Goal: Task Accomplishment & Management: Manage account settings

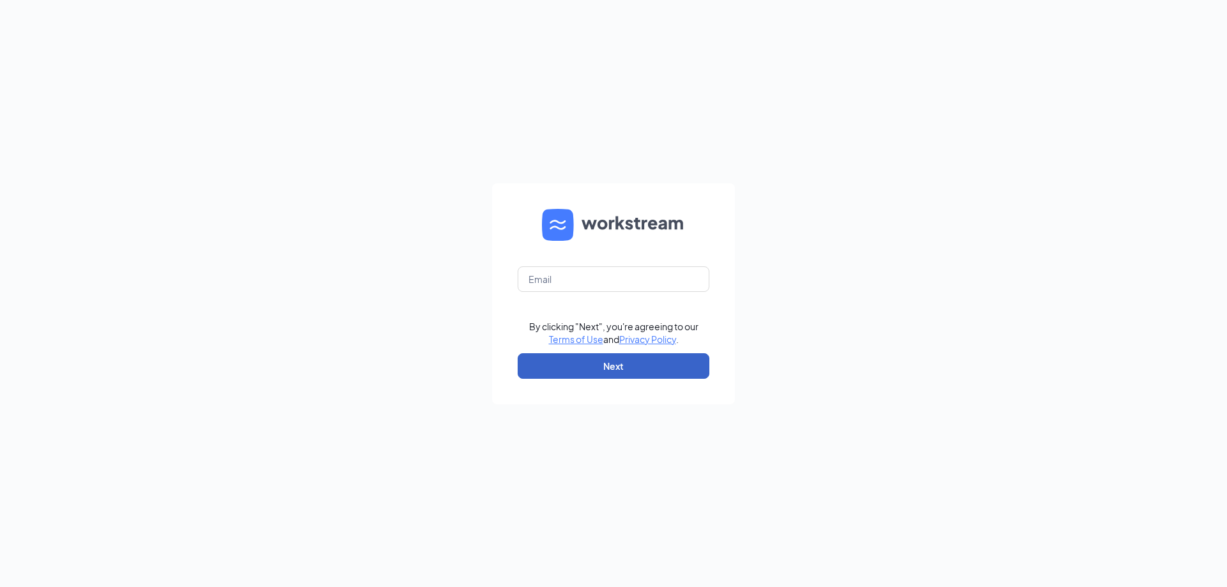
click at [633, 362] on button "Next" at bounding box center [614, 366] width 192 height 26
click at [582, 274] on input "text" at bounding box center [614, 279] width 192 height 26
click at [570, 279] on input "text" at bounding box center [614, 279] width 192 height 26
type input "gm0768@vitaligent.com"
click at [601, 366] on button "Next" at bounding box center [614, 366] width 192 height 26
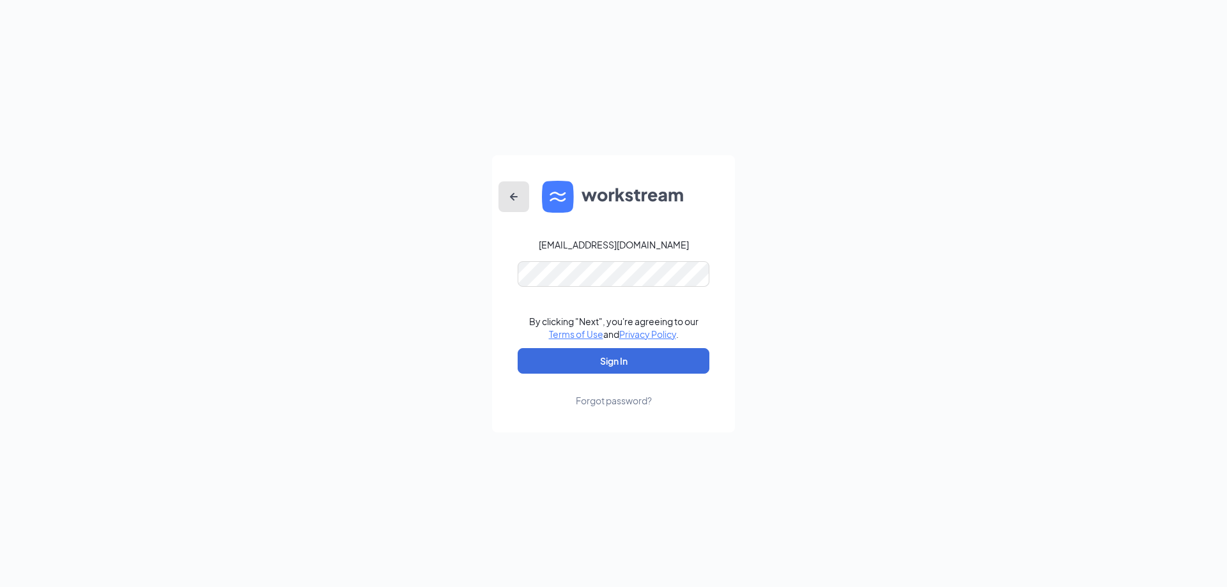
click at [511, 198] on icon "ArrowLeftNew" at bounding box center [513, 196] width 15 height 15
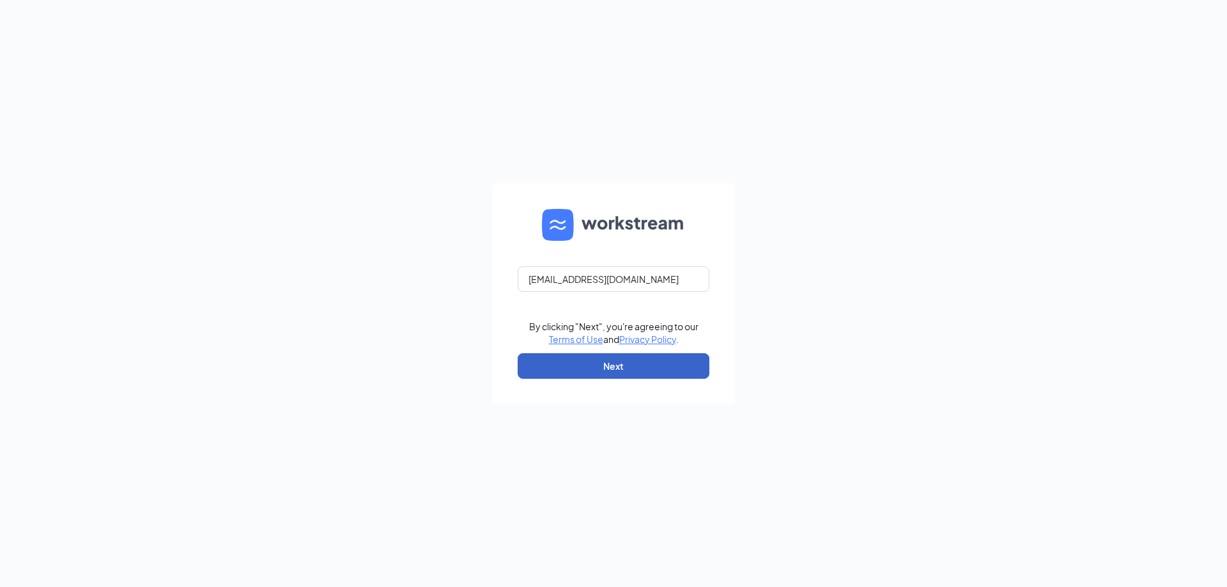
click at [582, 361] on button "Next" at bounding box center [614, 366] width 192 height 26
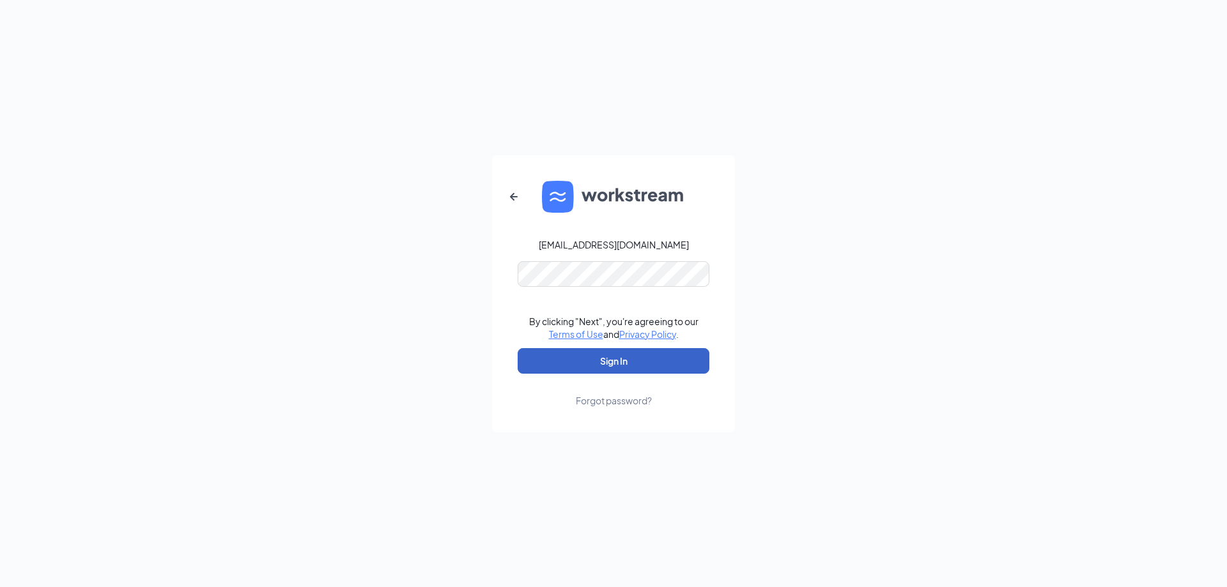
click at [595, 355] on button "Sign In" at bounding box center [614, 361] width 192 height 26
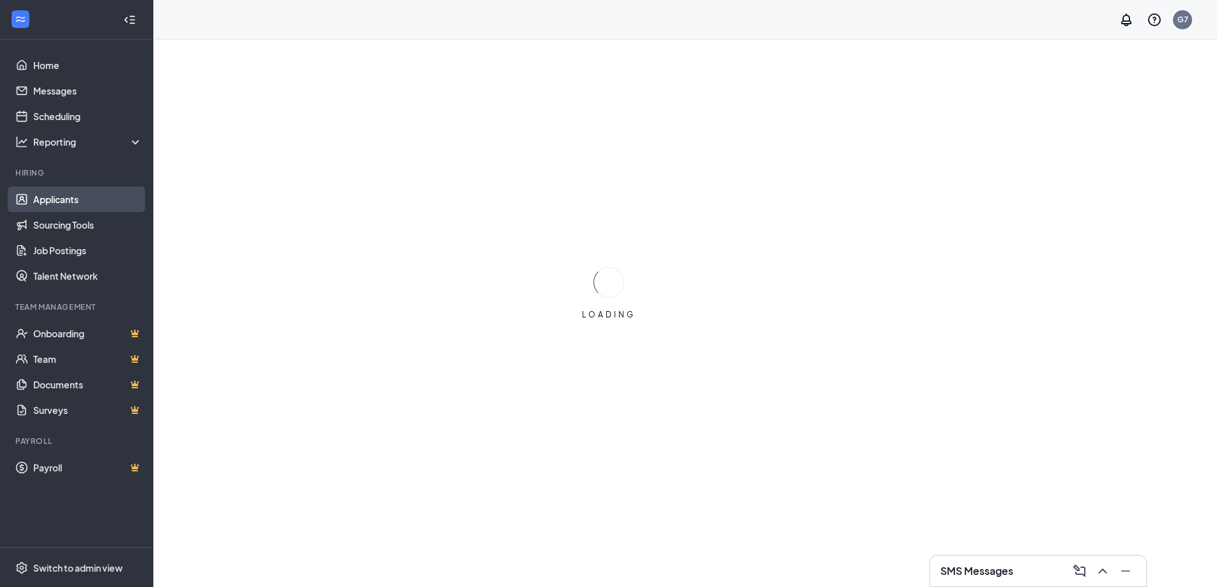
click at [98, 204] on link "Applicants" at bounding box center [87, 200] width 109 height 26
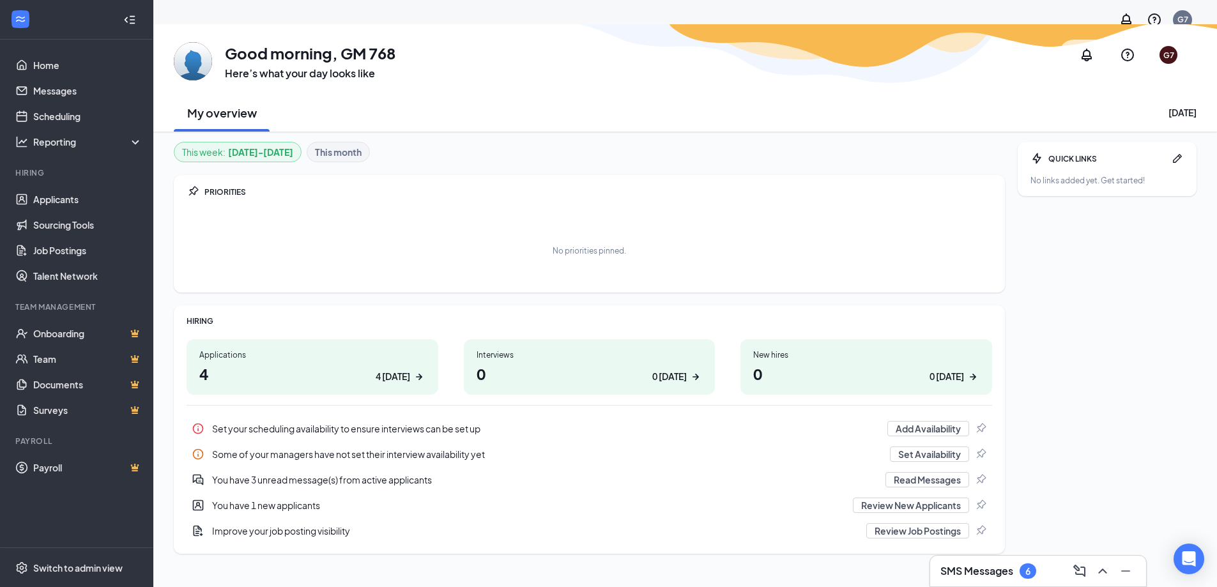
scroll to position [40, 0]
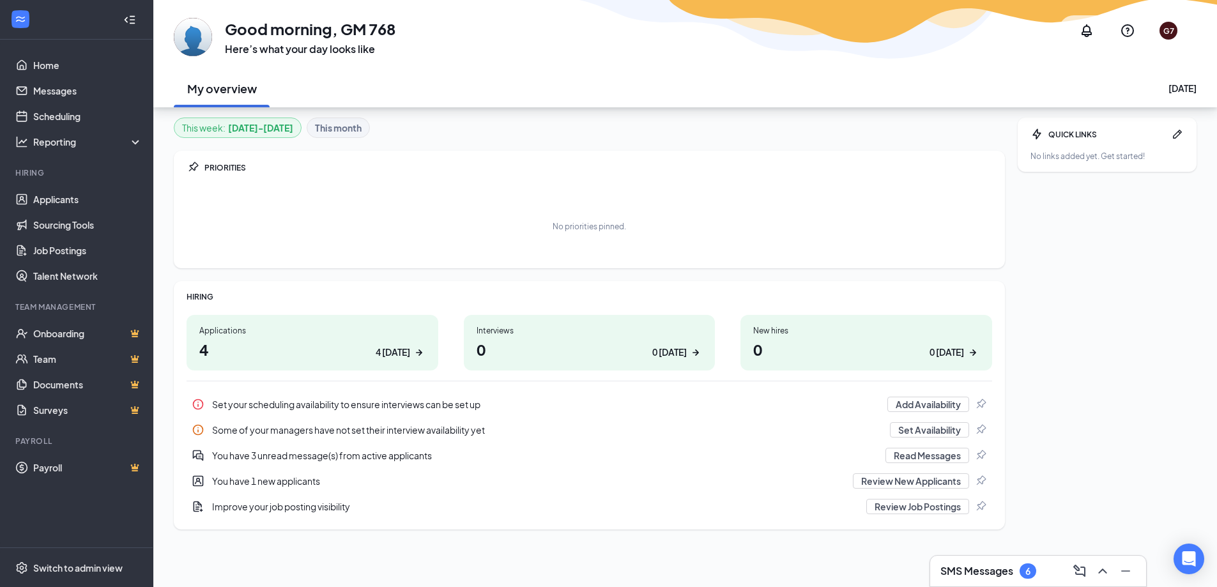
click at [405, 341] on h1 "4 4 today" at bounding box center [312, 350] width 226 height 22
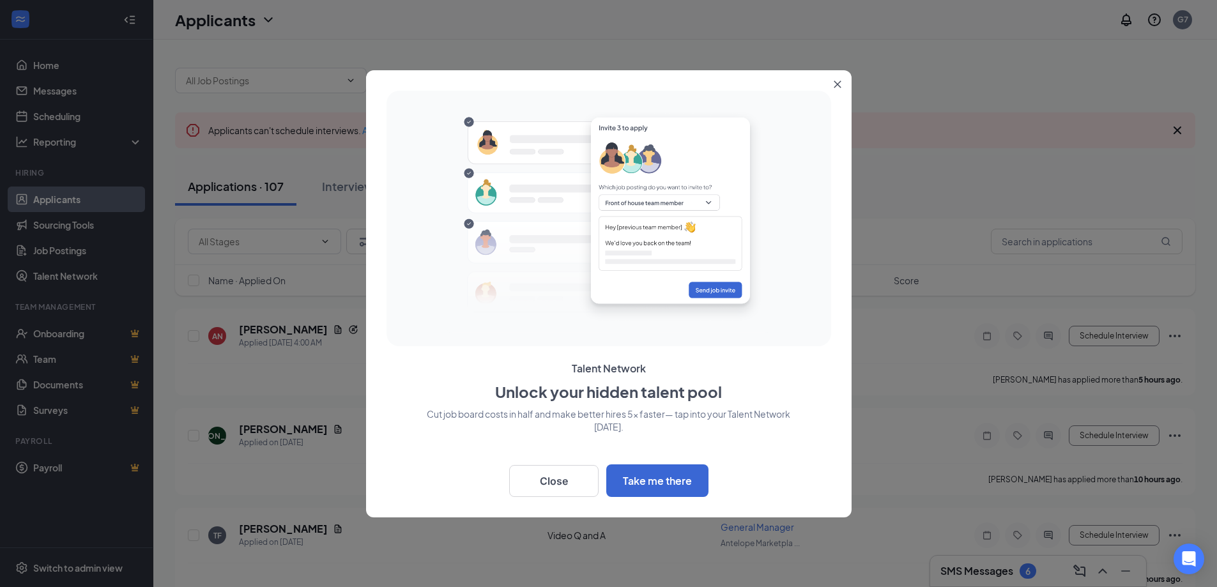
click at [838, 87] on icon "Close" at bounding box center [838, 85] width 8 height 8
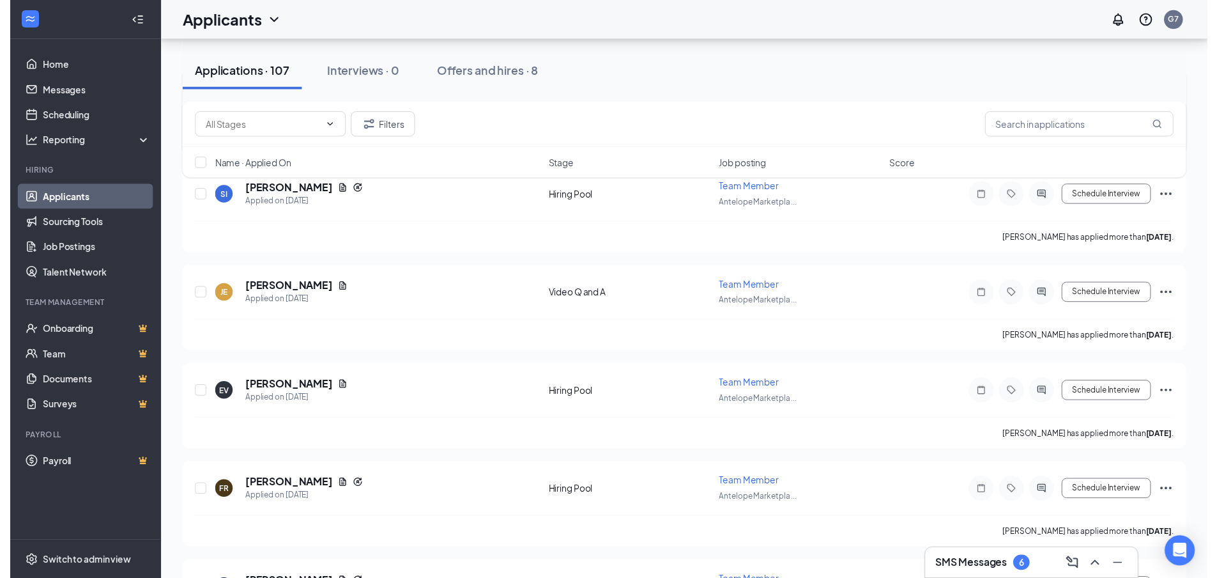
scroll to position [2237, 0]
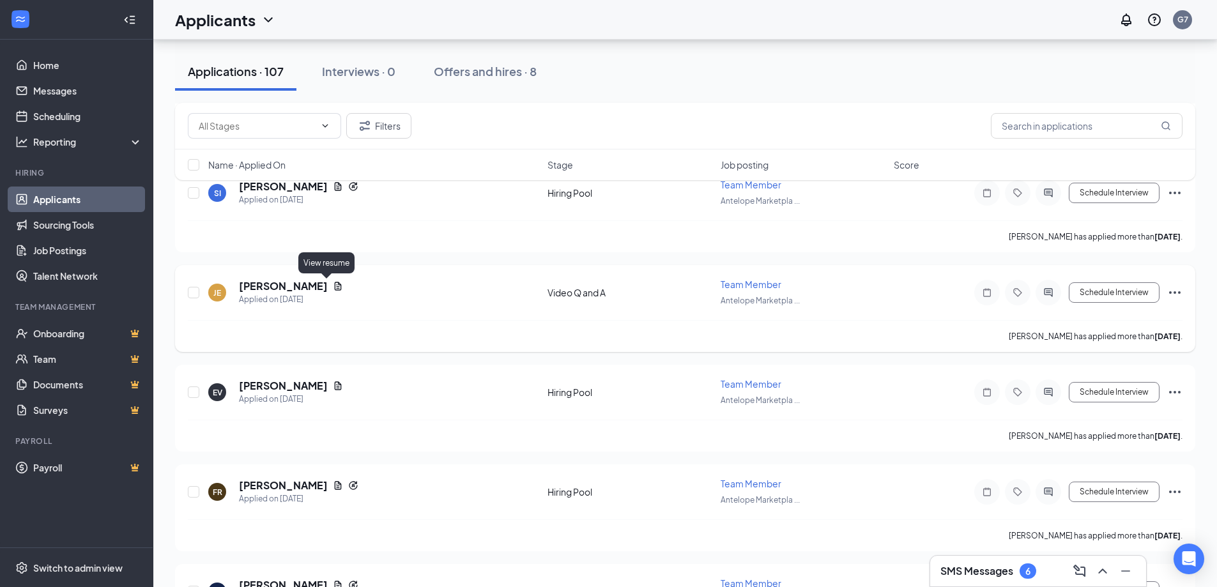
click at [335, 285] on icon "Document" at bounding box center [338, 286] width 7 height 8
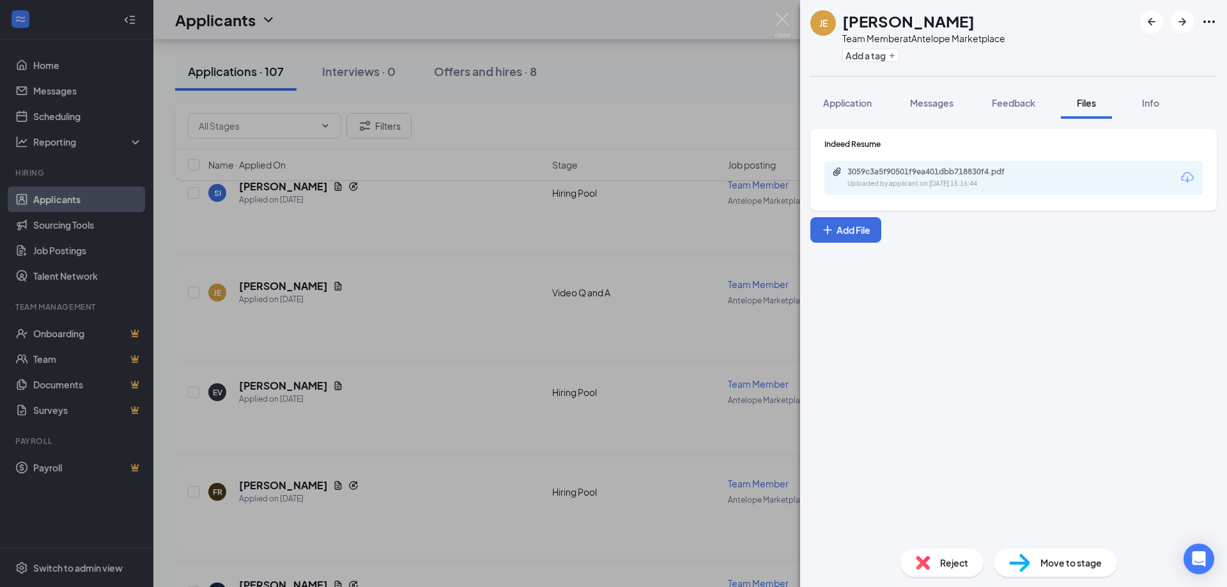
click at [1180, 175] on icon "Download" at bounding box center [1187, 177] width 15 height 15
click at [539, 296] on div "JE JESSICA EVANS Team Member at Antelope Marketplace Add a tag Application Mess…" at bounding box center [613, 293] width 1227 height 587
click at [576, 92] on div "Applications · 107 Interviews · 0 Offers and hires · 8" at bounding box center [690, 72] width 1030 height 64
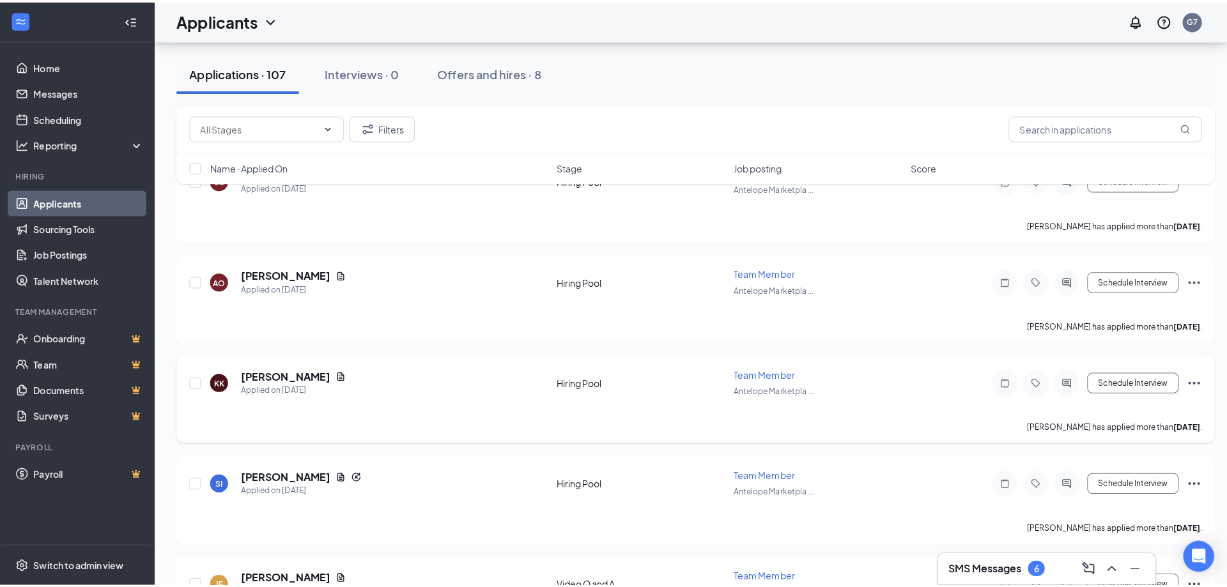
scroll to position [1917, 0]
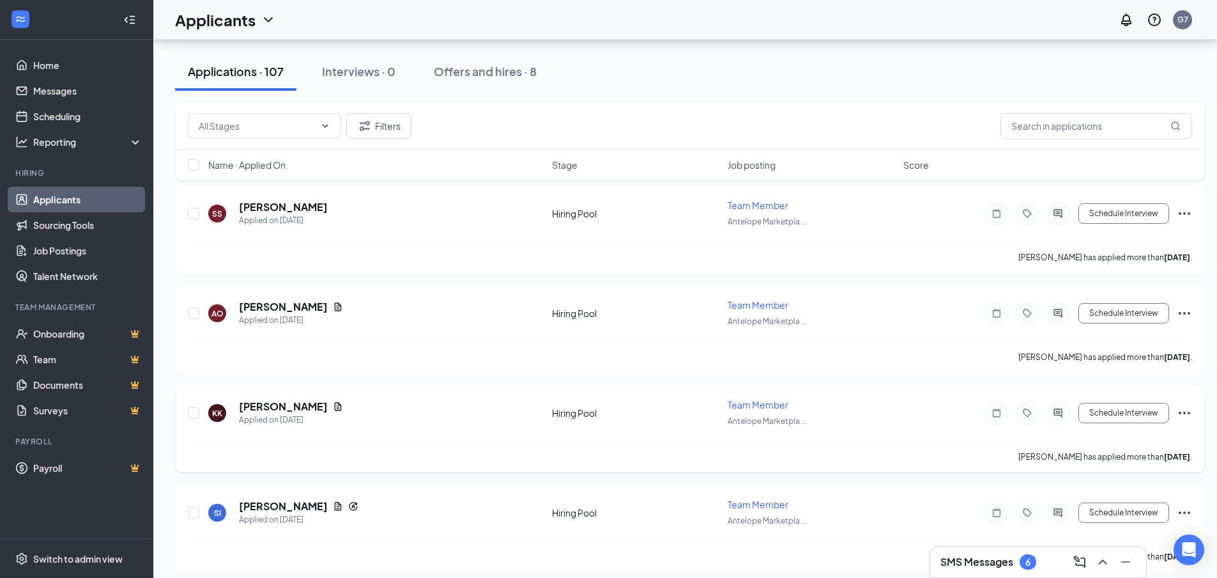
click at [333, 406] on icon "Document" at bounding box center [338, 406] width 10 height 10
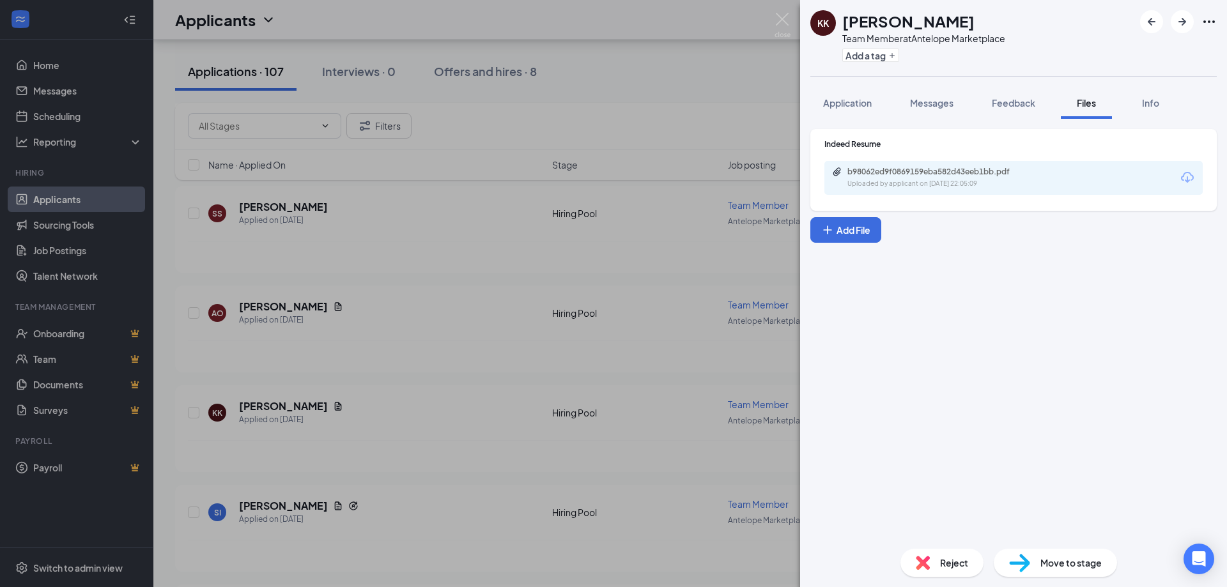
click at [1187, 179] on icon "Download" at bounding box center [1187, 177] width 13 height 11
click at [866, 101] on span "Application" at bounding box center [847, 103] width 49 height 12
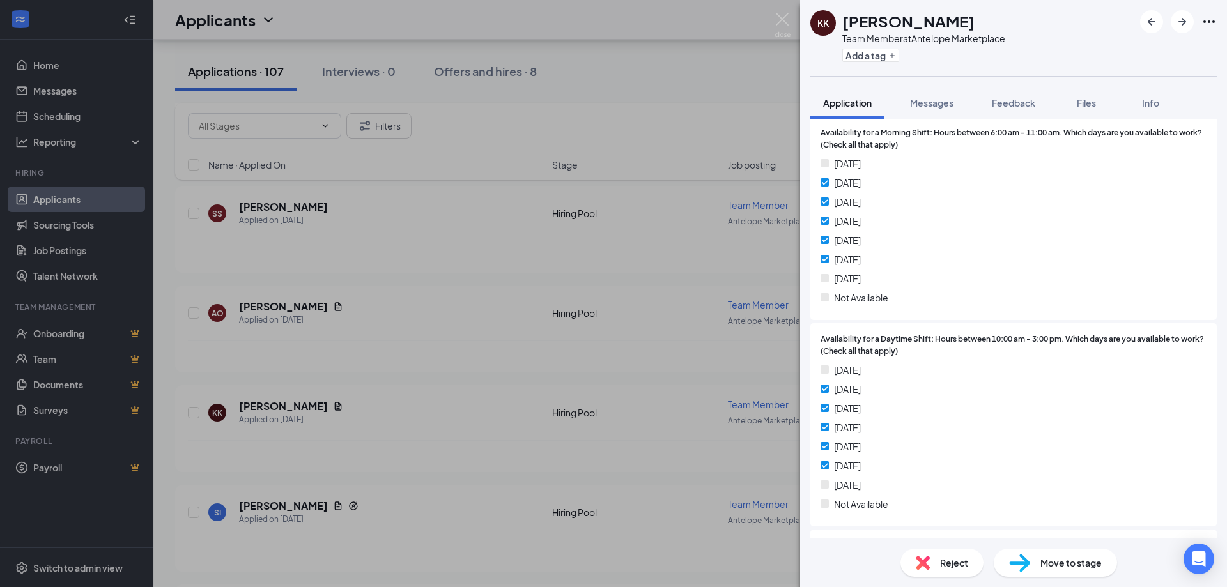
scroll to position [1263, 0]
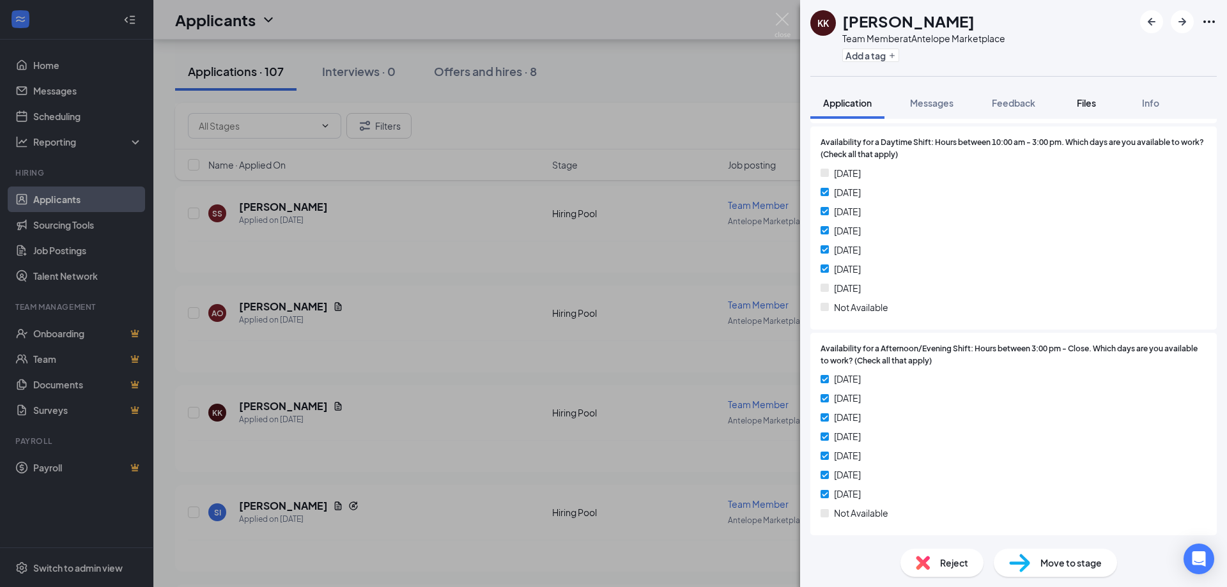
click at [1083, 100] on span "Files" at bounding box center [1086, 103] width 19 height 12
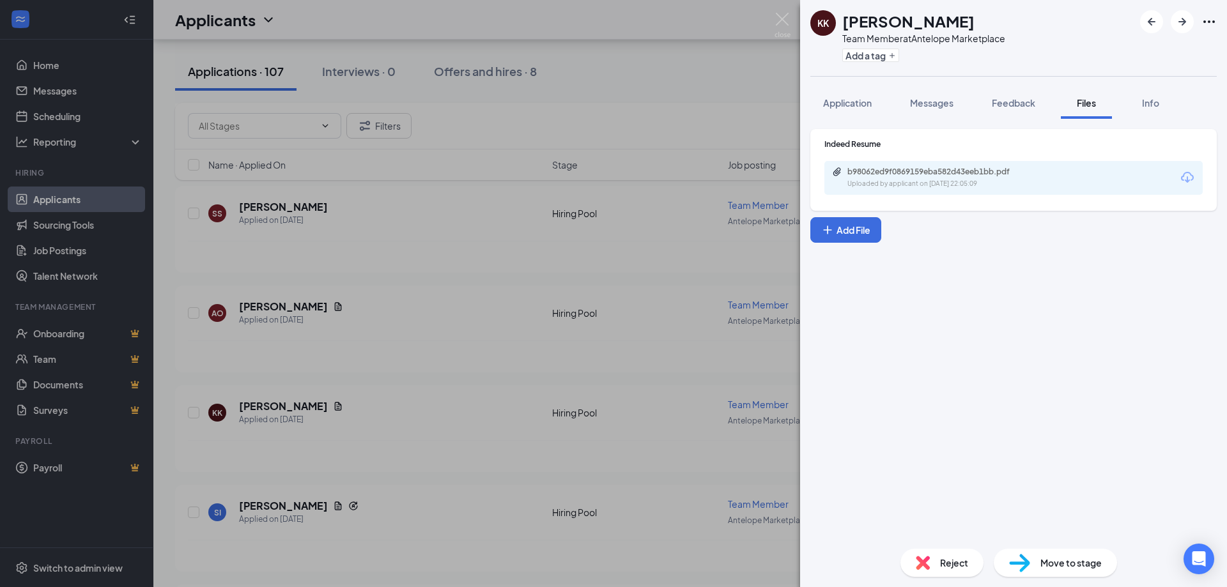
click at [1085, 103] on span "Files" at bounding box center [1086, 103] width 19 height 12
click at [1189, 173] on icon "Download" at bounding box center [1187, 177] width 13 height 11
drag, startPoint x: 858, startPoint y: 100, endPoint x: 845, endPoint y: 98, distance: 13.6
click at [858, 100] on span "Application" at bounding box center [847, 103] width 49 height 12
click at [854, 98] on span "Application" at bounding box center [847, 103] width 49 height 12
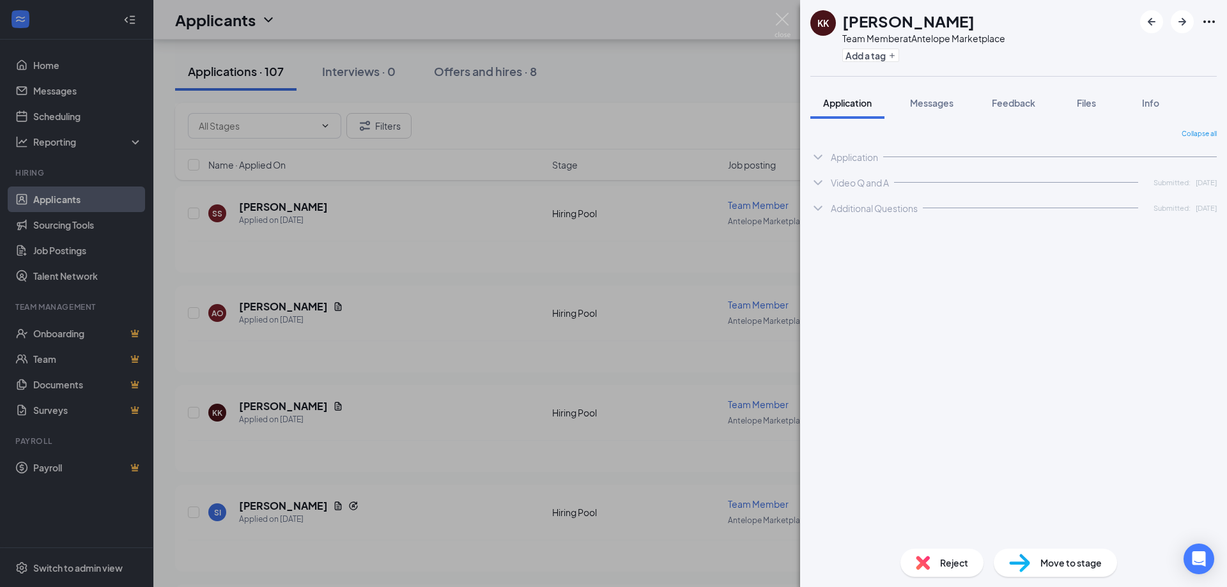
drag, startPoint x: 845, startPoint y: 98, endPoint x: 1024, endPoint y: 150, distance: 186.5
click at [845, 98] on span "Application" at bounding box center [847, 103] width 49 height 12
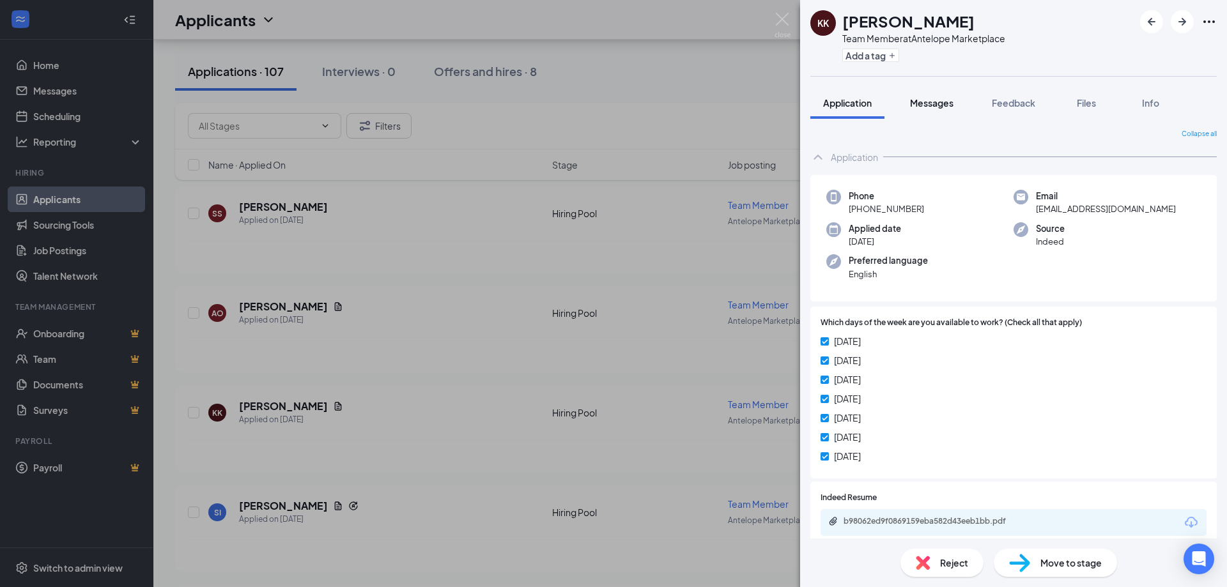
click at [934, 104] on span "Messages" at bounding box center [931, 103] width 43 height 12
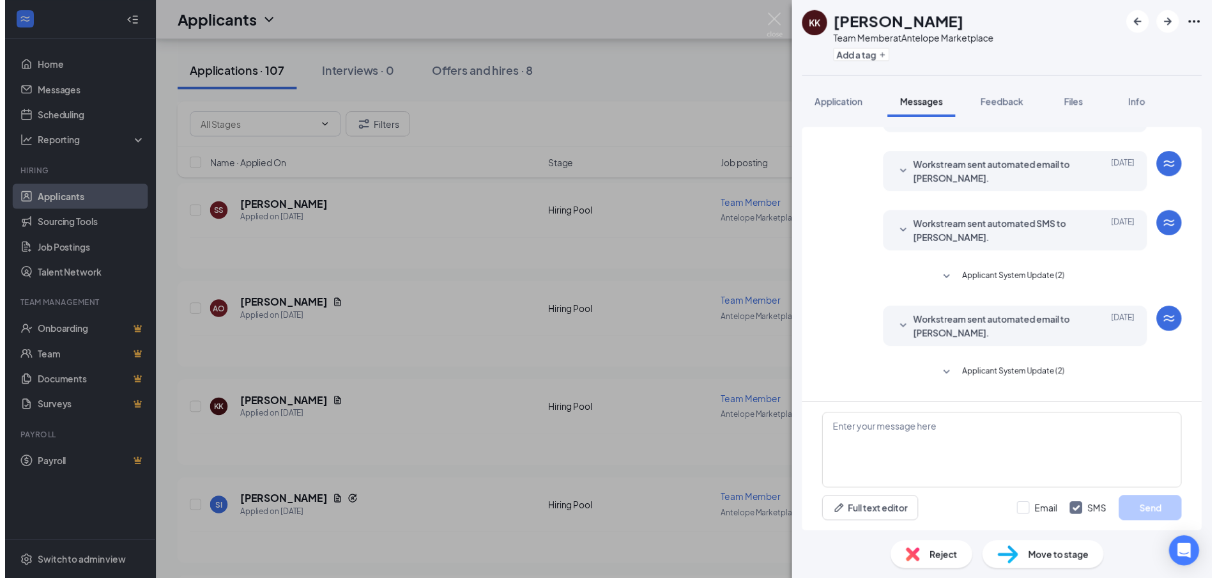
scroll to position [197, 0]
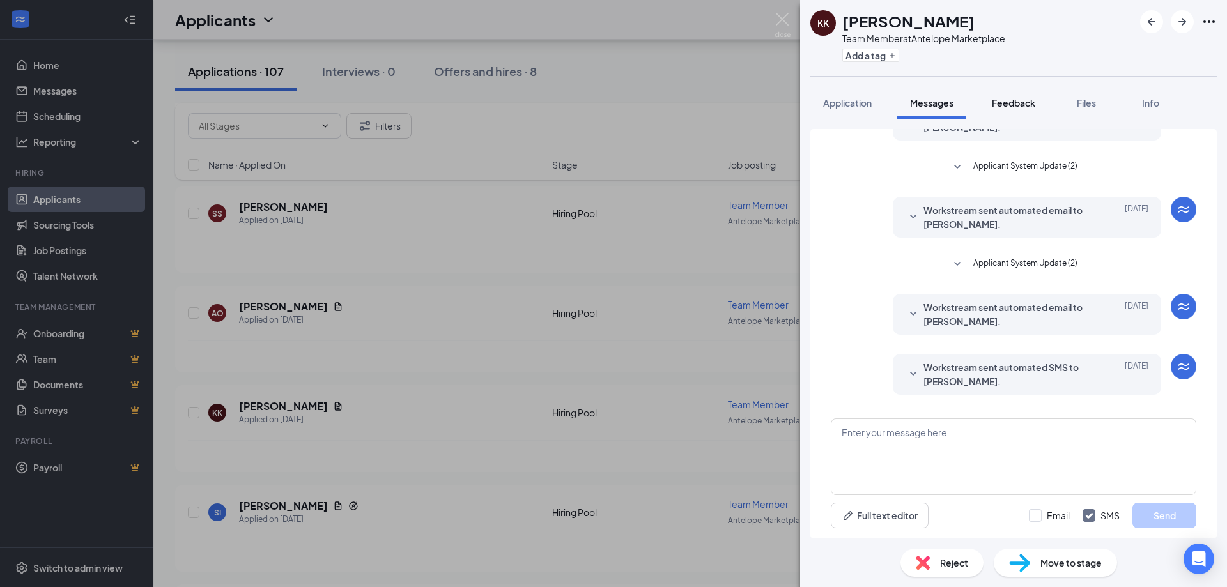
click at [1014, 100] on span "Feedback" at bounding box center [1013, 103] width 43 height 12
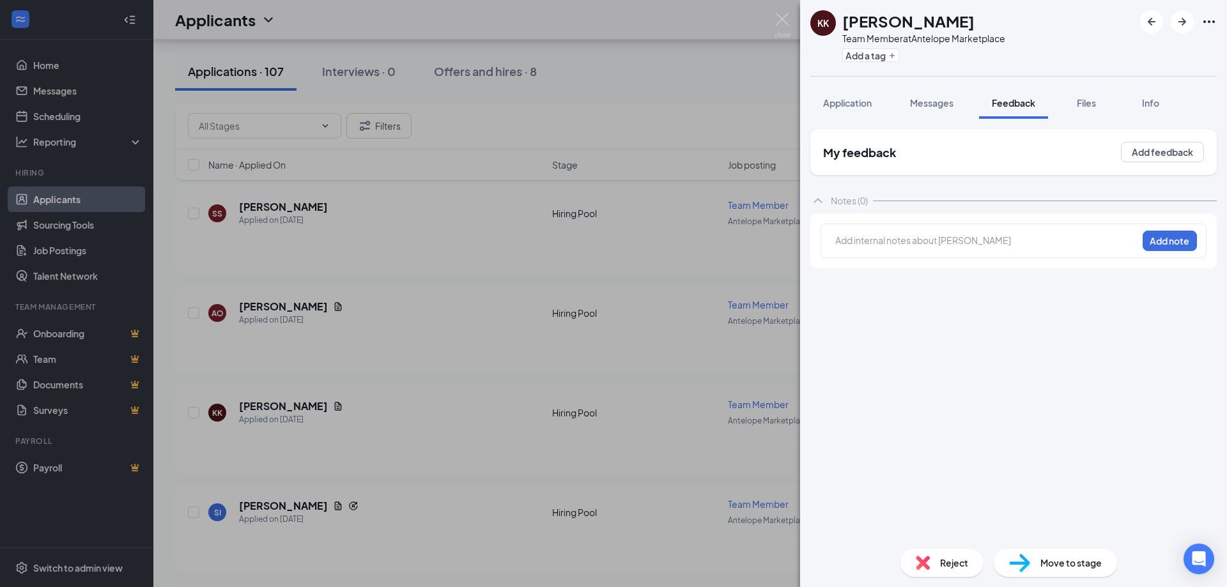
click at [857, 102] on span "Application" at bounding box center [847, 103] width 49 height 12
click at [850, 107] on span "Application" at bounding box center [847, 103] width 49 height 12
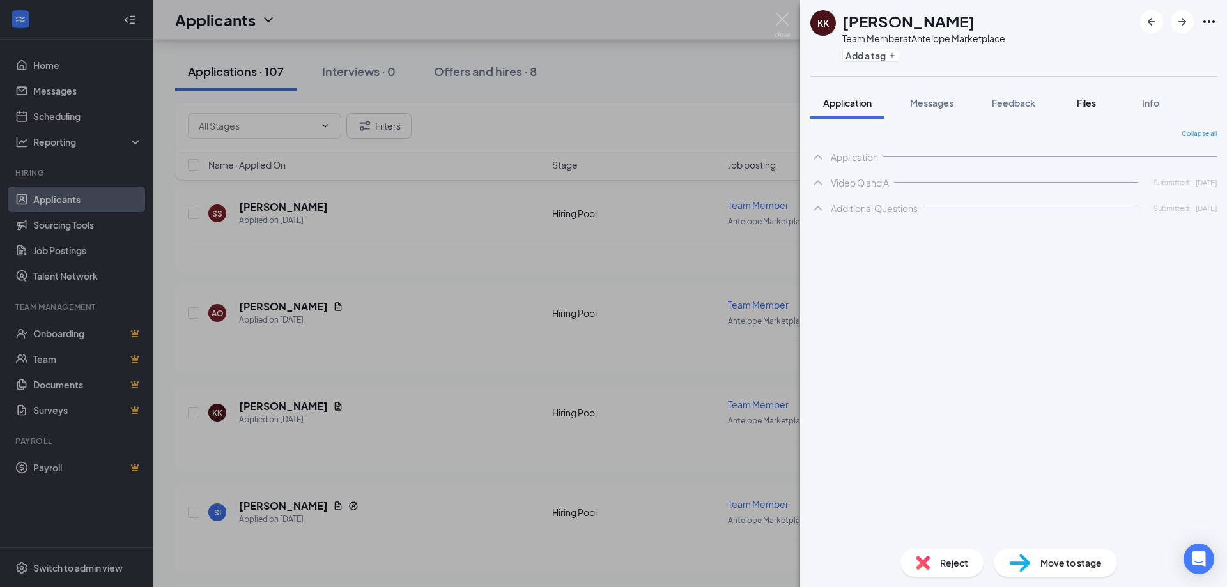
click at [1077, 102] on div "Files" at bounding box center [1087, 102] width 26 height 13
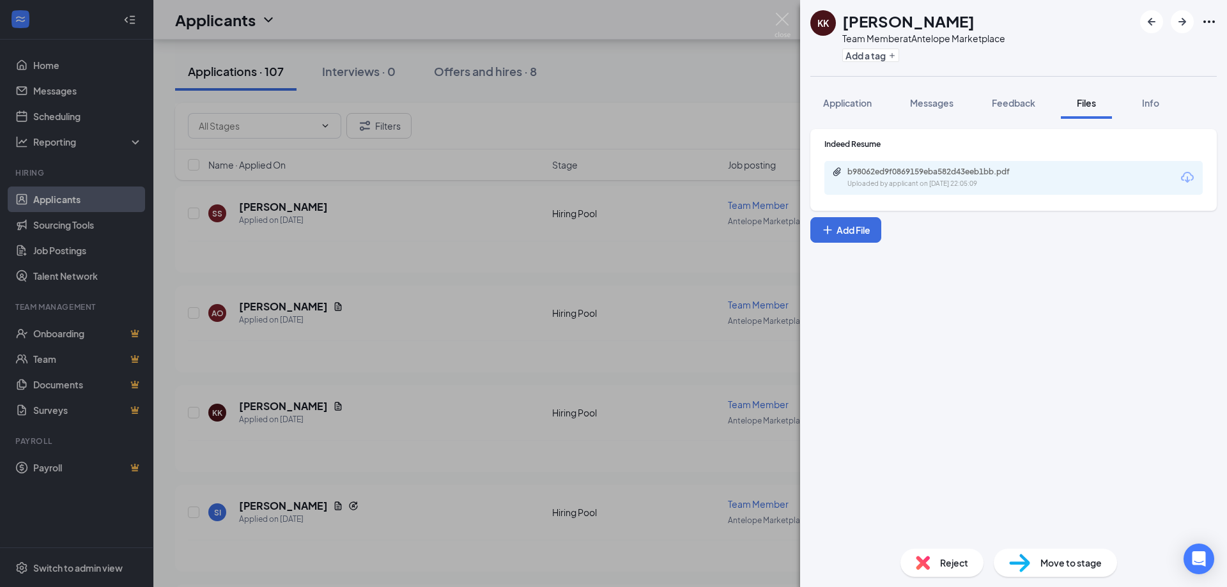
click at [1187, 177] on icon "Download" at bounding box center [1187, 177] width 15 height 15
click at [1205, 23] on icon "Ellipses" at bounding box center [1208, 21] width 15 height 15
click at [856, 98] on span "Application" at bounding box center [847, 103] width 49 height 12
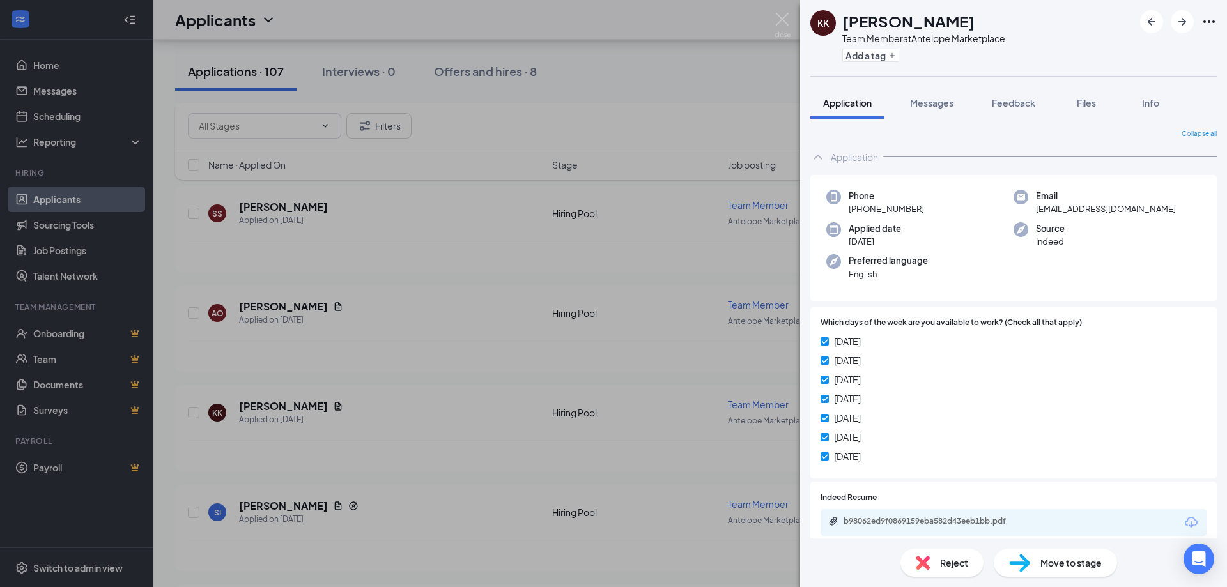
click at [477, 385] on div "KK Kristina Kushner Team Member at Antelope Marketplace Add a tag Application M…" at bounding box center [613, 293] width 1227 height 587
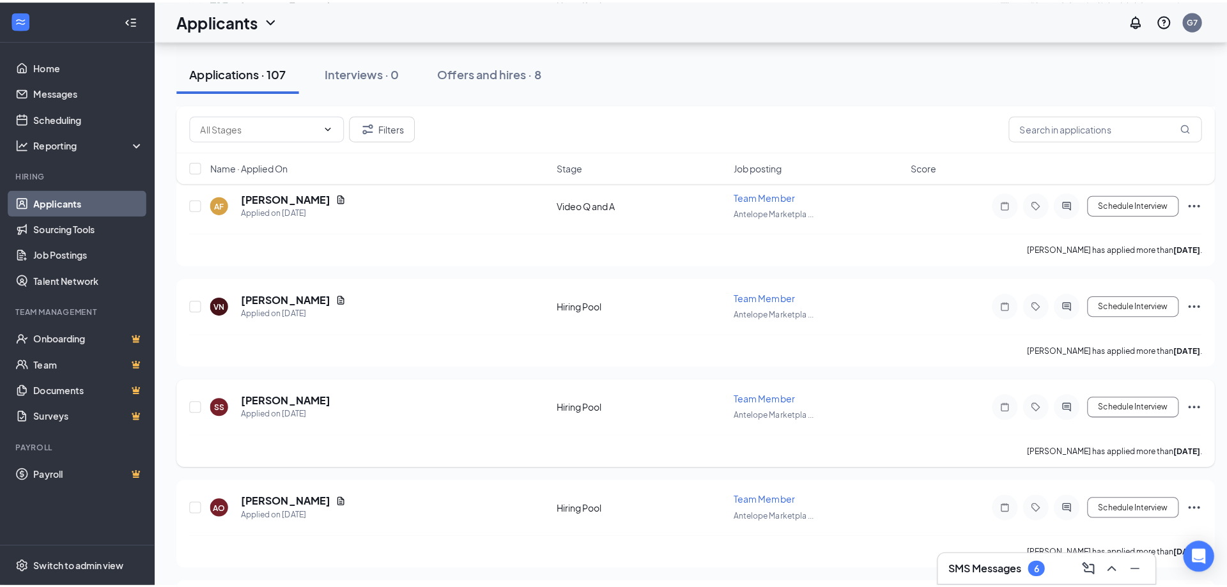
scroll to position [1725, 0]
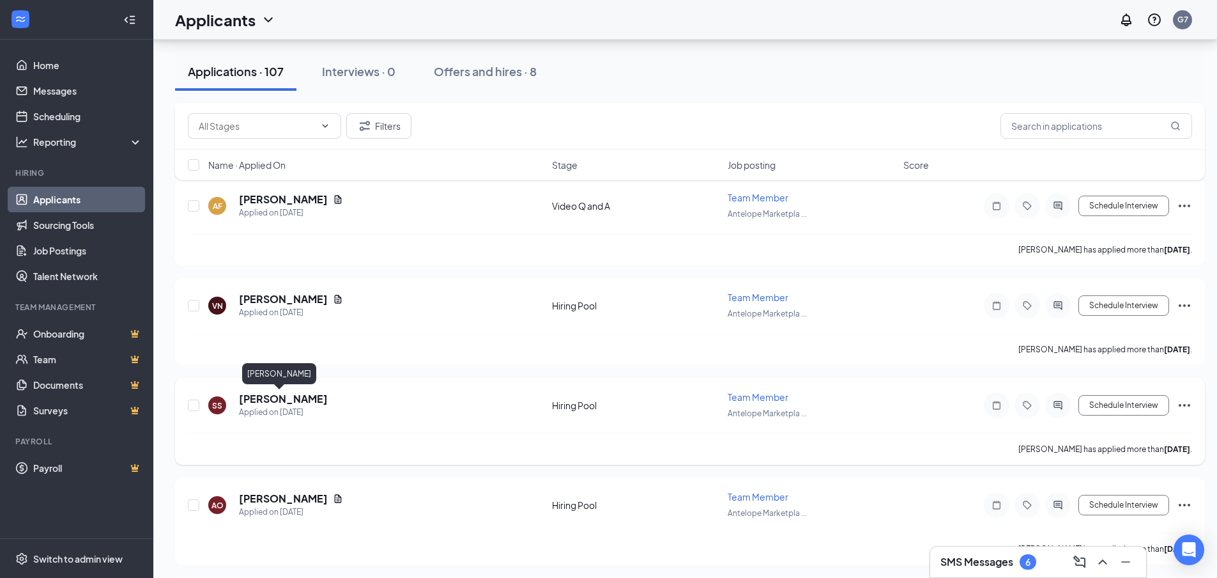
click at [291, 397] on h5 "[PERSON_NAME]" at bounding box center [283, 399] width 89 height 14
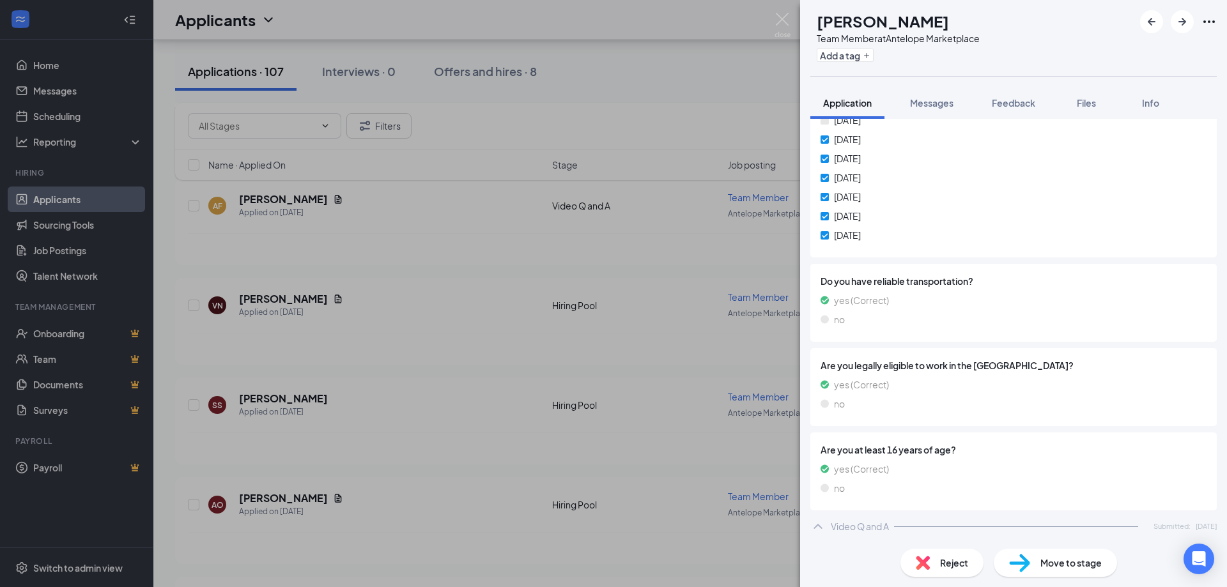
scroll to position [256, 0]
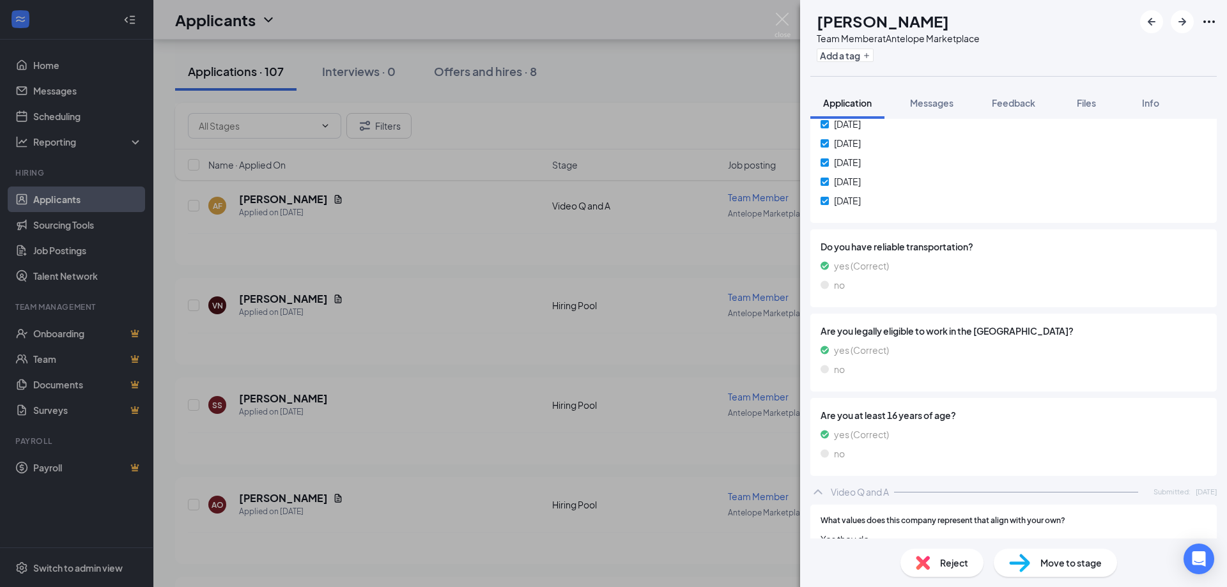
drag, startPoint x: 741, startPoint y: 270, endPoint x: 757, endPoint y: 268, distance: 16.7
click at [740, 270] on div "SS sophia supin Team Member at Antelope Marketplace Add a tag Application Messa…" at bounding box center [613, 293] width 1227 height 587
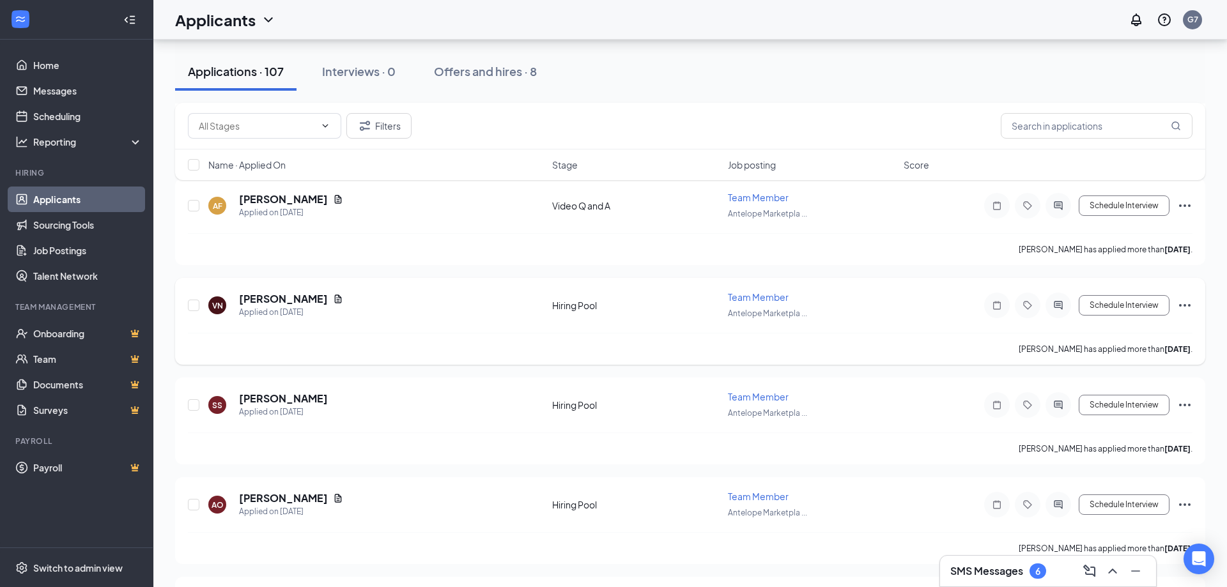
scroll to position [1662, 0]
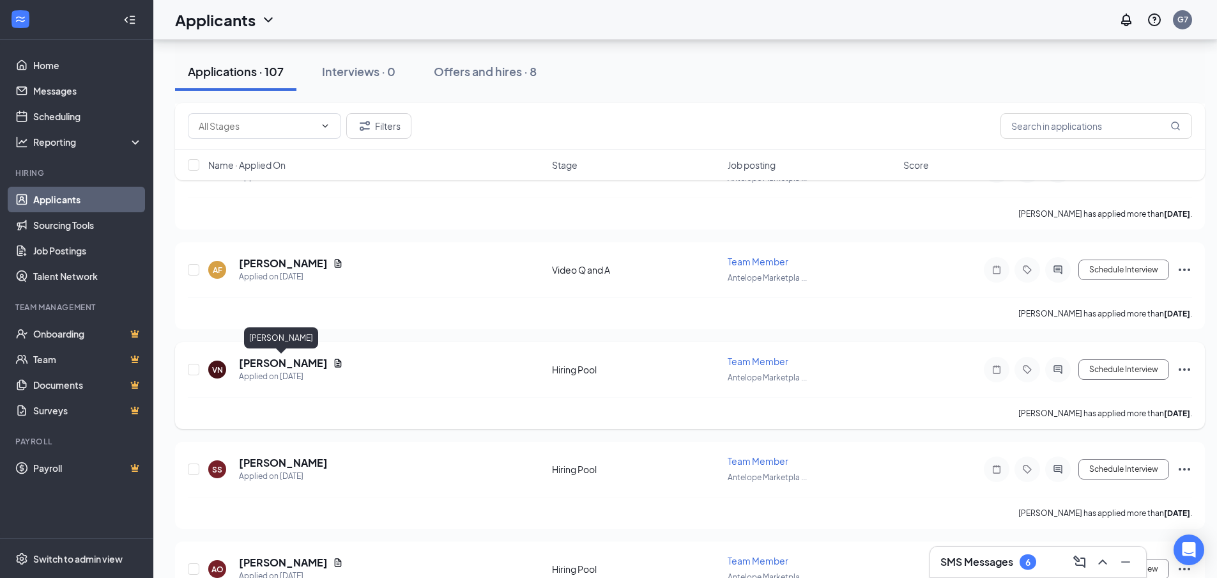
click at [305, 359] on h5 "[PERSON_NAME]" at bounding box center [283, 363] width 89 height 14
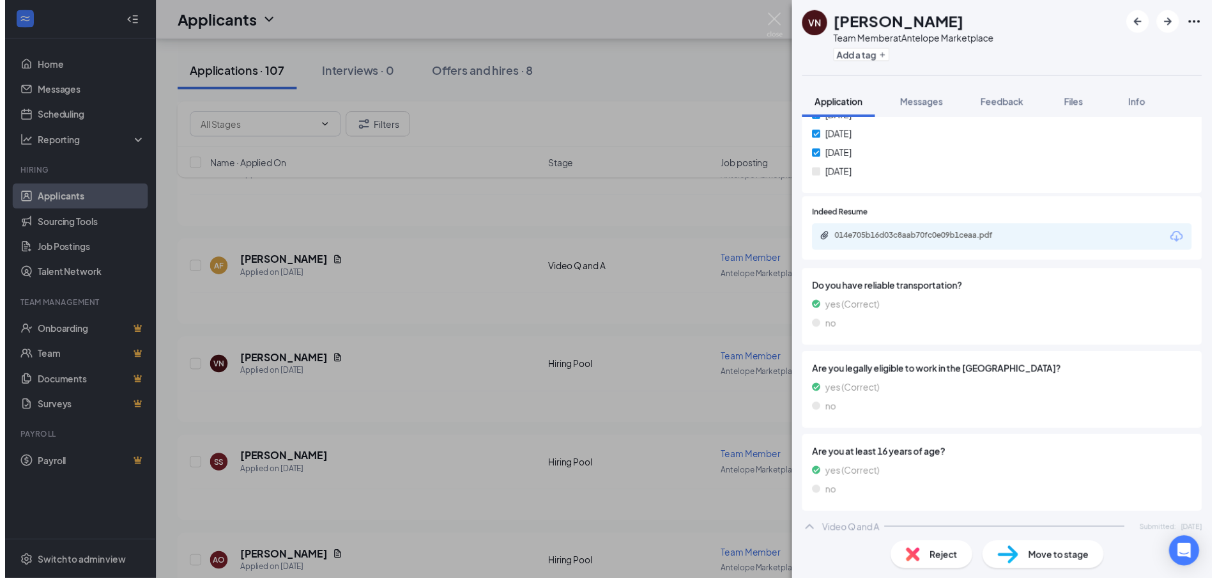
scroll to position [320, 0]
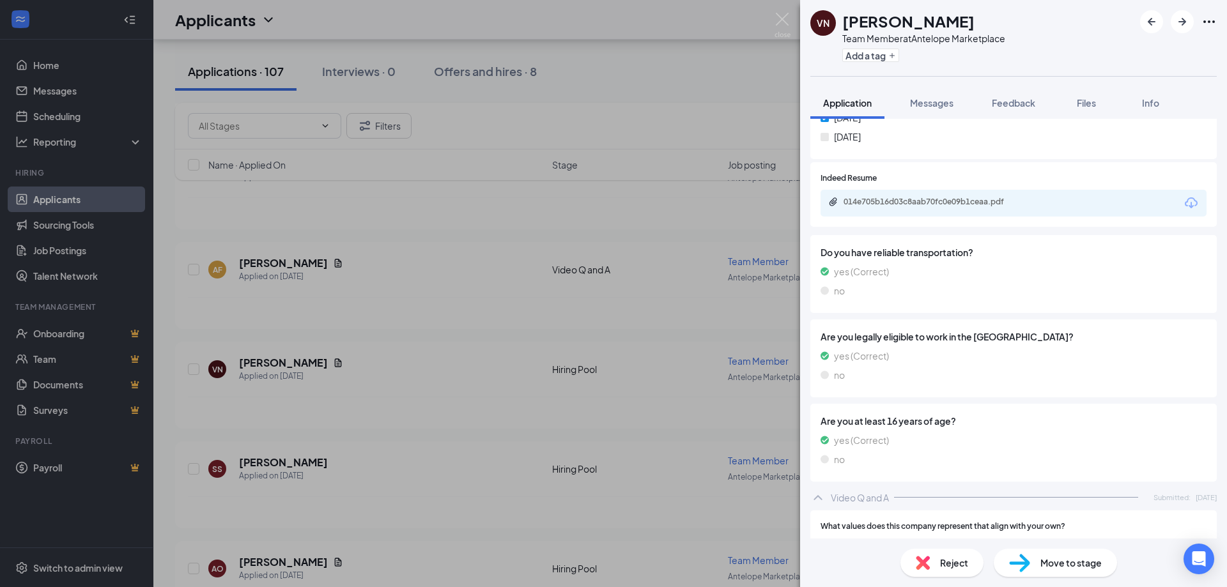
click at [572, 298] on div "VN Vanessa Nikulin Team Member at Antelope Marketplace Add a tag Application Me…" at bounding box center [613, 293] width 1227 height 587
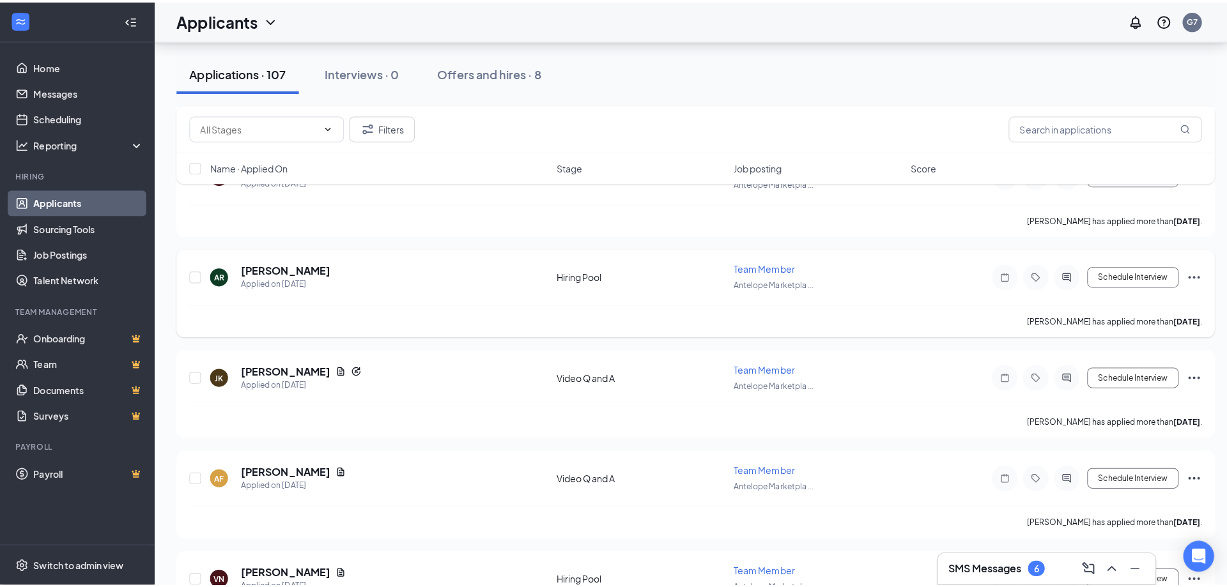
scroll to position [1406, 0]
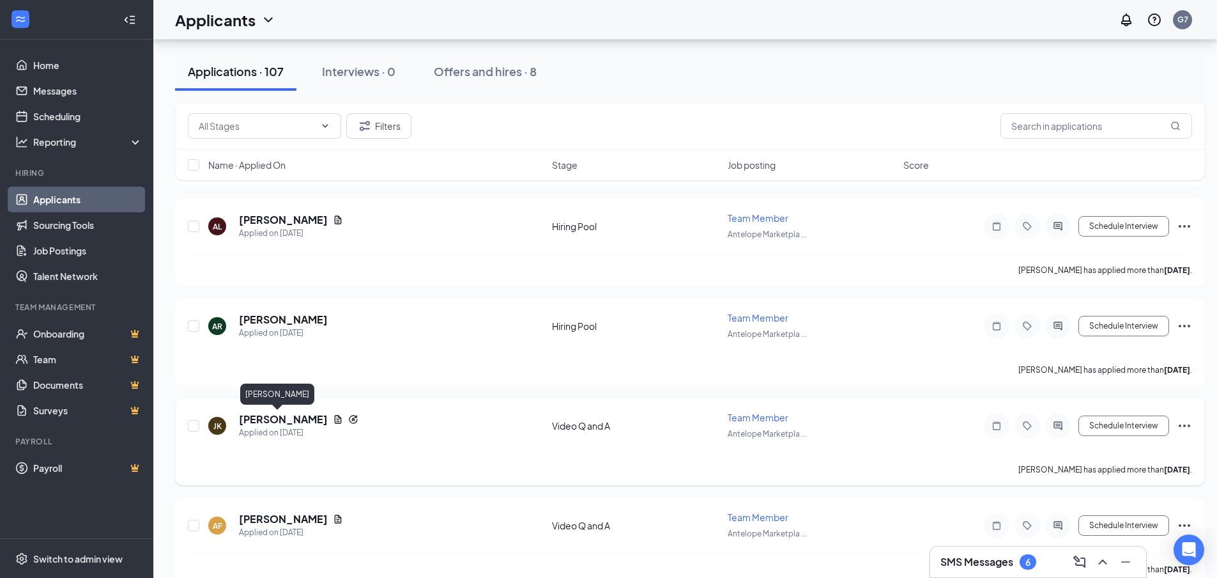
click at [250, 417] on h5 "[PERSON_NAME]" at bounding box center [283, 419] width 89 height 14
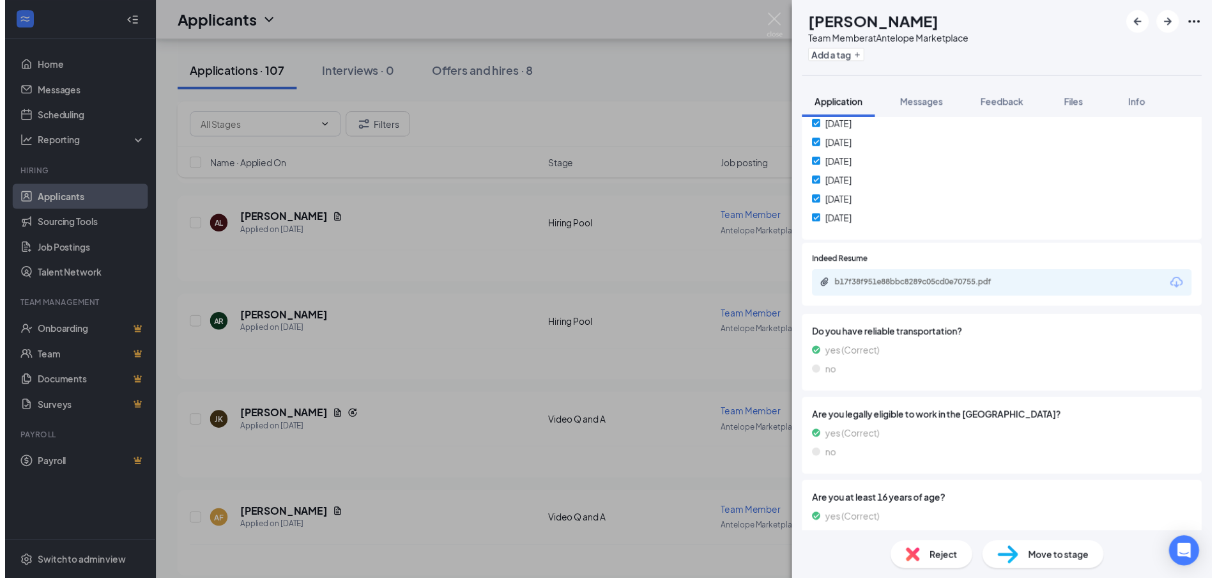
scroll to position [320, 0]
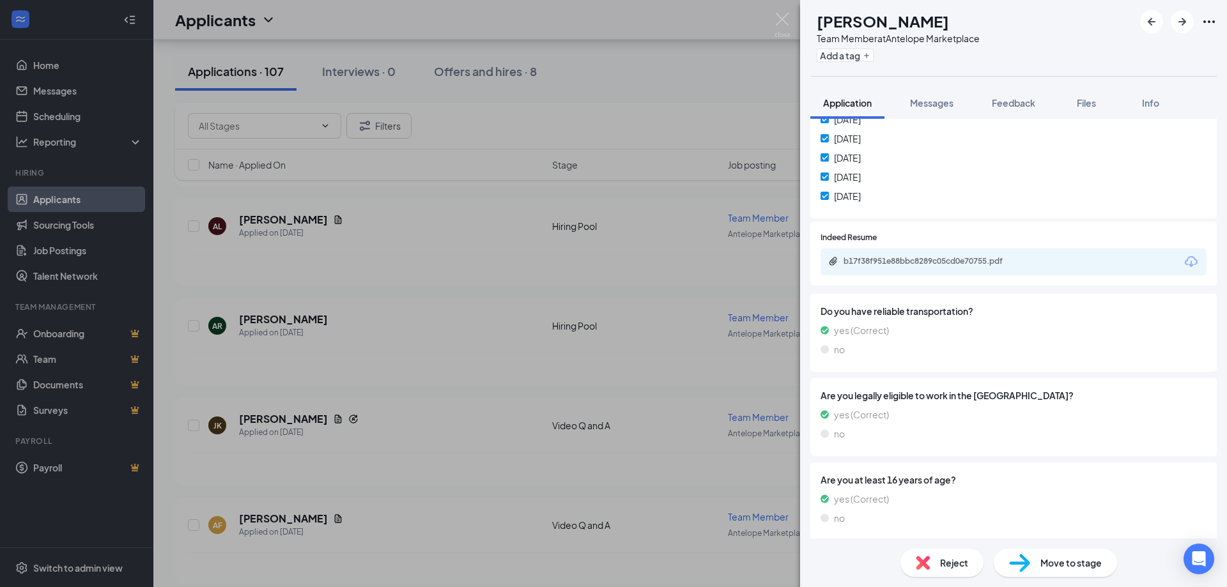
click at [440, 329] on div "JK Julia Kue Team Member at Antelope Marketplace Add a tag Application Messages…" at bounding box center [613, 293] width 1227 height 587
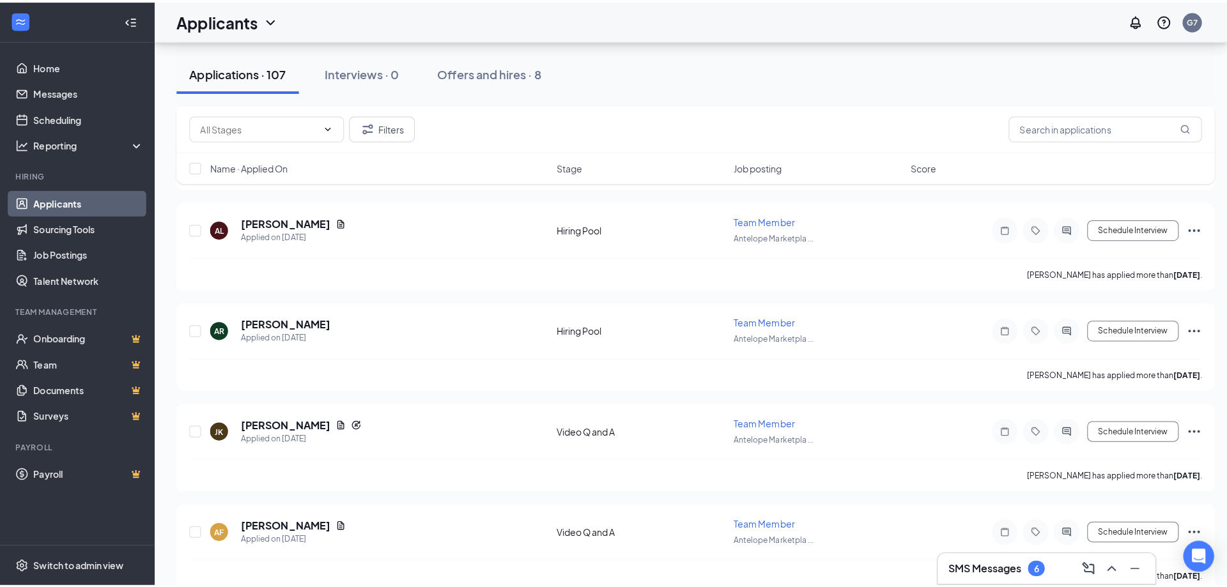
scroll to position [1023, 0]
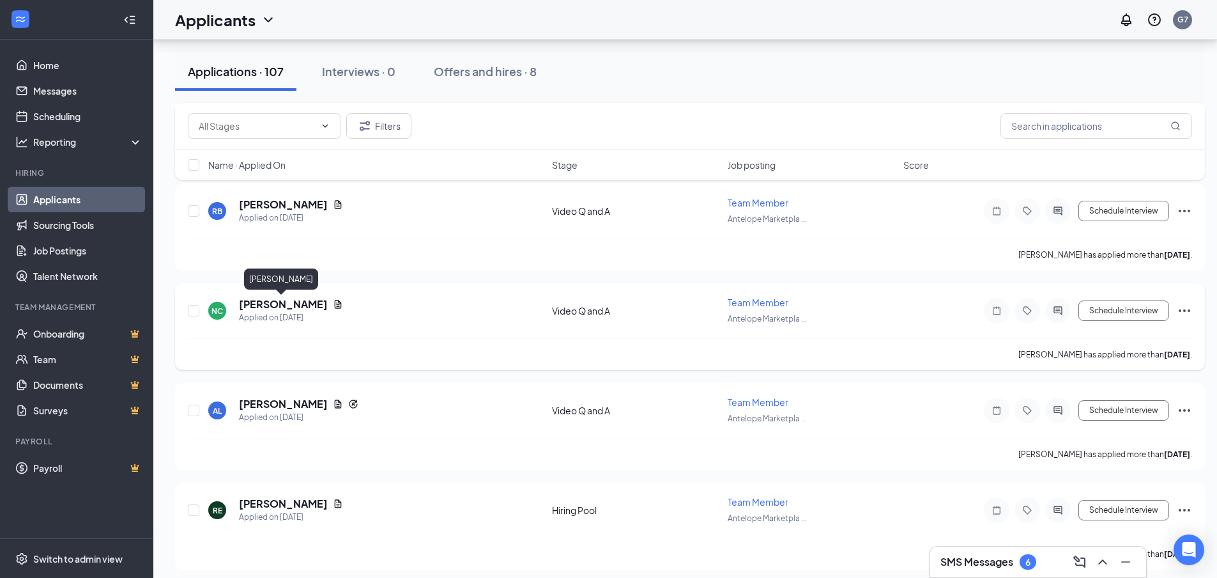
click at [295, 302] on h5 "[PERSON_NAME]" at bounding box center [283, 304] width 89 height 14
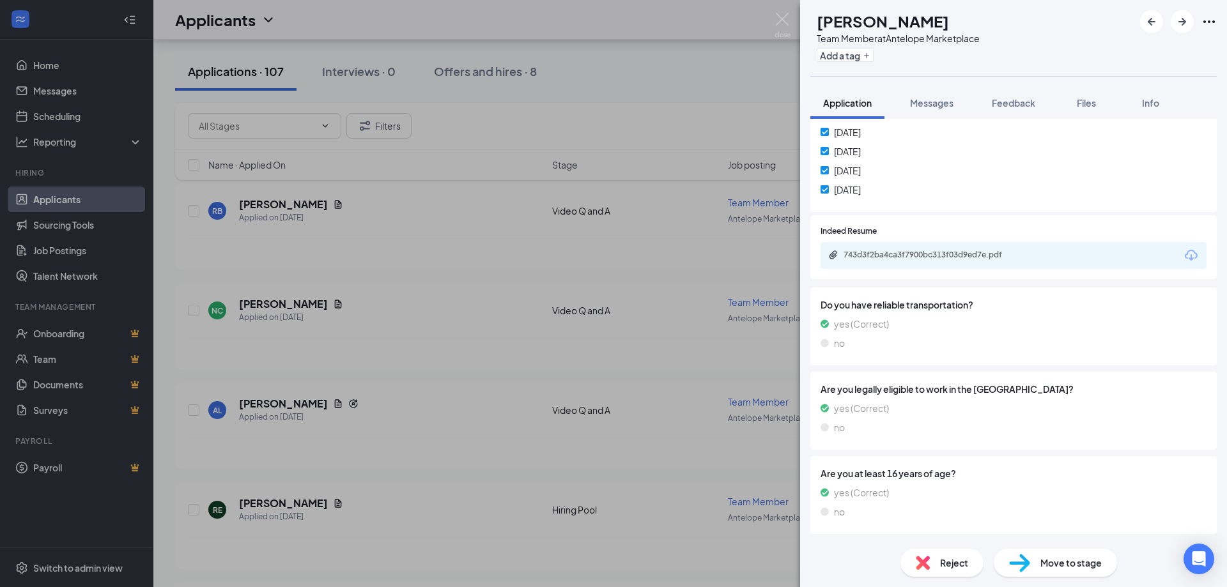
scroll to position [327, 0]
click at [1184, 247] on icon "Download" at bounding box center [1191, 254] width 15 height 15
click at [697, 216] on div "NC Nicole Clarkson Team Member at Antelope Marketplace Add a tag Application Me…" at bounding box center [613, 293] width 1227 height 587
click at [640, 134] on div "NC Nicole Clarkson Team Member at Antelope Marketplace Add a tag Application Me…" at bounding box center [613, 293] width 1227 height 587
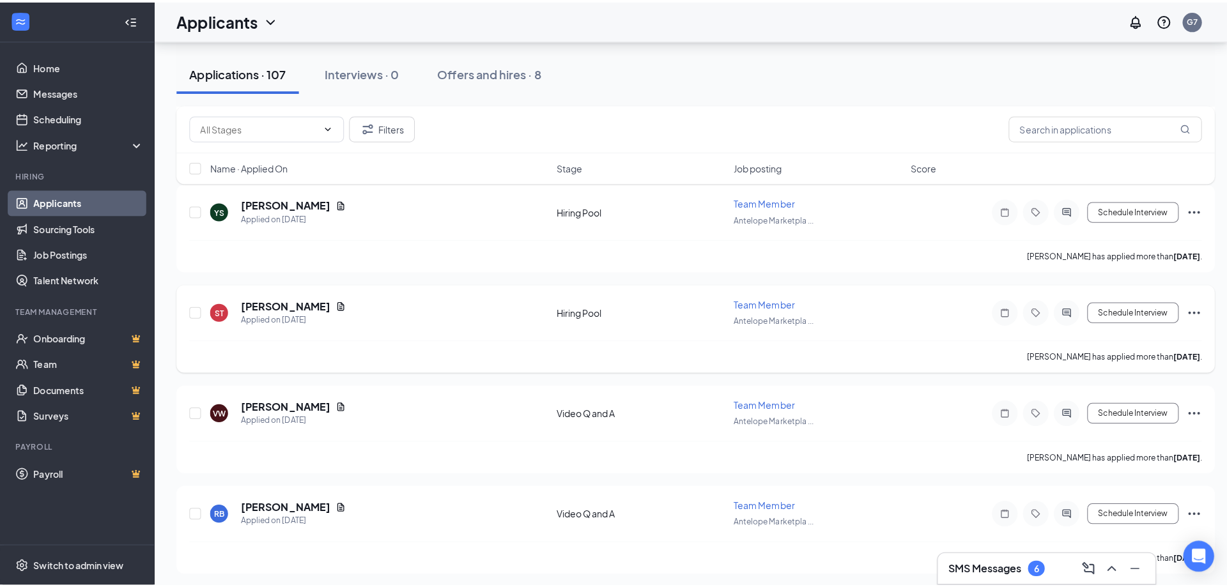
scroll to position [703, 0]
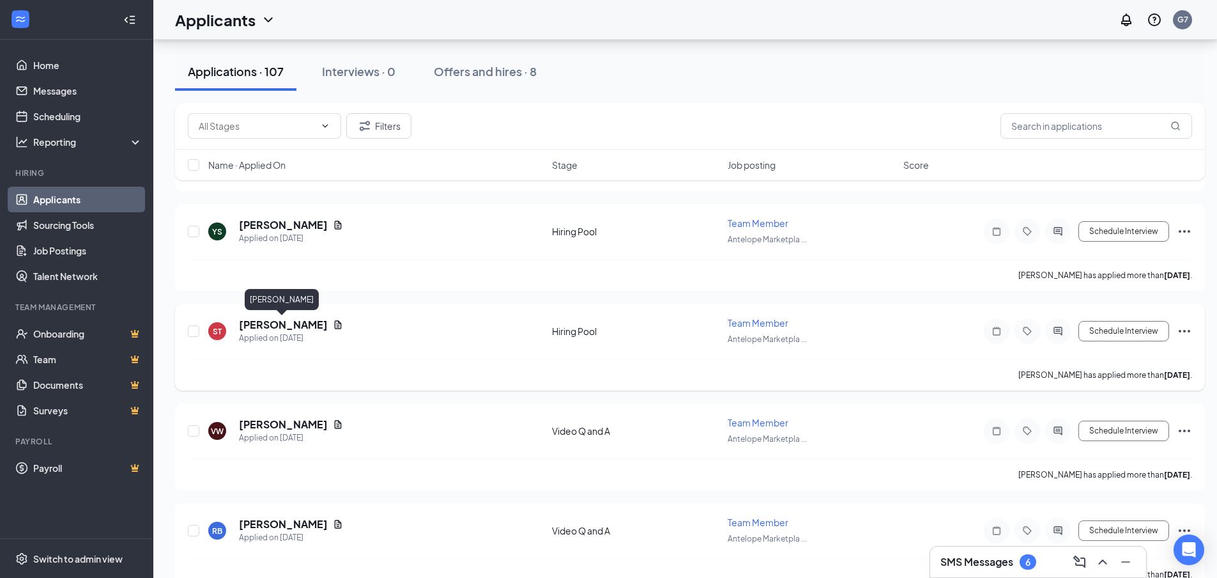
click at [281, 323] on h5 "[PERSON_NAME]" at bounding box center [283, 325] width 89 height 14
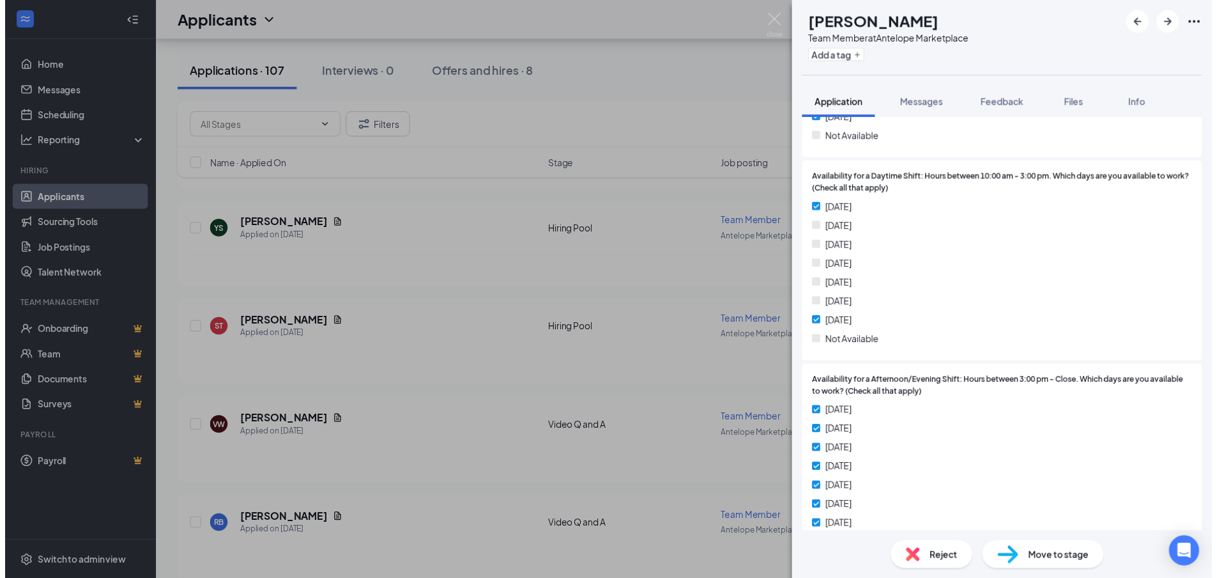
scroll to position [1165, 0]
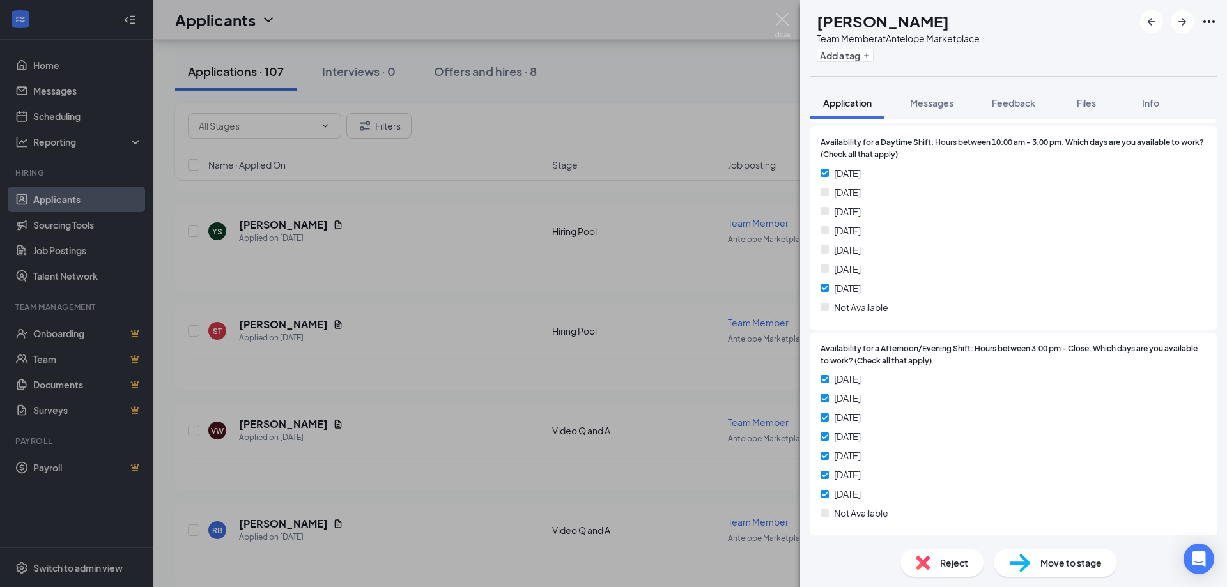
click at [479, 305] on div "ST Samantha Tapia Team Member at Antelope Marketplace Add a tag Application Mes…" at bounding box center [613, 293] width 1227 height 587
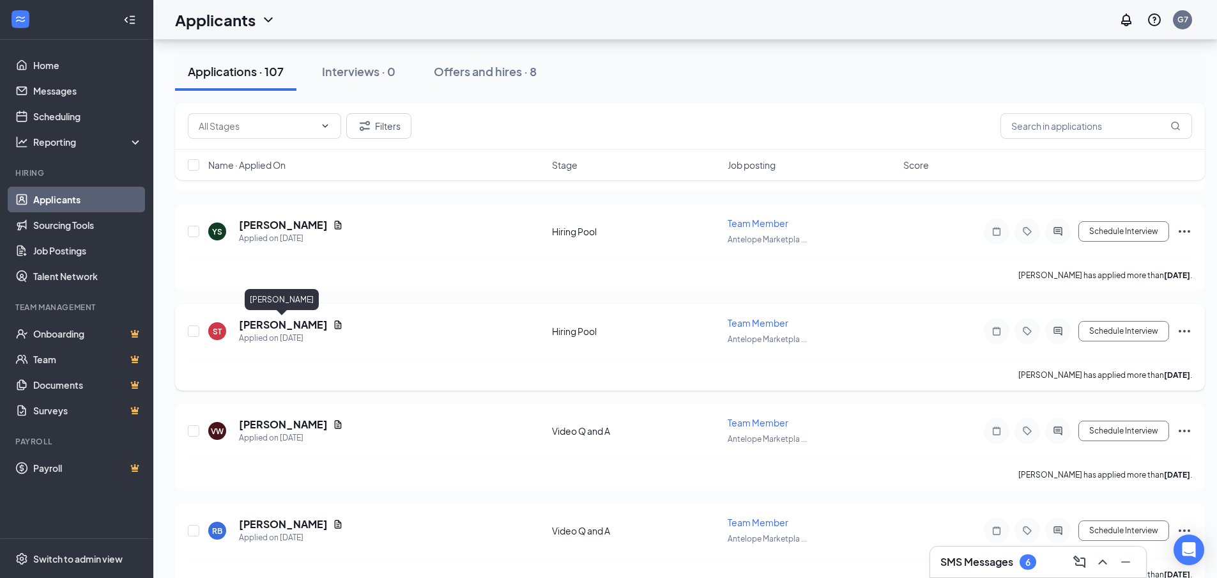
click at [286, 324] on h5 "[PERSON_NAME]" at bounding box center [283, 325] width 89 height 14
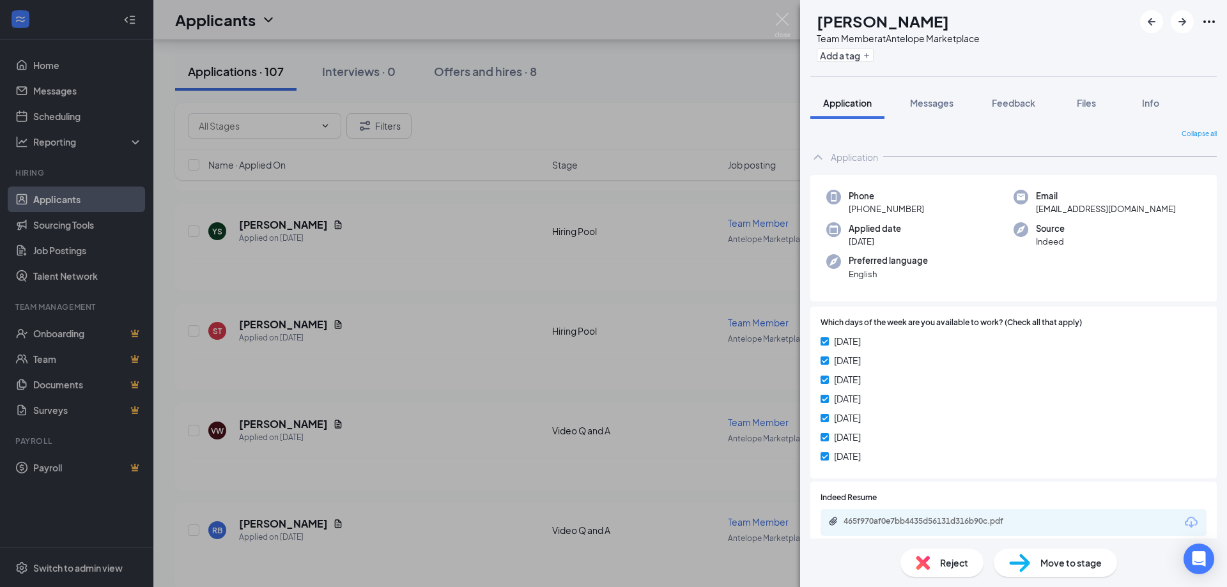
click at [323, 325] on div "ST Samantha Tapia Team Member at Antelope Marketplace Add a tag Application Mes…" at bounding box center [613, 293] width 1227 height 587
click at [548, 225] on div "YS Yuki Saefong Applied on Sep 12 Hiring Pool Team Member Antelope Marketpla ..…" at bounding box center [690, 238] width 1005 height 42
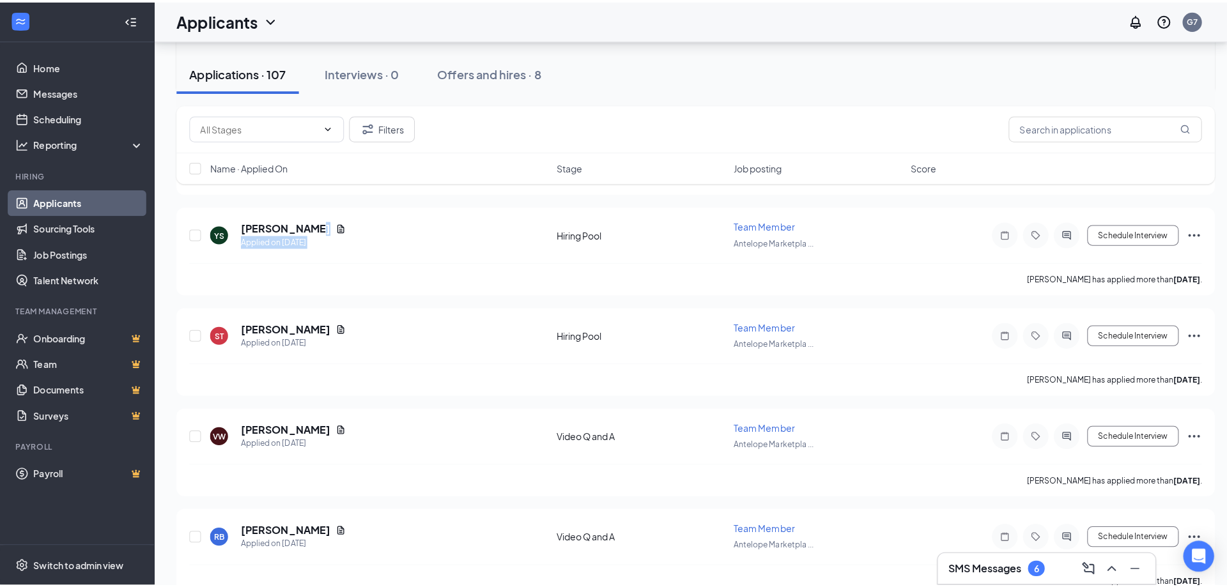
scroll to position [64, 0]
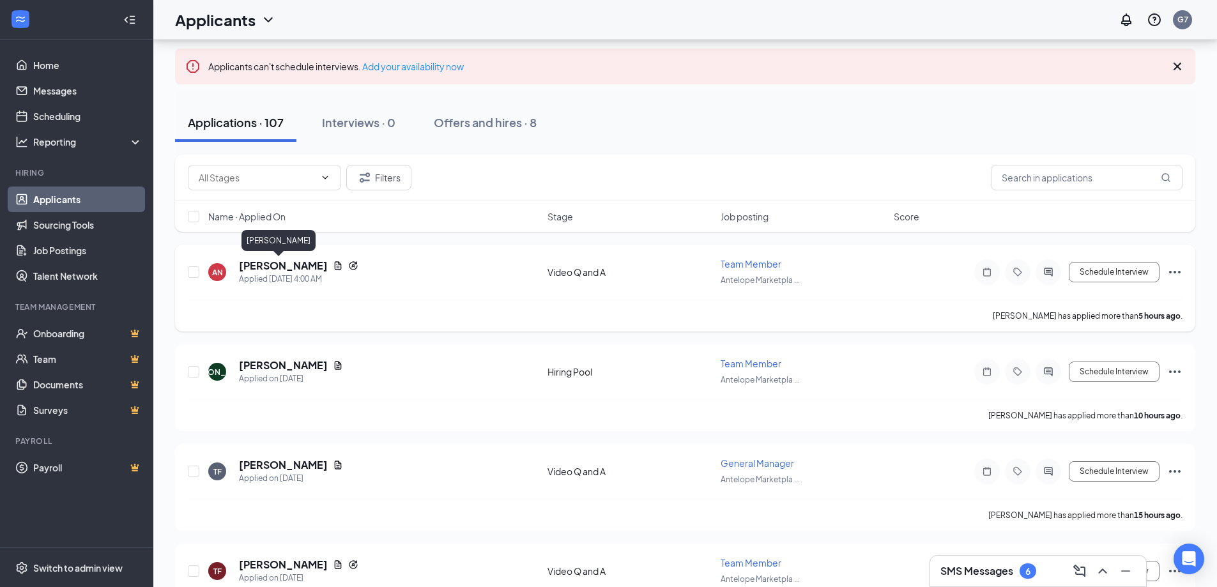
click at [283, 263] on h5 "[PERSON_NAME]" at bounding box center [283, 266] width 89 height 14
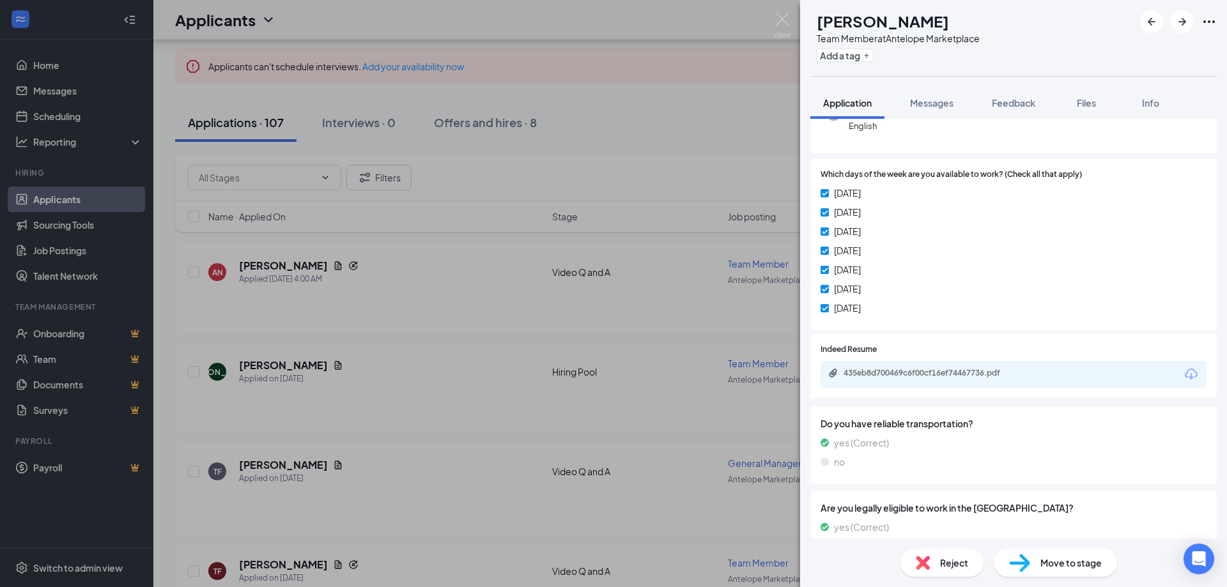
scroll to position [327, 0]
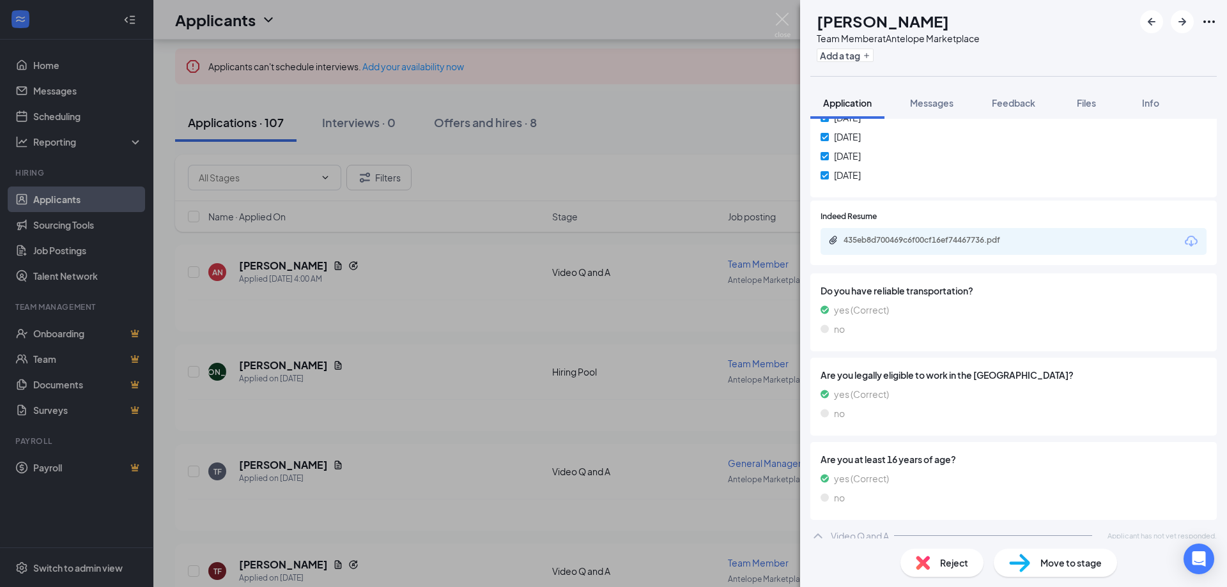
click at [1184, 234] on icon "Download" at bounding box center [1191, 241] width 15 height 15
click at [351, 445] on div "AN Aleea Nagy Team Member at Antelope Marketplace Add a tag Application Message…" at bounding box center [613, 293] width 1227 height 587
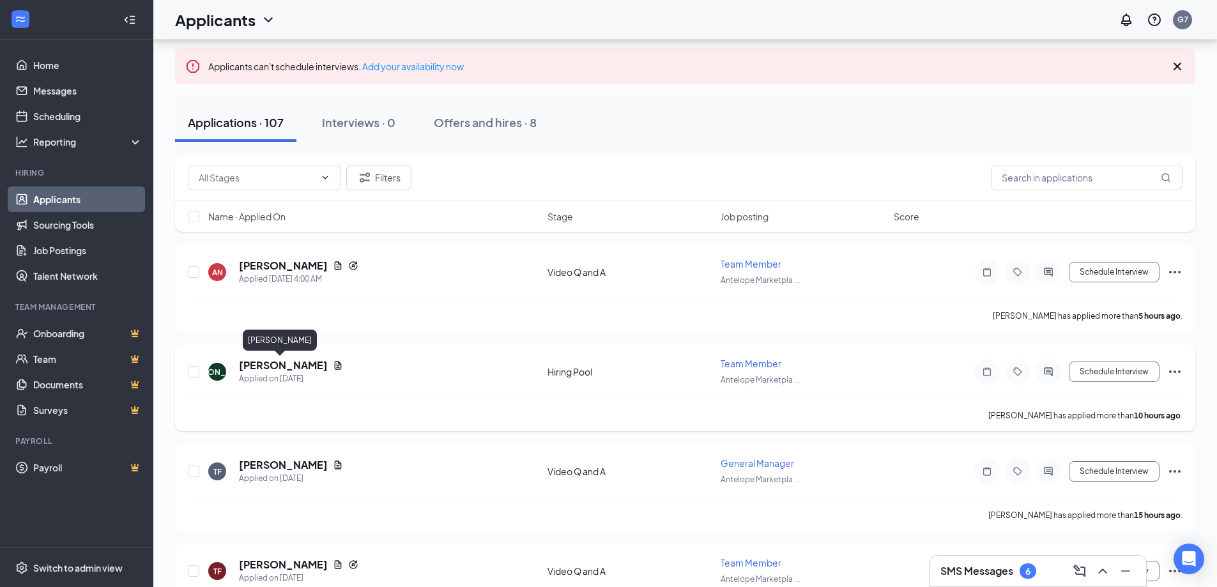
click at [294, 362] on h5 "[PERSON_NAME]" at bounding box center [283, 366] width 89 height 14
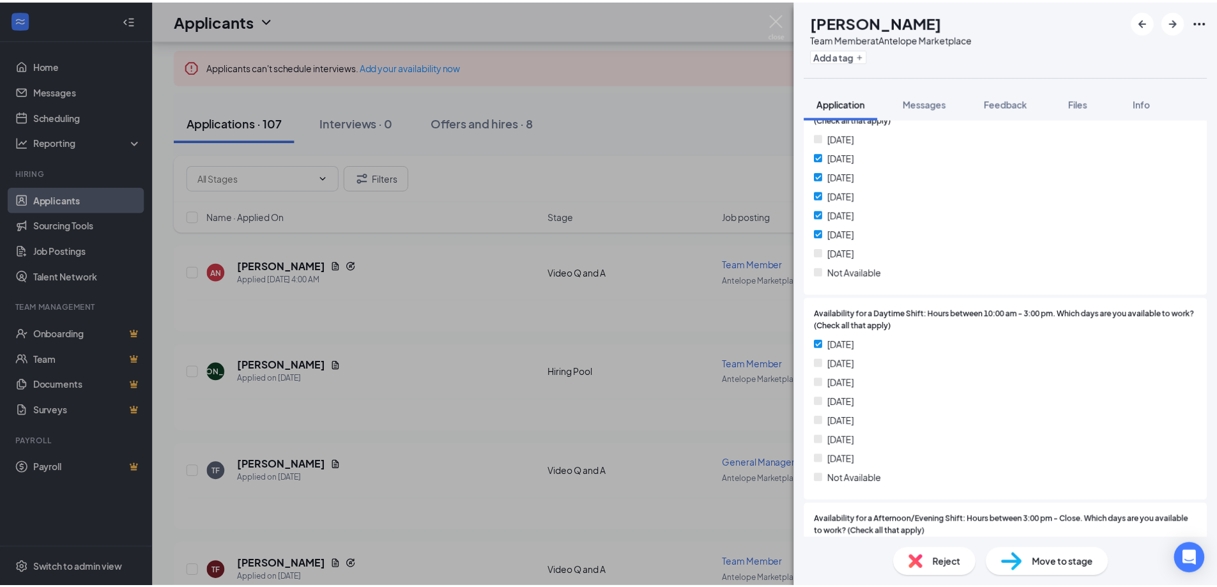
scroll to position [1023, 0]
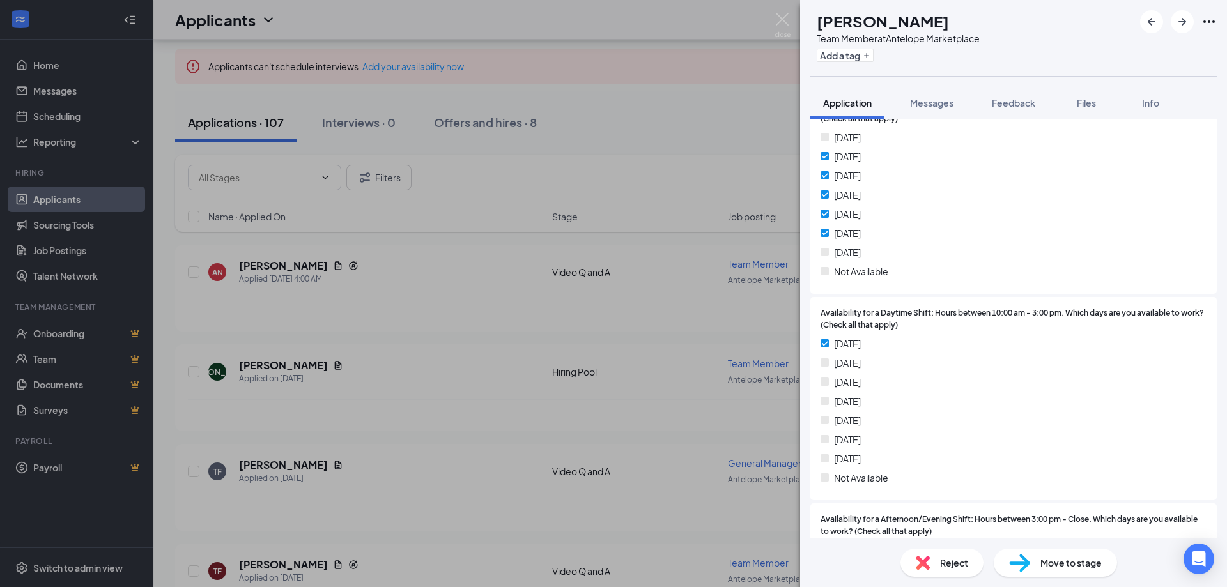
click at [383, 304] on div "JA Jaslene Akins Team Member at Antelope Marketplace Add a tag Application Mess…" at bounding box center [613, 293] width 1227 height 587
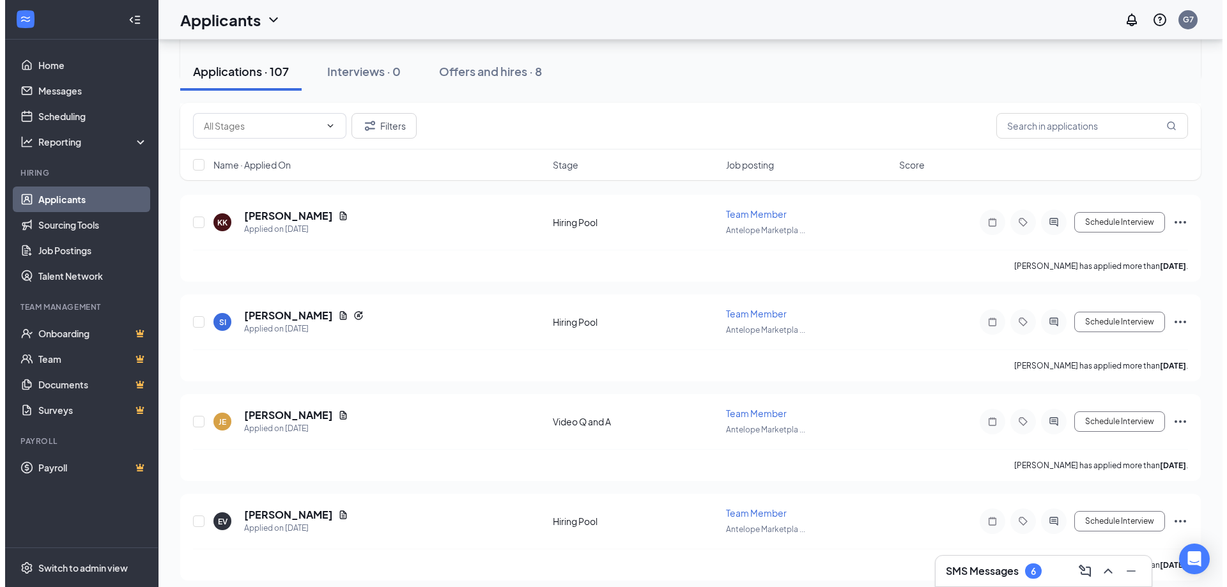
scroll to position [2109, 0]
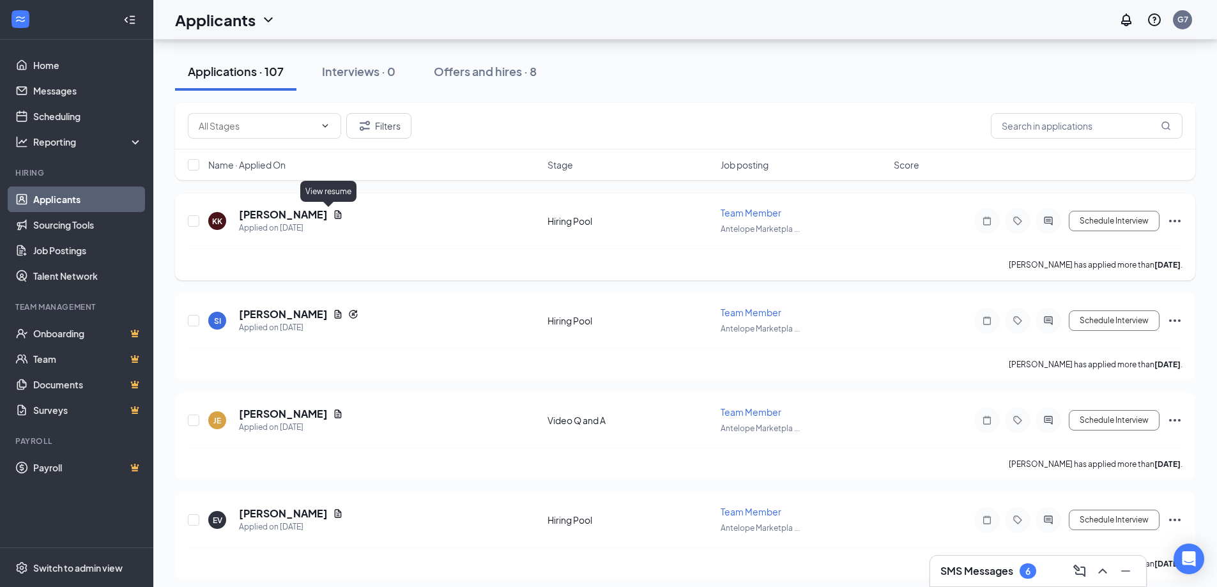
click at [333, 218] on icon "Document" at bounding box center [338, 215] width 10 height 10
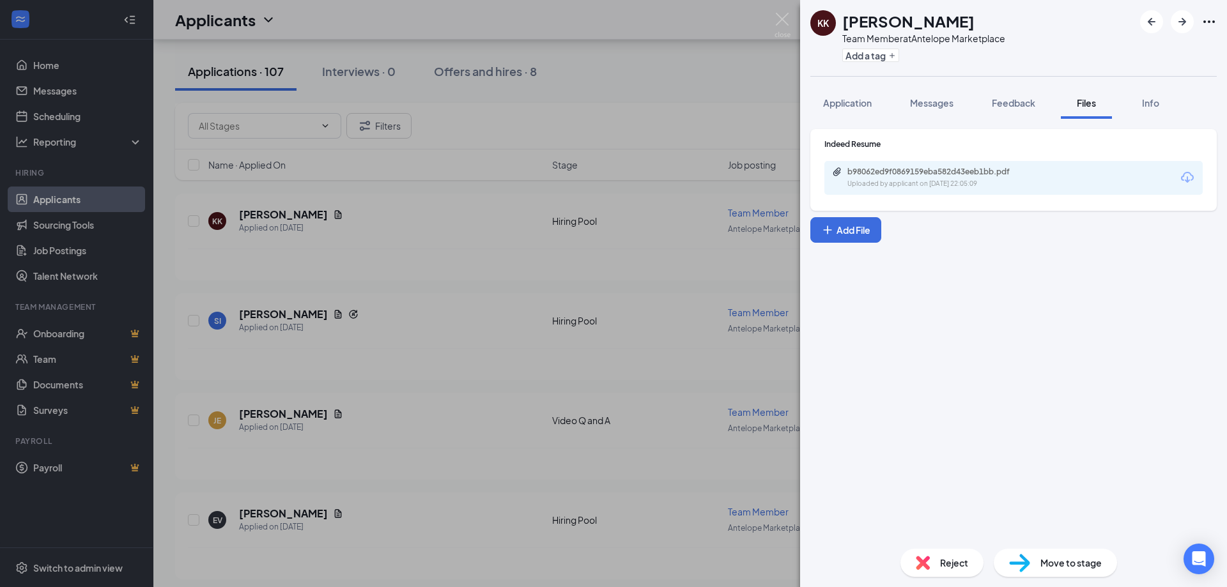
drag, startPoint x: 844, startPoint y: 105, endPoint x: 881, endPoint y: 162, distance: 68.4
click at [843, 105] on span "Application" at bounding box center [847, 103] width 49 height 12
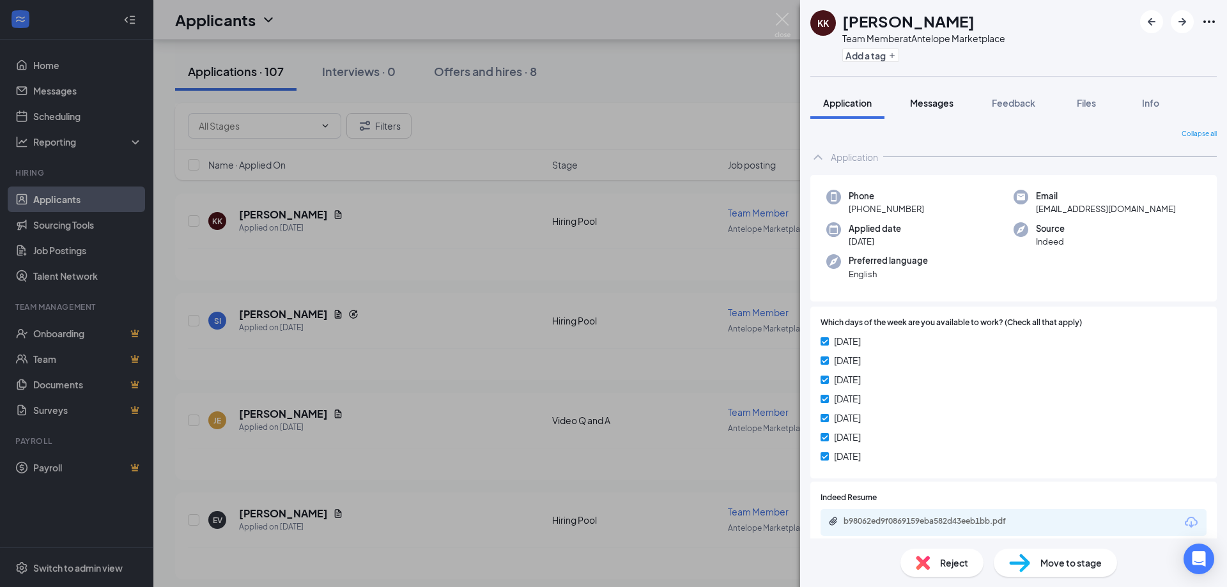
click at [936, 106] on span "Messages" at bounding box center [931, 103] width 43 height 12
click at [936, 103] on span "Messages" at bounding box center [931, 103] width 43 height 12
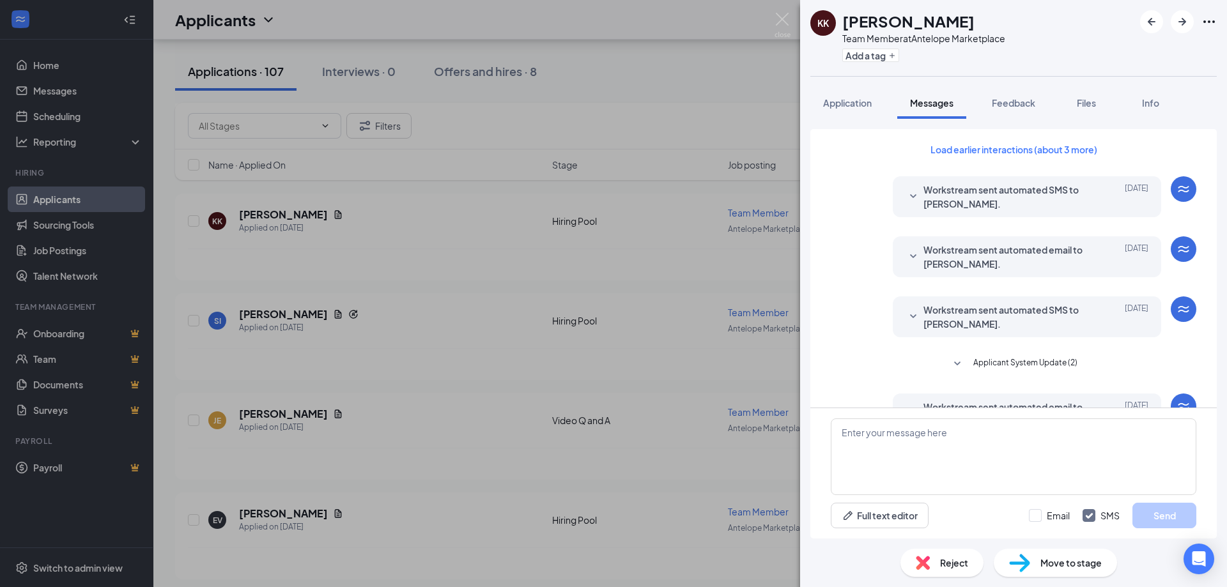
scroll to position [197, 0]
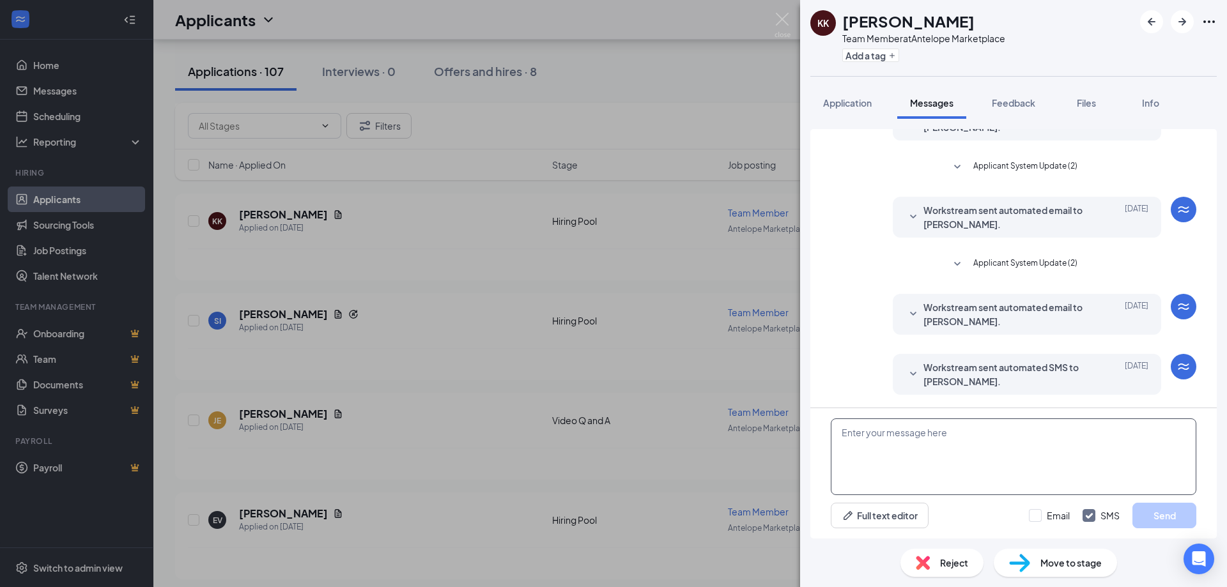
drag, startPoint x: 914, startPoint y: 429, endPoint x: 933, endPoint y: 419, distance: 22.0
click at [915, 429] on textarea at bounding box center [1014, 457] width 366 height 77
type textarea "h"
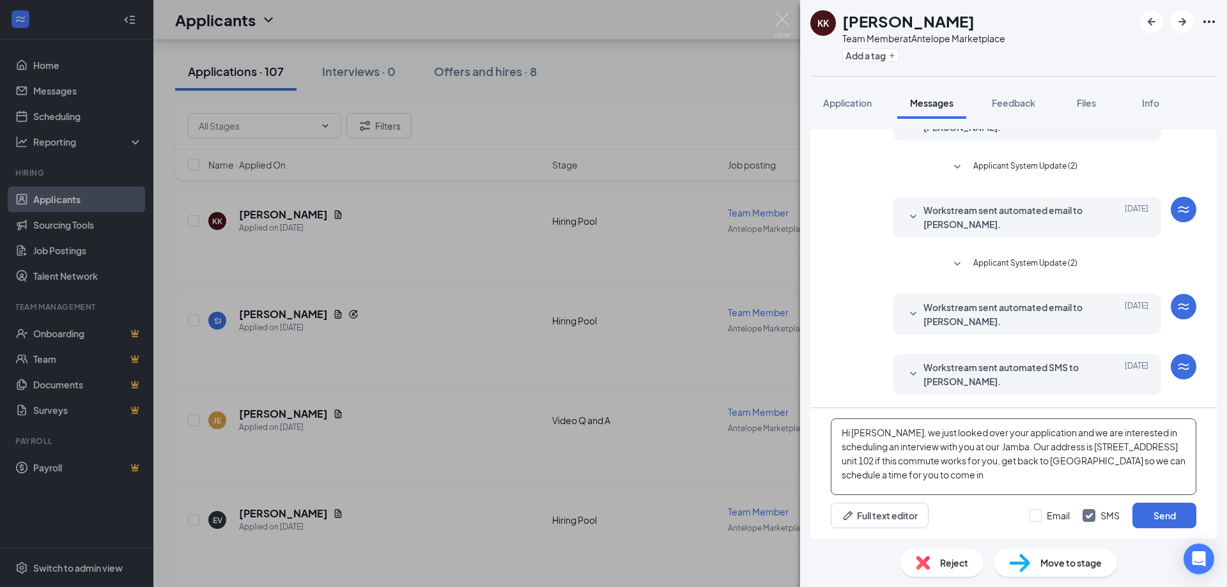
click at [1170, 447] on textarea "Hi Kristina, we just looked over your application and we are interested in sche…" at bounding box center [1014, 457] width 366 height 77
click at [925, 481] on textarea "Hi Kristina, we just looked over your application and we are interested in sche…" at bounding box center [1014, 457] width 366 height 77
type textarea "Hi Kristina, we just looked over your application and we are interested in sche…"
click at [1168, 511] on button "Send" at bounding box center [1164, 516] width 64 height 26
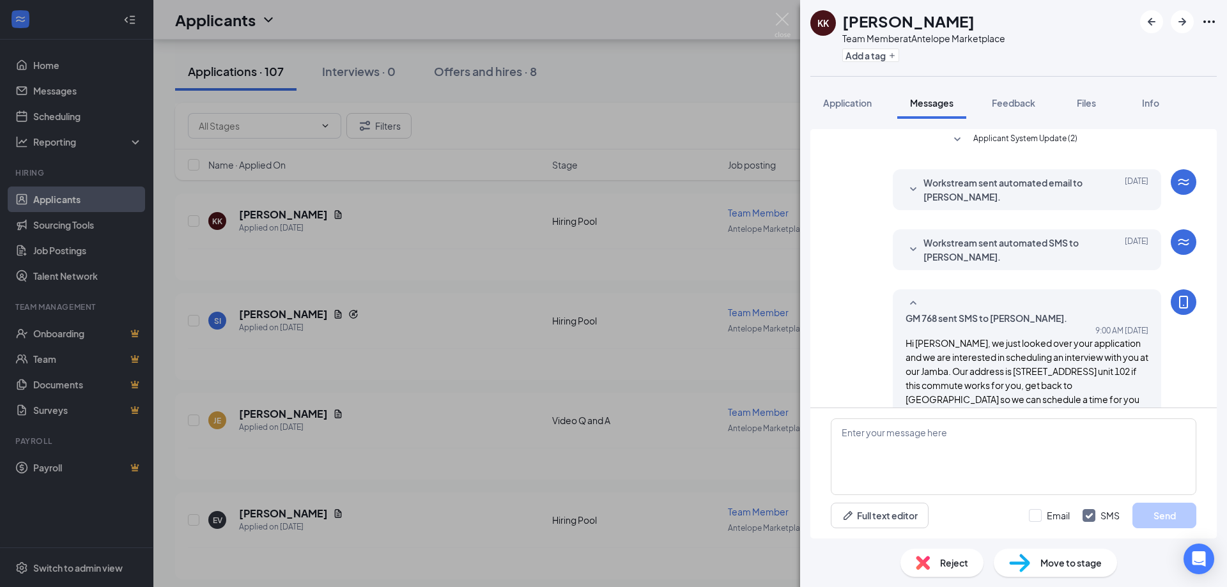
scroll to position [322, 0]
click at [831, 107] on span "Application" at bounding box center [847, 103] width 49 height 12
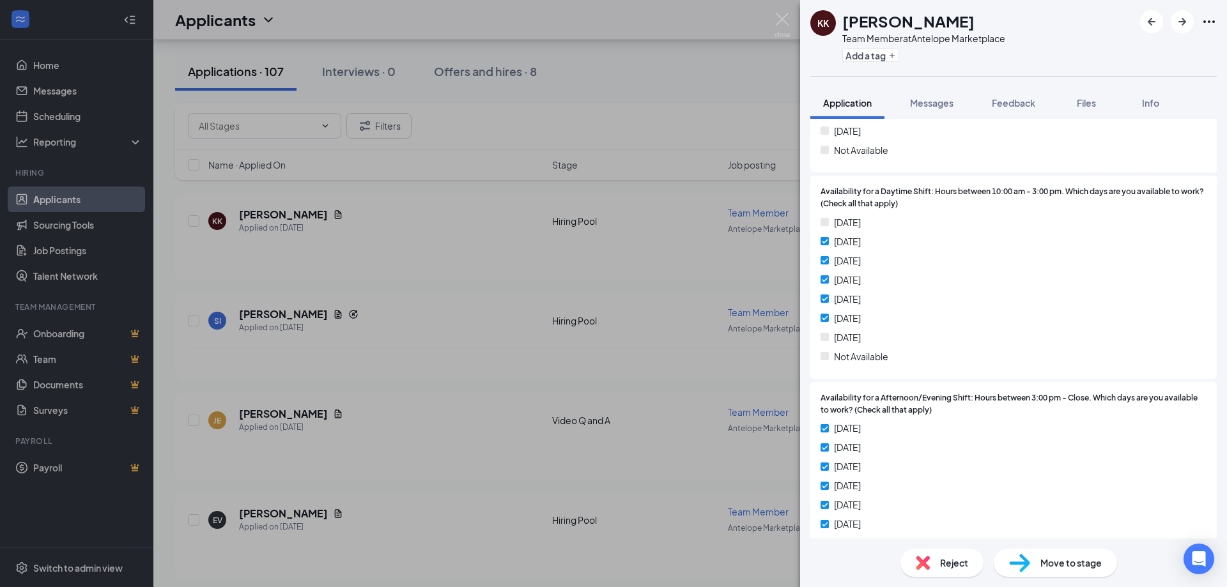
scroll to position [1263, 0]
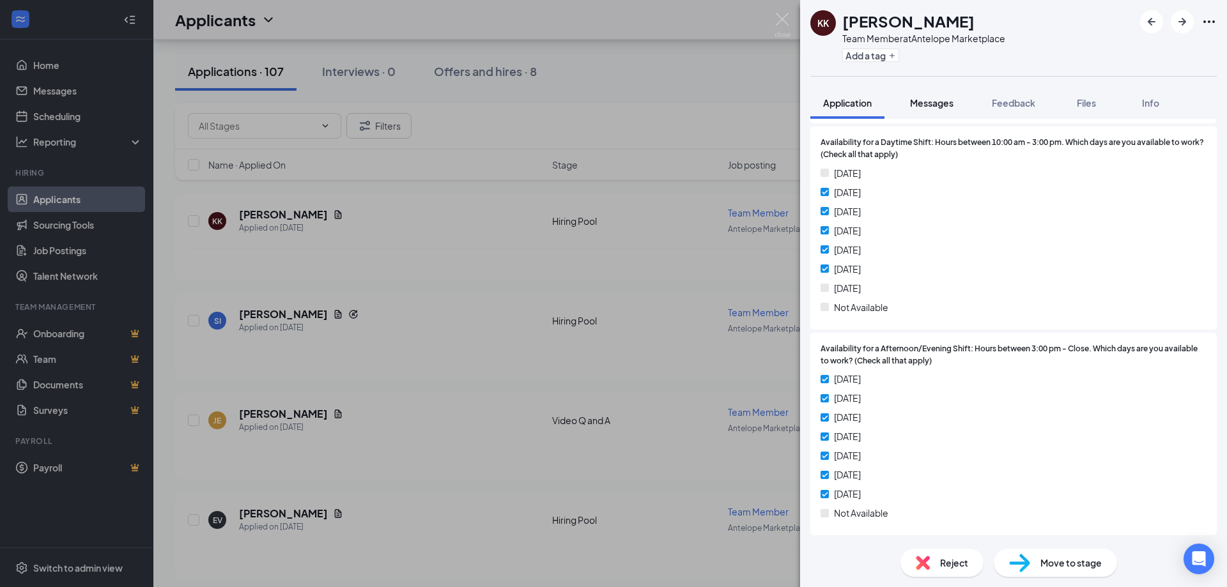
click at [908, 101] on button "Messages" at bounding box center [931, 103] width 69 height 32
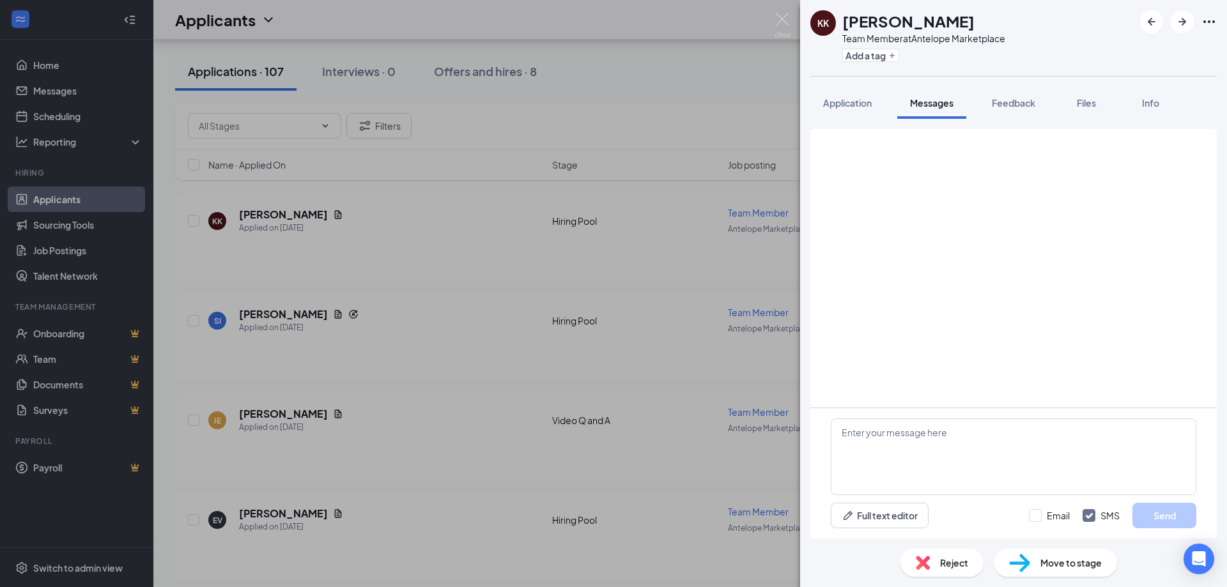
click at [868, 100] on span "Application" at bounding box center [847, 103] width 49 height 12
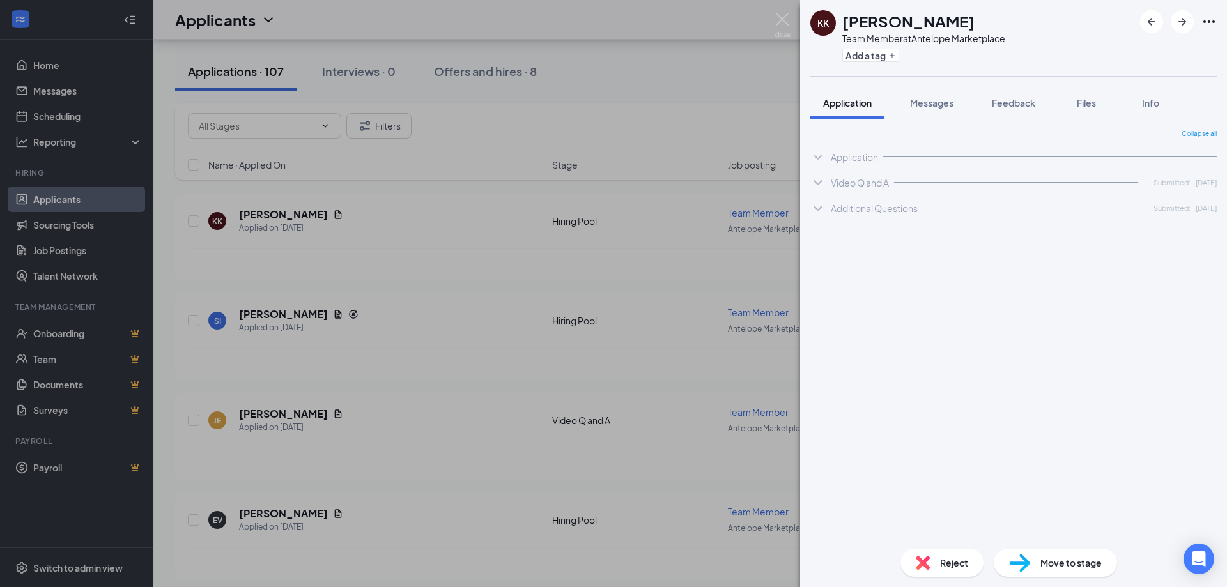
click at [830, 102] on span "Application" at bounding box center [847, 103] width 49 height 12
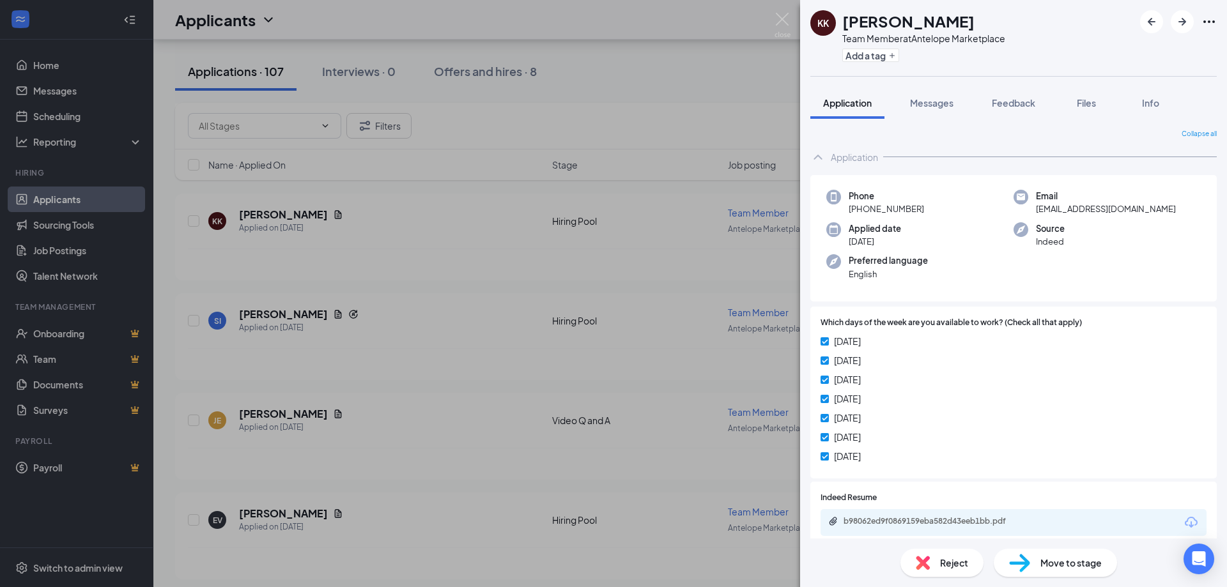
drag, startPoint x: 1092, startPoint y: 103, endPoint x: 1083, endPoint y: 240, distance: 137.7
click at [1092, 102] on span "Files" at bounding box center [1086, 103] width 19 height 12
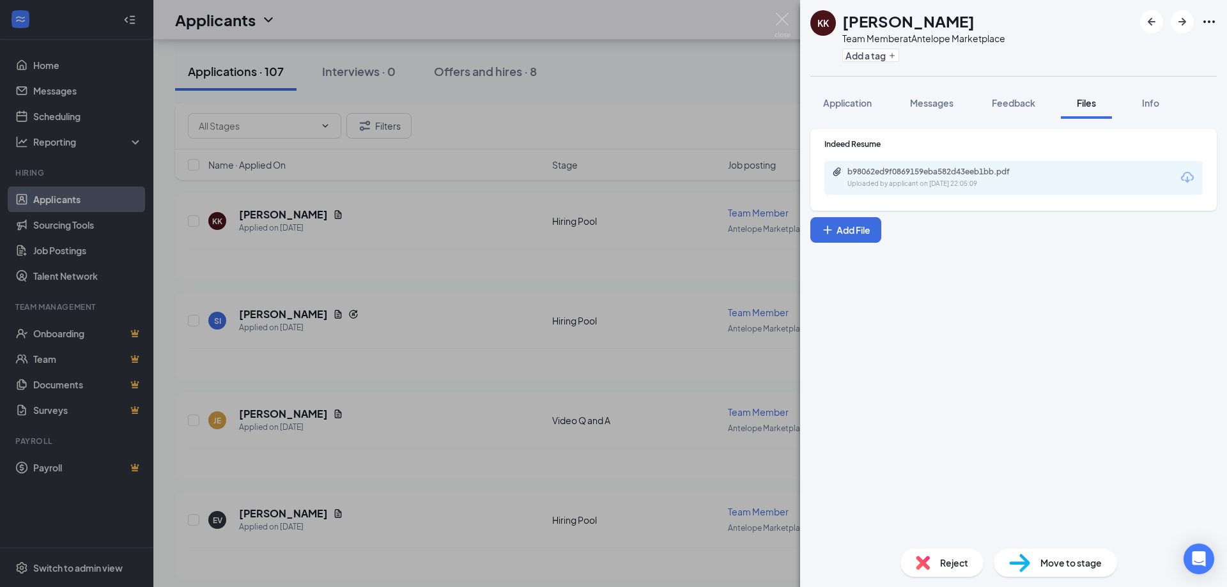
click at [1188, 179] on icon "Download" at bounding box center [1187, 177] width 13 height 11
click at [392, 274] on div "KK Kristina Kushner Team Member at Antelope Marketplace Add a tag Application M…" at bounding box center [613, 293] width 1227 height 587
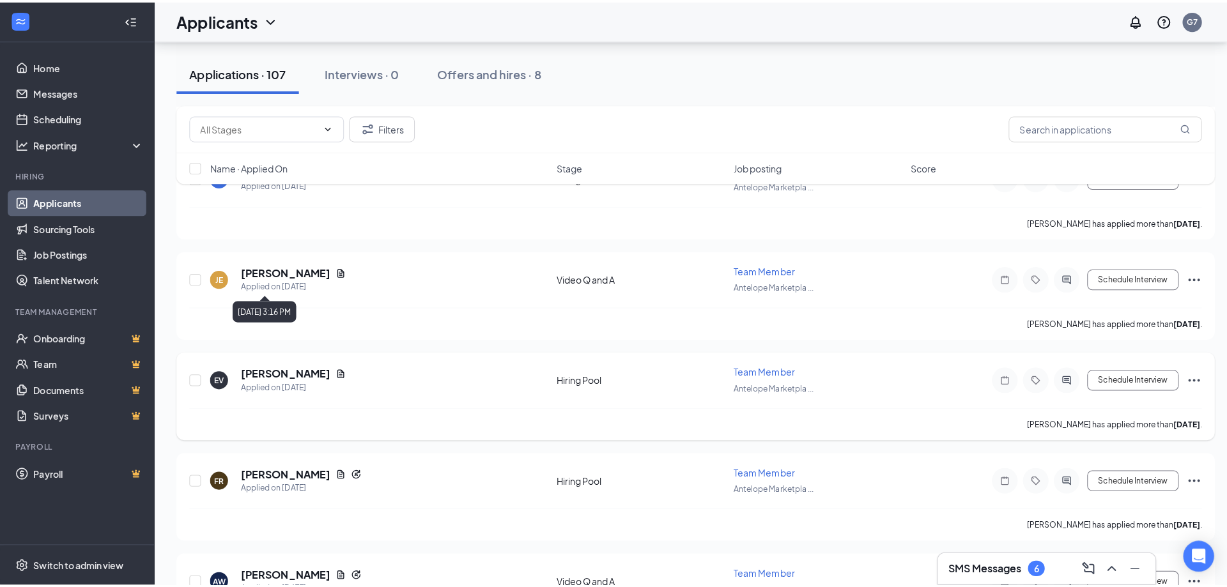
scroll to position [2301, 0]
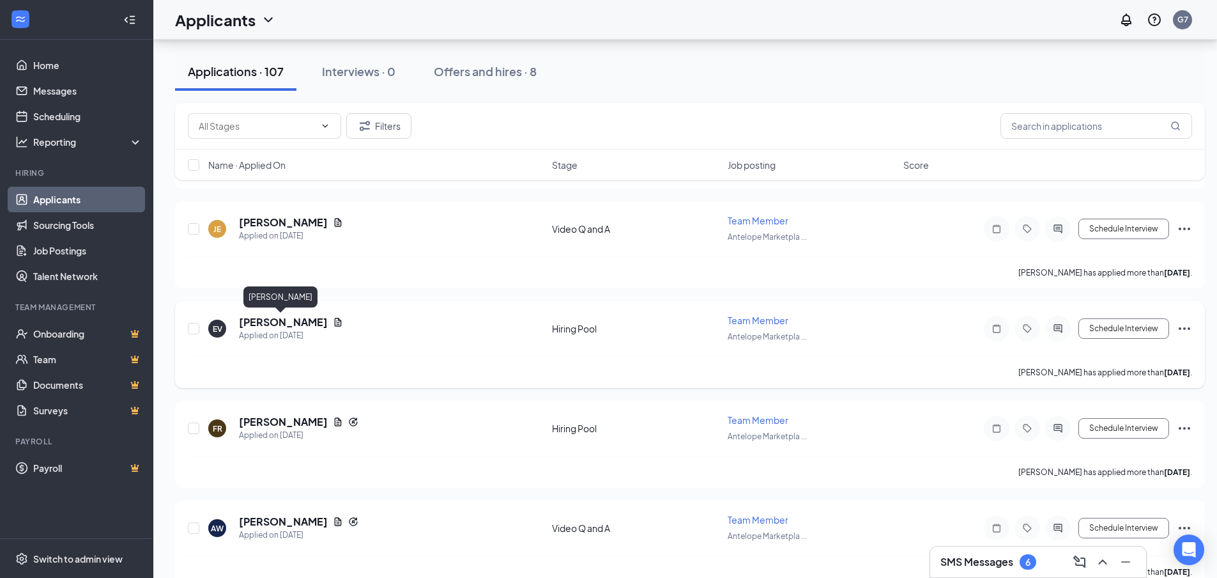
click at [290, 318] on h5 "[PERSON_NAME]" at bounding box center [283, 322] width 89 height 14
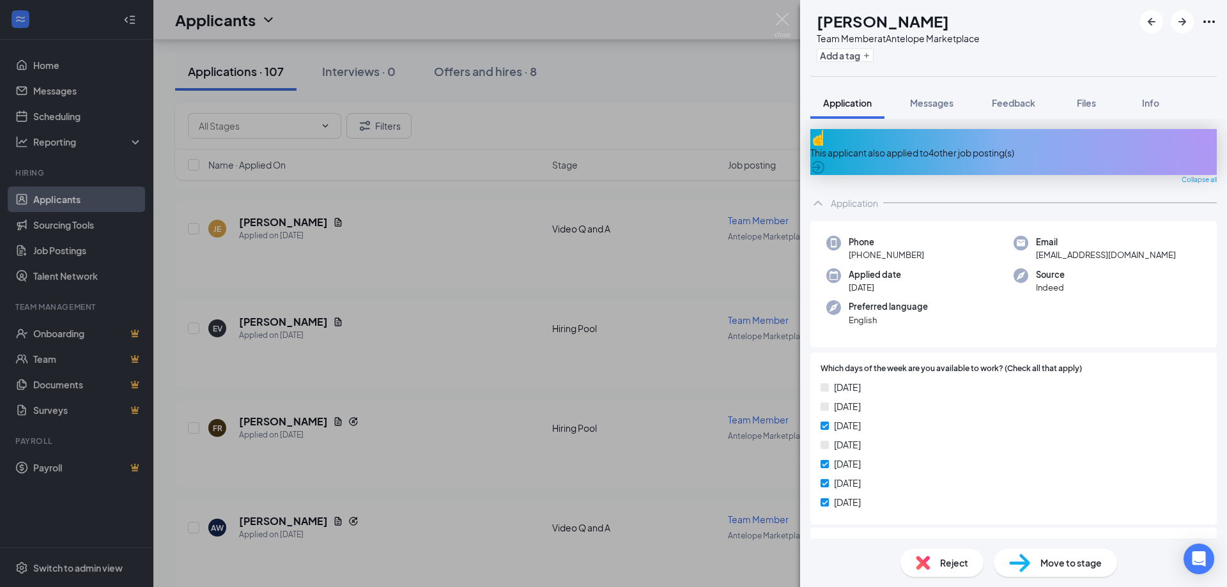
scroll to position [64, 0]
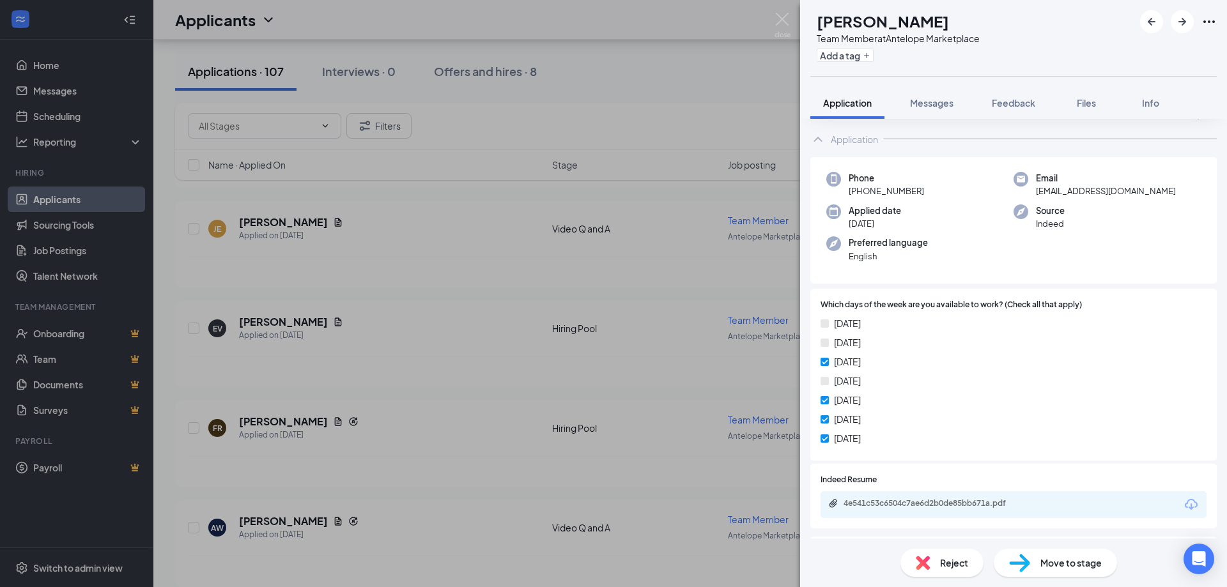
click at [467, 369] on div "EV Erick Vasquez Team Member at Antelope Marketplace Add a tag Application Mess…" at bounding box center [613, 293] width 1227 height 587
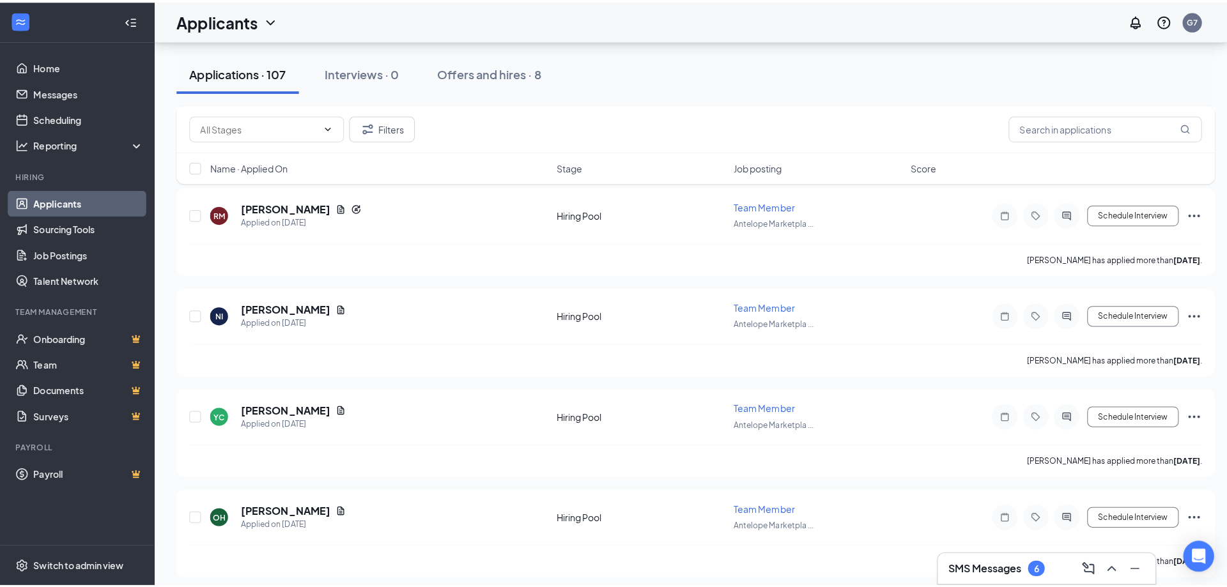
scroll to position [2748, 0]
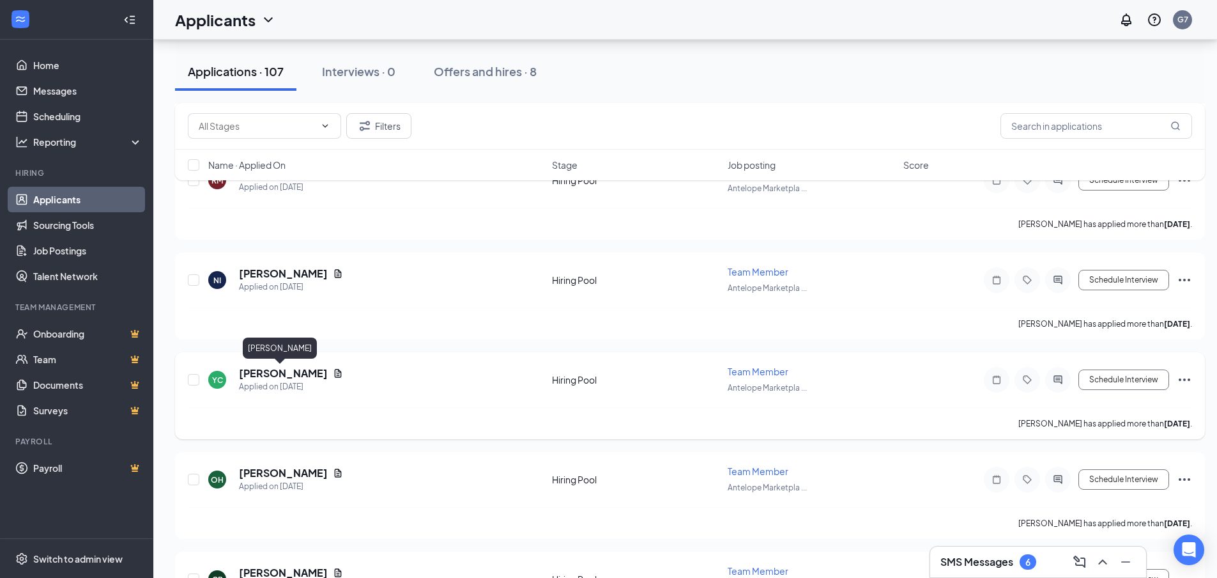
click at [263, 370] on h5 "[PERSON_NAME]" at bounding box center [283, 373] width 89 height 14
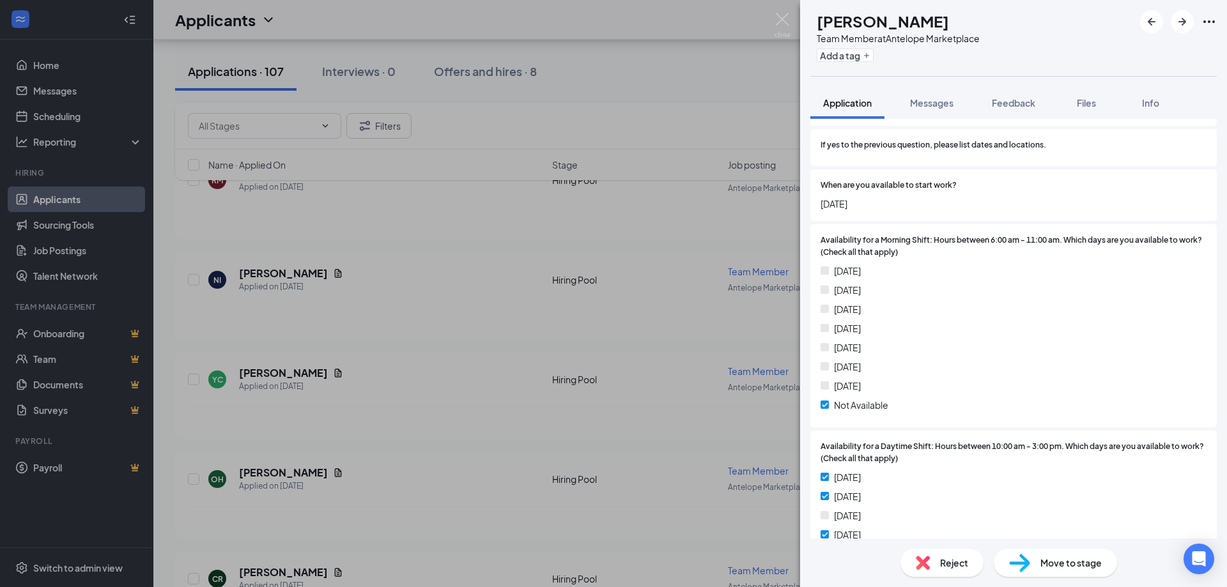
scroll to position [1023, 0]
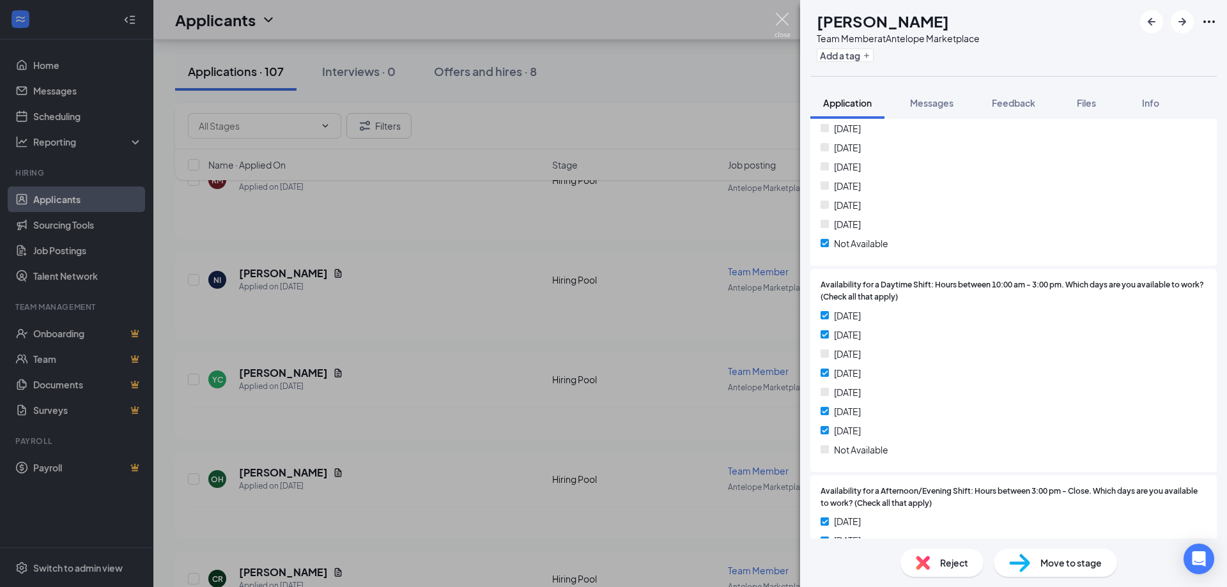
click at [779, 21] on img at bounding box center [783, 25] width 16 height 25
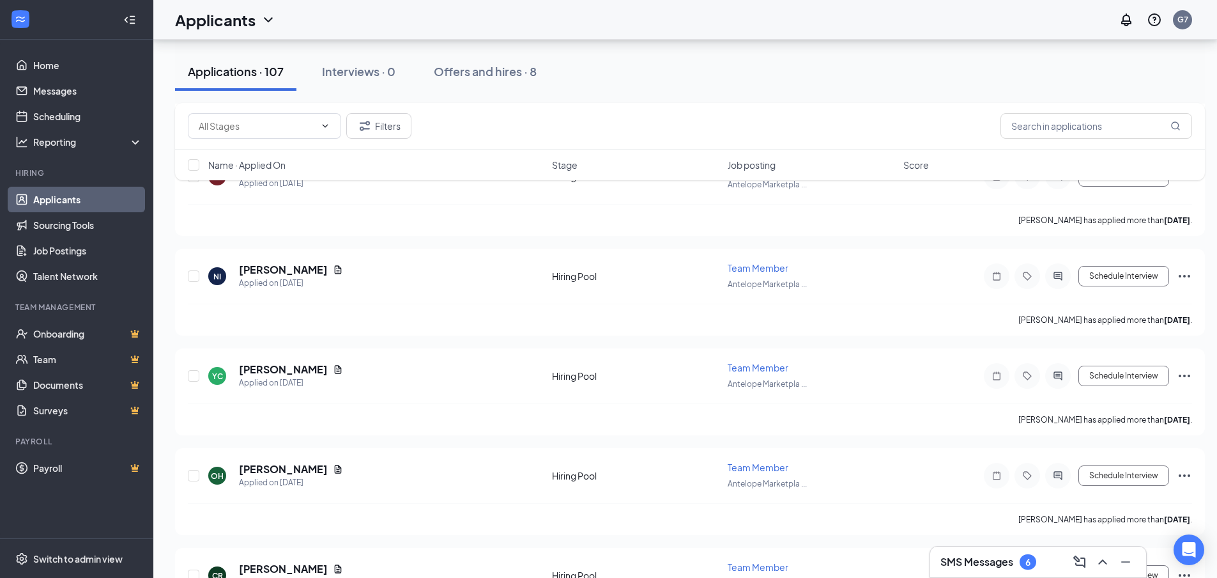
scroll to position [3004, 0]
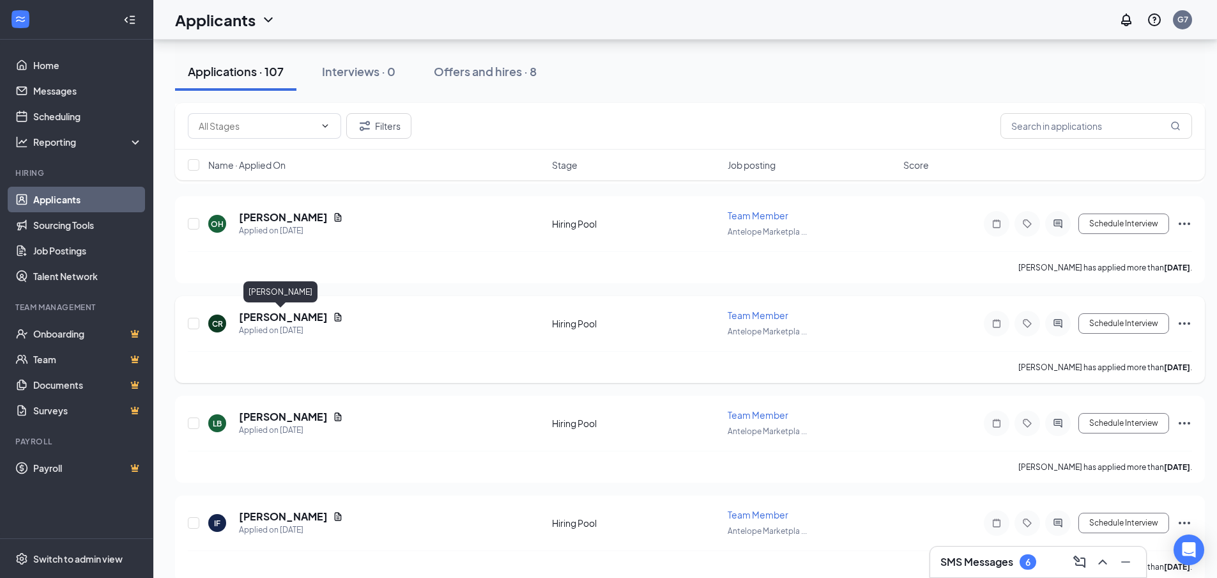
click at [259, 316] on h5 "Colleen Richie" at bounding box center [283, 317] width 89 height 14
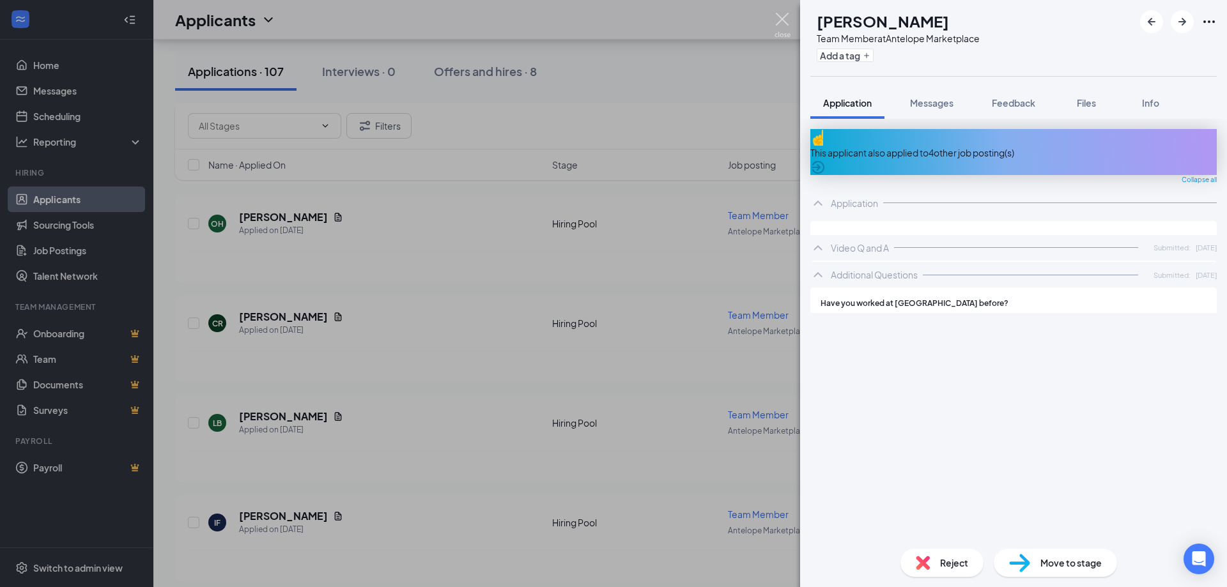
click at [785, 20] on img at bounding box center [783, 25] width 16 height 25
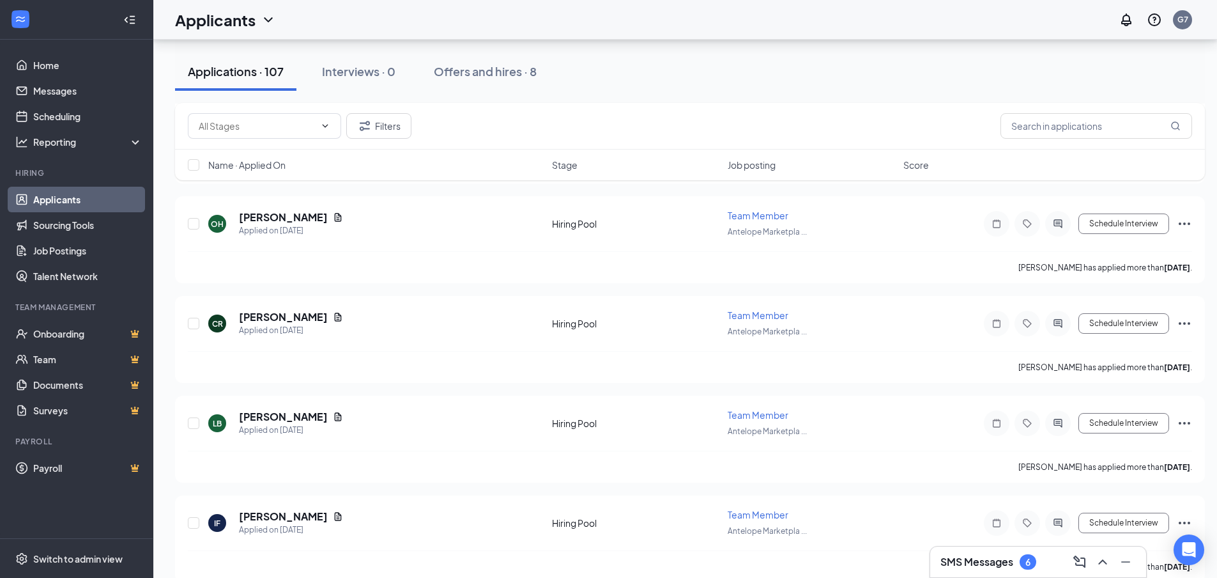
click at [1018, 562] on div "SMS Messages 6" at bounding box center [989, 561] width 96 height 15
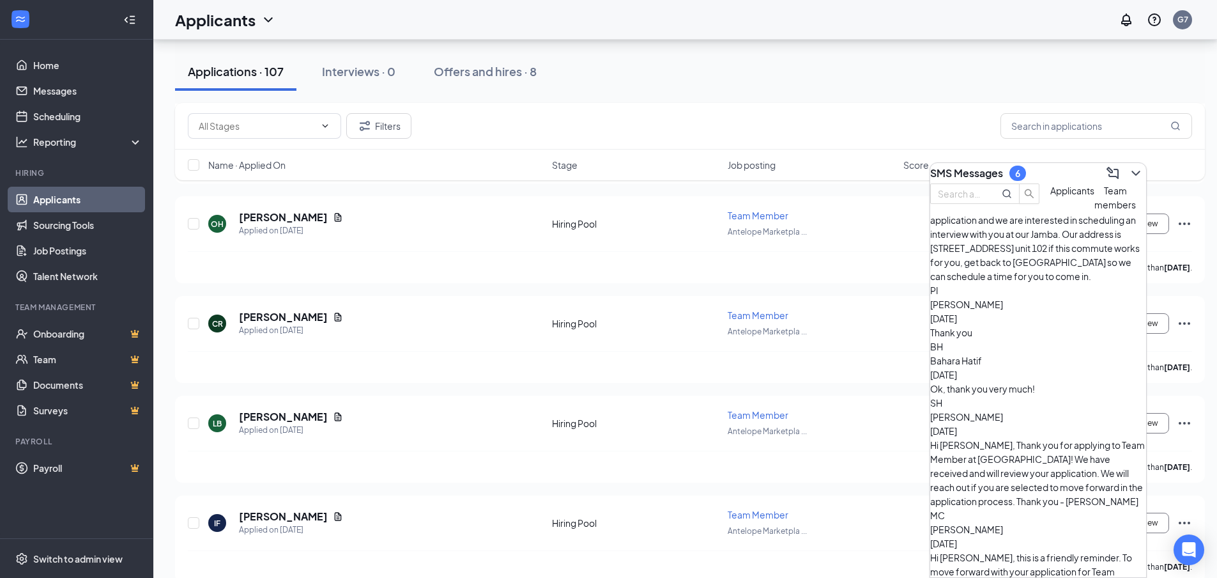
scroll to position [128, 0]
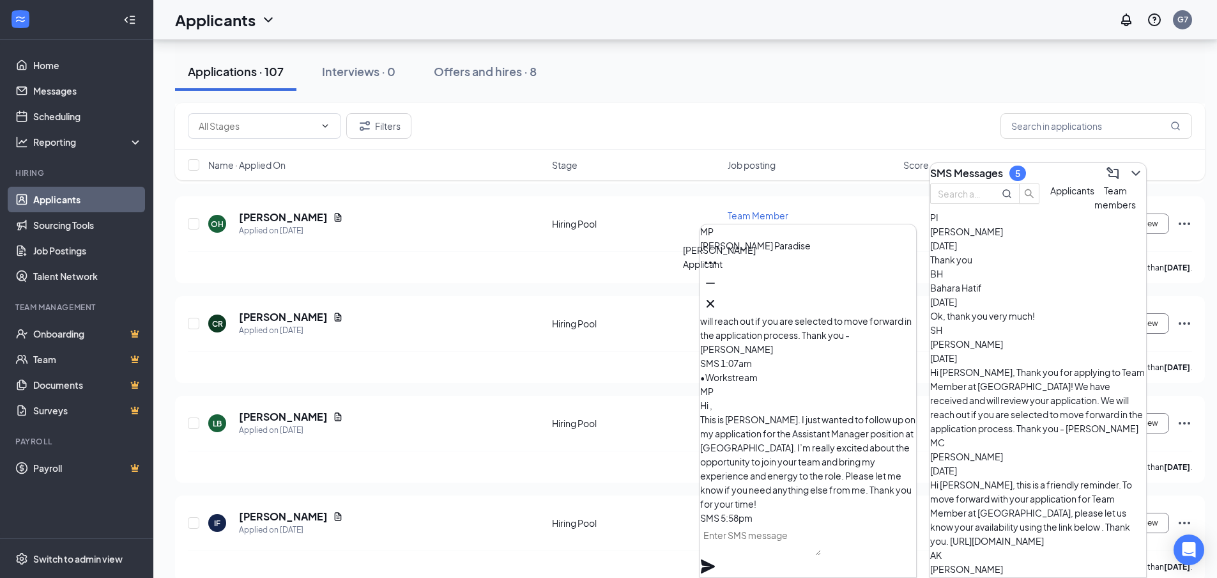
click at [721, 256] on div "MP" at bounding box center [713, 249] width 15 height 14
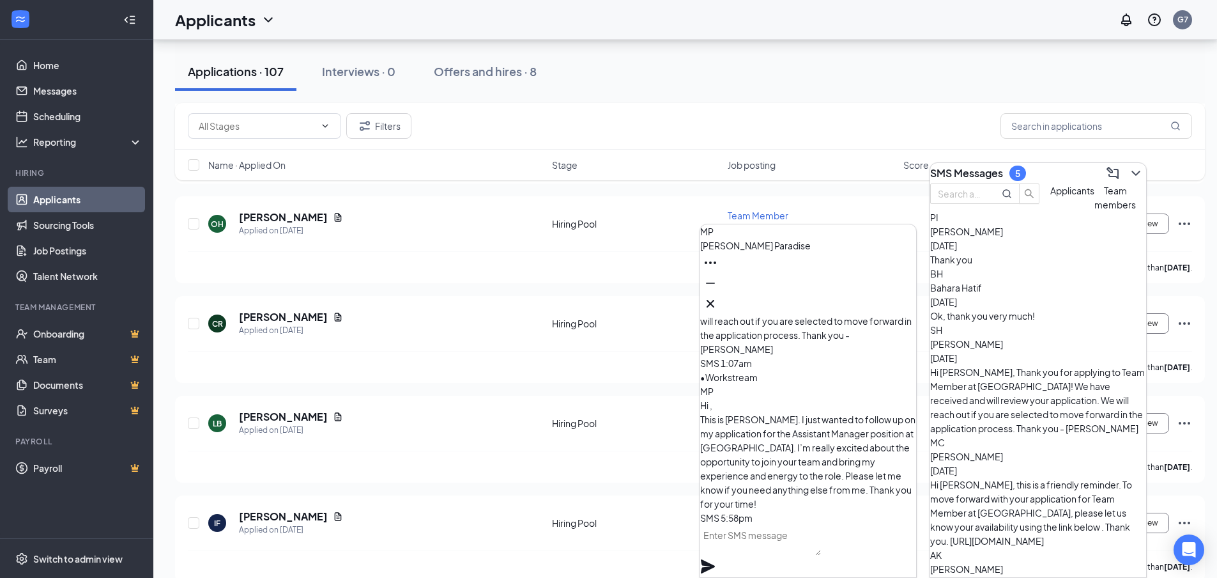
click at [778, 251] on span "Marlene Paradise" at bounding box center [755, 246] width 111 height 12
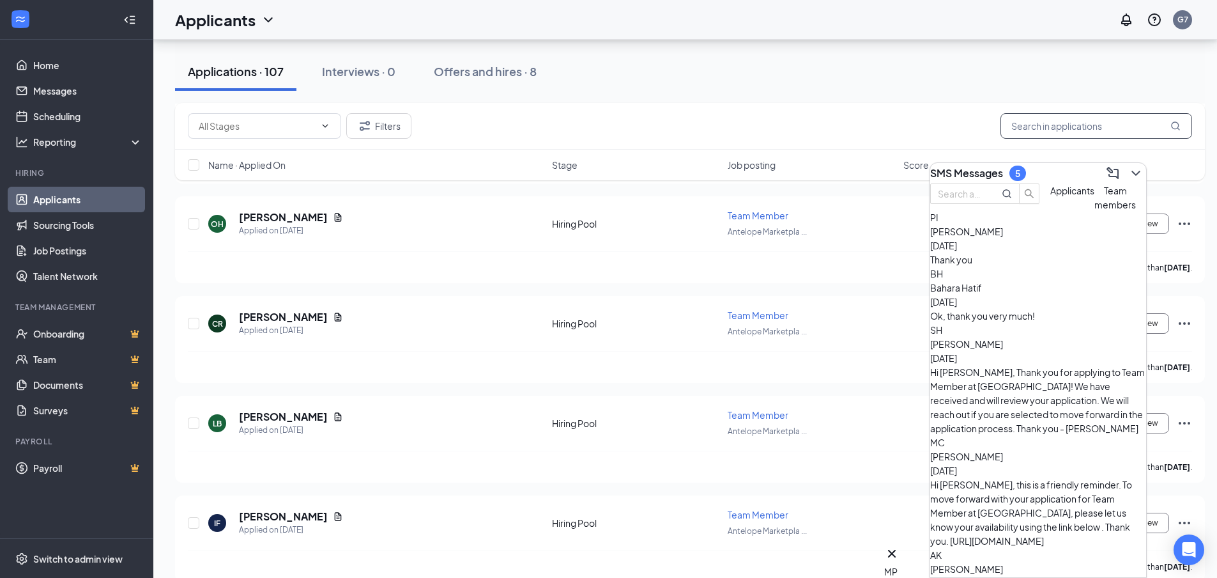
click at [1056, 121] on input "text" at bounding box center [1097, 126] width 192 height 26
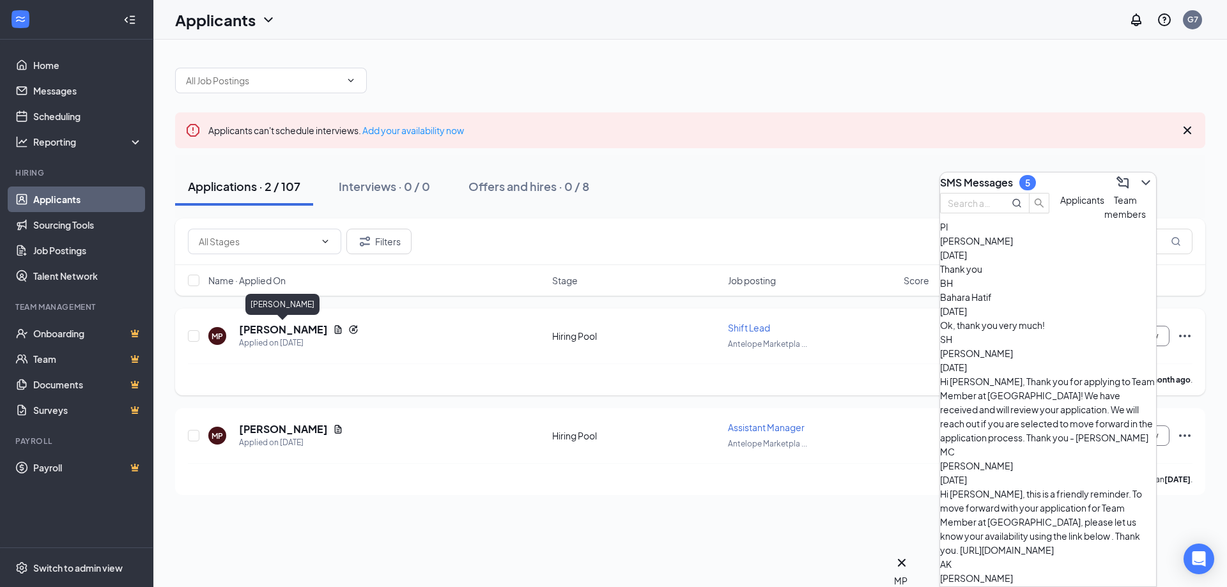
click at [255, 330] on h5 "Marlene Paradise" at bounding box center [283, 330] width 89 height 14
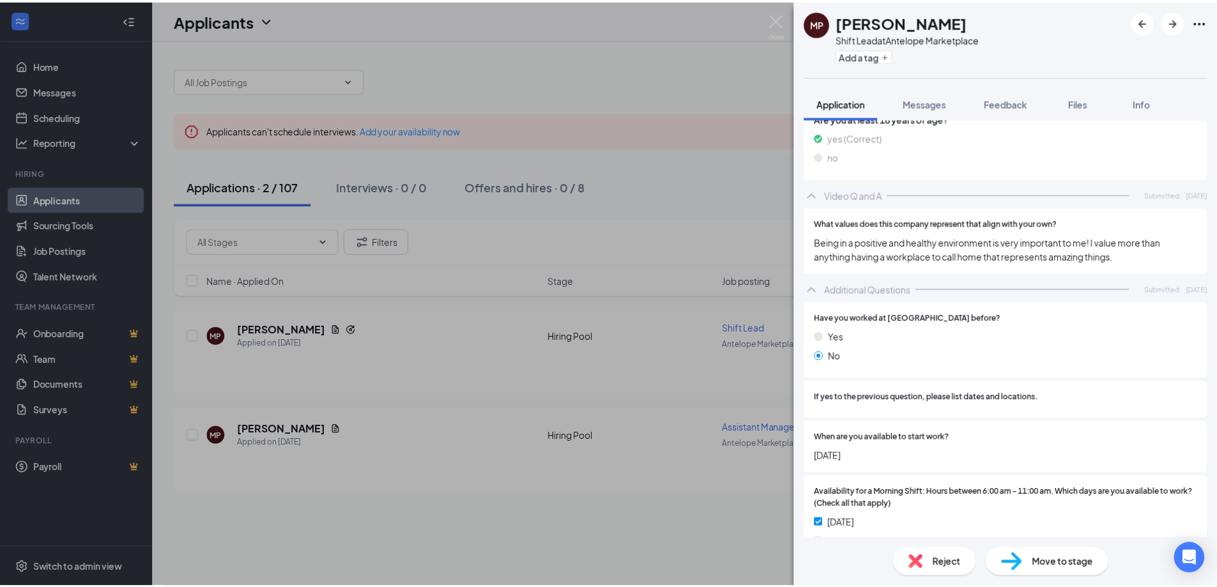
scroll to position [640, 0]
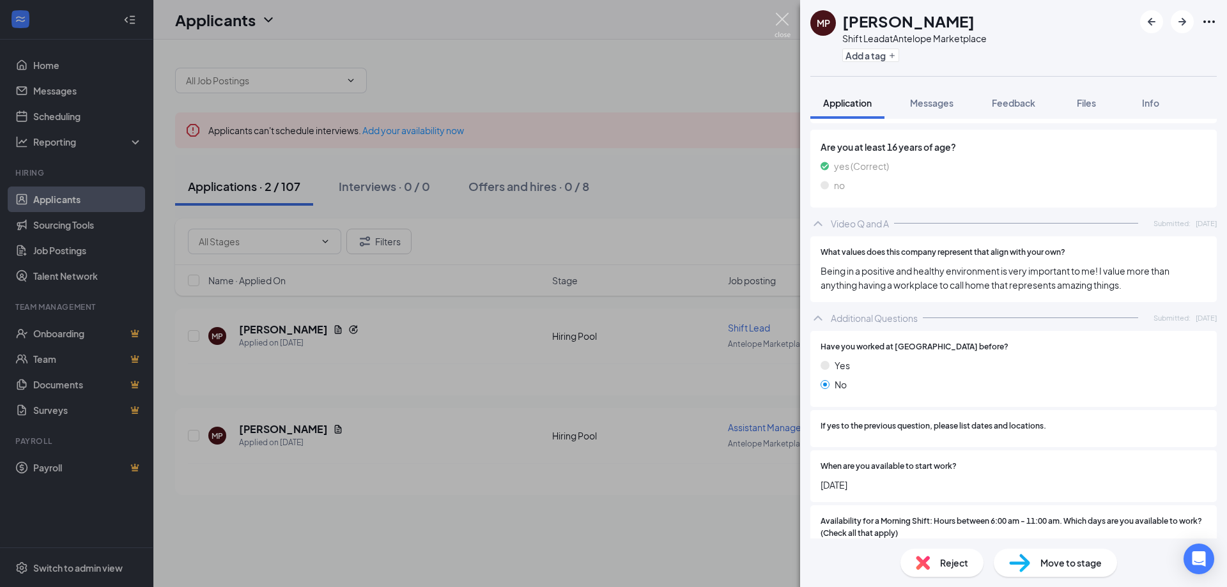
click at [781, 23] on img at bounding box center [783, 25] width 16 height 25
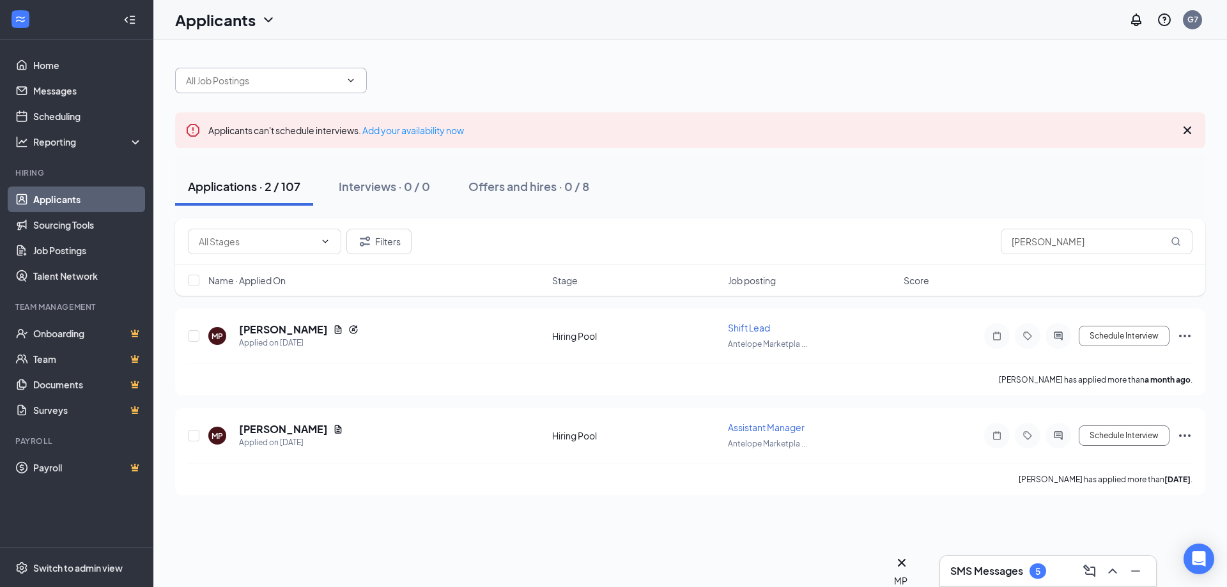
click at [300, 73] on span at bounding box center [271, 81] width 192 height 26
click at [314, 72] on span at bounding box center [271, 81] width 192 height 26
click at [344, 78] on span at bounding box center [349, 80] width 13 height 10
click at [1135, 240] on input "marlene" at bounding box center [1097, 242] width 192 height 26
type input "m"
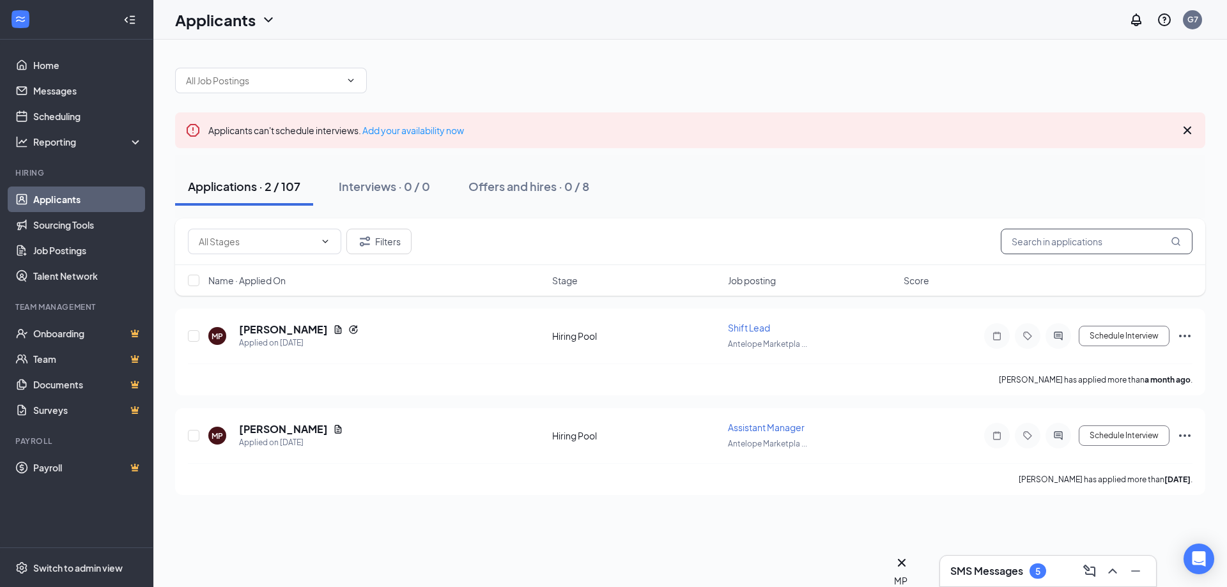
click at [1174, 245] on span at bounding box center [1097, 242] width 192 height 26
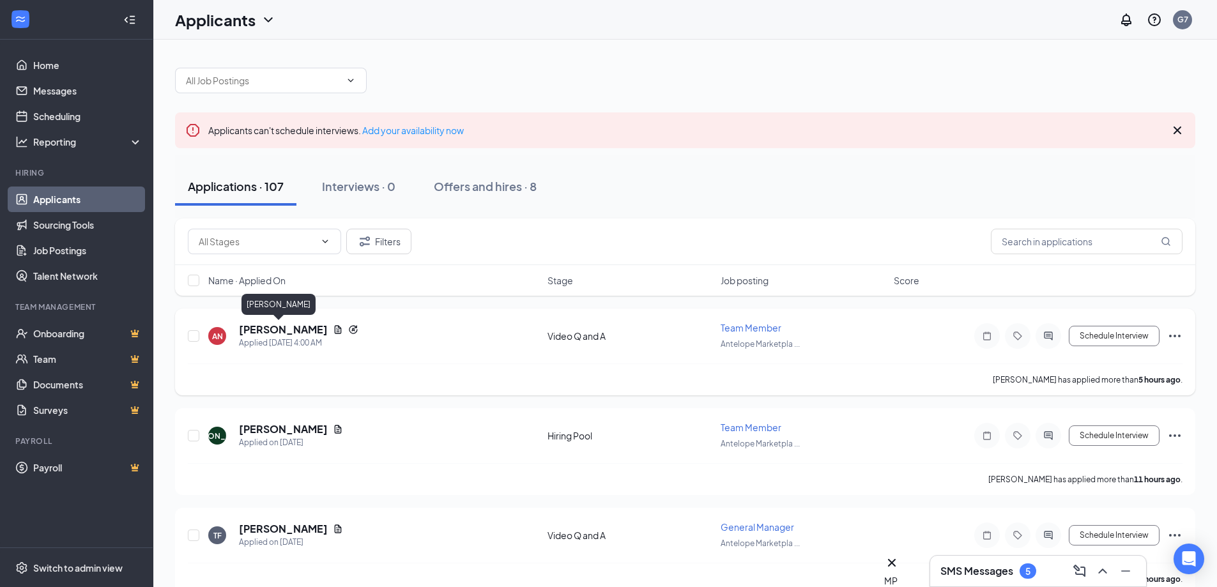
click at [267, 329] on h5 "[PERSON_NAME]" at bounding box center [283, 330] width 89 height 14
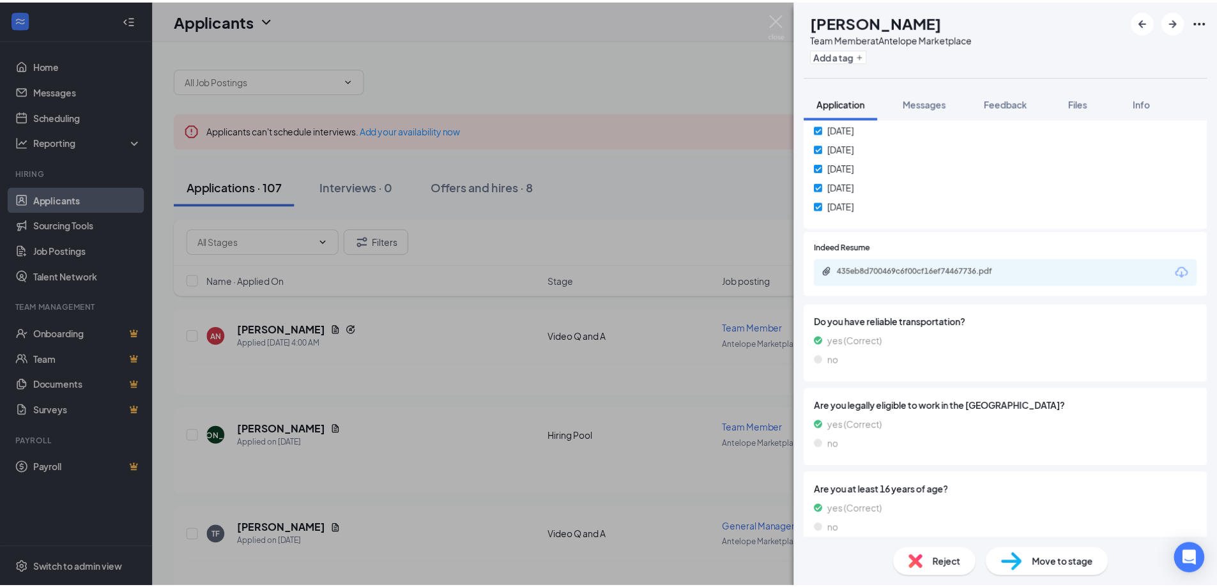
scroll to position [327, 0]
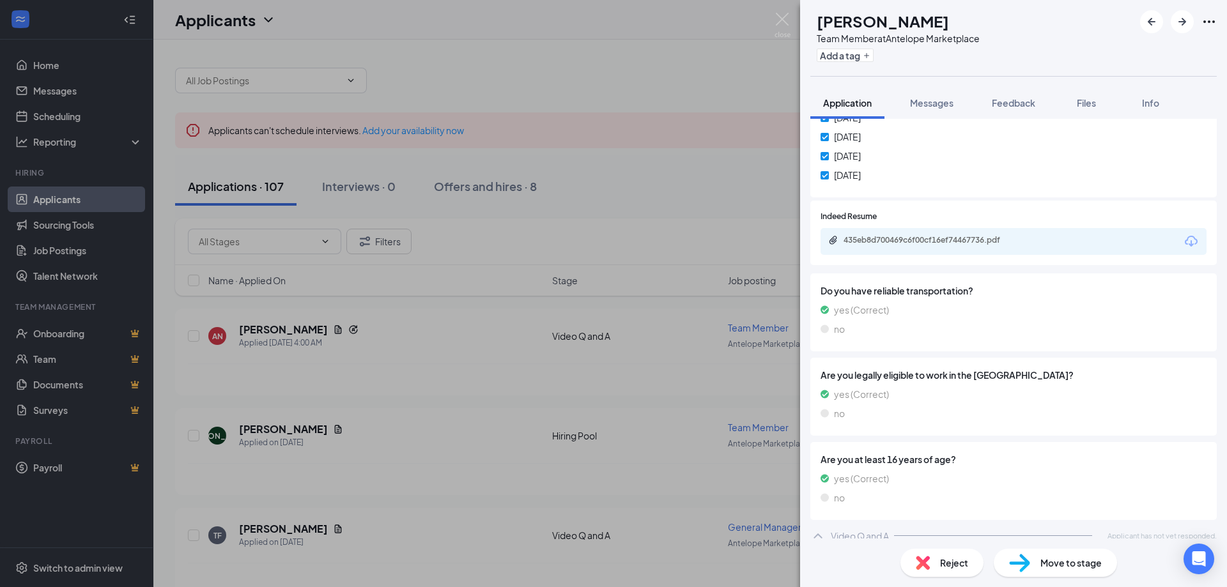
drag, startPoint x: 284, startPoint y: 385, endPoint x: 628, endPoint y: 291, distance: 356.4
click at [285, 385] on div "AN Aleea Nagy Team Member at Antelope Marketplace Add a tag Application Message…" at bounding box center [613, 293] width 1227 height 587
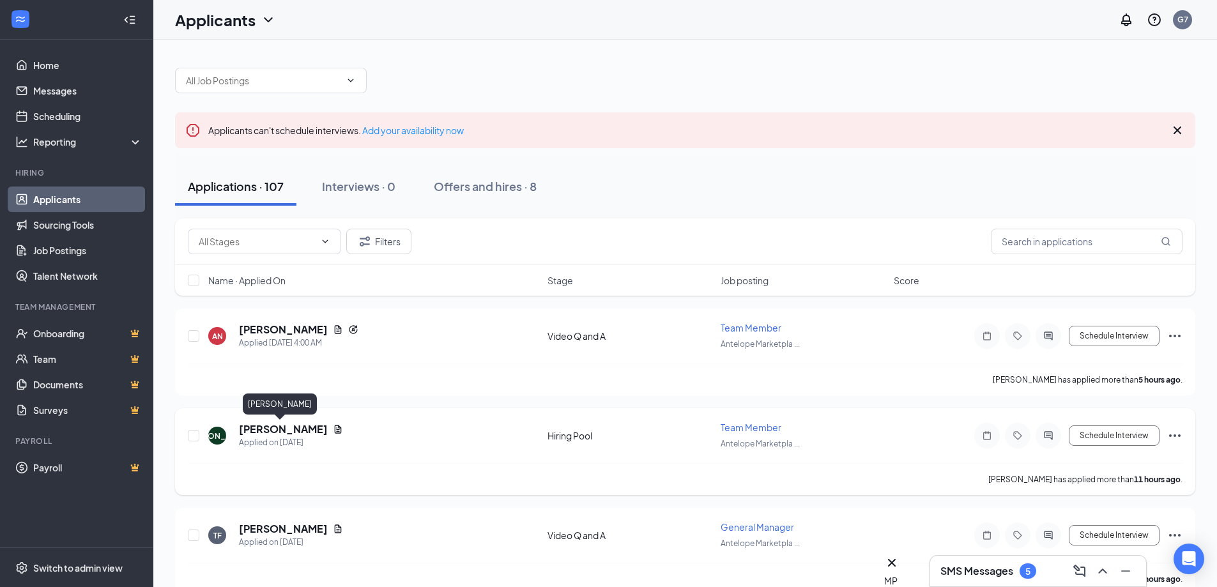
click at [270, 424] on h5 "[PERSON_NAME]" at bounding box center [283, 429] width 89 height 14
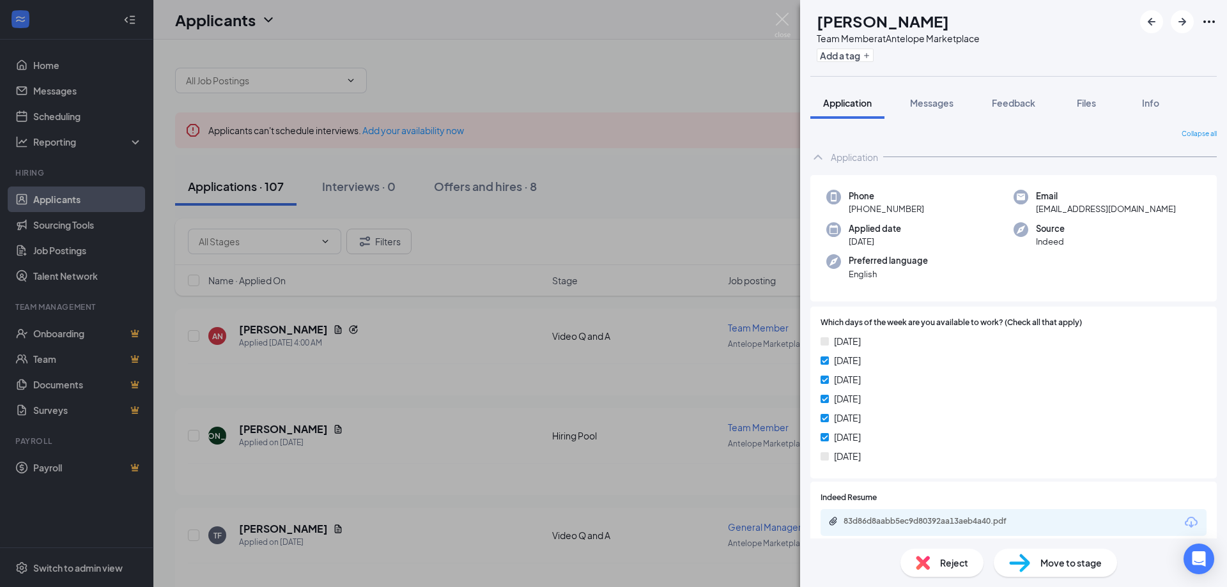
click at [521, 343] on div "JA Jaslene Akins Team Member at Antelope Marketplace Add a tag Application Mess…" at bounding box center [613, 293] width 1227 height 587
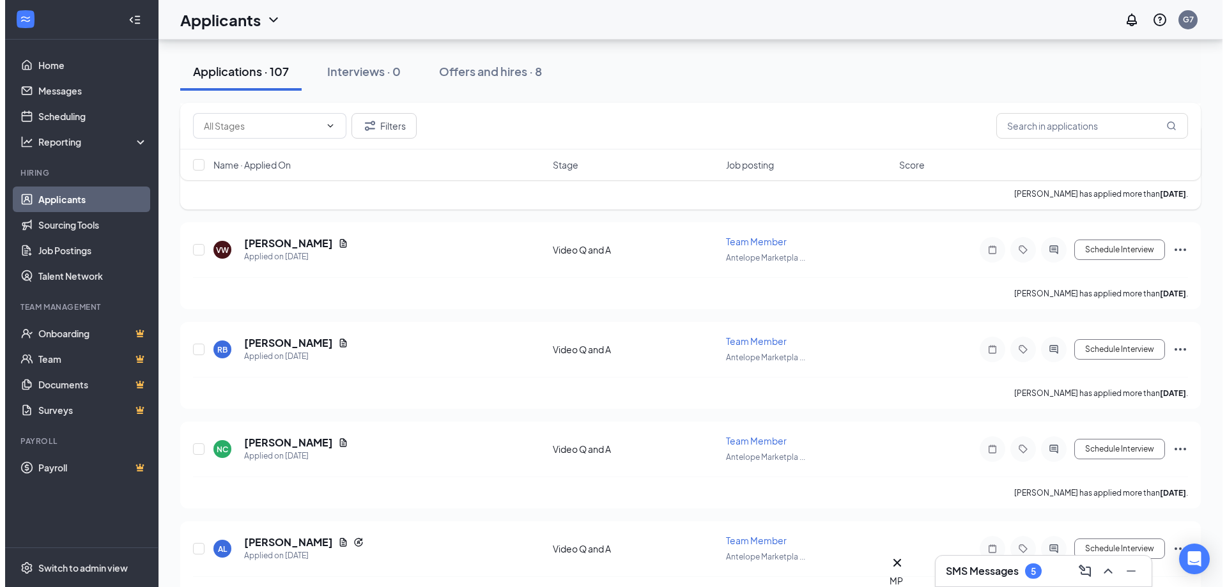
scroll to position [767, 0]
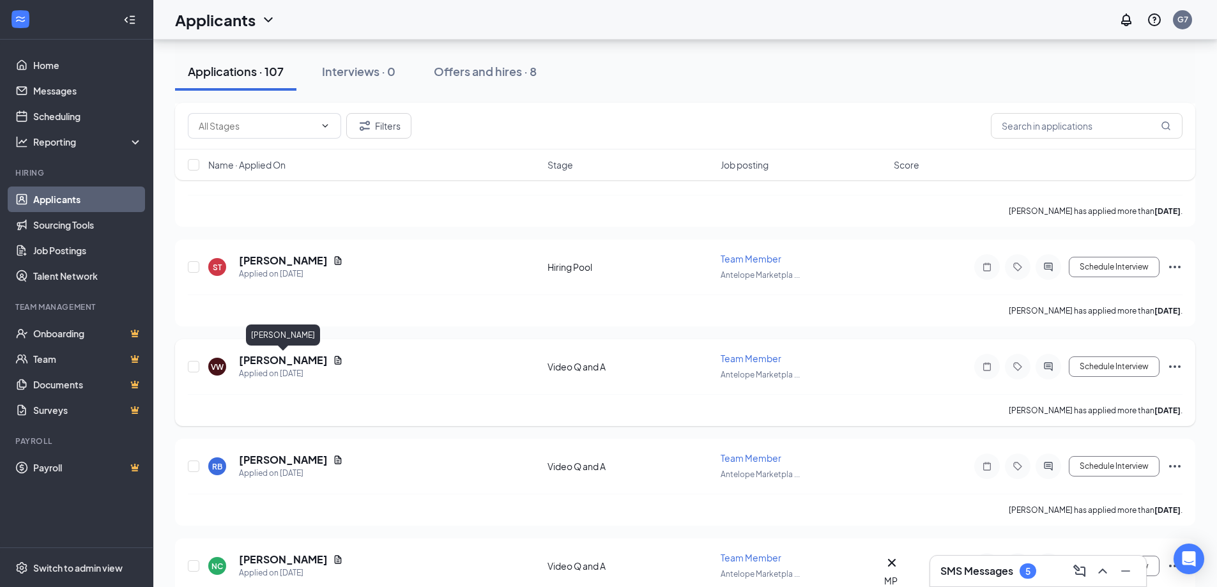
click at [295, 360] on h5 "[PERSON_NAME]" at bounding box center [283, 360] width 89 height 14
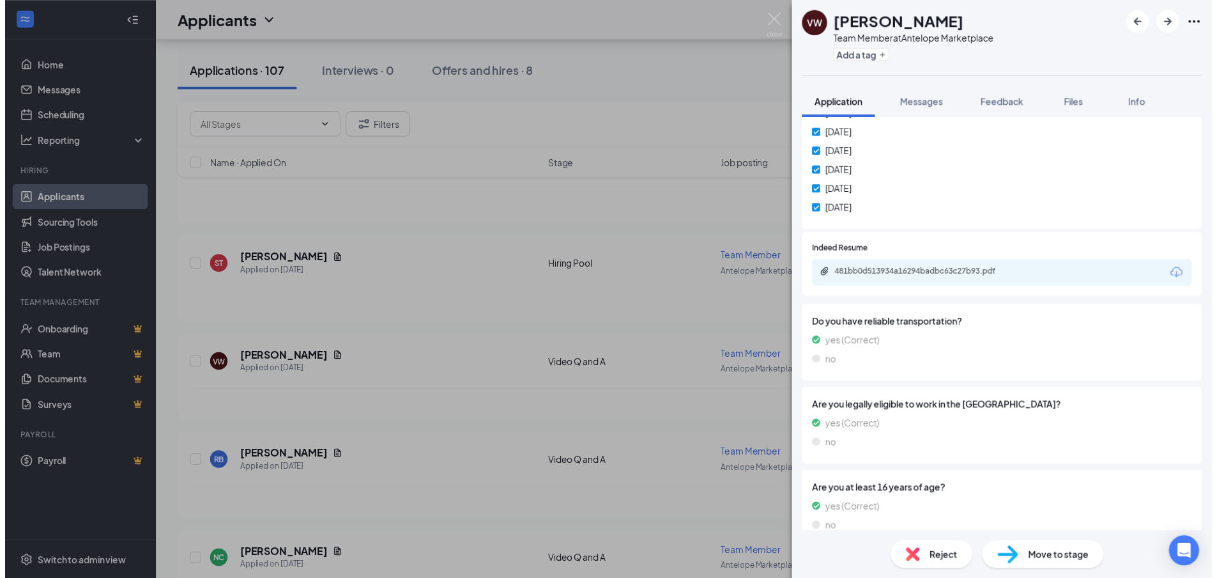
scroll to position [327, 0]
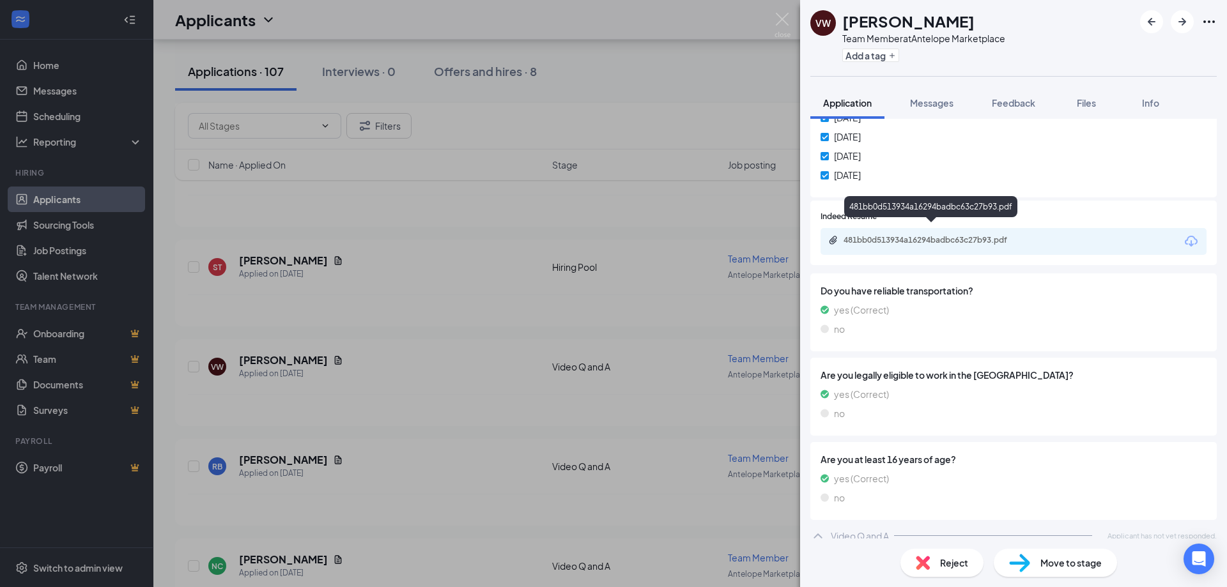
click at [984, 235] on div "481bb0d513934a16294badbc63c27b93.pdf" at bounding box center [933, 240] width 179 height 10
click at [576, 267] on div "VW Victoria Weathers Team Member at Antelope Marketplace Add a tag Application …" at bounding box center [613, 293] width 1227 height 587
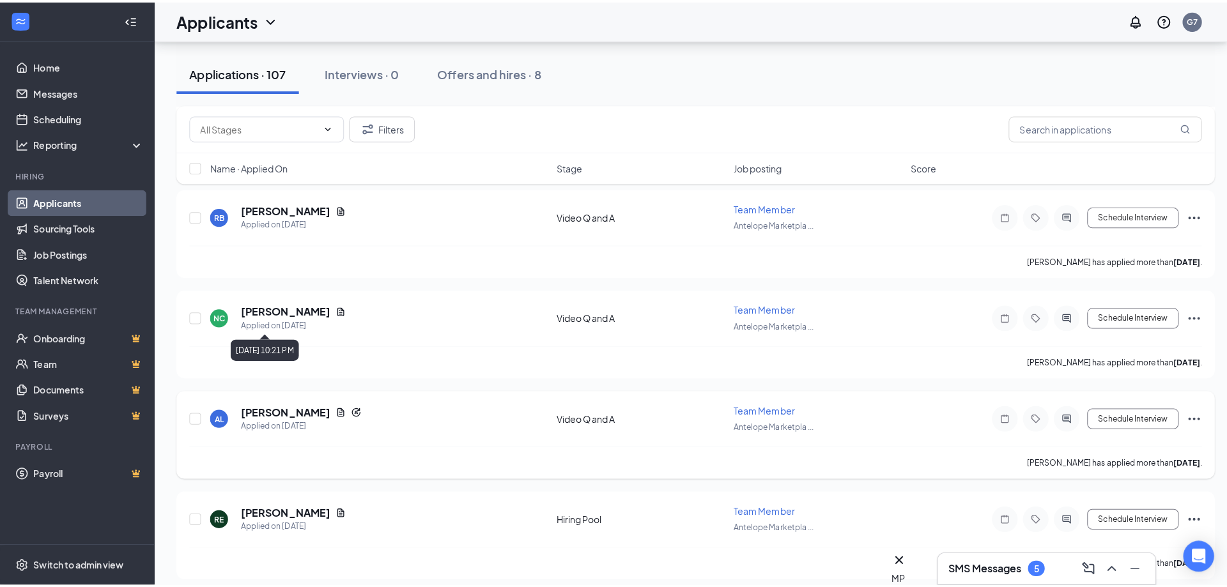
scroll to position [1023, 0]
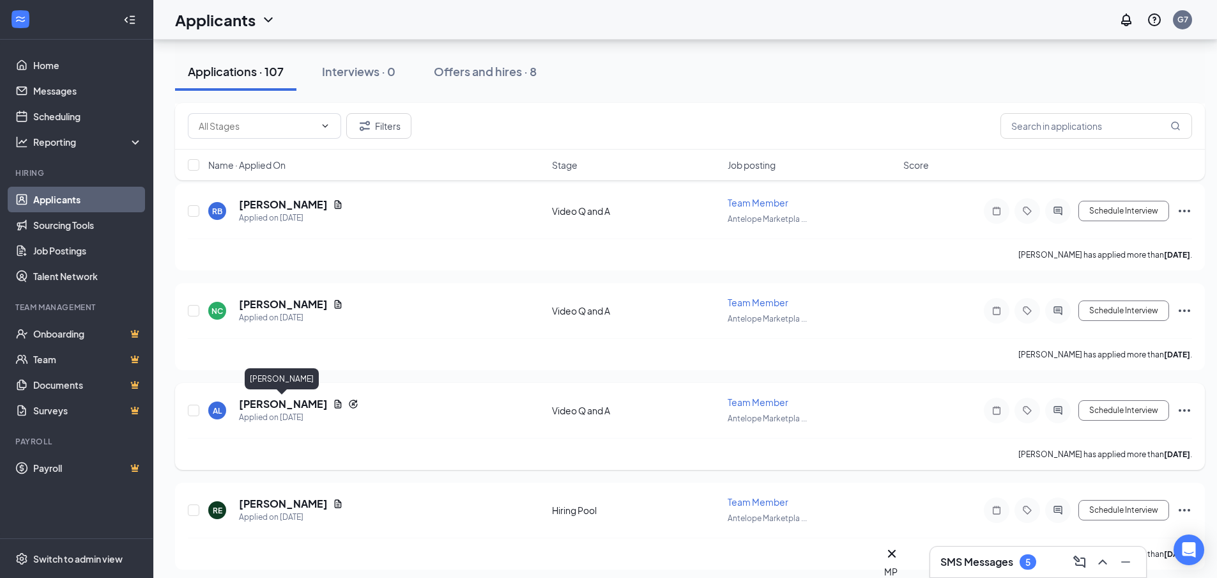
click at [277, 399] on h5 "[PERSON_NAME]" at bounding box center [283, 404] width 89 height 14
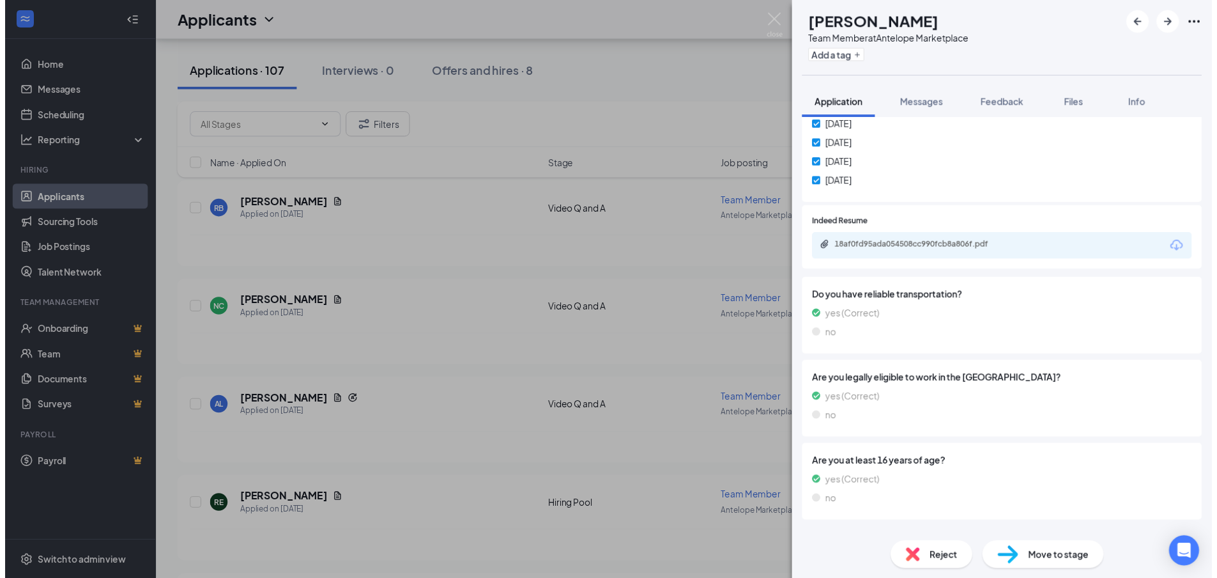
scroll to position [327, 0]
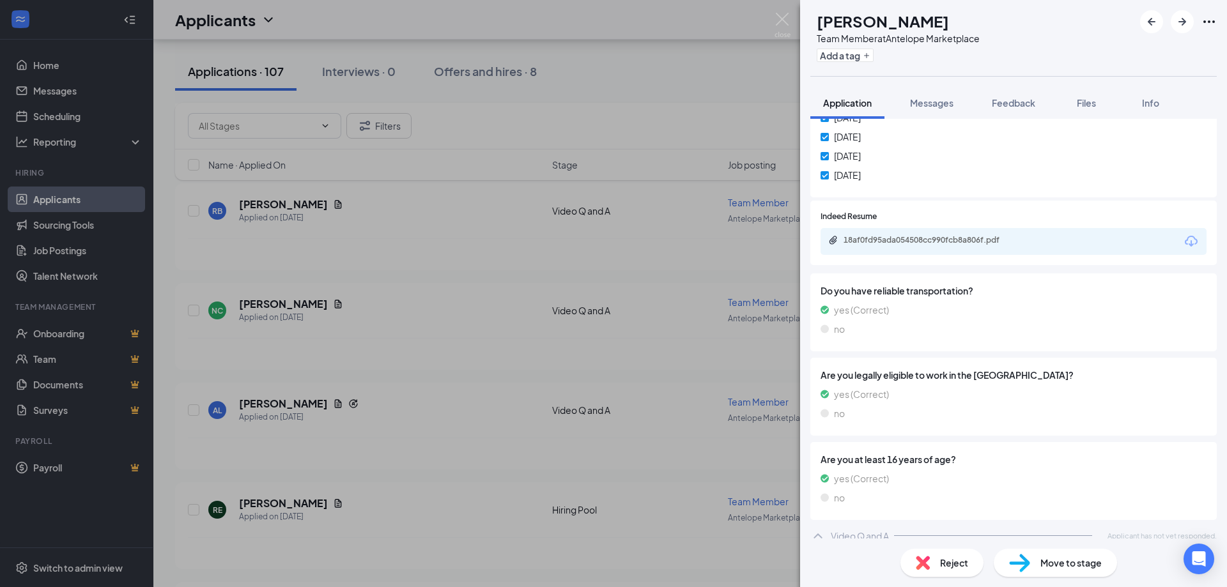
click at [1184, 234] on icon "Download" at bounding box center [1191, 241] width 15 height 15
click at [700, 183] on div "AL AIYANNA LAUD Team Member at Antelope Marketplace Add a tag Application Messa…" at bounding box center [613, 293] width 1227 height 587
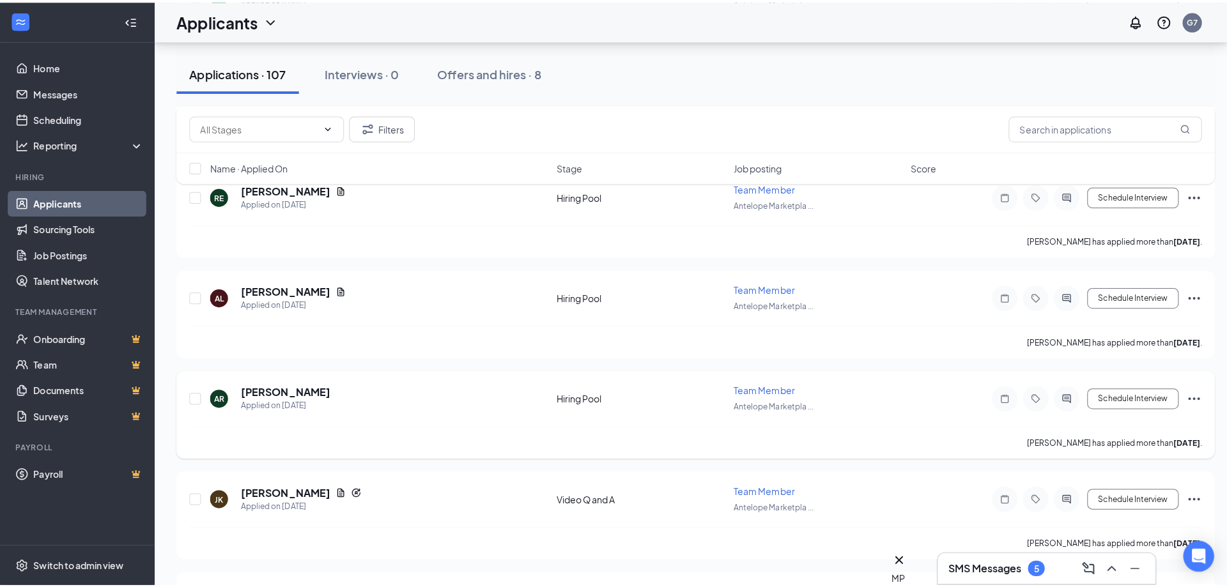
scroll to position [1470, 0]
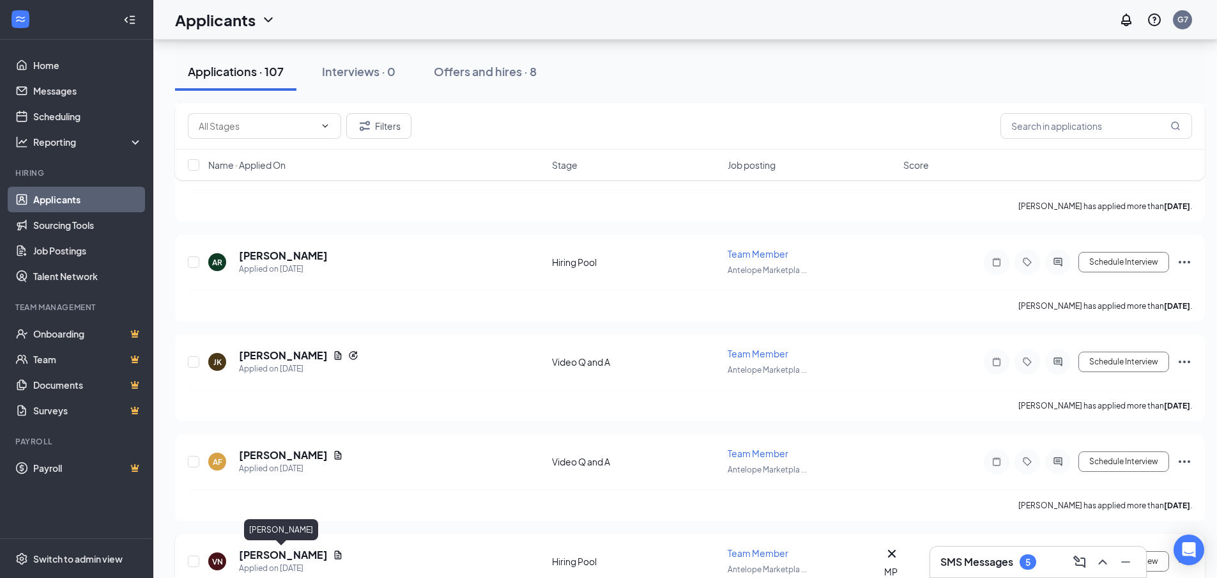
click at [268, 557] on h5 "[PERSON_NAME]" at bounding box center [283, 555] width 89 height 14
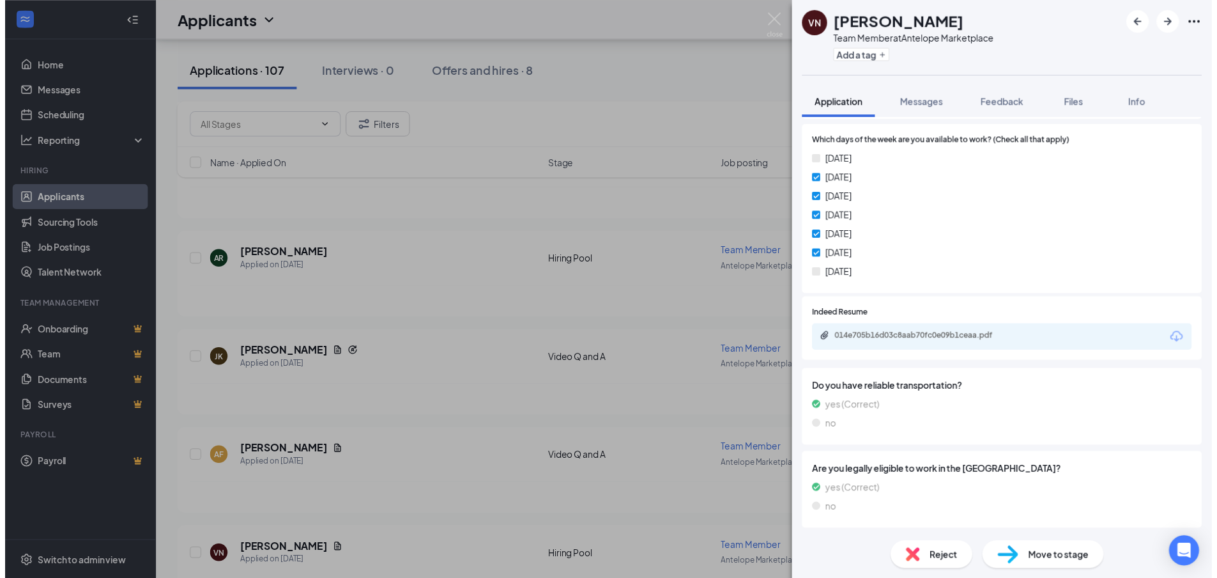
scroll to position [383, 0]
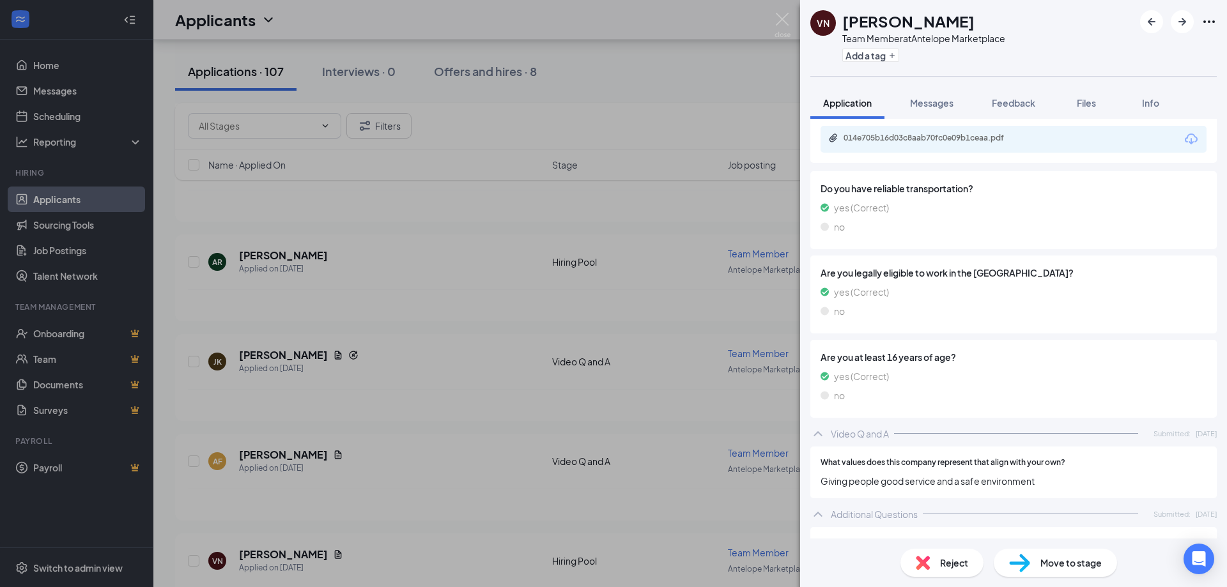
drag, startPoint x: 579, startPoint y: 290, endPoint x: 907, endPoint y: 299, distance: 328.6
click at [578, 291] on div "VN Vanessa Nikulin Team Member at Antelope Marketplace Add a tag Application Me…" at bounding box center [613, 293] width 1227 height 587
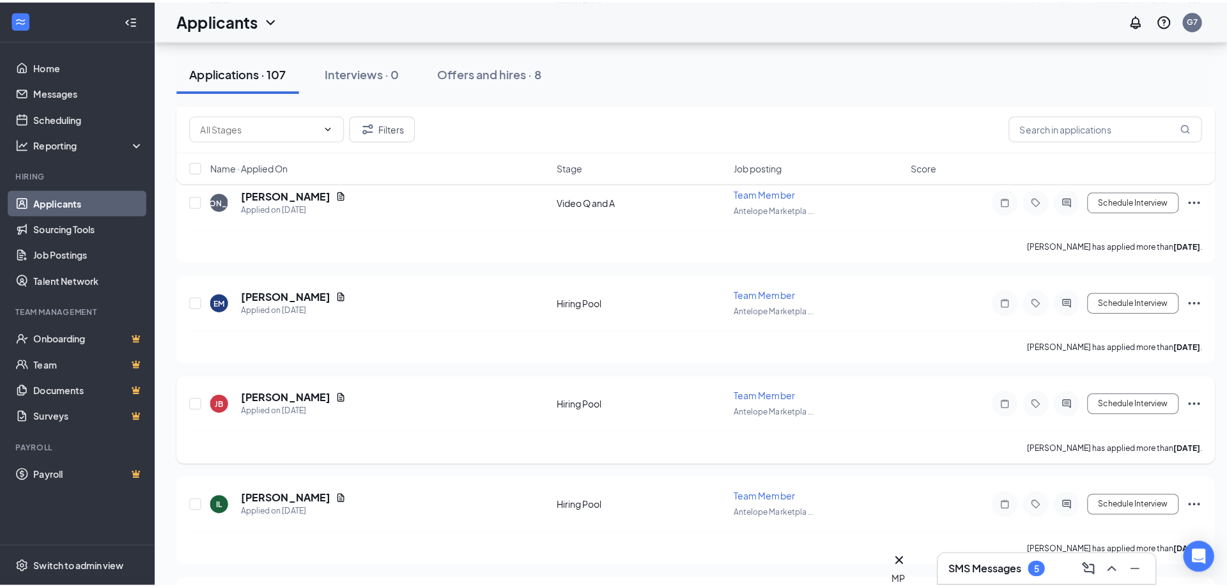
scroll to position [3777, 0]
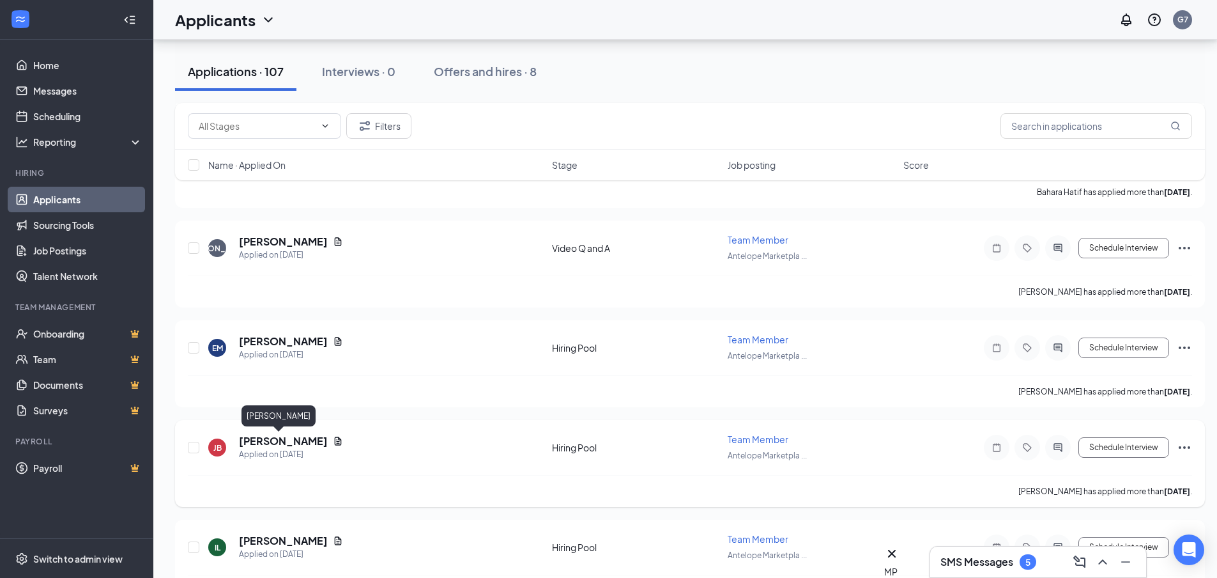
click at [262, 443] on h5 "Jesse Baker" at bounding box center [283, 441] width 89 height 14
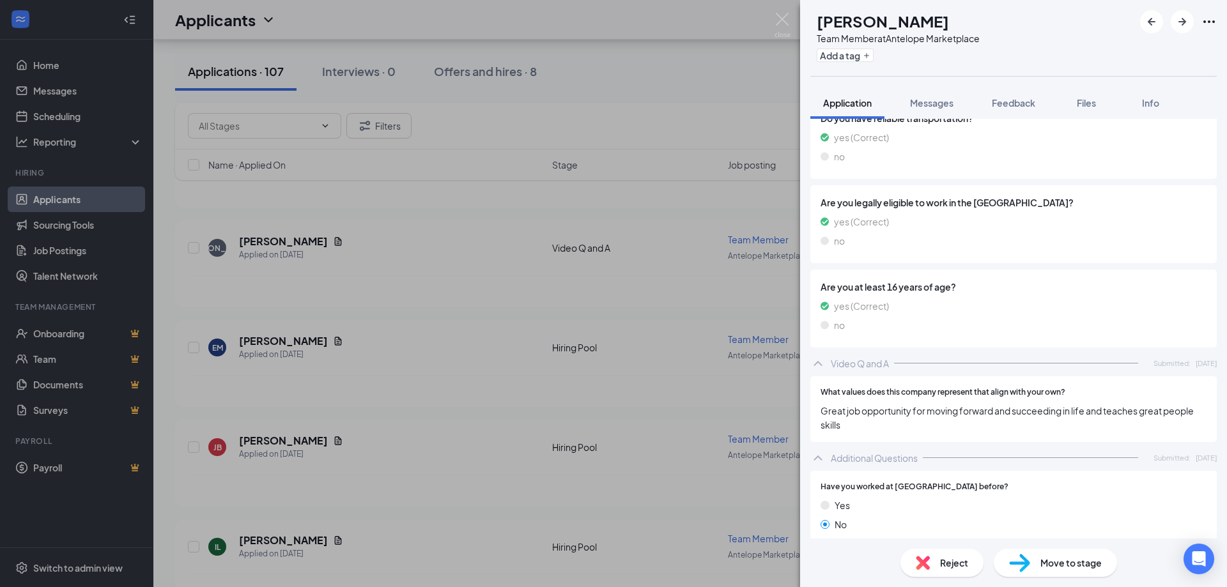
scroll to position [767, 0]
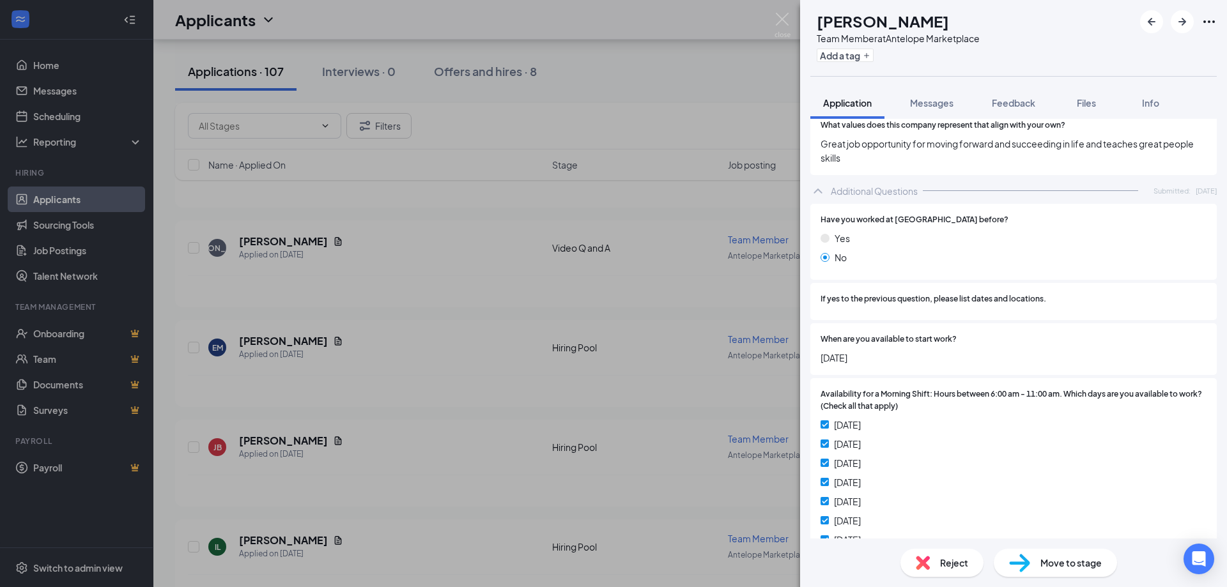
drag, startPoint x: 439, startPoint y: 367, endPoint x: 911, endPoint y: 150, distance: 519.0
click at [442, 369] on div "JB Jesse Baker Team Member at Antelope Marketplace Add a tag Application Messag…" at bounding box center [613, 293] width 1227 height 587
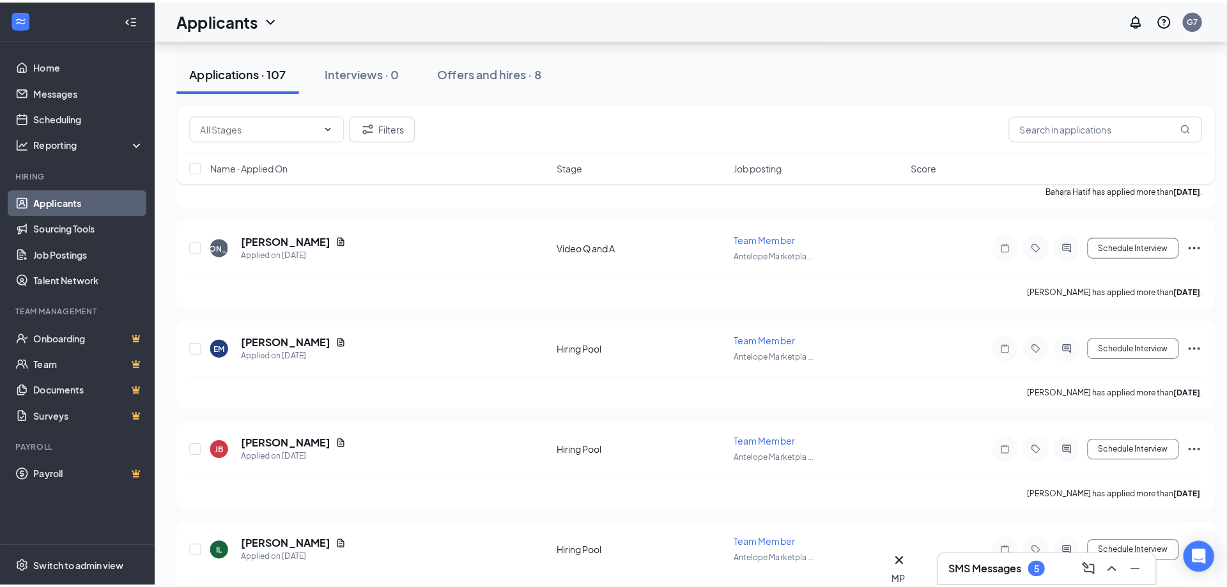
scroll to position [4096, 0]
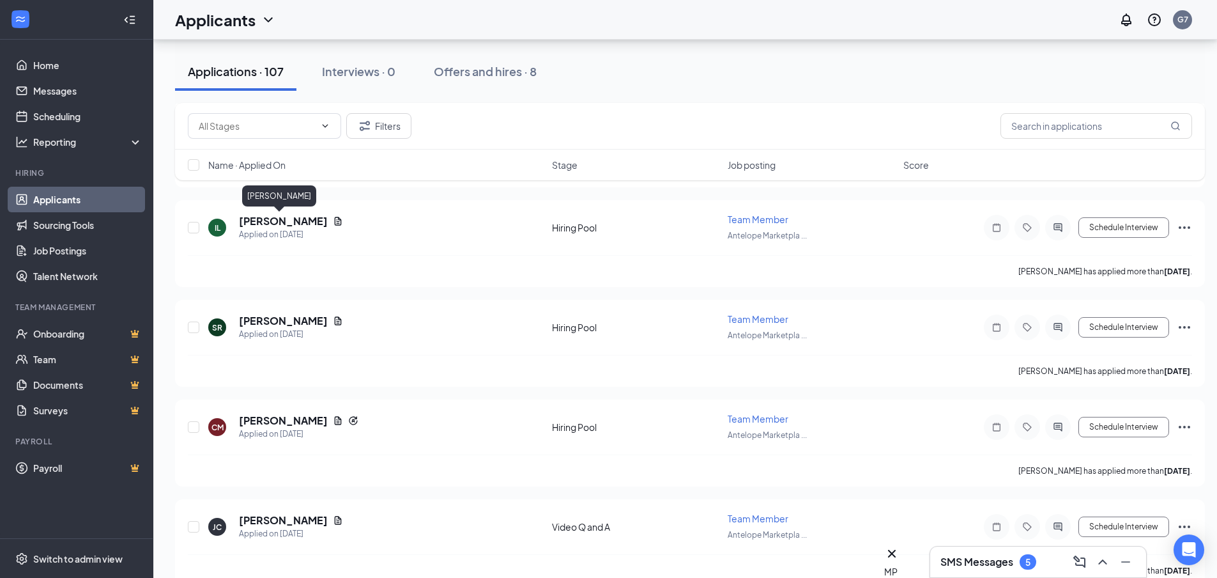
click at [272, 204] on div "Itzel Linares" at bounding box center [279, 195] width 74 height 21
click at [279, 219] on h5 "Itzel Linares" at bounding box center [283, 221] width 89 height 14
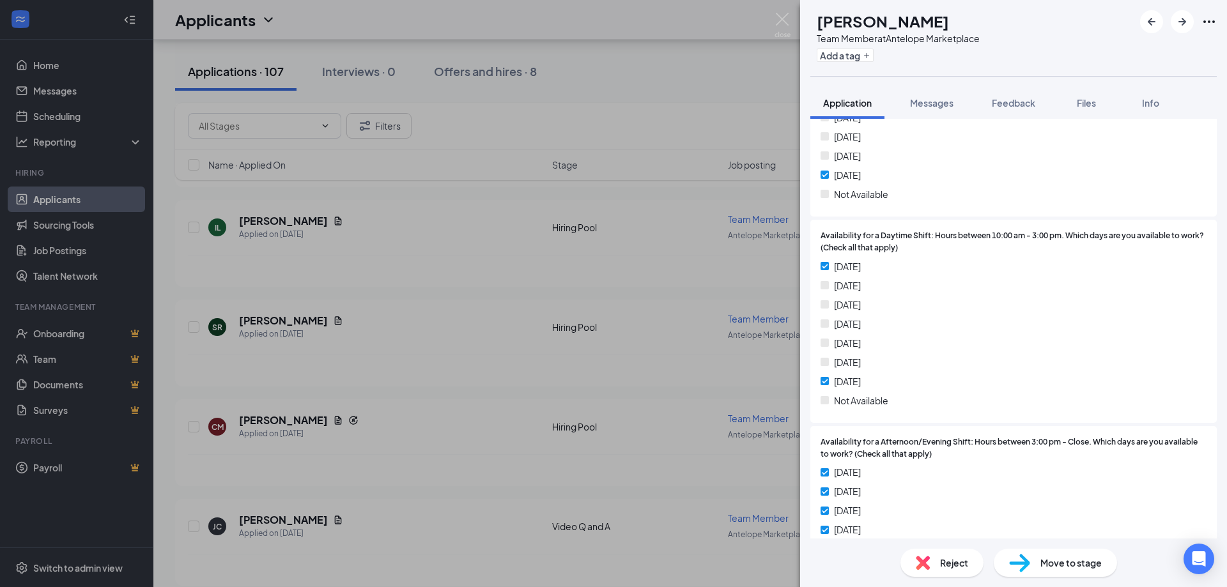
scroll to position [1207, 0]
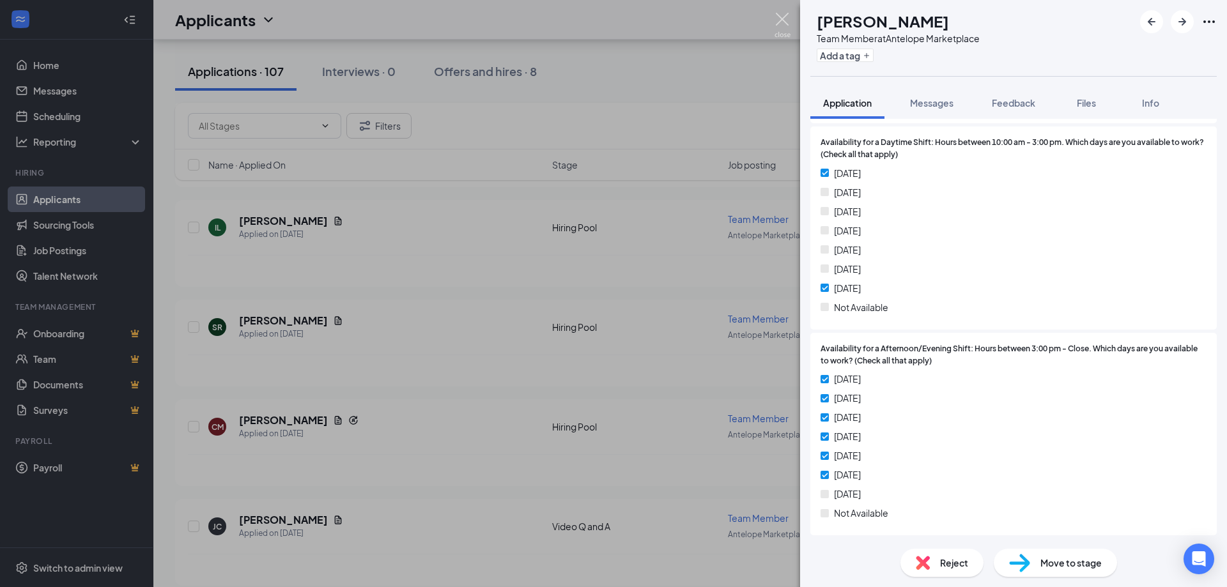
click at [788, 21] on img at bounding box center [783, 25] width 16 height 25
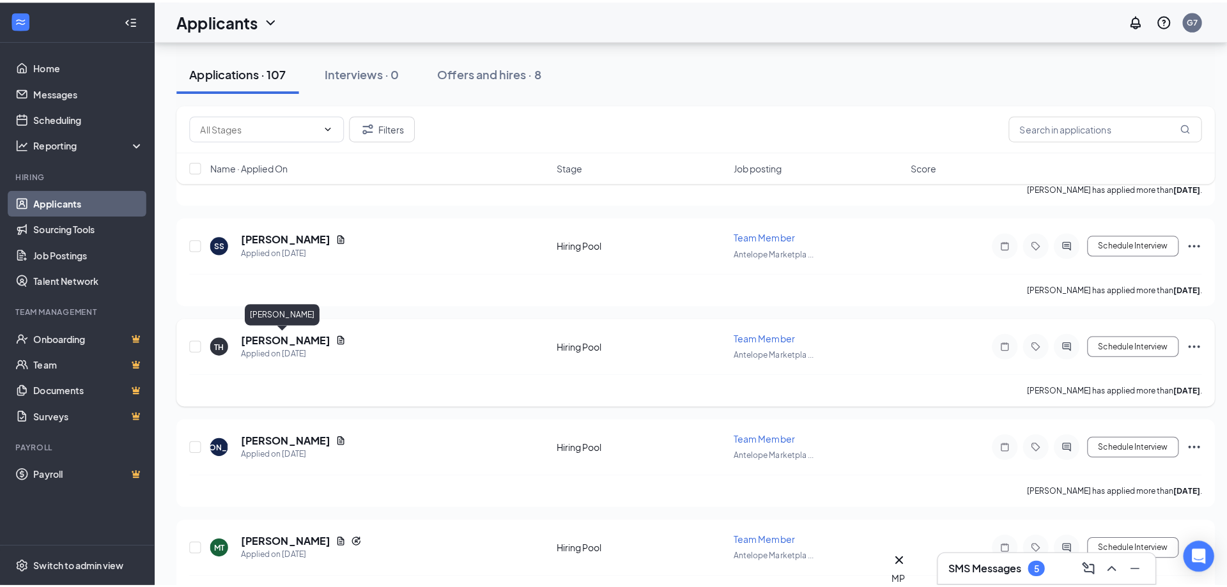
scroll to position [4608, 0]
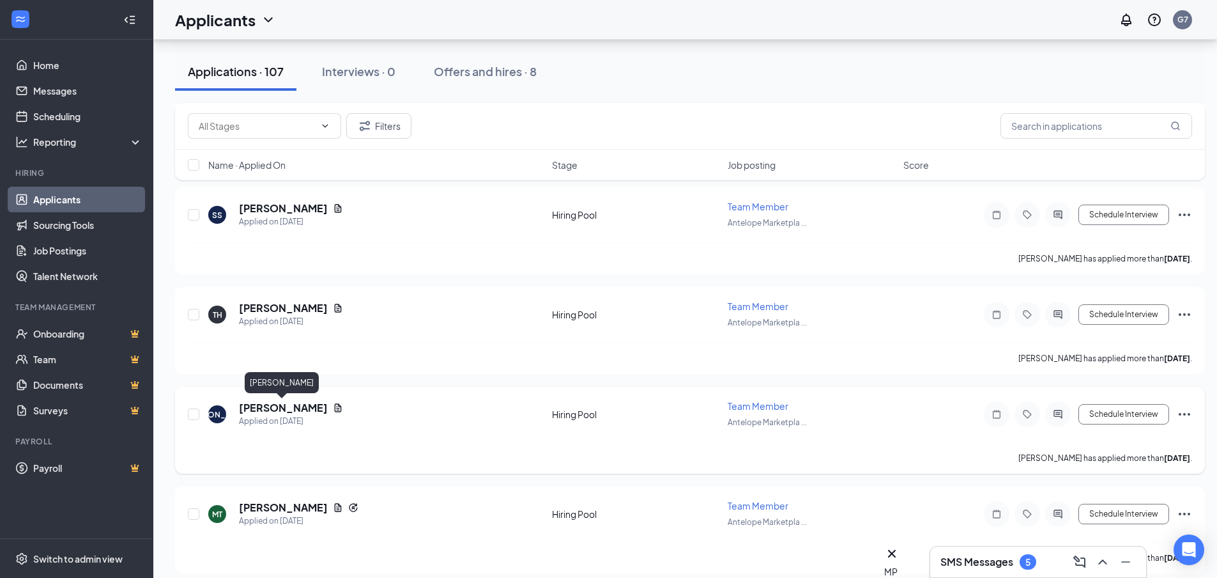
click at [284, 406] on h5 "Jaya Overstreet" at bounding box center [283, 408] width 89 height 14
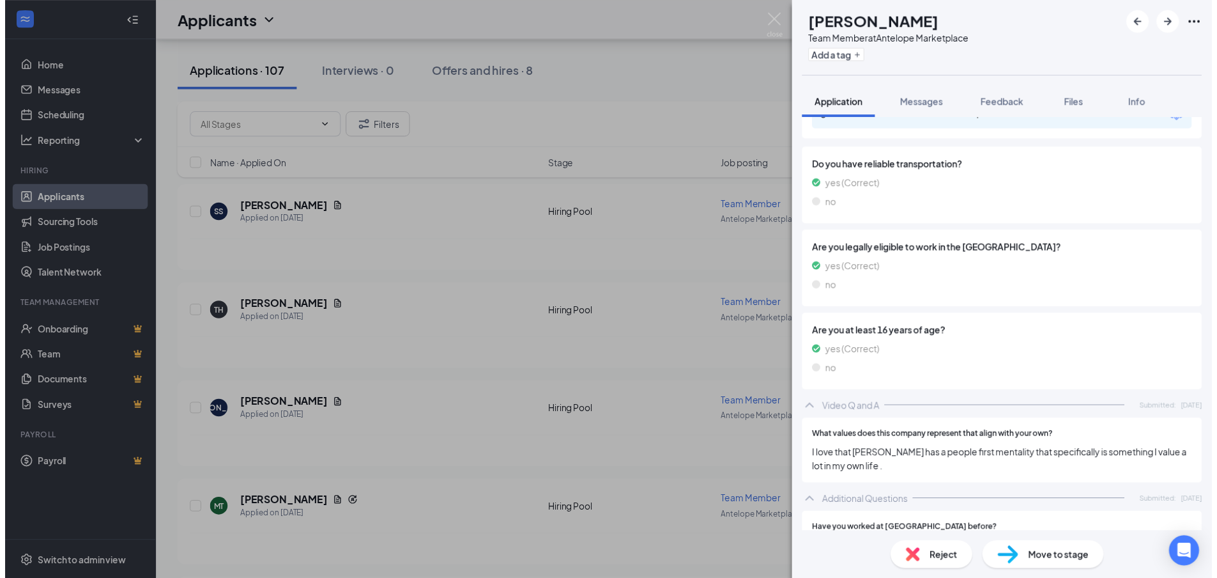
scroll to position [256, 0]
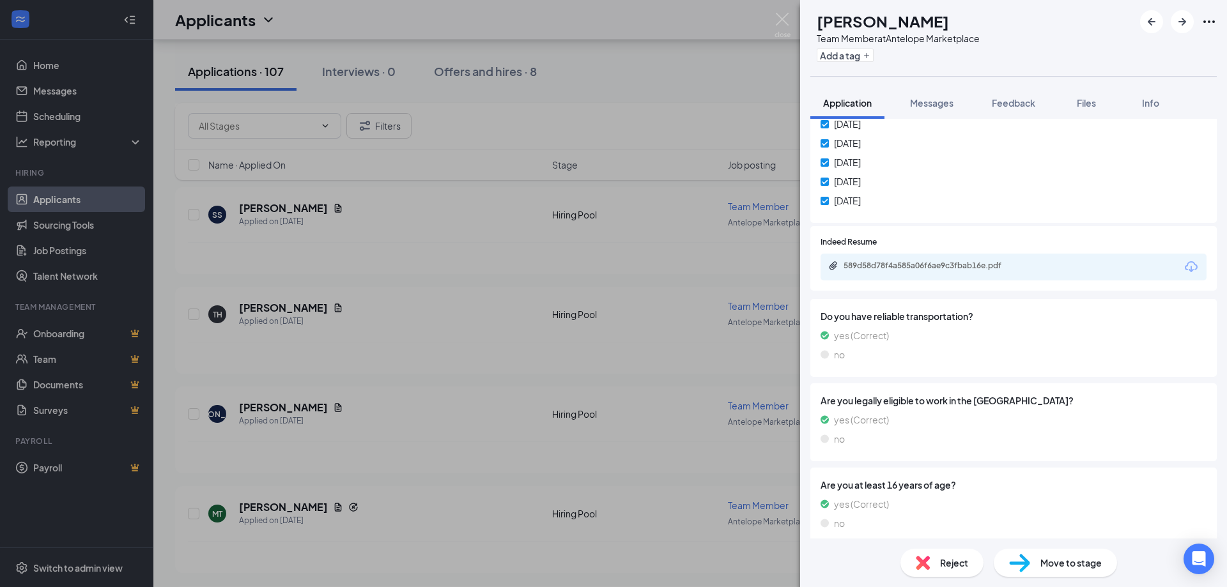
click at [1184, 265] on icon "Download" at bounding box center [1191, 266] width 15 height 15
click at [307, 309] on div "JO Jaya Overstreet Team Member at Antelope Marketplace Add a tag Application Me…" at bounding box center [613, 293] width 1227 height 587
click at [782, 22] on div "Applicants G7" at bounding box center [690, 20] width 1074 height 40
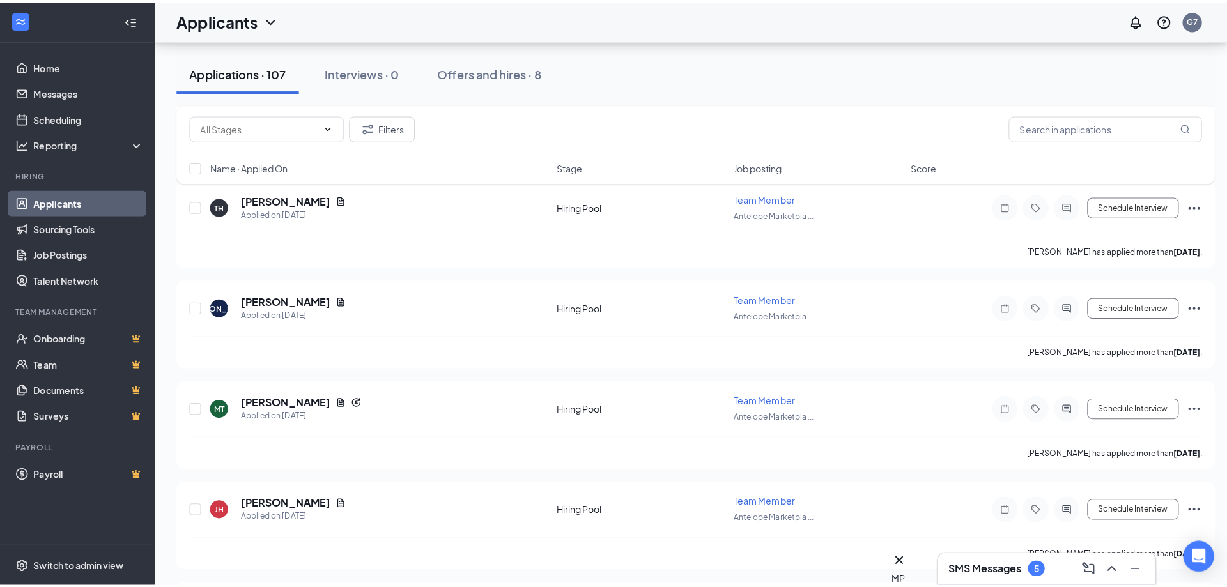
scroll to position [5729, 0]
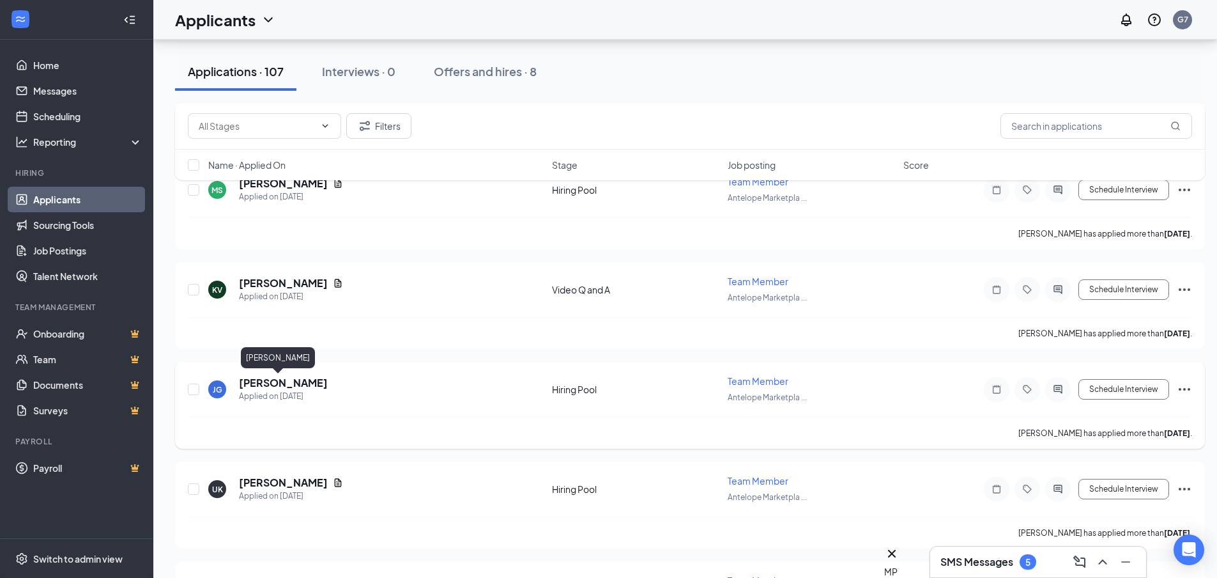
click at [277, 382] on h5 "Julie Giruk" at bounding box center [283, 383] width 89 height 14
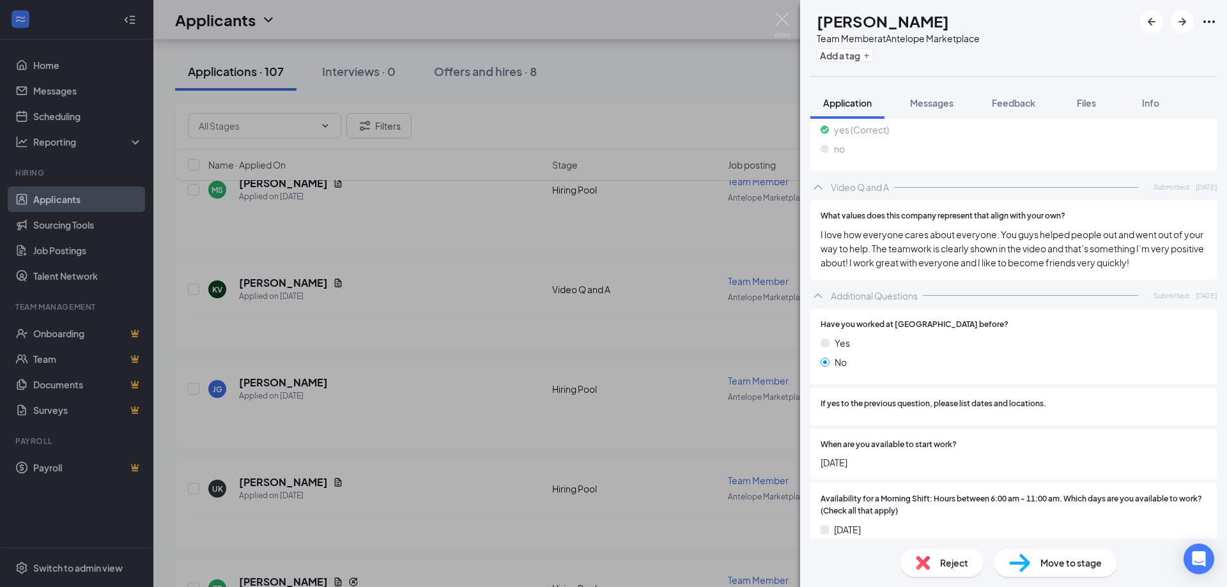
scroll to position [831, 0]
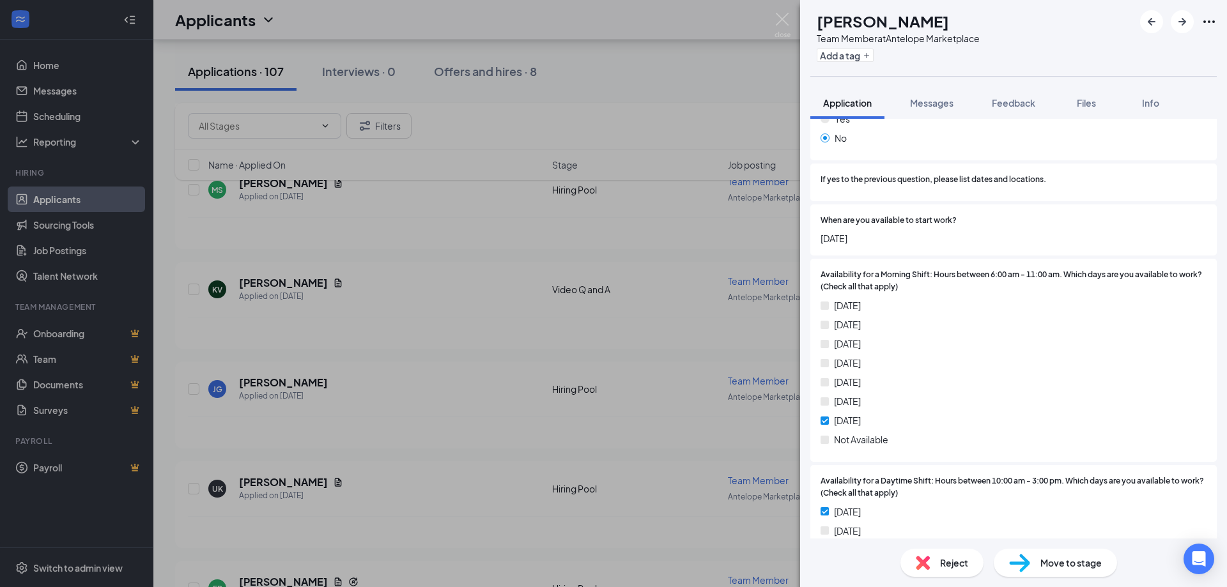
click at [307, 327] on div "JG Julie Giruk Team Member at Antelope Marketplace Add a tag Application Messag…" at bounding box center [613, 293] width 1227 height 587
click at [768, 24] on div "Applicants G7" at bounding box center [690, 20] width 1074 height 40
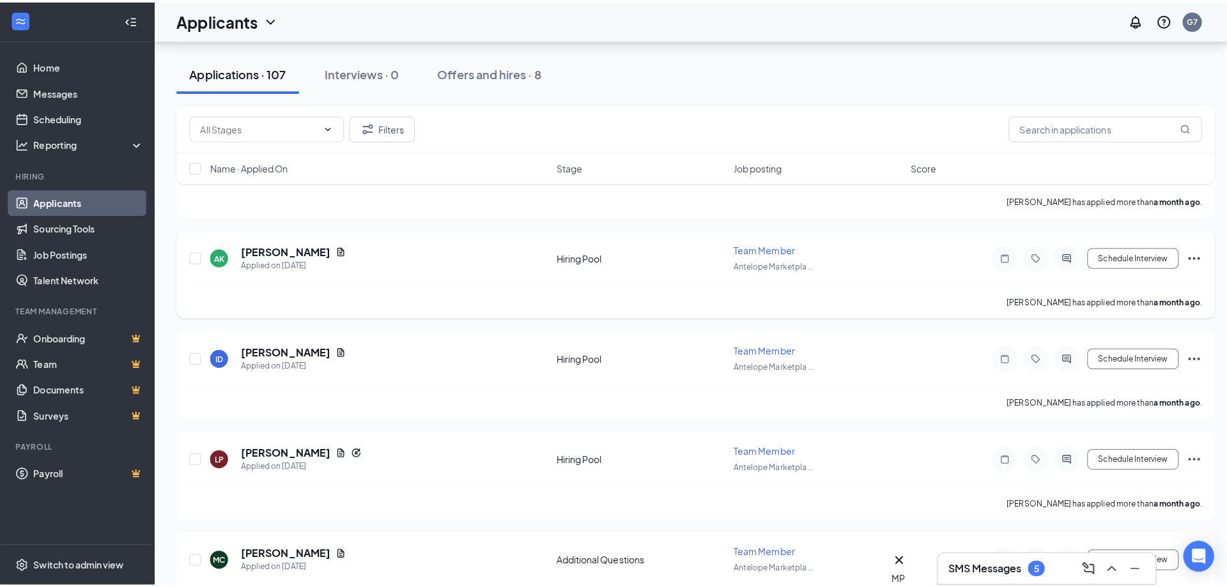
scroll to position [8158, 0]
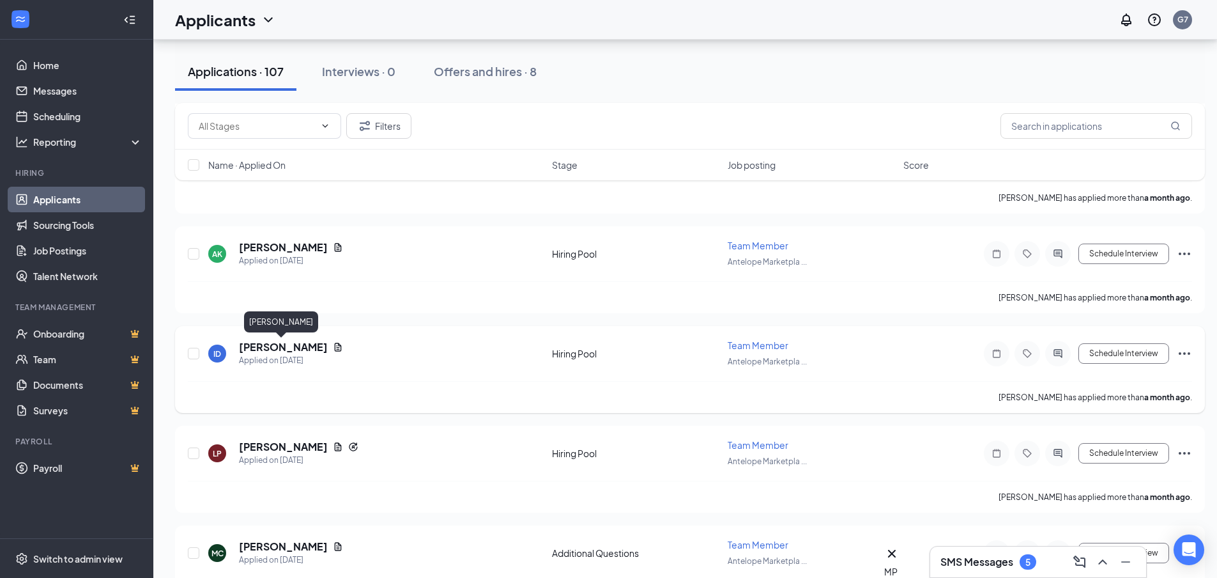
drag, startPoint x: 291, startPoint y: 344, endPoint x: 298, endPoint y: 356, distance: 13.5
click at [291, 345] on h5 "Izabella Danley" at bounding box center [283, 347] width 89 height 14
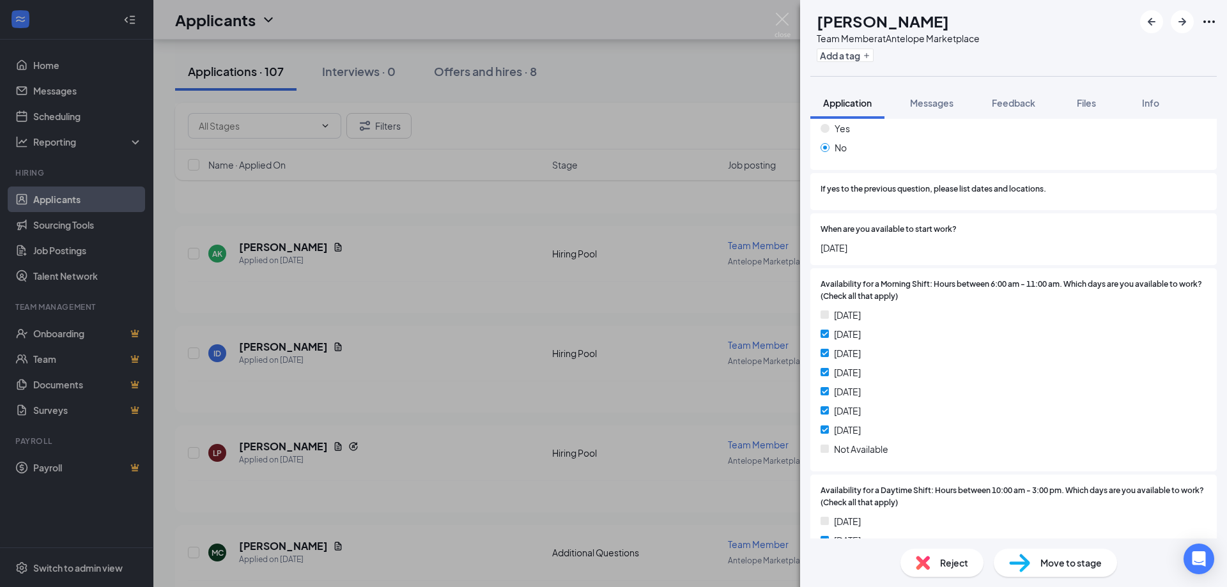
scroll to position [895, 0]
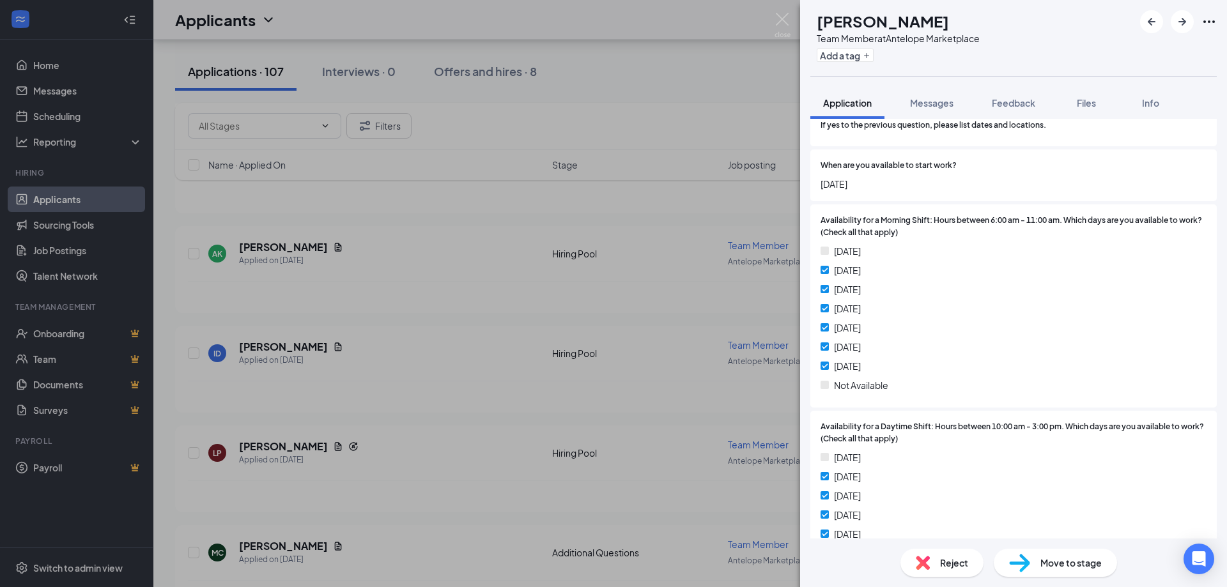
click at [476, 298] on div "ID Izabella Danley Team Member at Antelope Marketplace Add a tag Application Me…" at bounding box center [613, 293] width 1227 height 587
click at [788, 19] on div "Applicants G7" at bounding box center [690, 20] width 1074 height 40
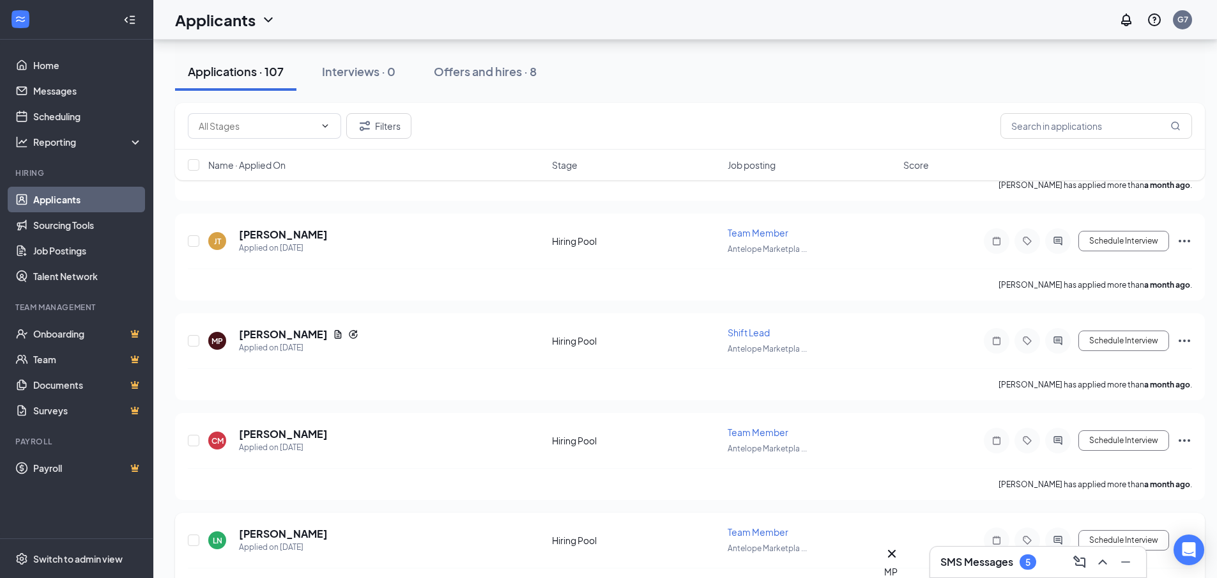
scroll to position [8706, 0]
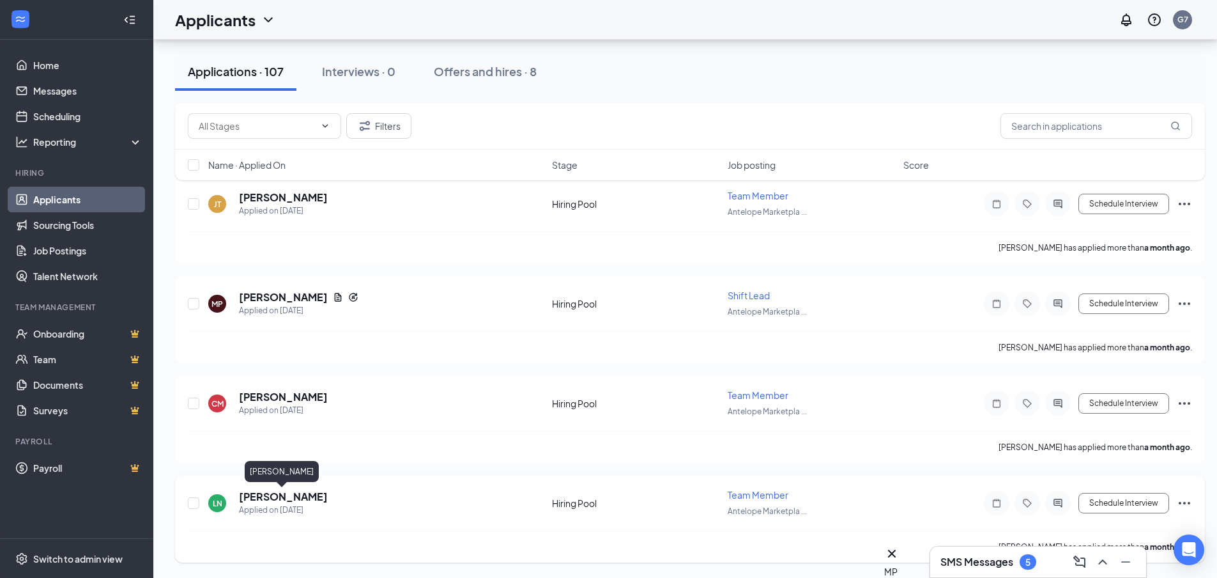
click at [288, 498] on h5 "Lilyana Narcisse" at bounding box center [283, 497] width 89 height 14
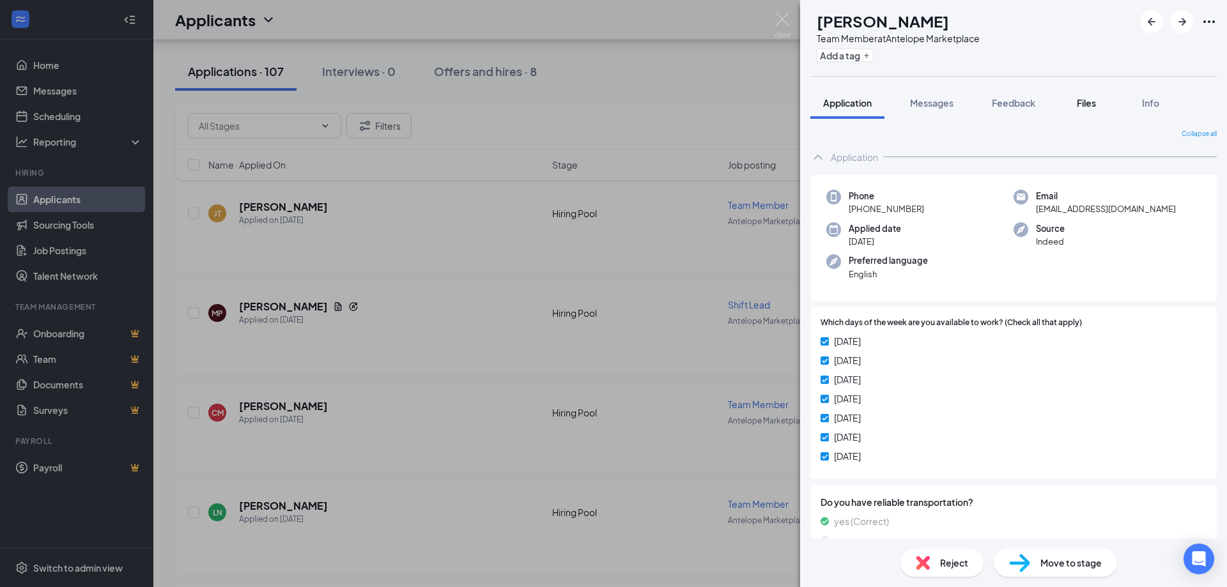
click at [1087, 98] on span "Files" at bounding box center [1086, 103] width 19 height 12
click at [1085, 101] on span "Files" at bounding box center [1086, 103] width 19 height 12
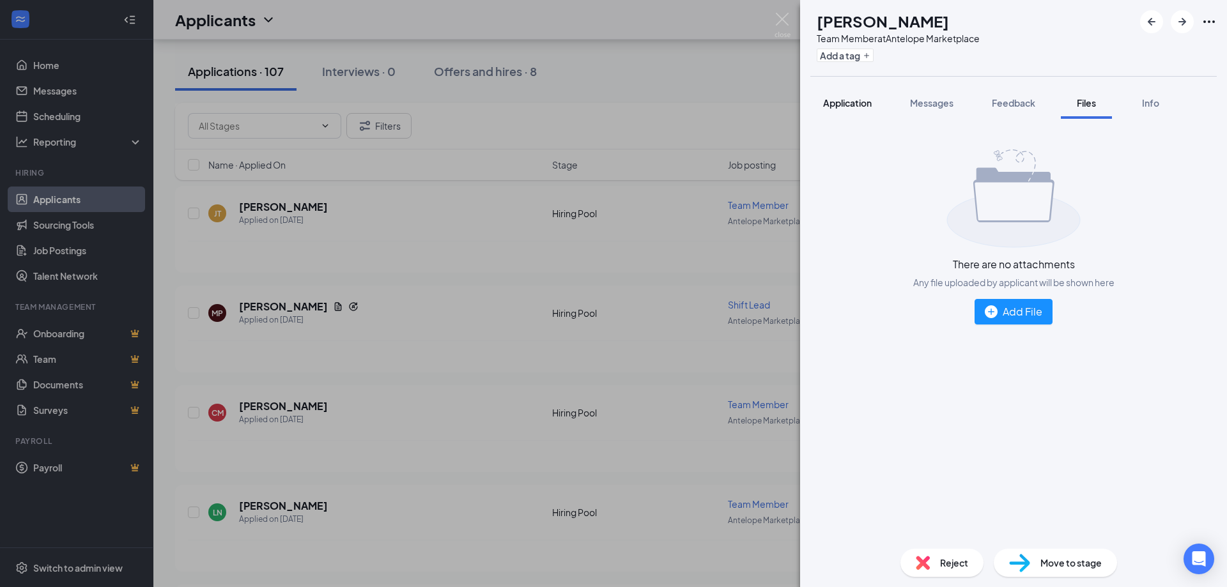
click at [1076, 101] on div "Files" at bounding box center [1087, 102] width 26 height 13
click at [858, 103] on span "Application" at bounding box center [847, 103] width 49 height 12
click at [600, 148] on div "LN Lilyana Narcisse Team Member at Antelope Marketplace Add a tag Application M…" at bounding box center [613, 293] width 1227 height 587
click at [773, 22] on div "LN Lilyana Narcisse Team Member at Antelope Marketplace Add a tag Application M…" at bounding box center [613, 293] width 1227 height 587
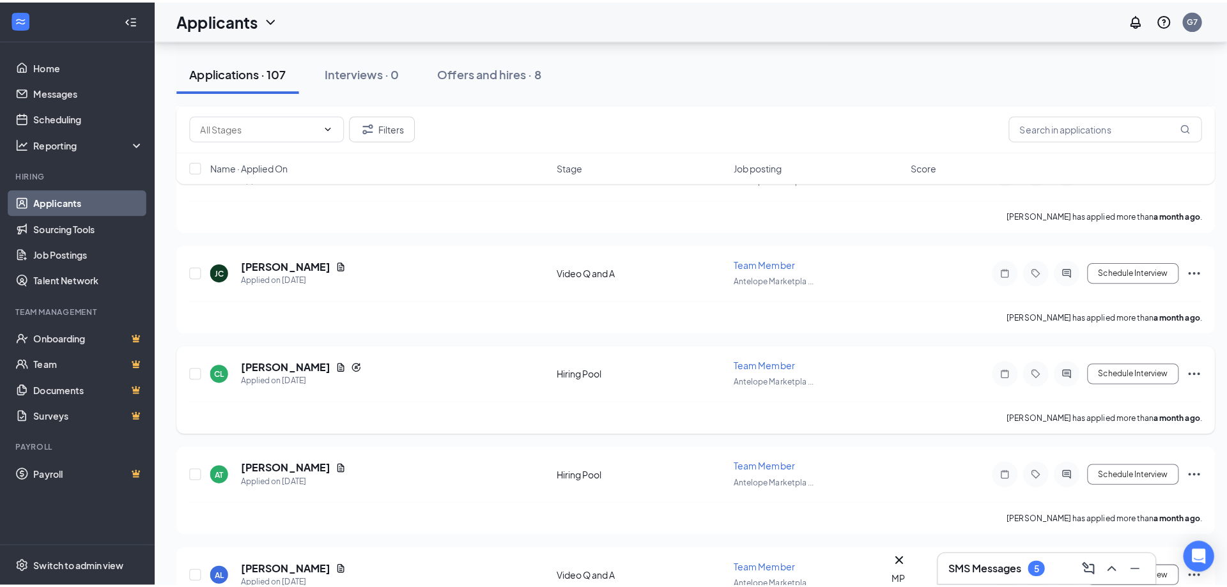
scroll to position [9655, 0]
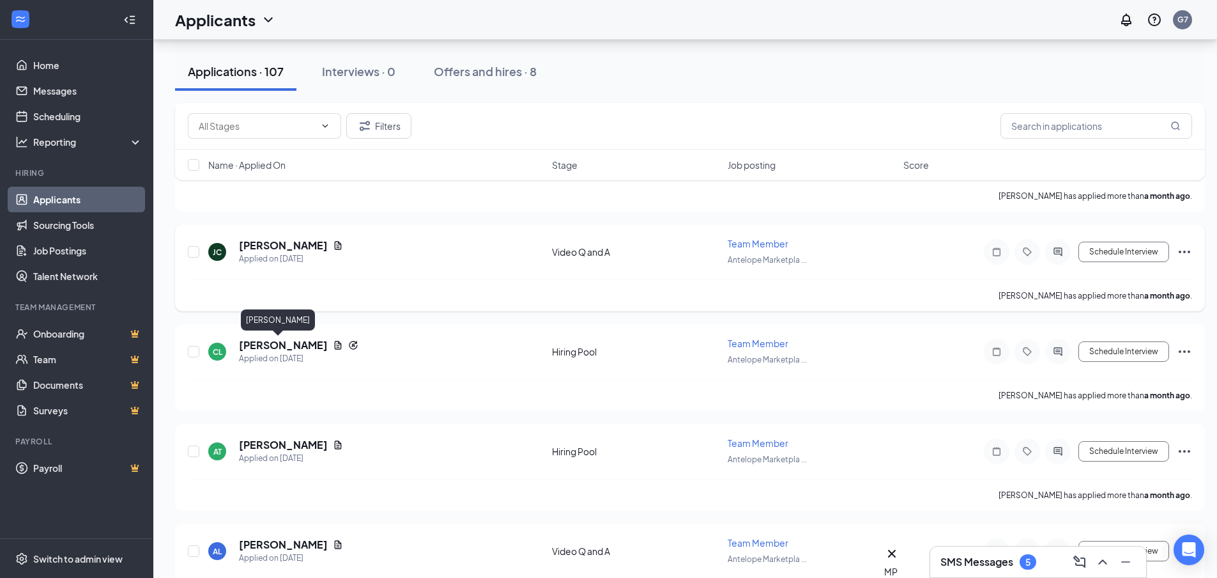
click at [262, 344] on h5 "Caleb Lang" at bounding box center [283, 345] width 89 height 14
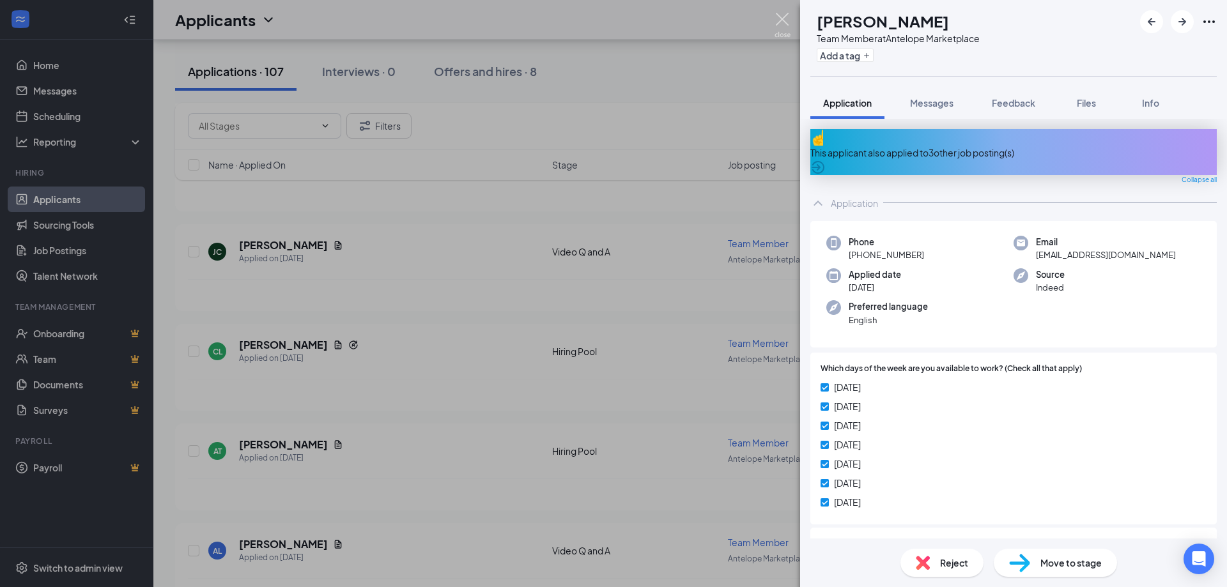
click at [782, 15] on img at bounding box center [783, 25] width 16 height 25
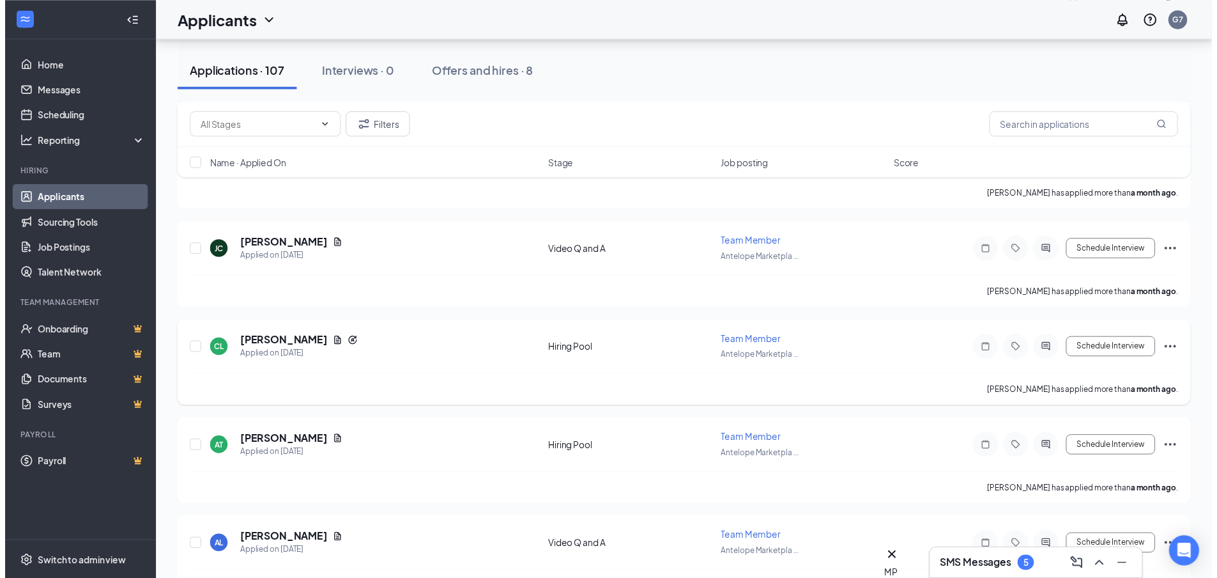
scroll to position [9703, 0]
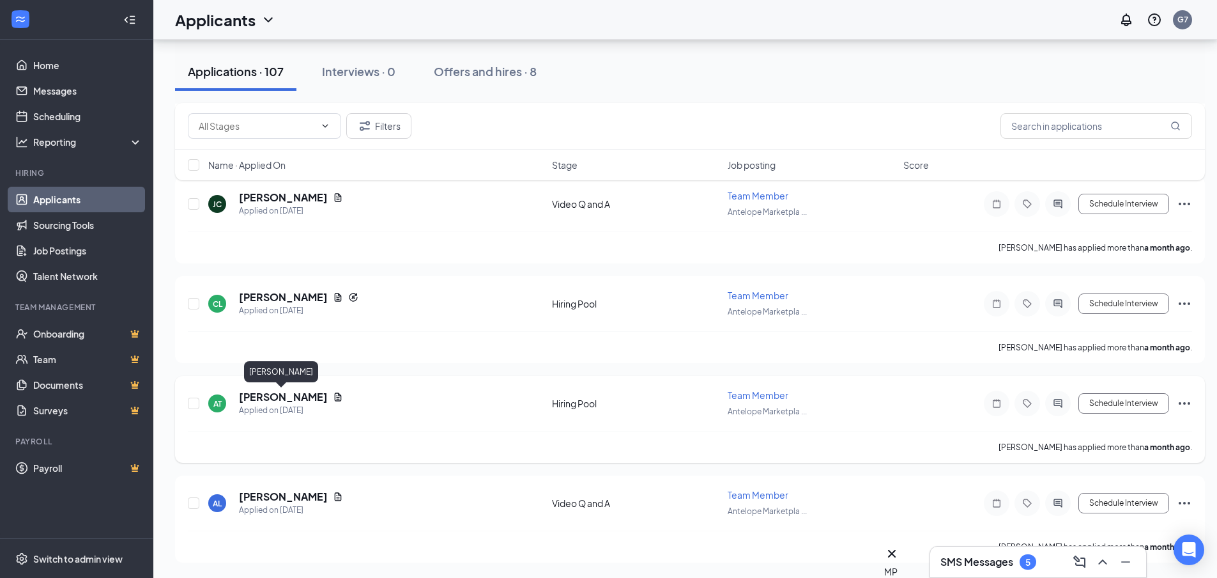
click at [291, 394] on h5 "Ashlynn Tassel" at bounding box center [283, 397] width 89 height 14
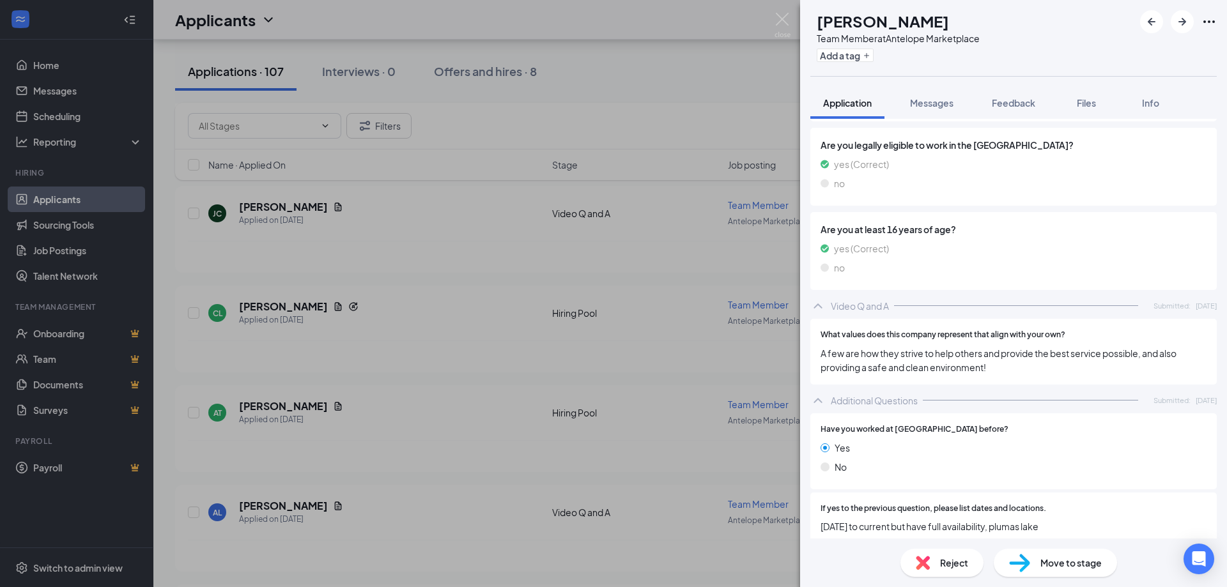
scroll to position [511, 0]
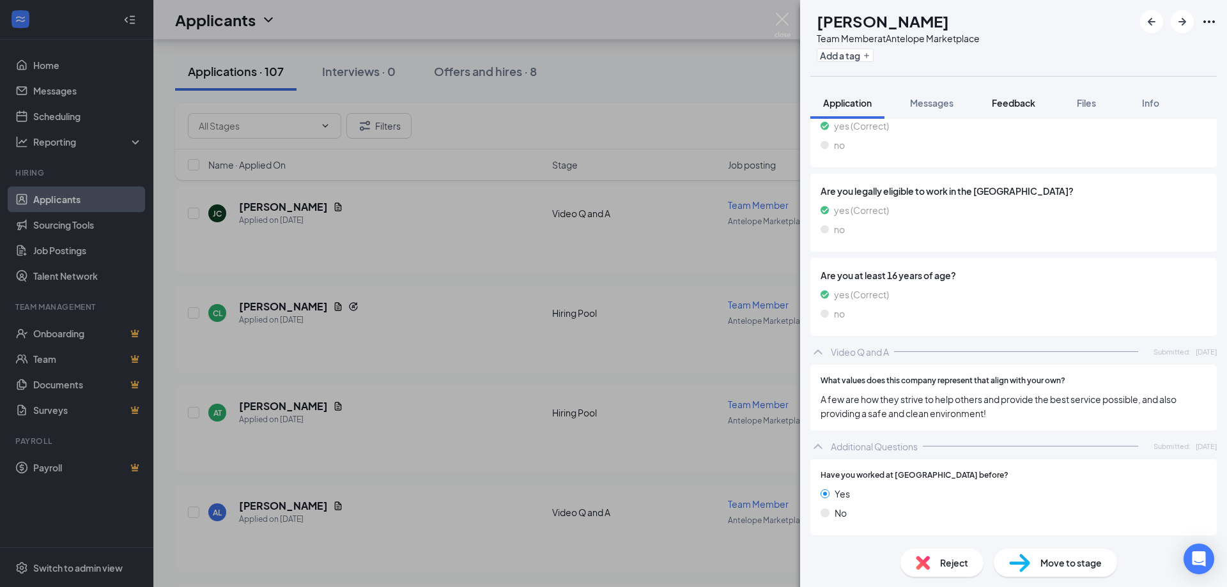
click at [1011, 98] on span "Feedback" at bounding box center [1013, 103] width 43 height 12
click at [946, 98] on span "Messages" at bounding box center [931, 103] width 43 height 12
click at [931, 104] on span "Messages" at bounding box center [931, 103] width 43 height 12
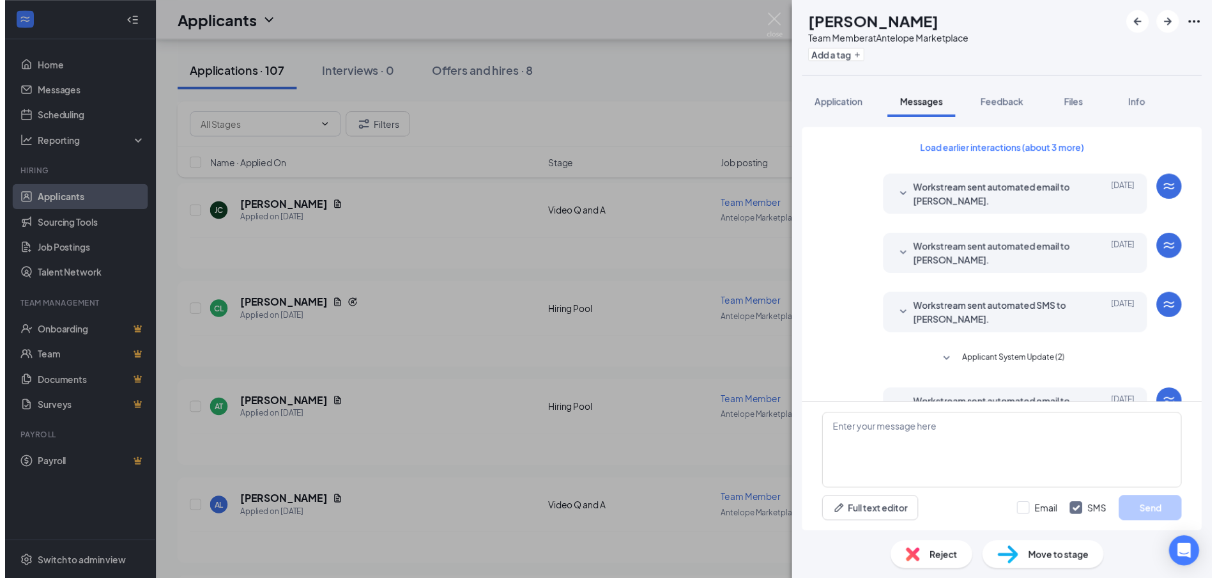
scroll to position [197, 0]
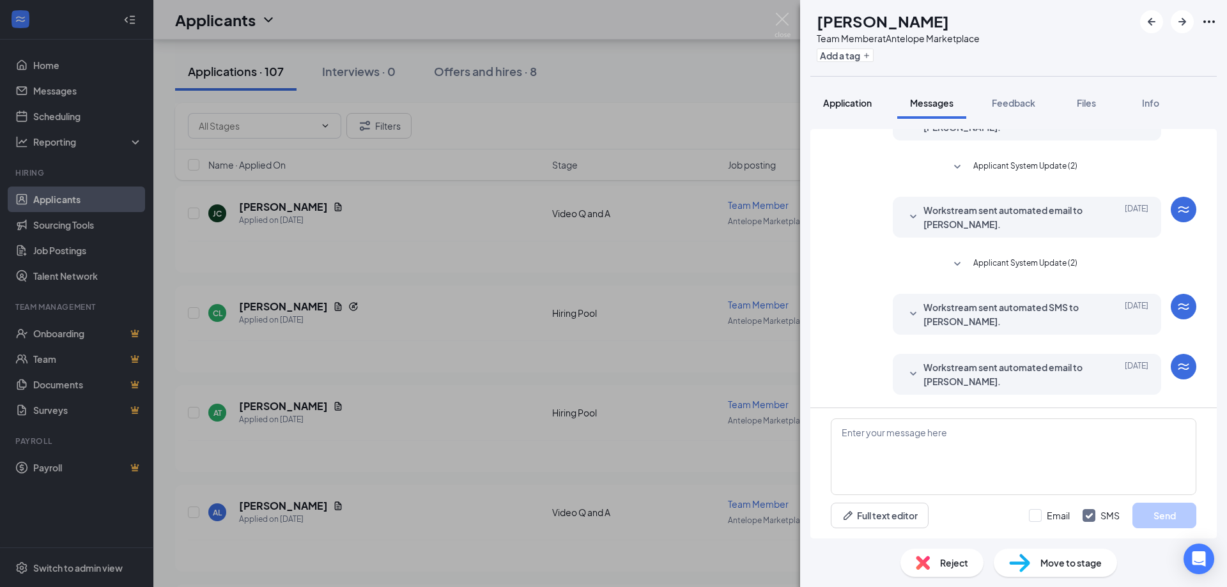
click at [846, 102] on span "Application" at bounding box center [847, 103] width 49 height 12
click at [782, 19] on img at bounding box center [783, 25] width 16 height 25
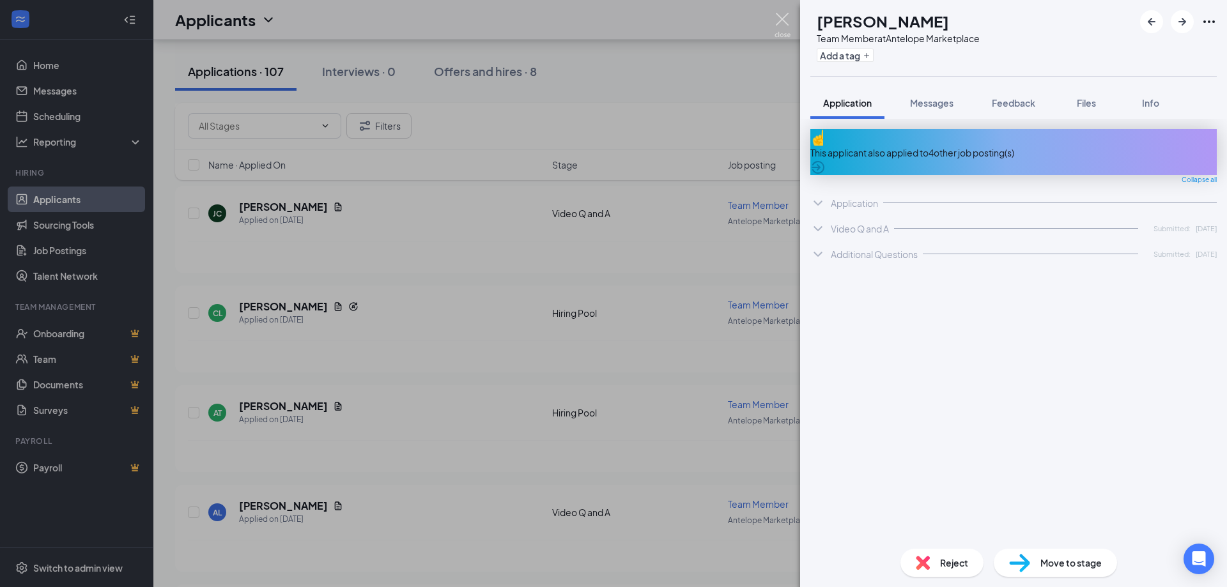
click at [773, 18] on div "Applicants G7" at bounding box center [690, 20] width 1074 height 40
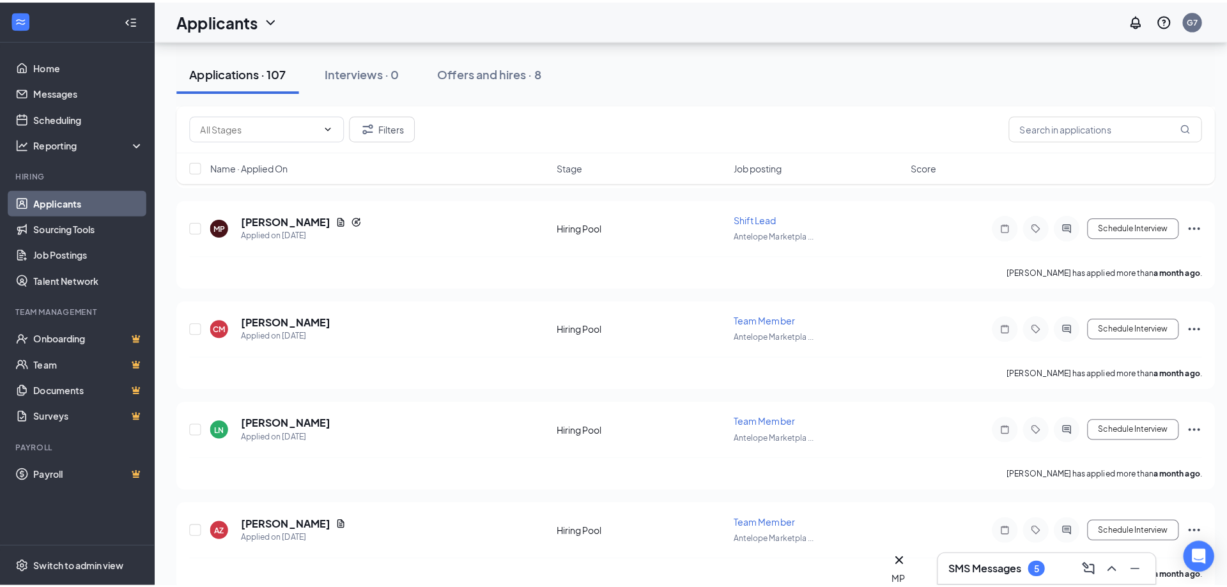
scroll to position [8543, 0]
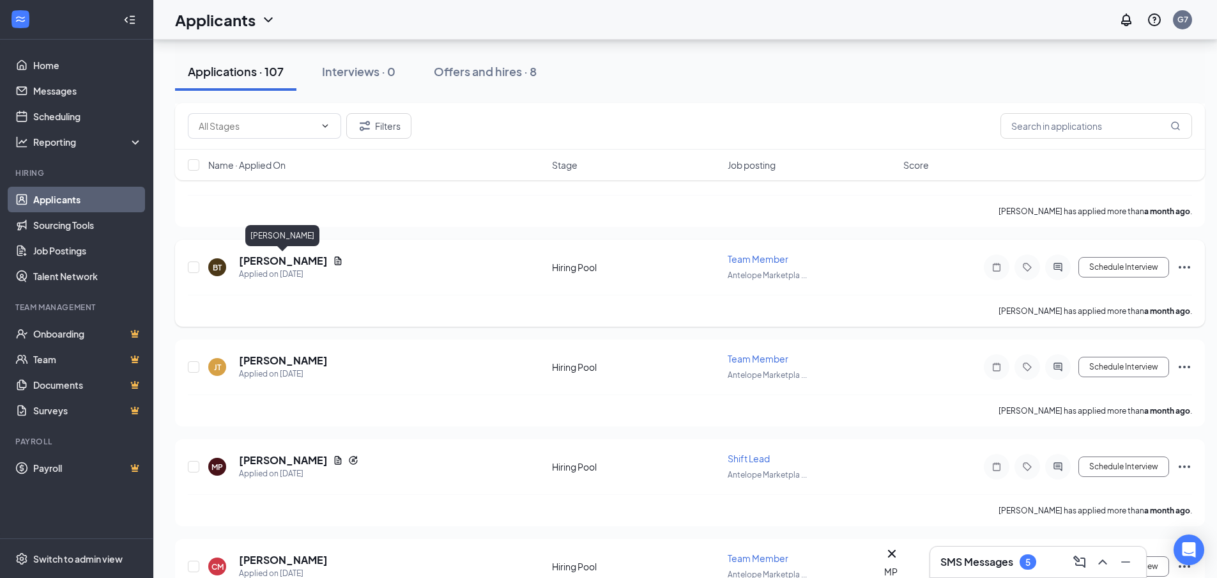
click at [251, 259] on h5 "Breanna Taulbee" at bounding box center [283, 261] width 89 height 14
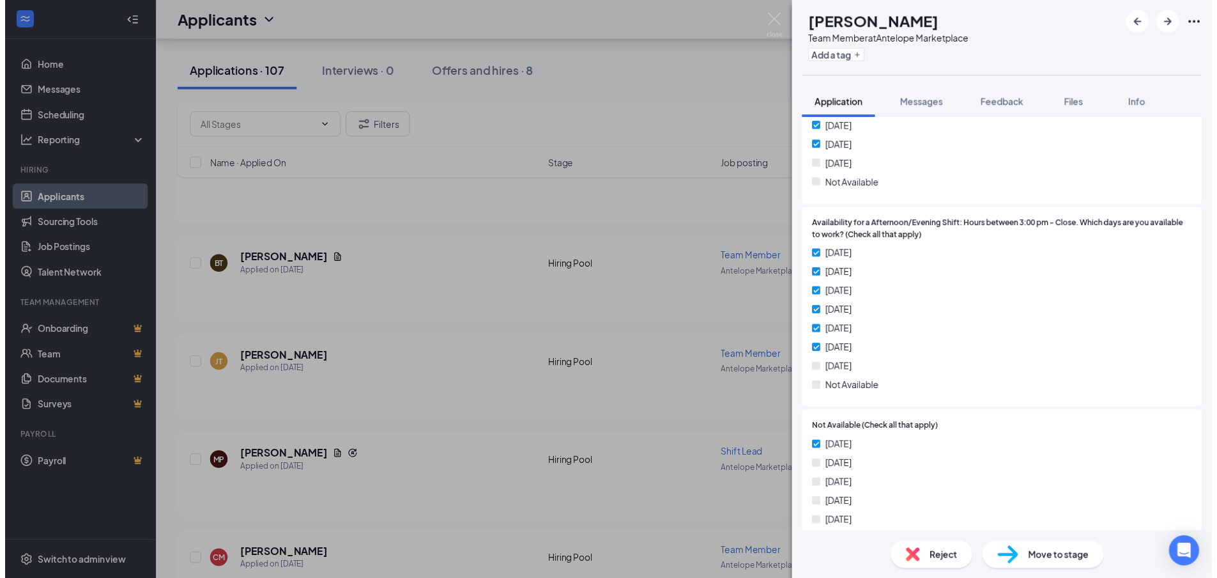
scroll to position [1340, 0]
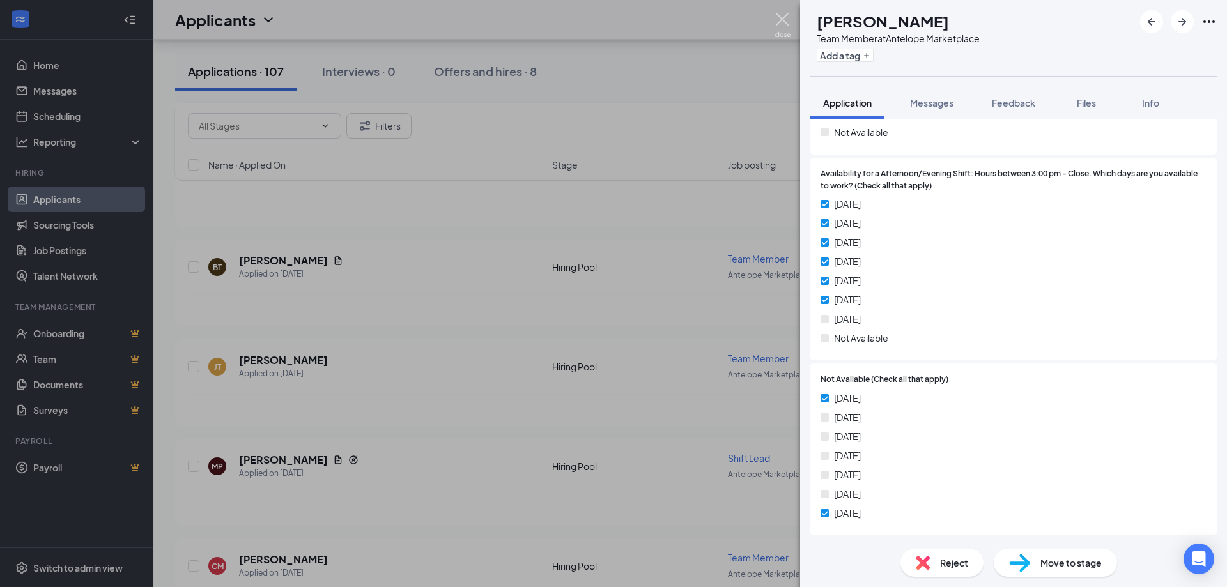
click at [789, 19] on img at bounding box center [783, 25] width 16 height 25
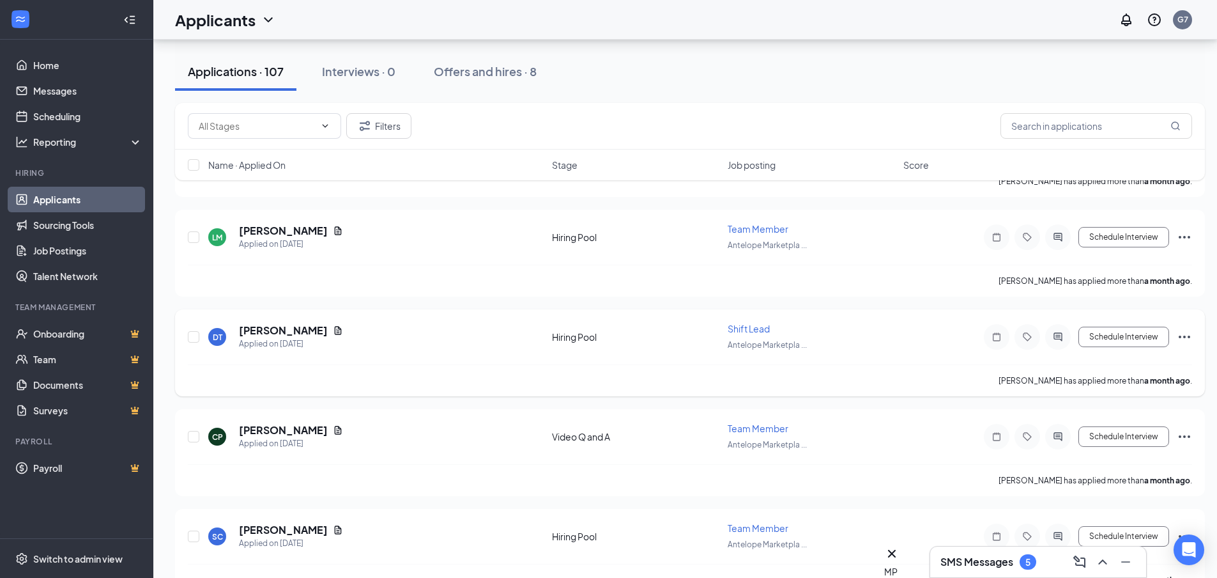
scroll to position [10077, 0]
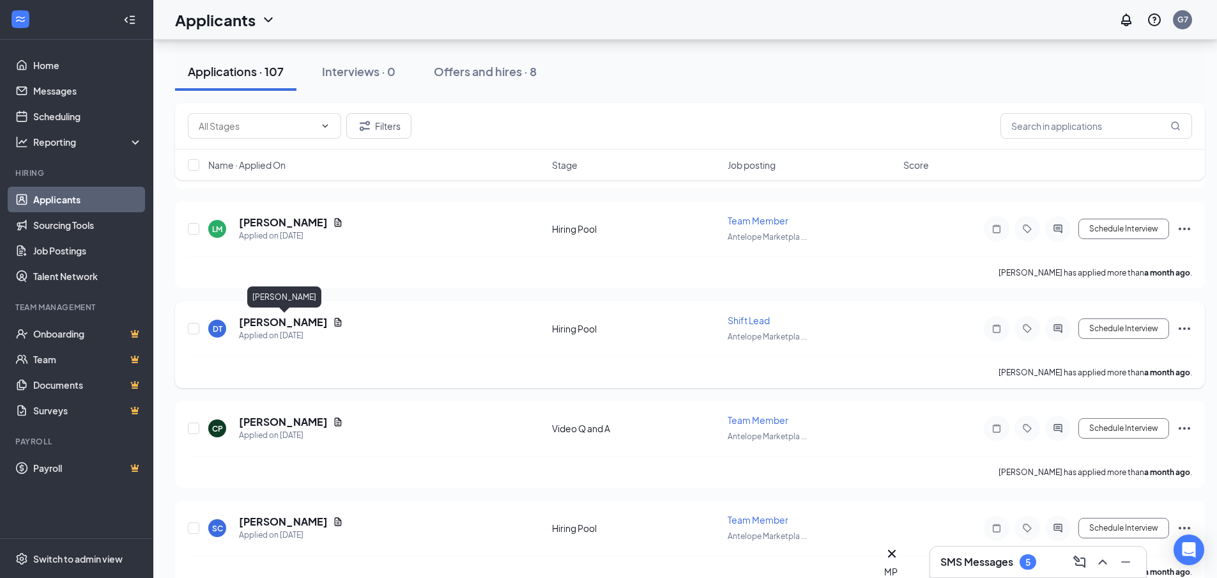
click at [305, 319] on h5 "DIAMOND THOMAS" at bounding box center [283, 322] width 89 height 14
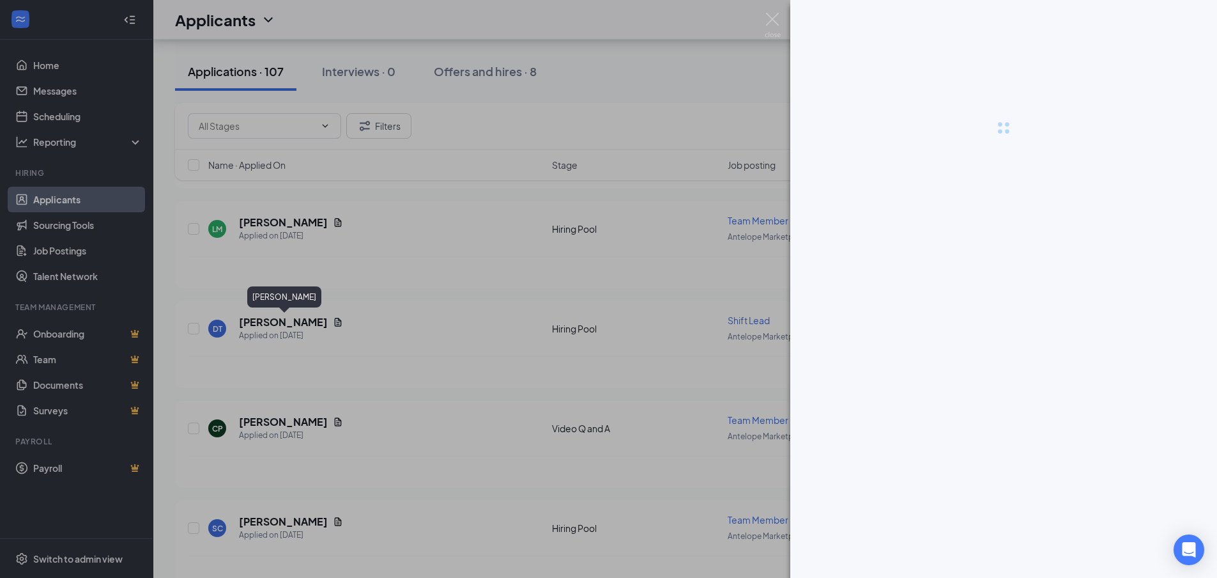
click at [302, 321] on div at bounding box center [608, 289] width 1217 height 578
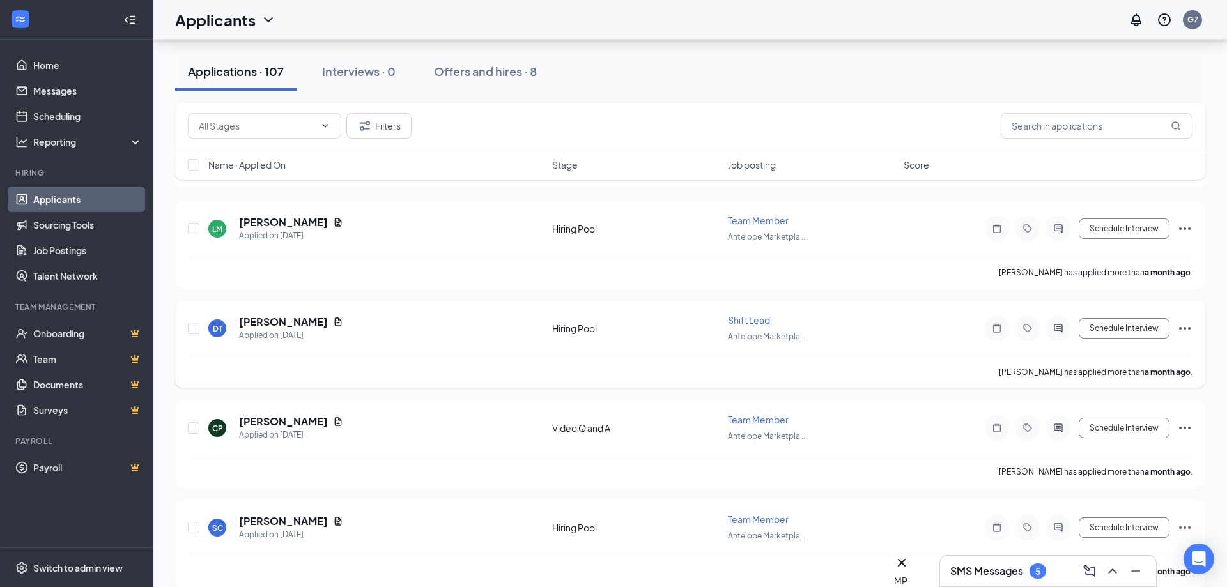
click at [277, 317] on h5 "DIAMOND THOMAS" at bounding box center [283, 322] width 89 height 14
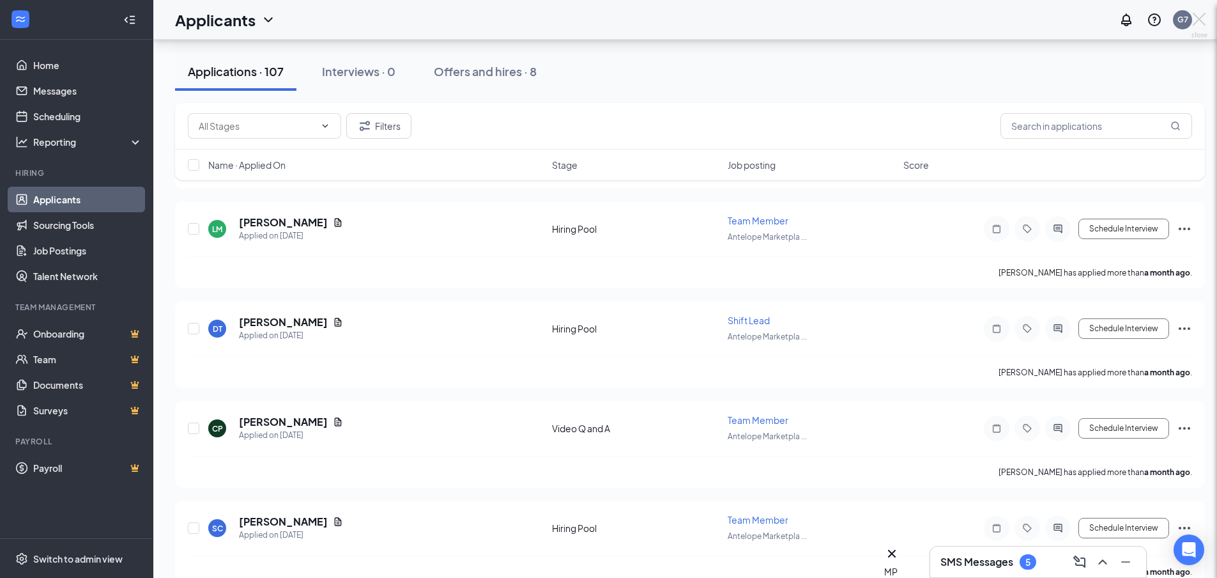
click at [332, 322] on div "DT DIAMOND THOMAS Shift Lead at Antelope Marketplace Add a tag Application Mess…" at bounding box center [608, 289] width 1217 height 578
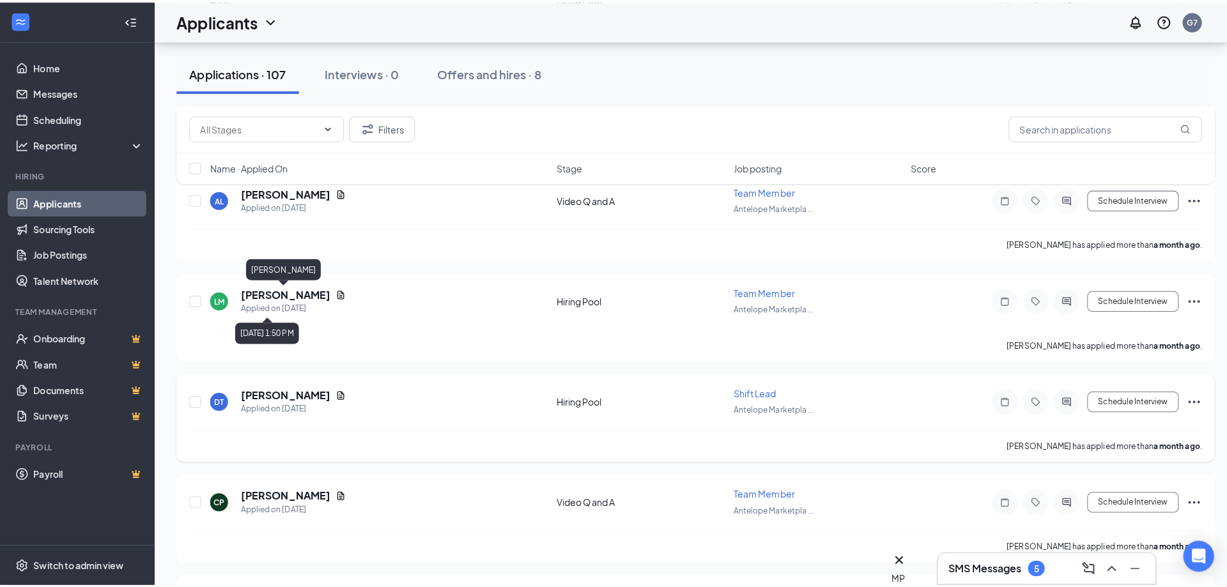
scroll to position [10013, 0]
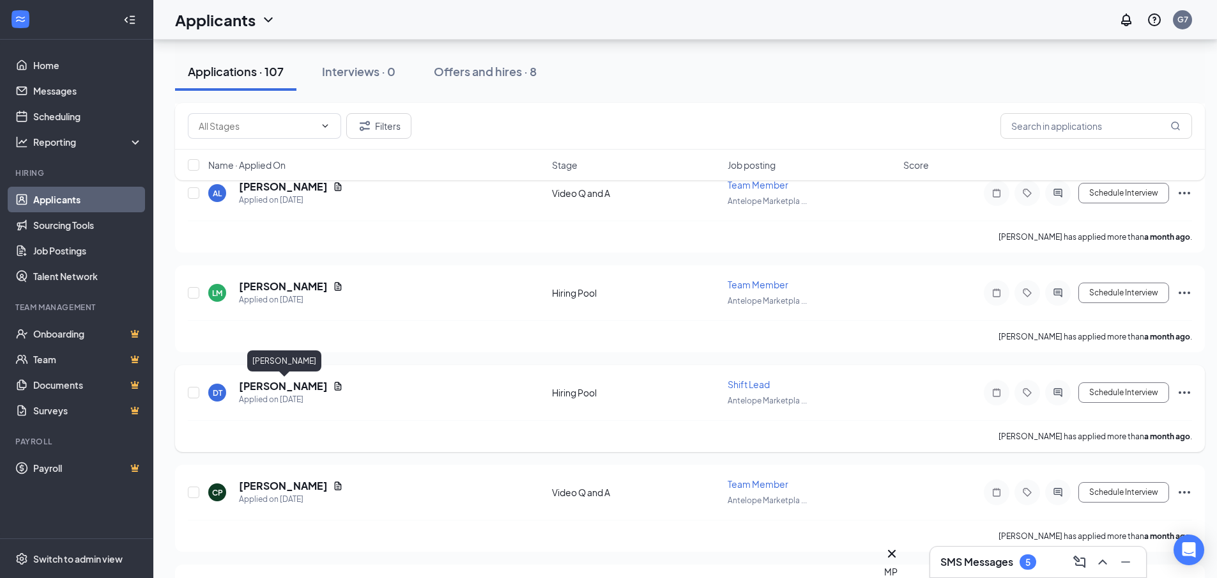
click at [311, 380] on h5 "DIAMOND THOMAS" at bounding box center [283, 386] width 89 height 14
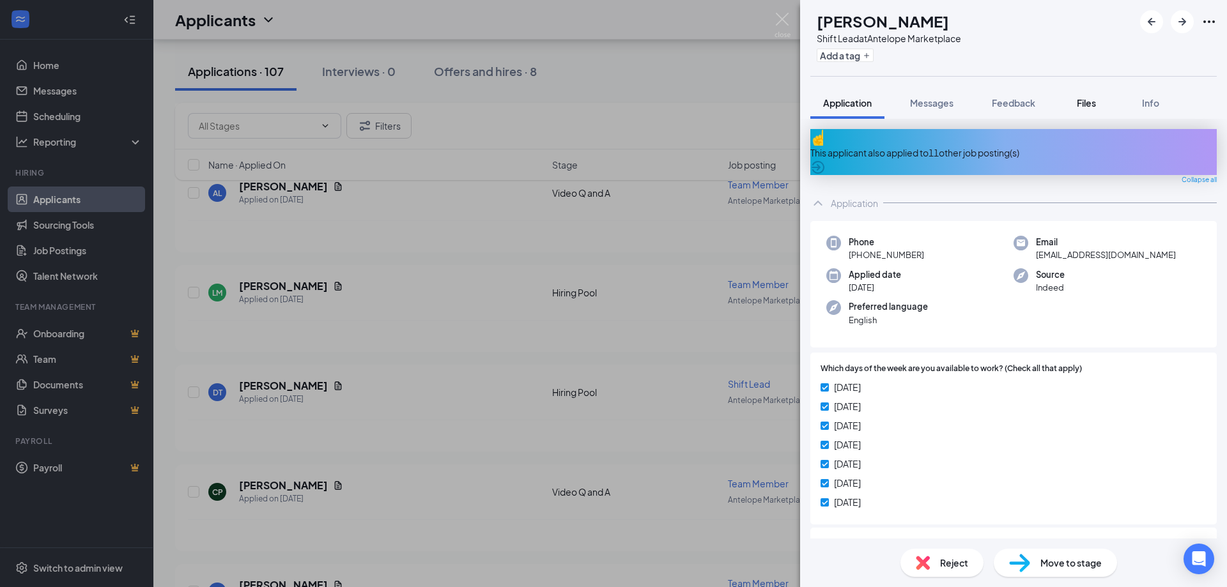
click at [1096, 95] on button "Files" at bounding box center [1086, 103] width 51 height 32
click at [1085, 102] on span "Files" at bounding box center [1086, 103] width 19 height 12
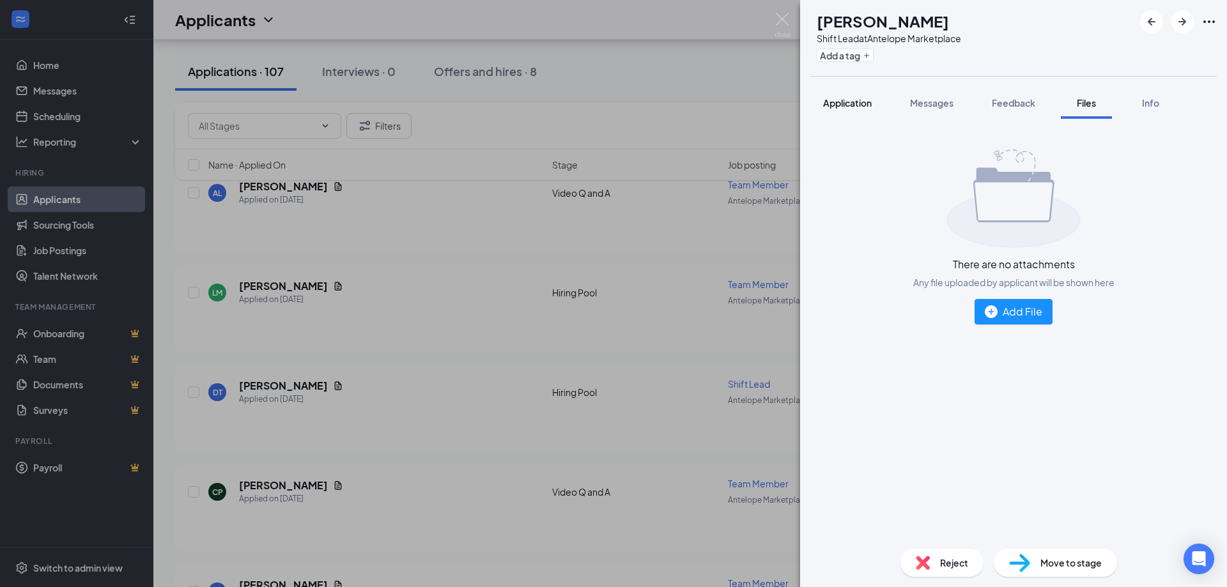
click at [1085, 101] on span "Files" at bounding box center [1086, 103] width 19 height 12
click at [833, 98] on div "Application" at bounding box center [847, 102] width 49 height 13
click at [842, 112] on button "Application" at bounding box center [847, 103] width 74 height 32
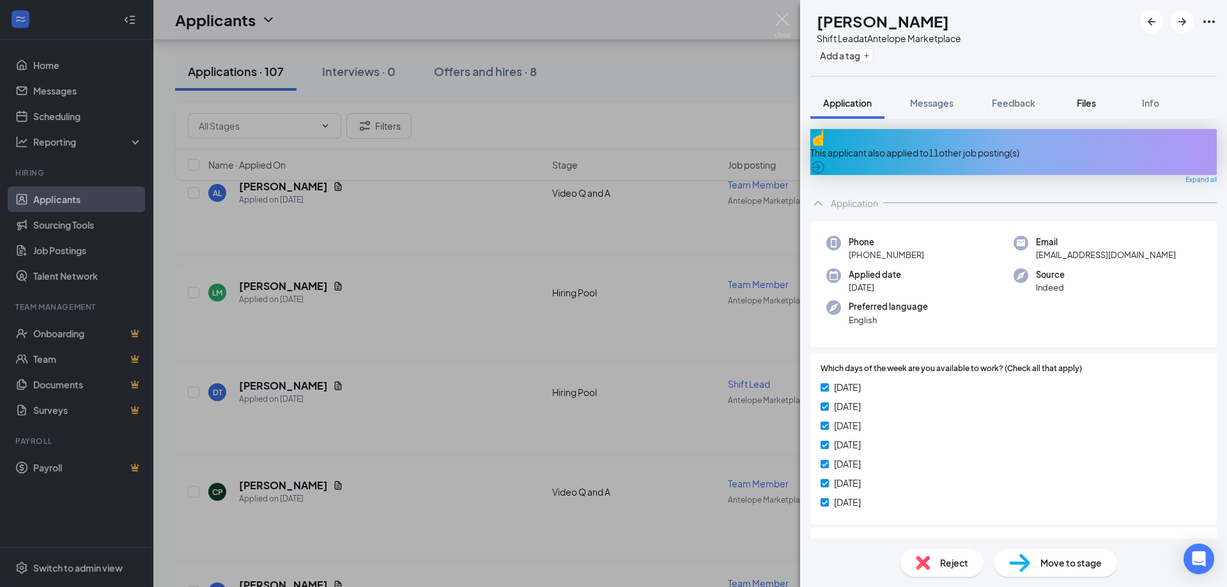
click at [1104, 95] on button "Files" at bounding box center [1086, 103] width 51 height 32
click at [1097, 96] on button "Files" at bounding box center [1086, 103] width 51 height 32
click at [1092, 98] on span "Files" at bounding box center [1086, 103] width 19 height 12
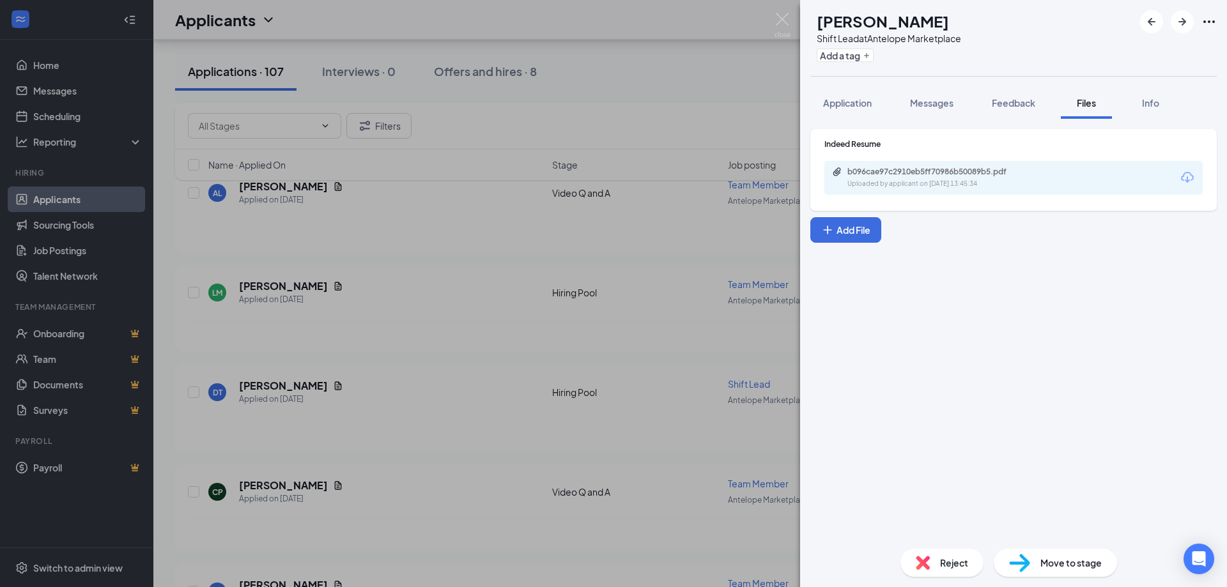
click at [1183, 174] on icon "Download" at bounding box center [1187, 177] width 15 height 15
click at [869, 98] on span "Application" at bounding box center [847, 103] width 49 height 12
click at [867, 102] on span "Application" at bounding box center [847, 103] width 49 height 12
click at [783, 12] on div "DT DIAMOND THOMAS Shift Lead at Antelope Marketplace Add a tag Application Mess…" at bounding box center [613, 293] width 1227 height 587
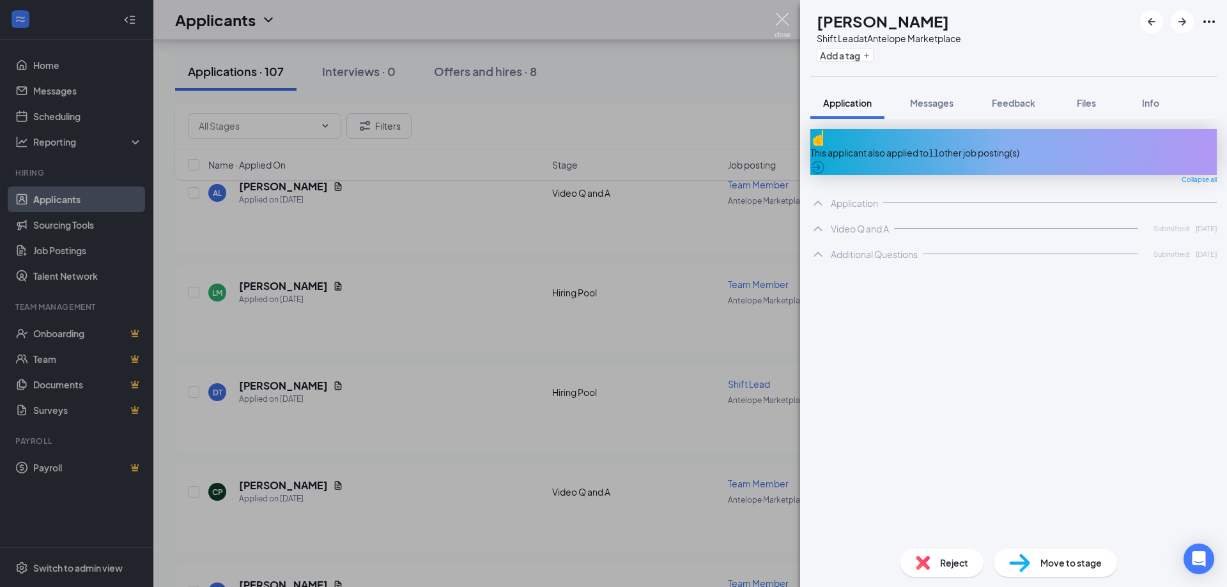
click at [780, 17] on div "Applicants G7" at bounding box center [690, 20] width 1074 height 40
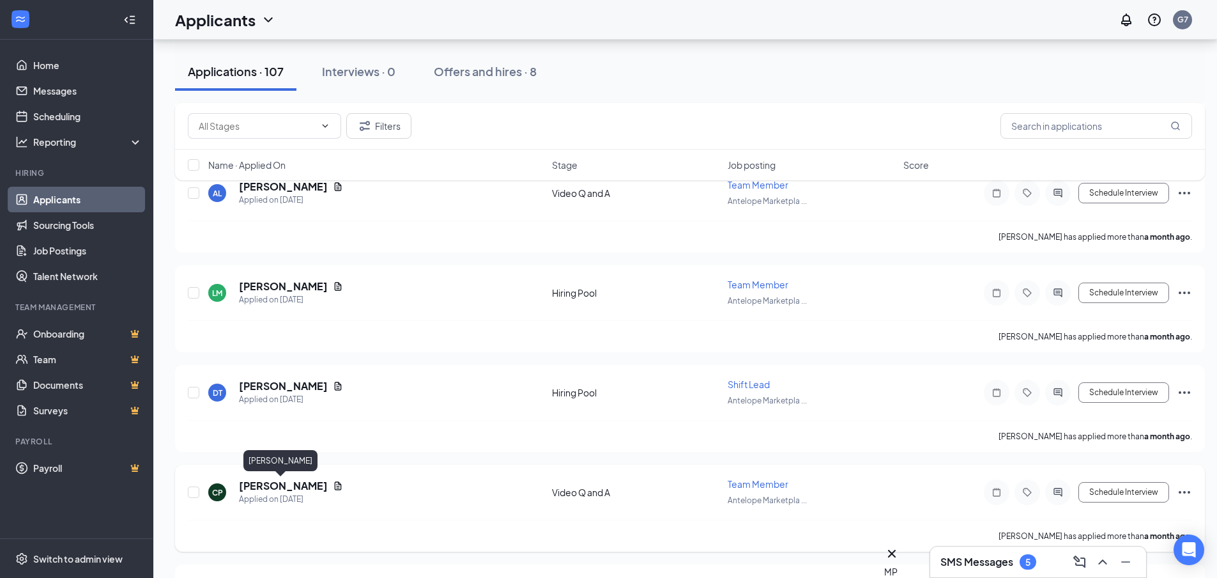
click at [285, 486] on h5 "Conner Pinney" at bounding box center [283, 486] width 89 height 14
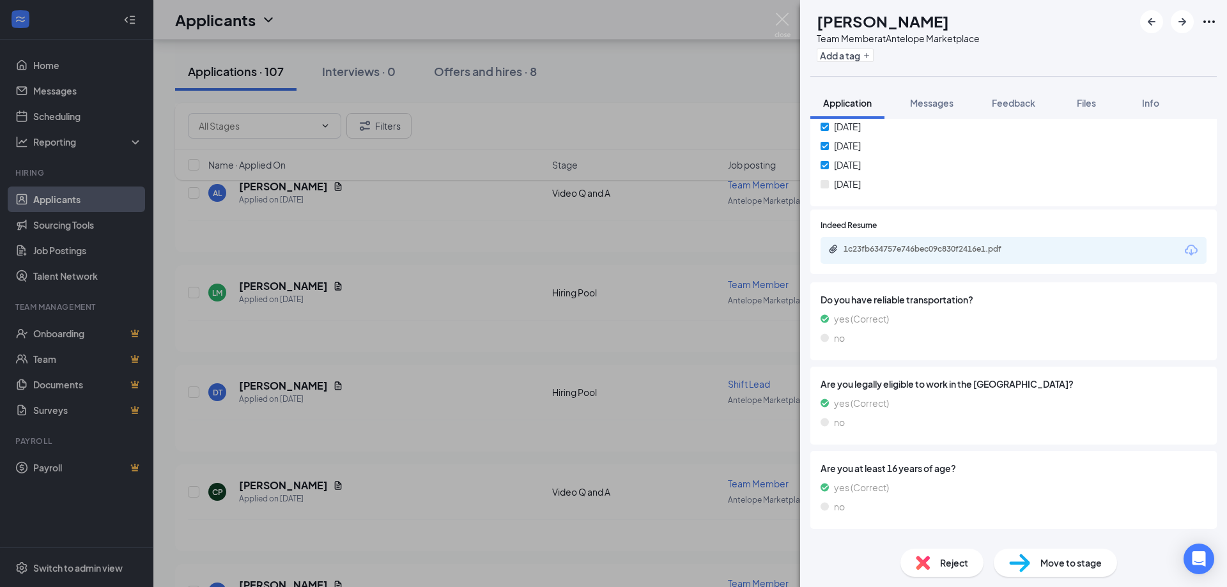
scroll to position [327, 0]
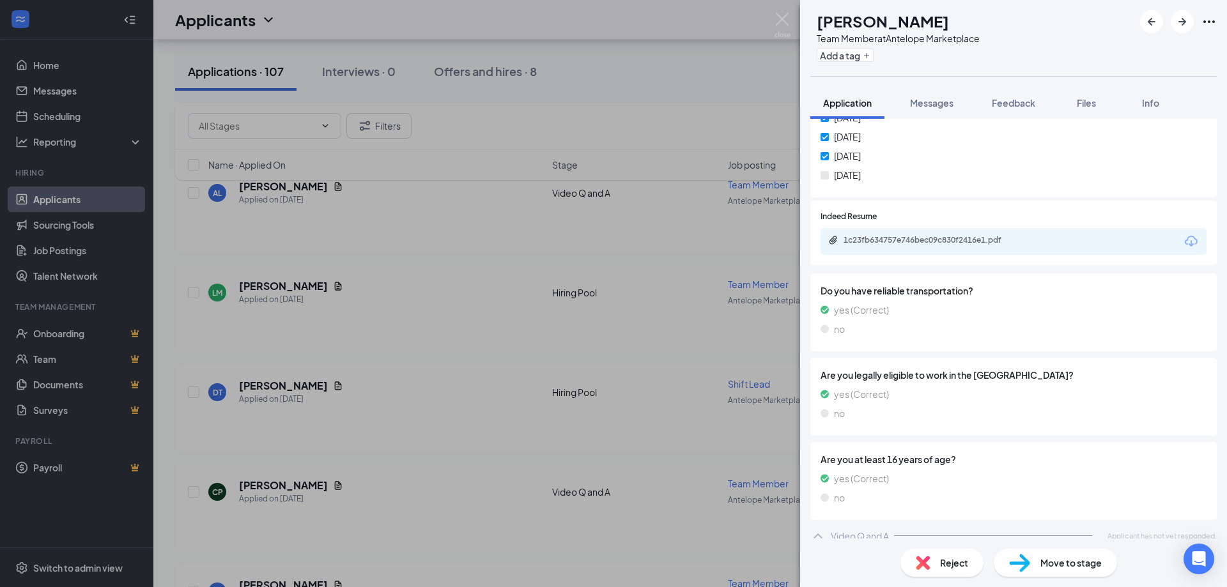
click at [1184, 236] on icon "Download" at bounding box center [1191, 241] width 15 height 15
click at [784, 18] on img at bounding box center [783, 25] width 16 height 25
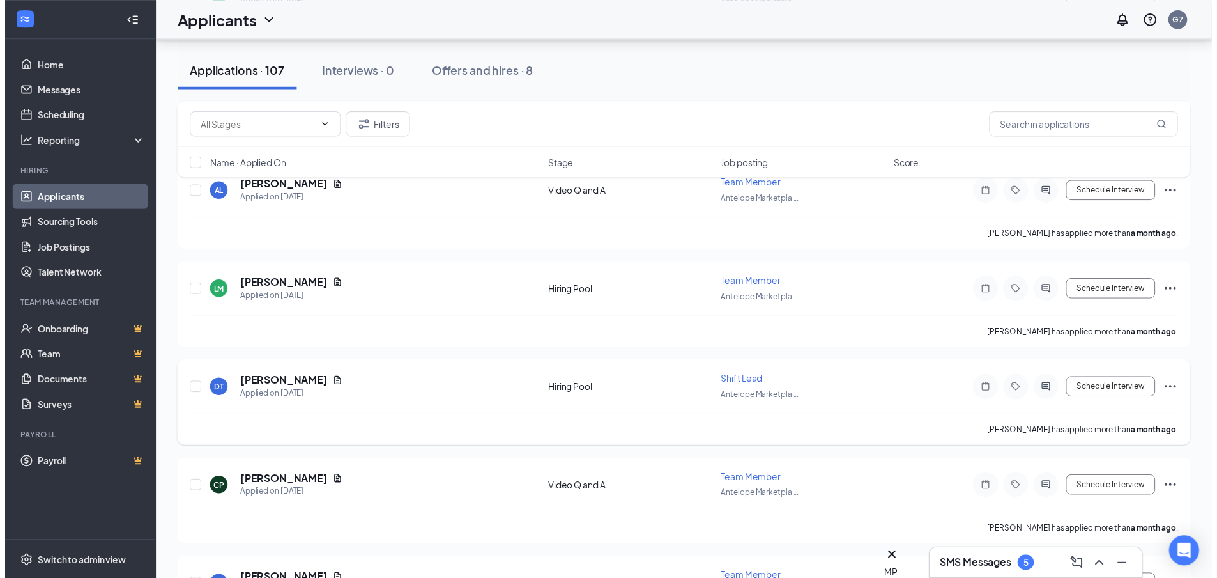
scroll to position [10401, 0]
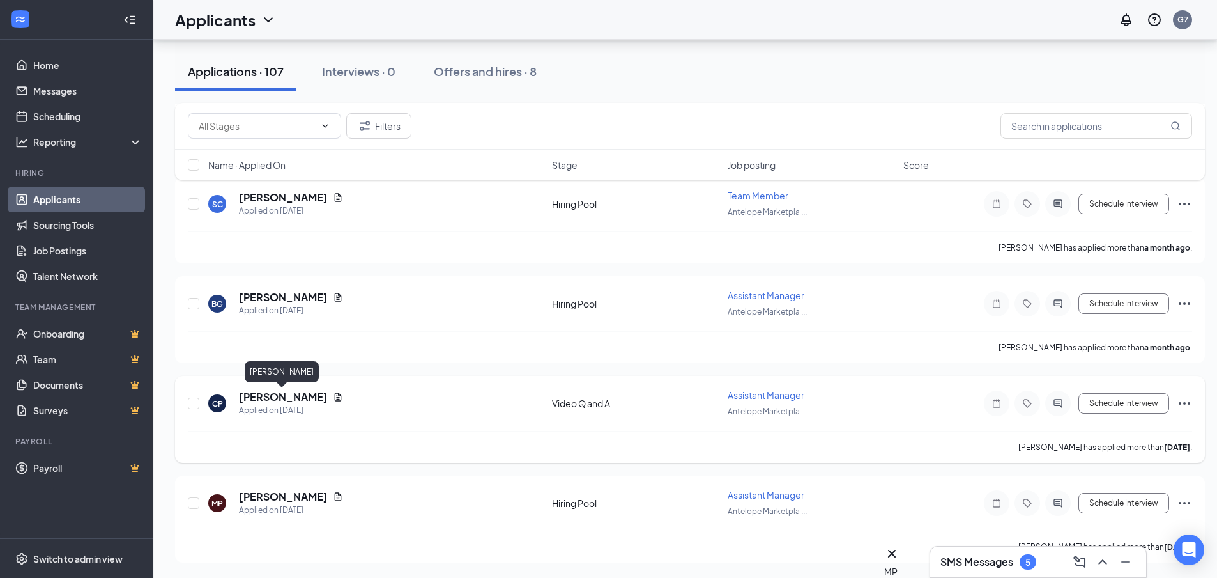
click at [297, 396] on h5 "Chris Palomares" at bounding box center [283, 397] width 89 height 14
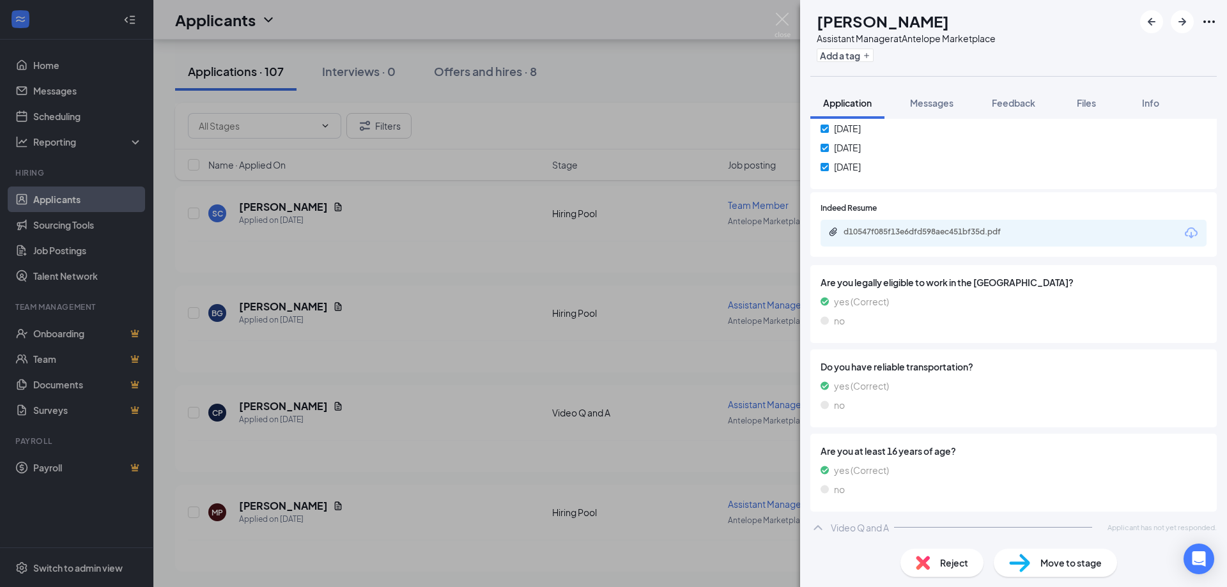
scroll to position [291, 0]
click at [1184, 233] on icon "Download" at bounding box center [1191, 231] width 15 height 15
click at [492, 409] on div "CP Chris Palomares Assistant Manager at Antelope Marketplace Add a tag Applicat…" at bounding box center [613, 293] width 1227 height 587
click at [782, 23] on img at bounding box center [783, 25] width 16 height 25
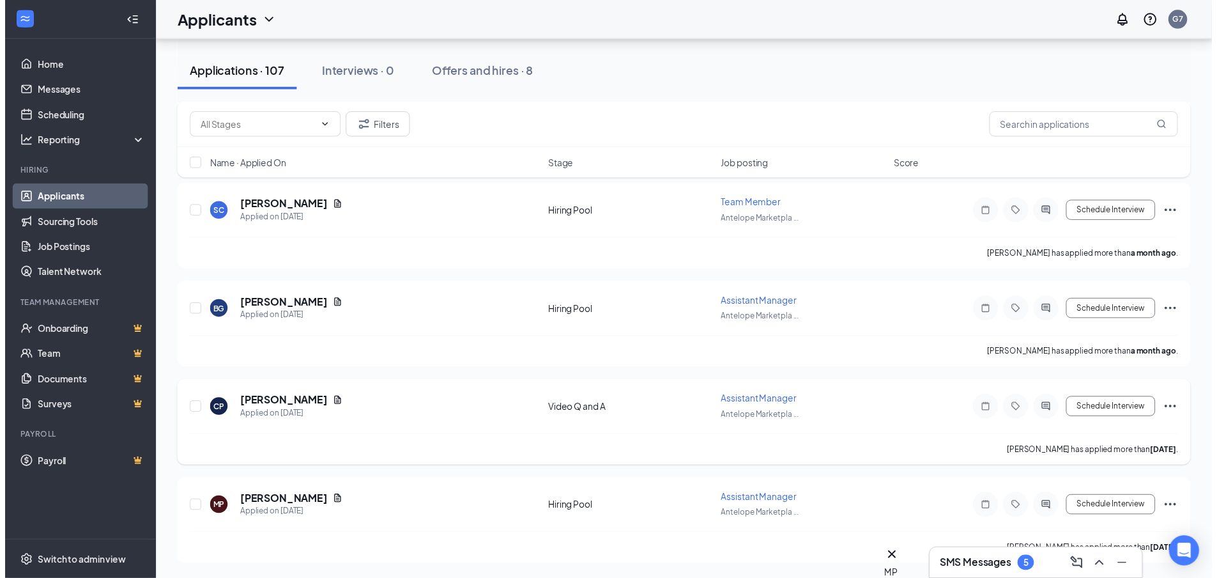
scroll to position [10401, 0]
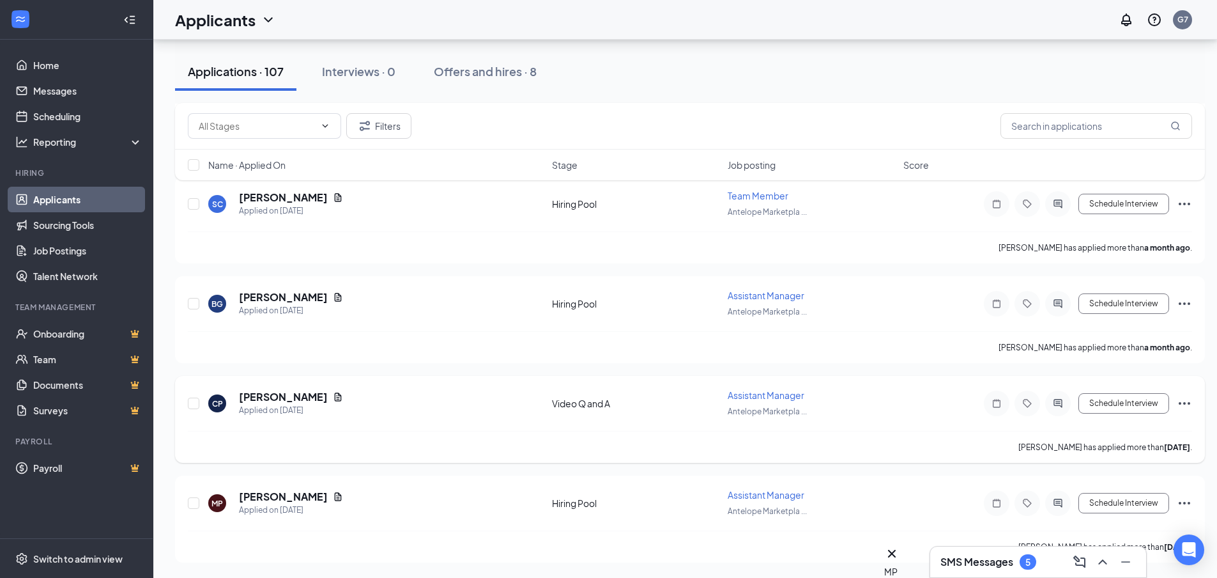
click at [731, 403] on div "Assistant Manager Antelope Marketpla ..." at bounding box center [812, 403] width 168 height 29
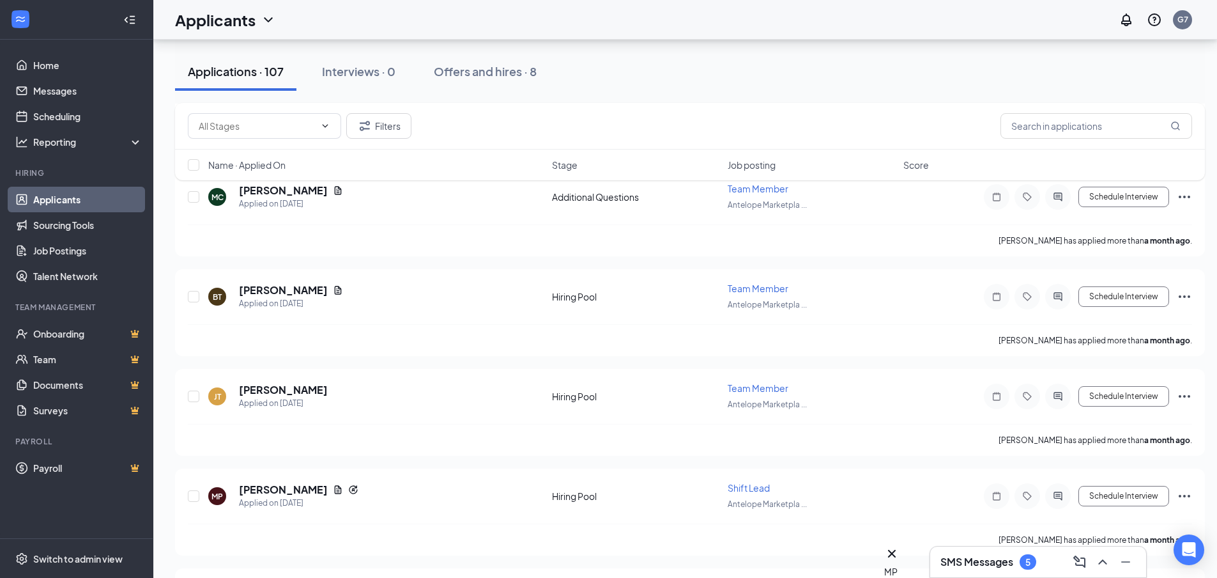
scroll to position [8356, 10]
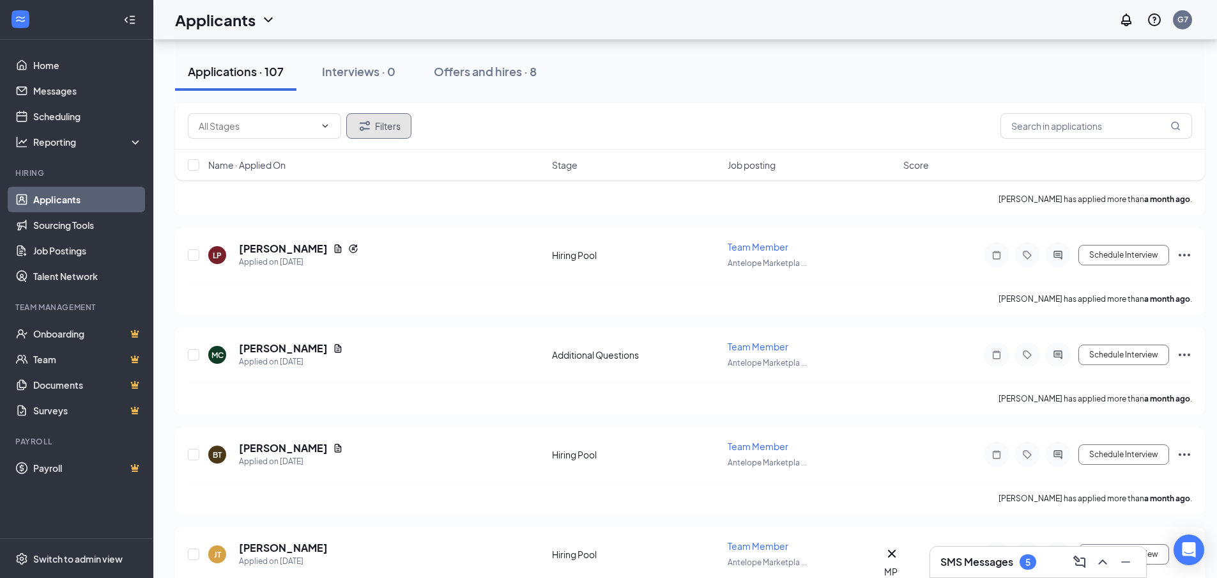
click at [371, 128] on icon "Filter" at bounding box center [364, 125] width 15 height 15
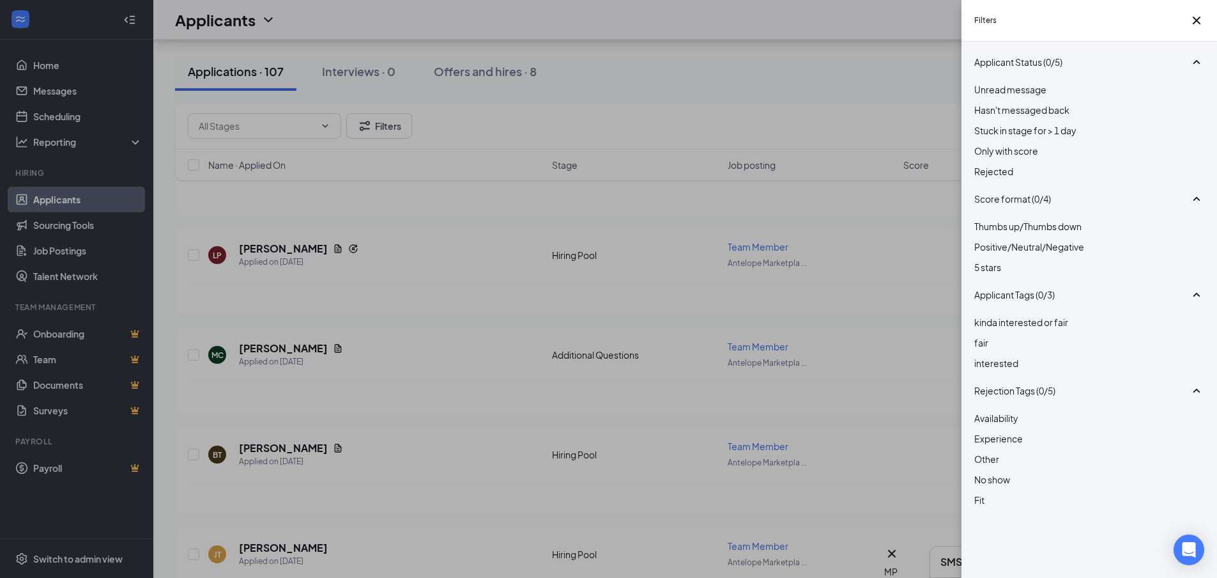
scroll to position [8420, 10]
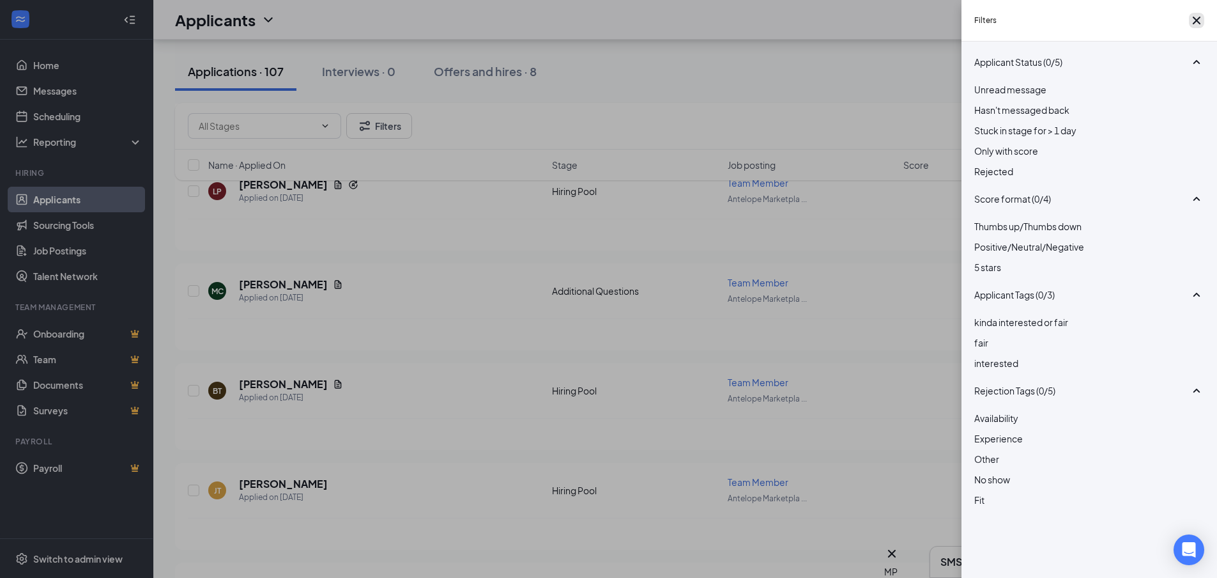
click at [1192, 18] on icon "Cross" at bounding box center [1196, 20] width 15 height 15
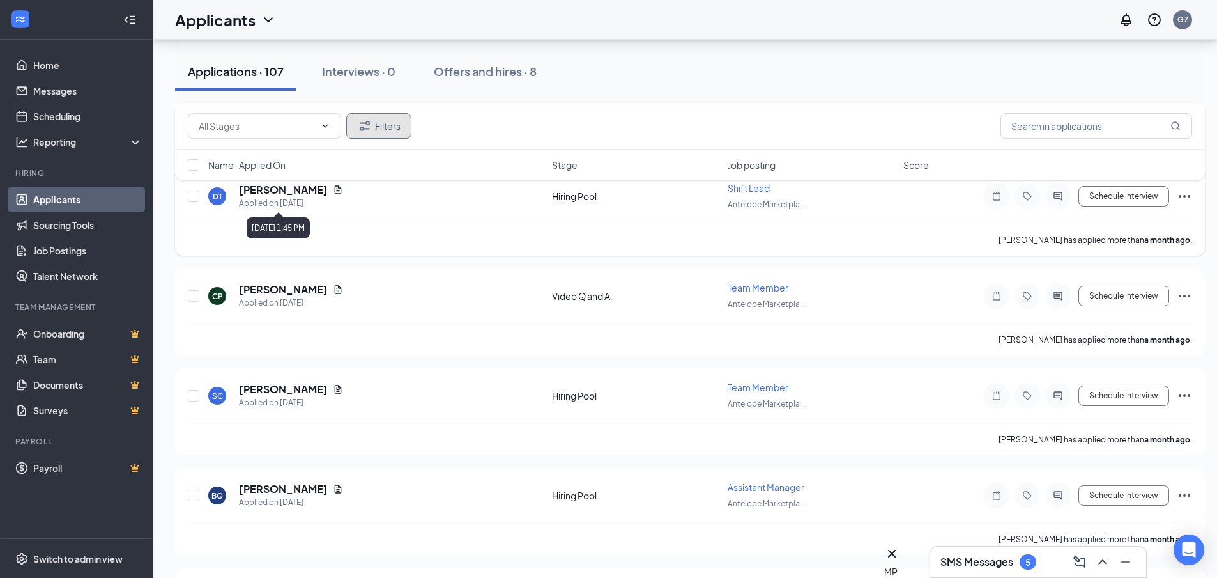
scroll to position [10401, 10]
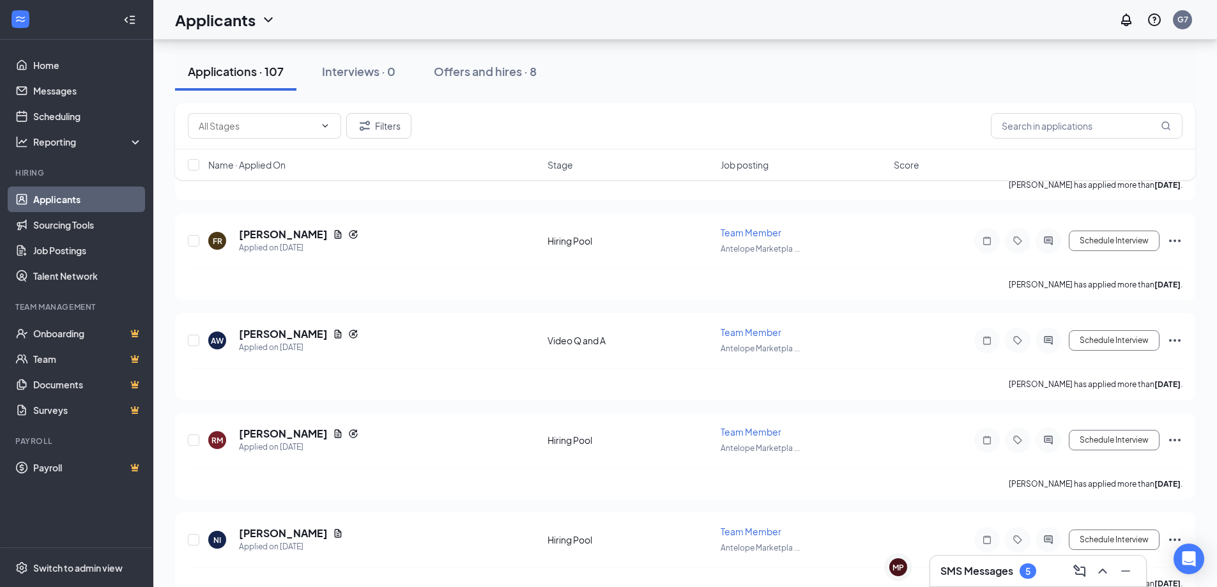
scroll to position [2613, 0]
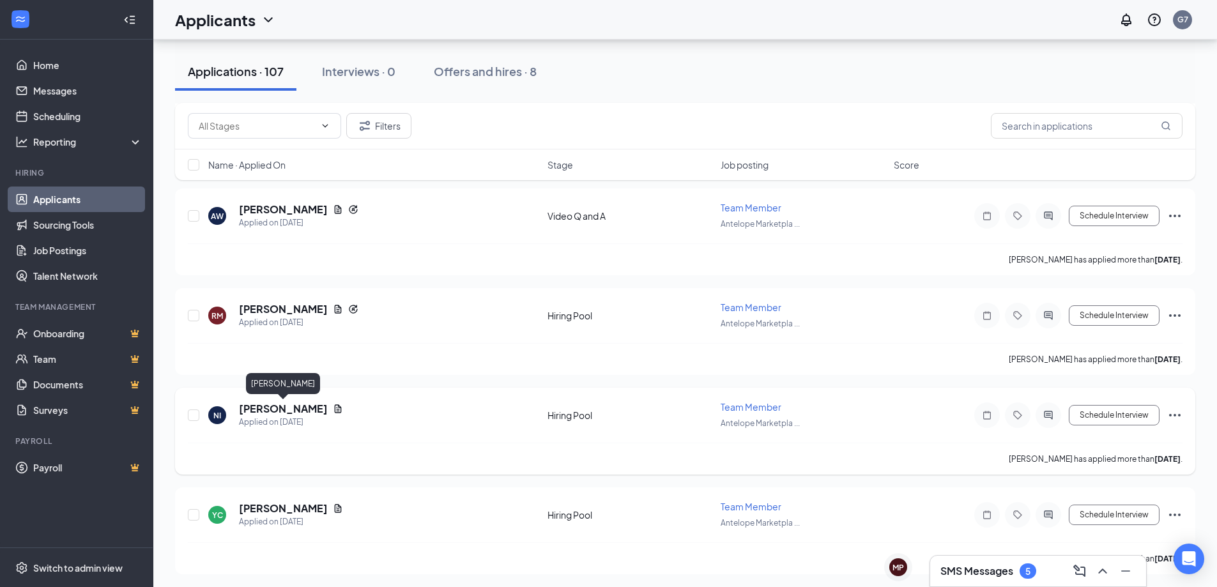
click at [283, 405] on h5 "Nuraman Islamov" at bounding box center [283, 409] width 89 height 14
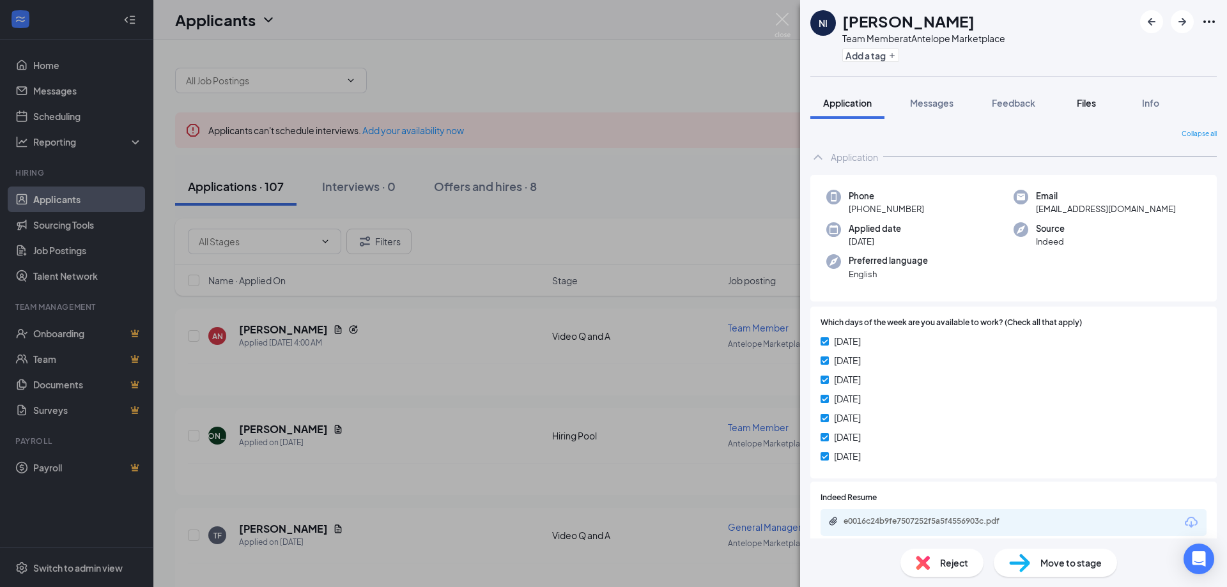
click at [1079, 110] on button "Files" at bounding box center [1086, 103] width 51 height 32
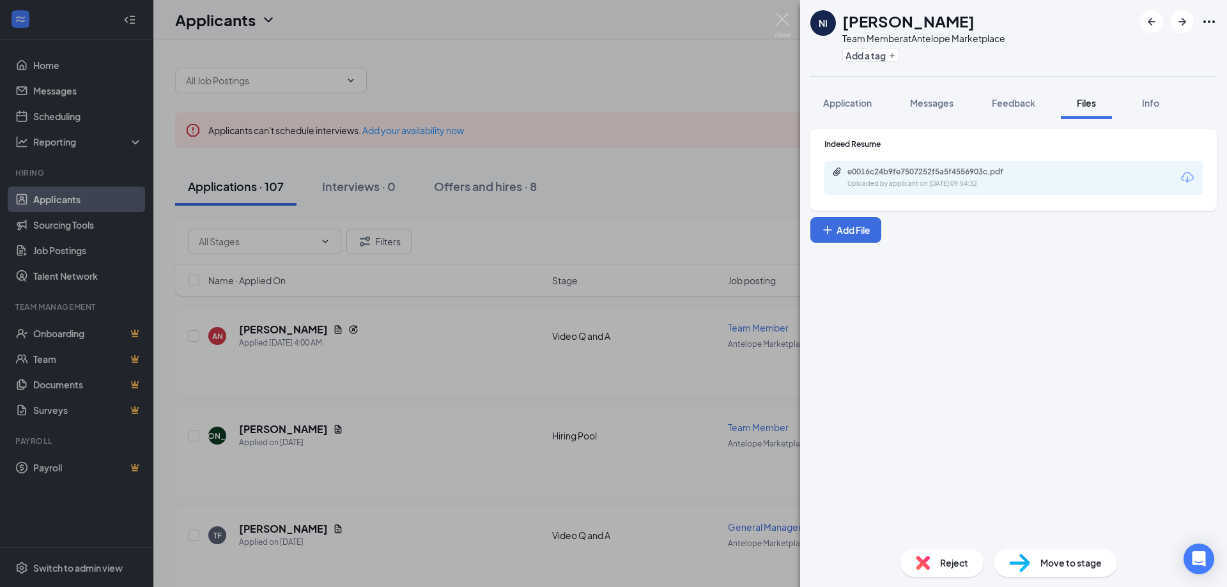
click at [1191, 173] on icon "Download" at bounding box center [1187, 177] width 15 height 15
click at [853, 98] on span "Application" at bounding box center [847, 103] width 49 height 12
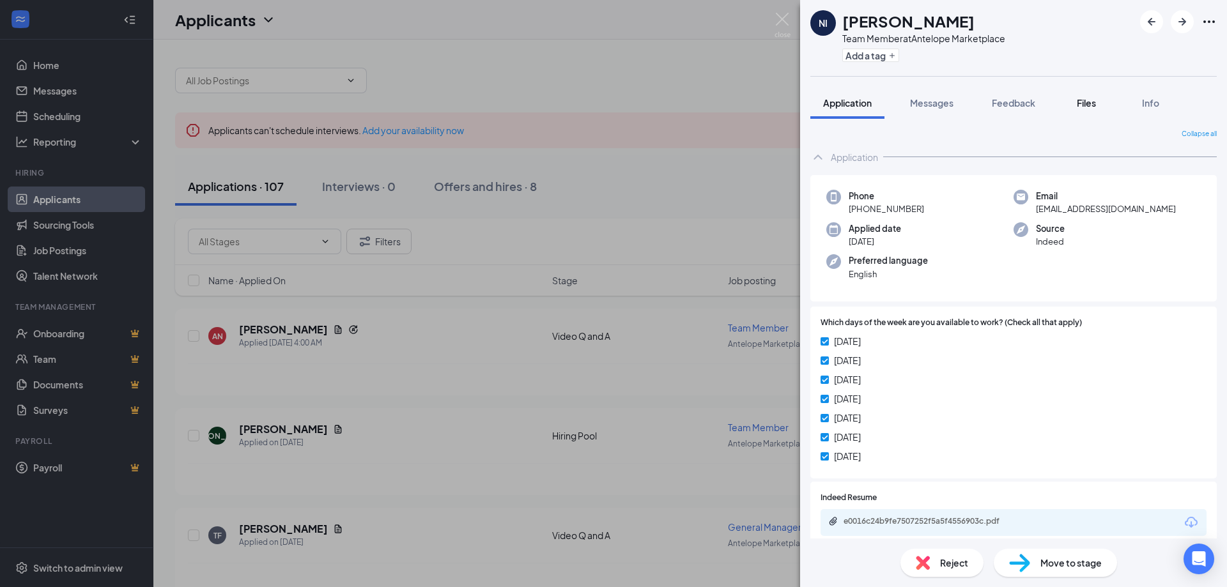
click at [1087, 107] on span "Files" at bounding box center [1086, 103] width 19 height 12
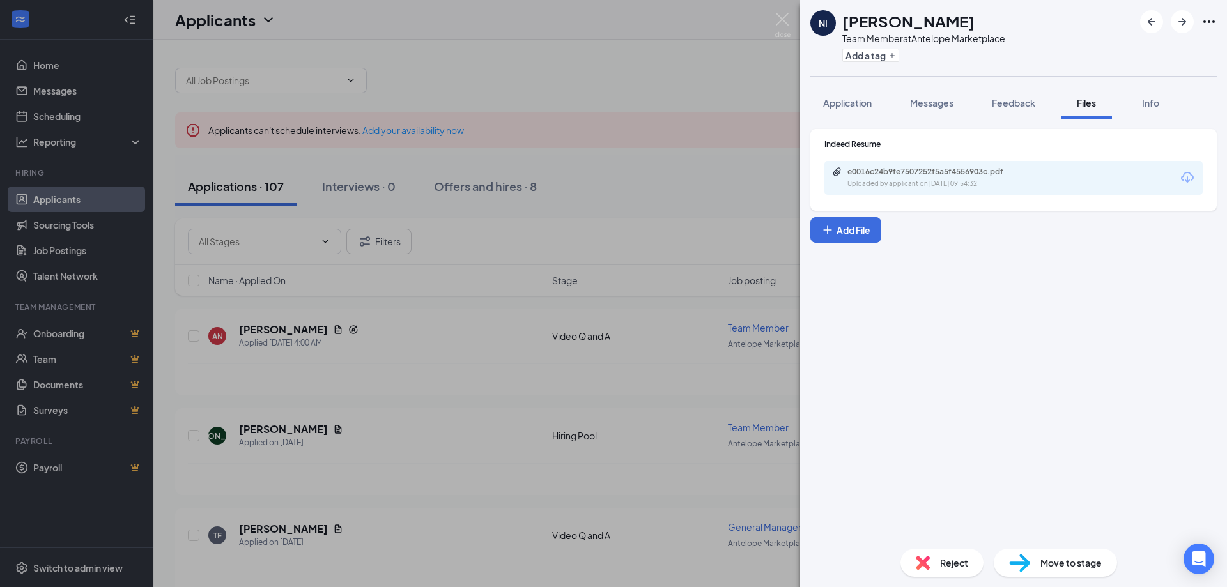
click at [1187, 176] on icon "Download" at bounding box center [1187, 177] width 15 height 15
click at [842, 96] on button "Application" at bounding box center [847, 103] width 74 height 32
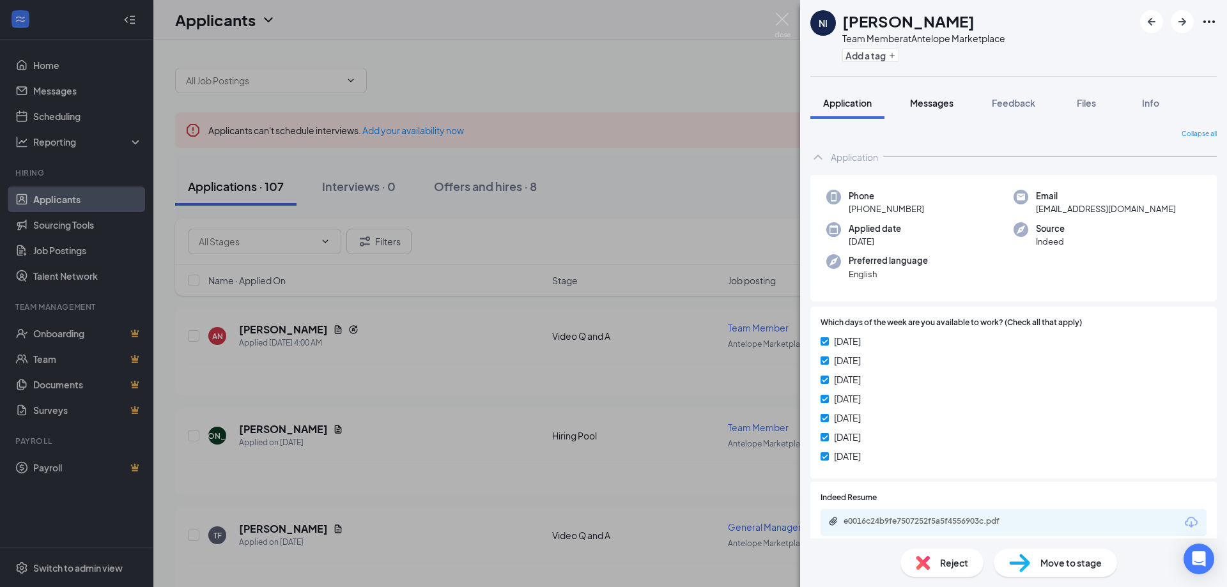
click at [936, 109] on button "Messages" at bounding box center [931, 103] width 69 height 32
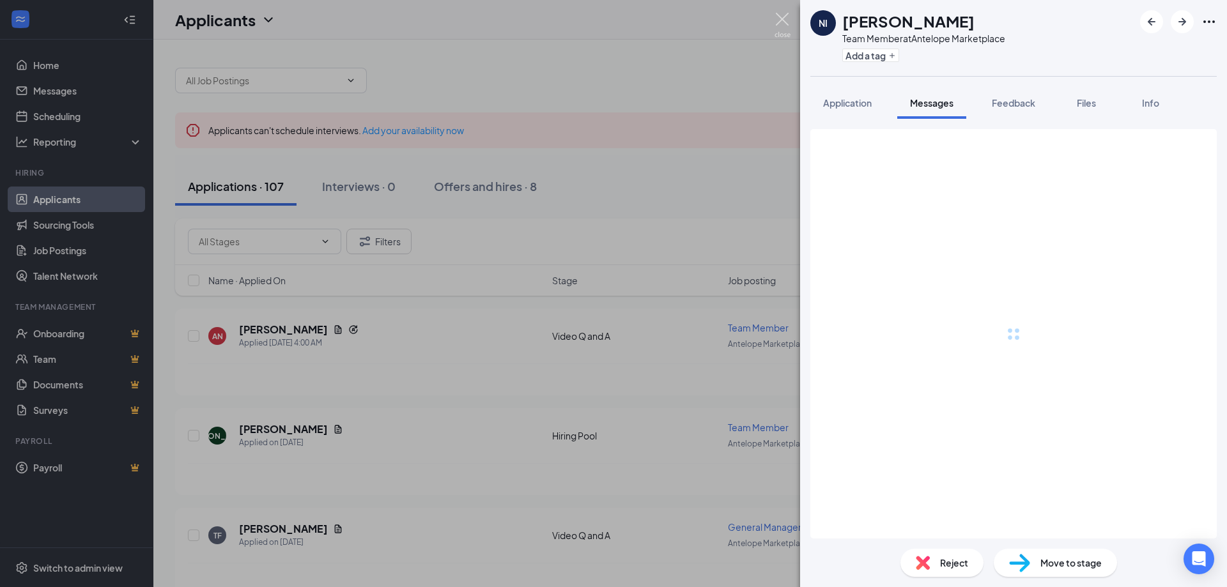
click at [784, 17] on img at bounding box center [783, 25] width 16 height 25
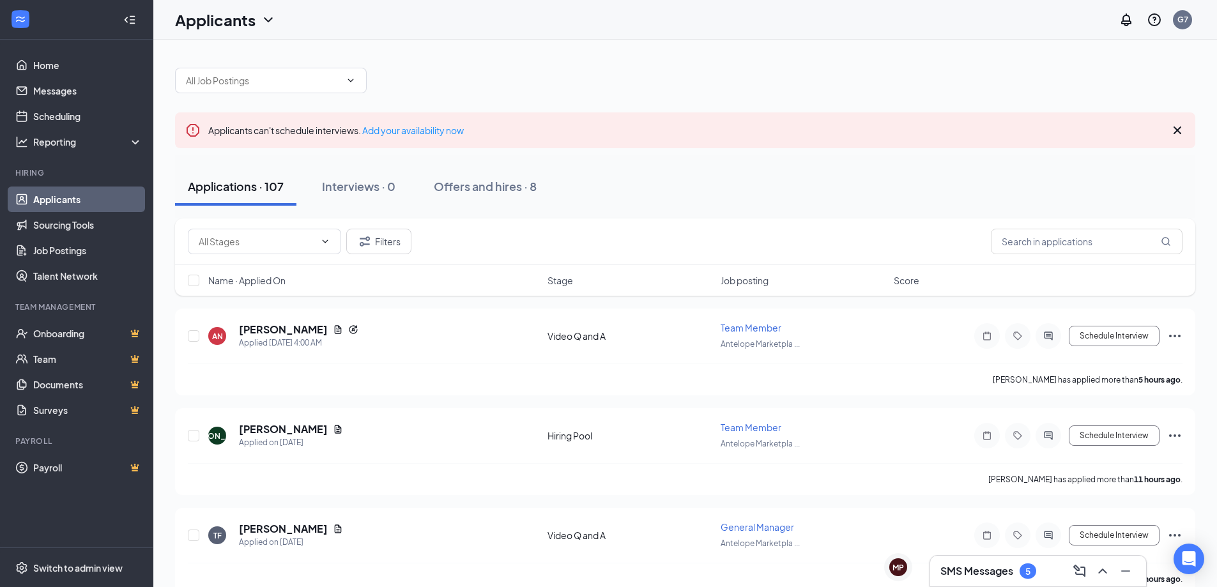
click at [953, 569] on h3 "SMS Messages" at bounding box center [977, 571] width 73 height 14
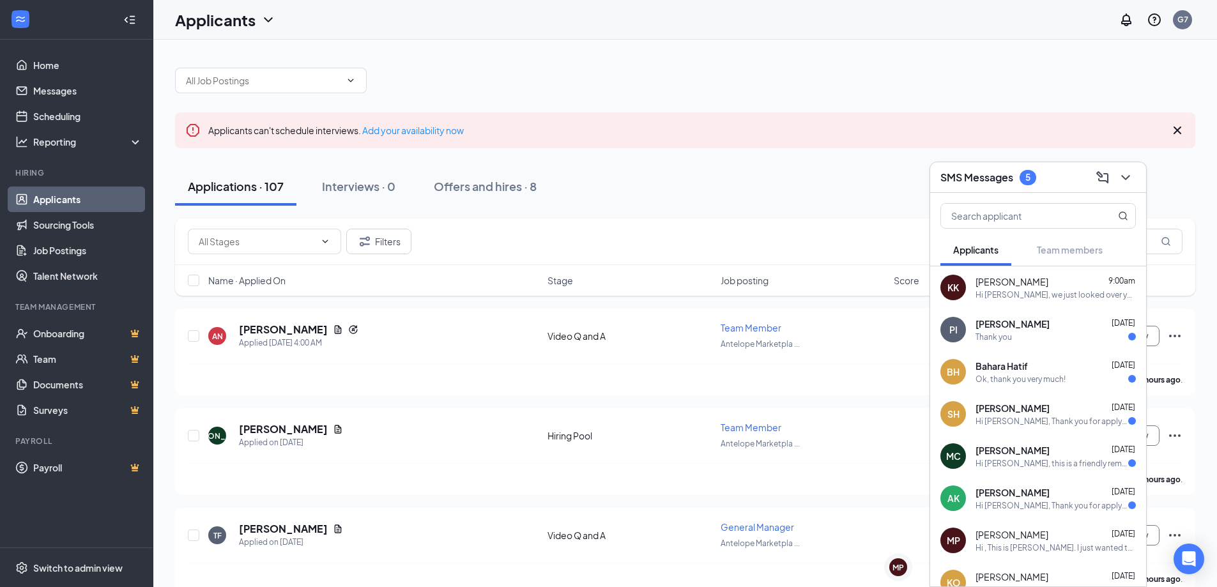
click at [1007, 293] on div "Hi Kristina, we just looked over your application and we are interested in sche…" at bounding box center [1056, 294] width 160 height 11
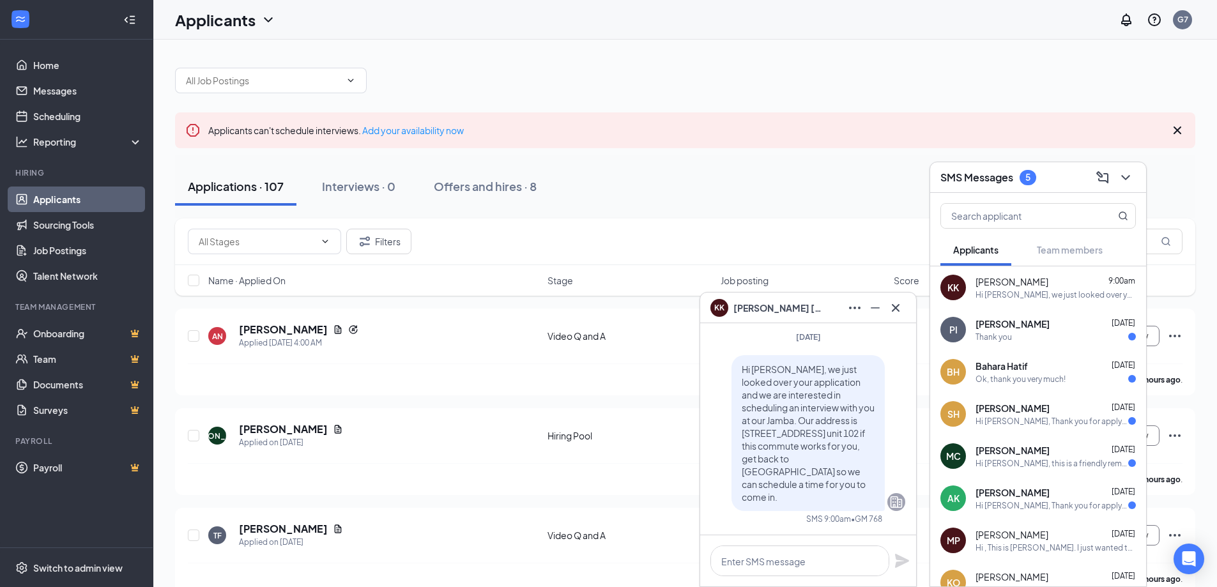
drag, startPoint x: 817, startPoint y: 454, endPoint x: 794, endPoint y: 456, distance: 23.0
click at [794, 456] on span "Hi Kristina, we just looked over your application and we are interested in sche…" at bounding box center [808, 433] width 133 height 139
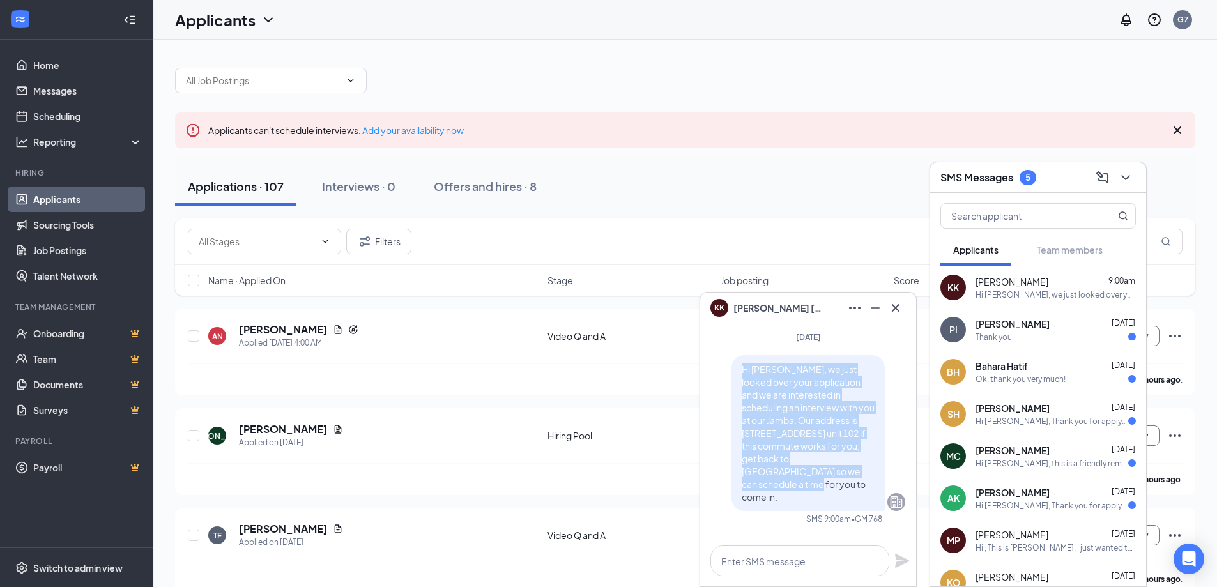
drag, startPoint x: 735, startPoint y: 392, endPoint x: 860, endPoint y: 493, distance: 160.4
click at [860, 493] on p "Hi Kristina, we just looked over your application and we are interested in sche…" at bounding box center [808, 433] width 133 height 141
copy span "Hi Kristina, we just looked over your application and we are interested in sche…"
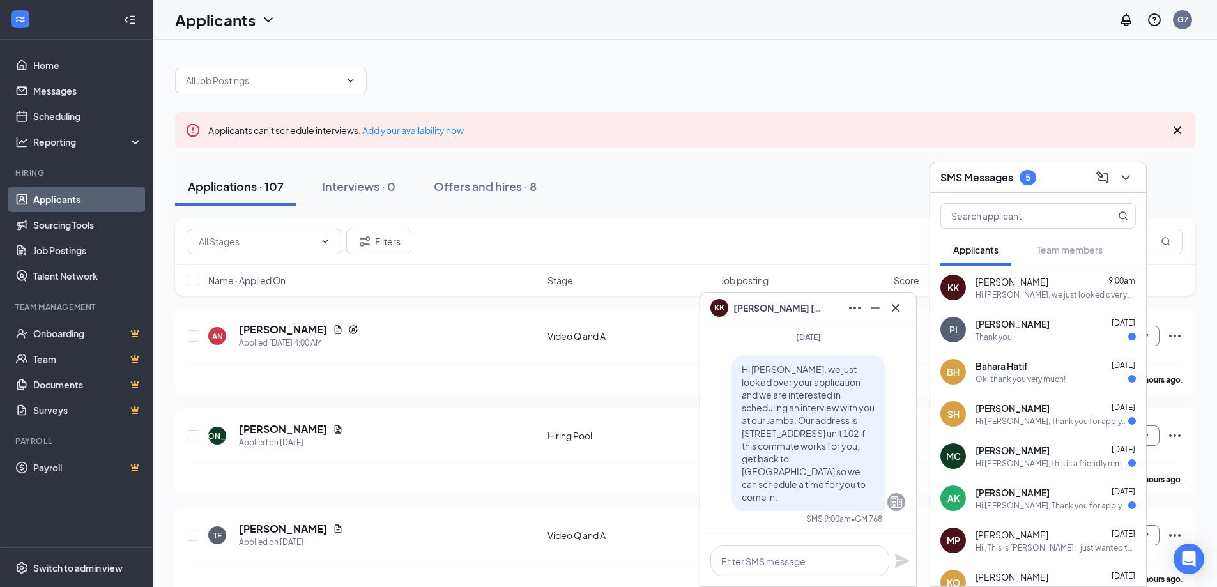
click at [824, 201] on div "Applications · 107 Interviews · 0 Offers and hires · 8" at bounding box center [685, 186] width 1021 height 38
click at [1171, 169] on div "Applications · 107 Interviews · 0 Offers and hires · 8" at bounding box center [685, 186] width 1021 height 38
click at [1156, 243] on input "text" at bounding box center [1087, 242] width 192 height 26
click at [1127, 178] on icon "ChevronDown" at bounding box center [1126, 177] width 8 height 5
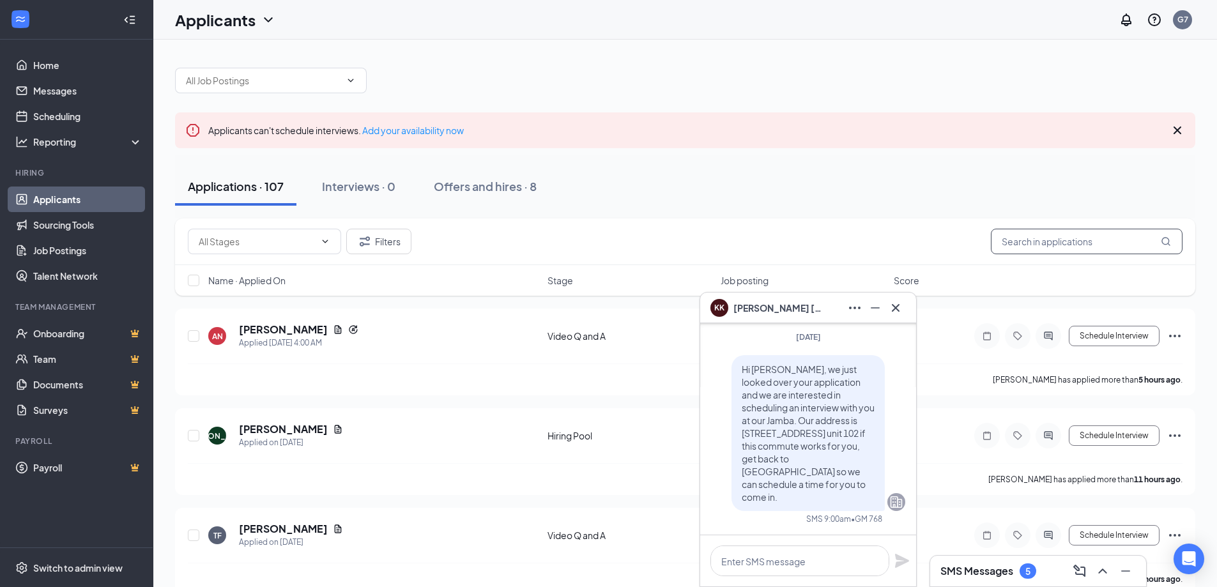
click at [1090, 240] on input "text" at bounding box center [1087, 242] width 192 height 26
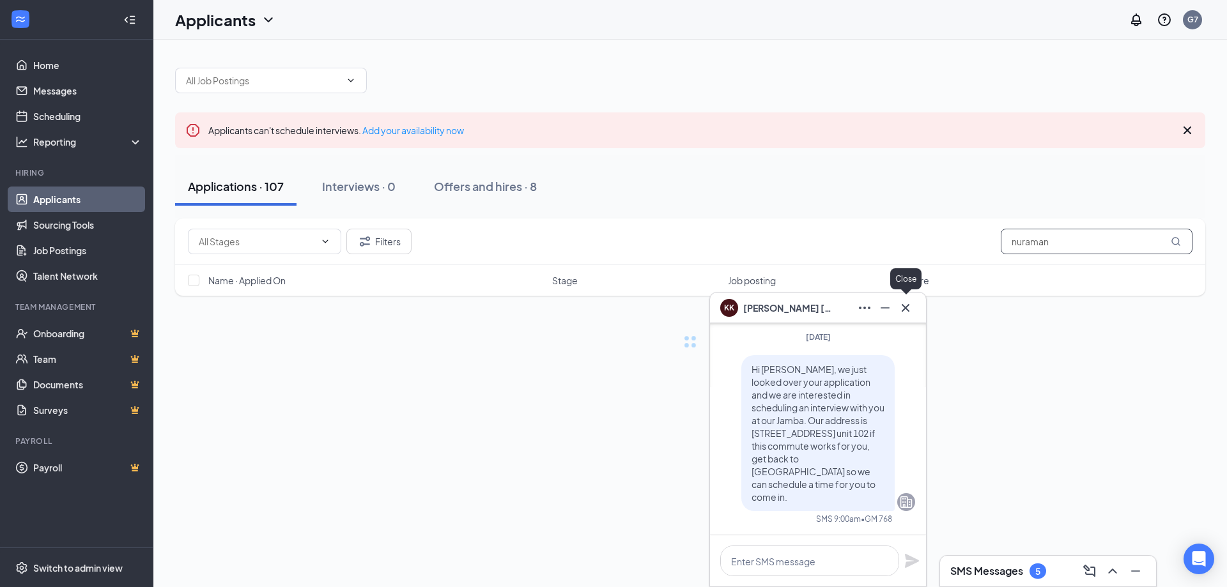
type input "nuraman"
click at [906, 307] on icon "Cross" at bounding box center [906, 308] width 8 height 8
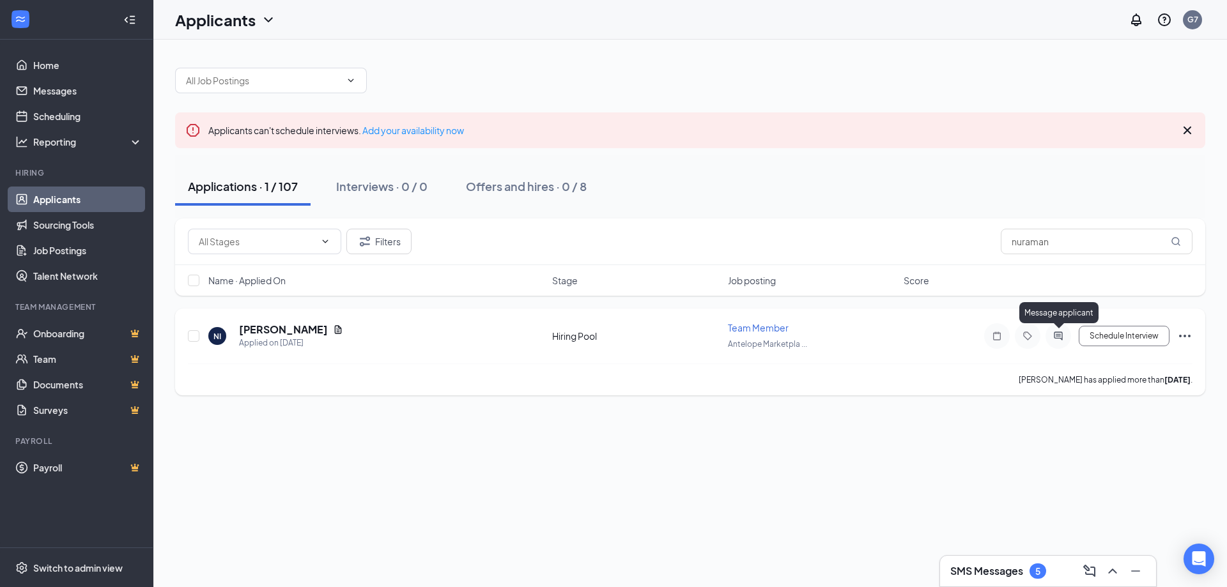
click at [1054, 339] on icon "ActiveChat" at bounding box center [1058, 336] width 15 height 10
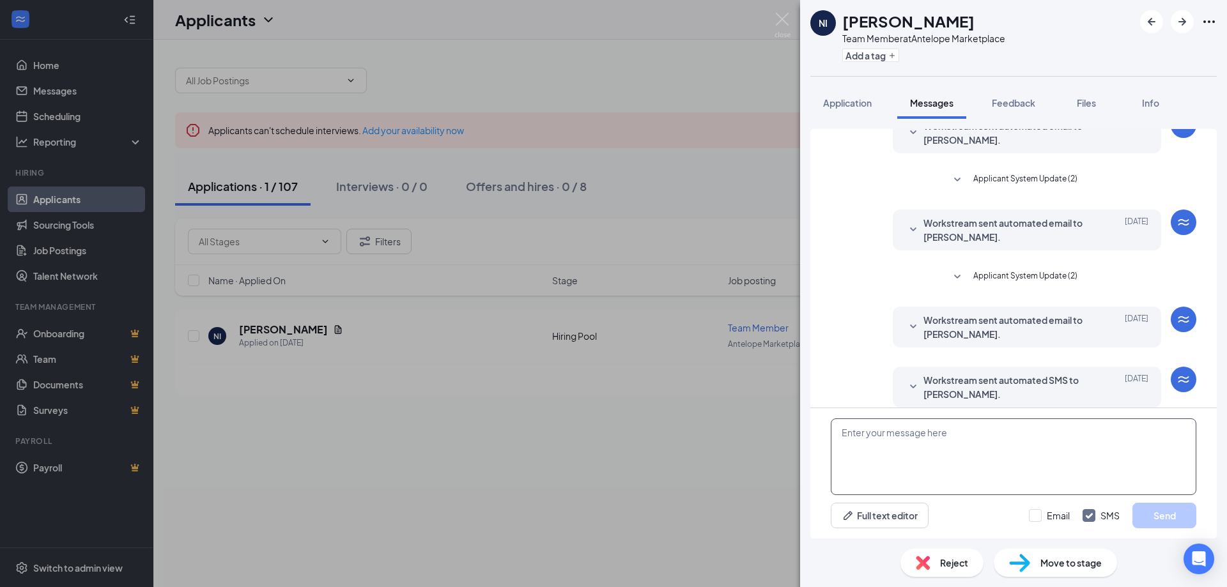
scroll to position [197, 0]
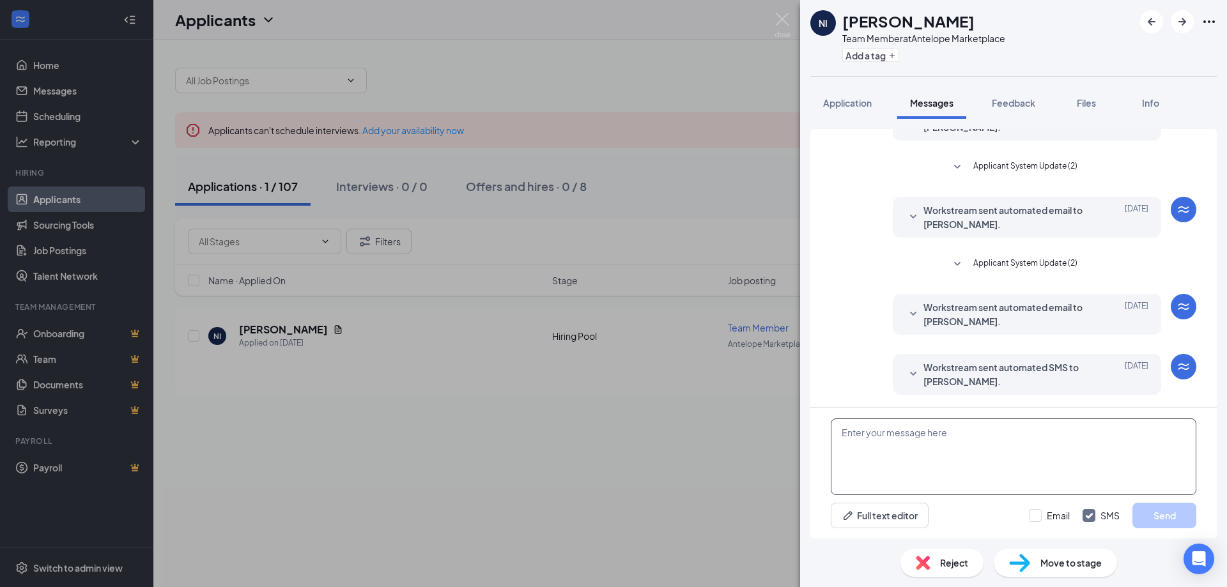
paste textarea "Hi Kristina, we just looked over your application and we are interested in sche…"
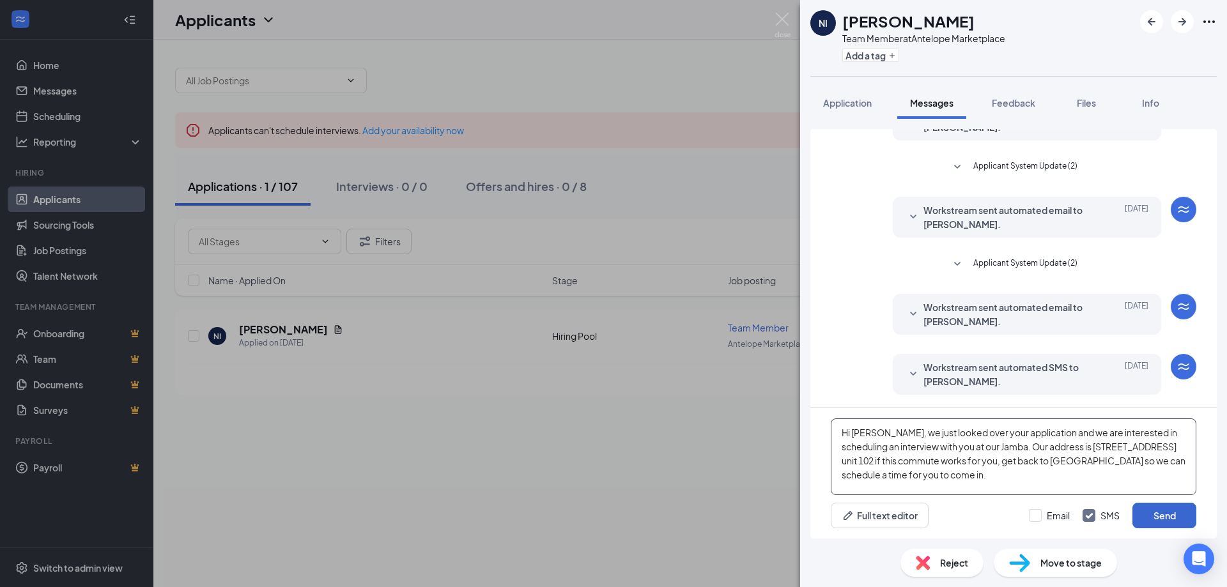
type textarea "Hi Kristina, we just looked over your application and we are interested in sche…"
click at [1166, 517] on button "Send" at bounding box center [1164, 516] width 64 height 26
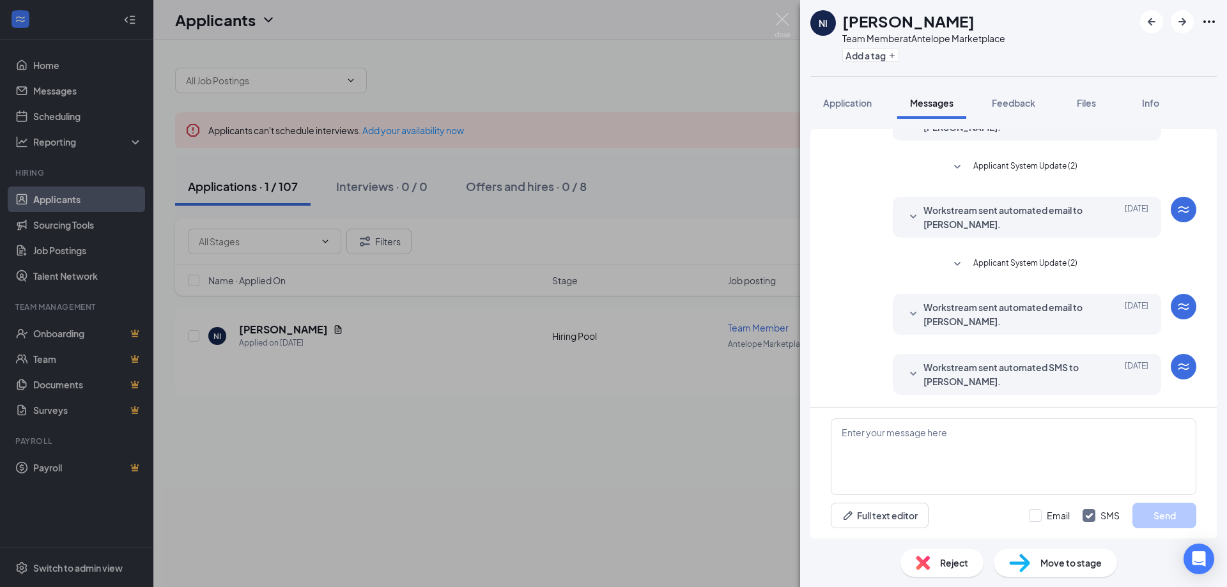
scroll to position [322, 0]
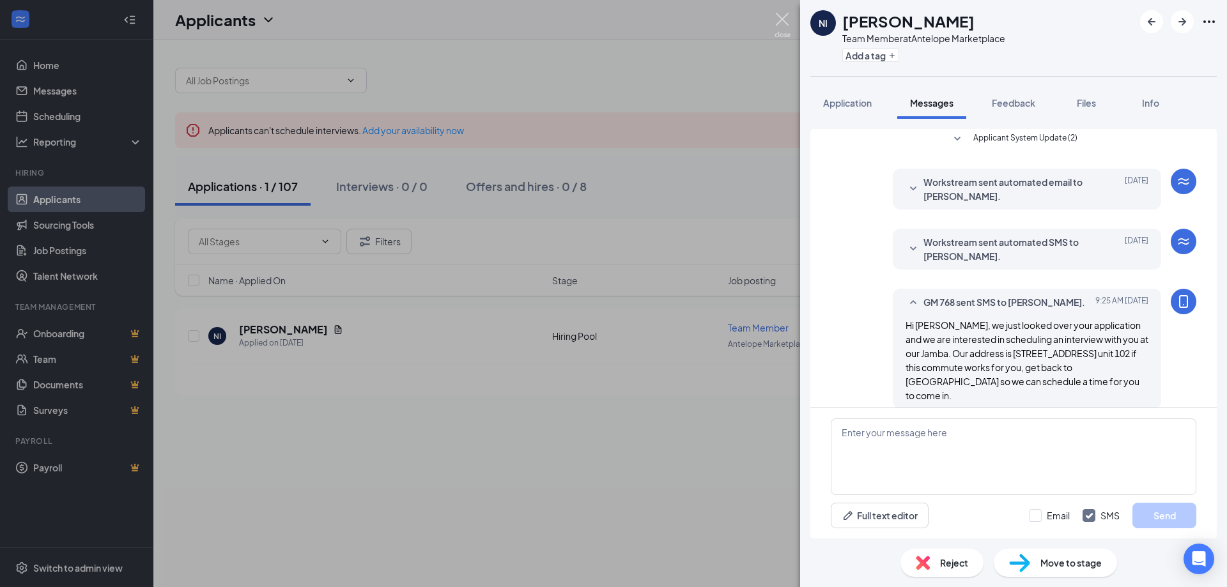
click at [784, 22] on img at bounding box center [783, 25] width 16 height 25
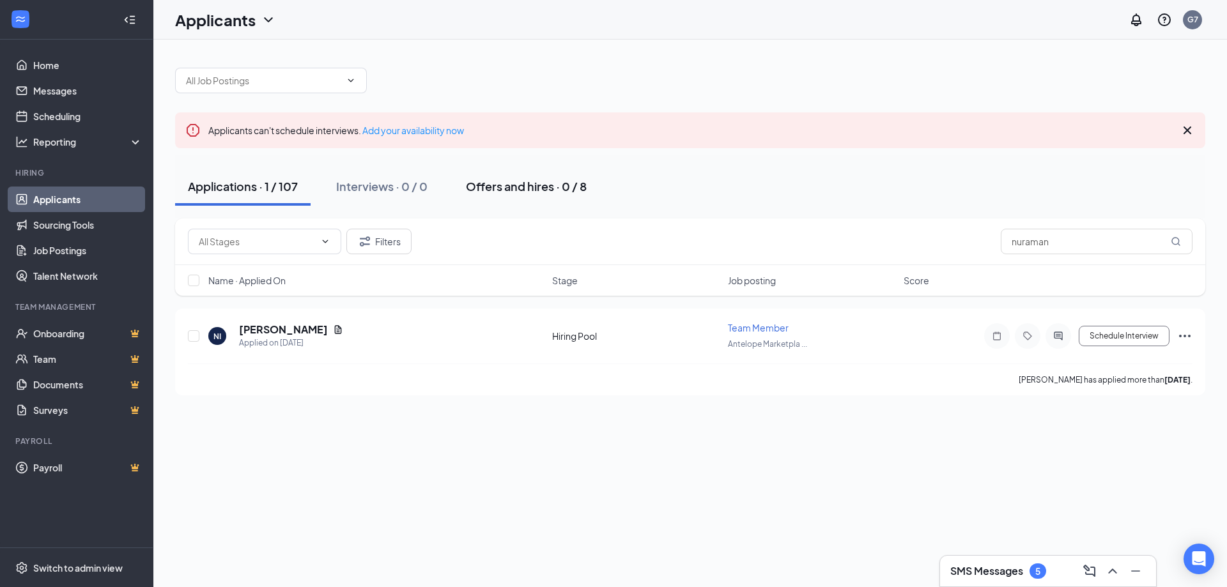
click at [556, 196] on button "Offers and hires · 0 / 8" at bounding box center [526, 186] width 146 height 38
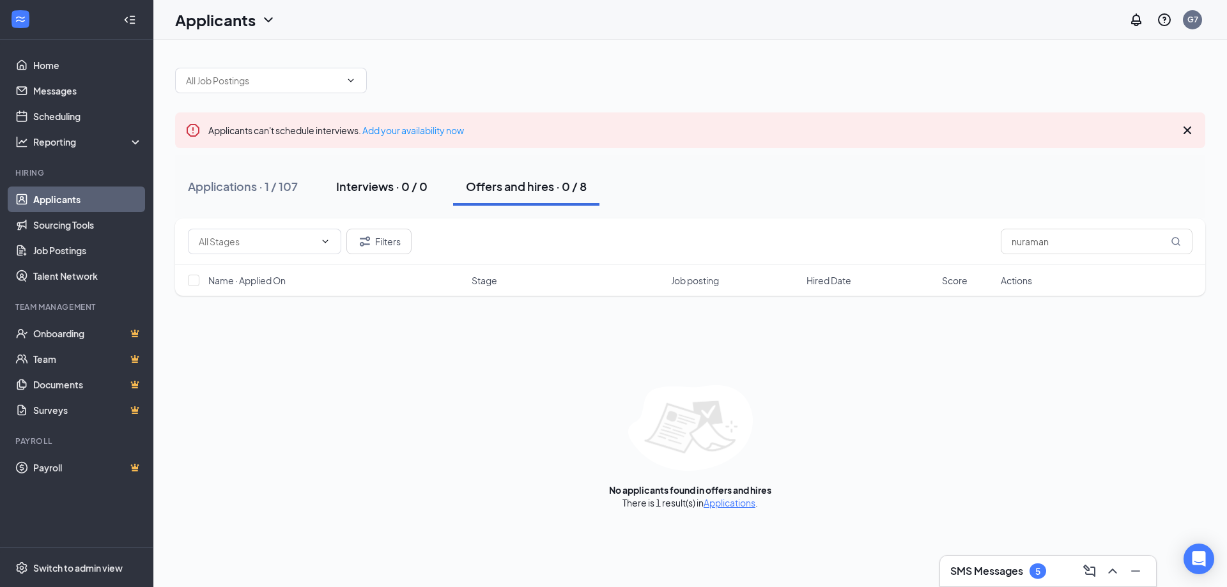
click at [394, 187] on div "Interviews · 0 / 0" at bounding box center [381, 186] width 91 height 16
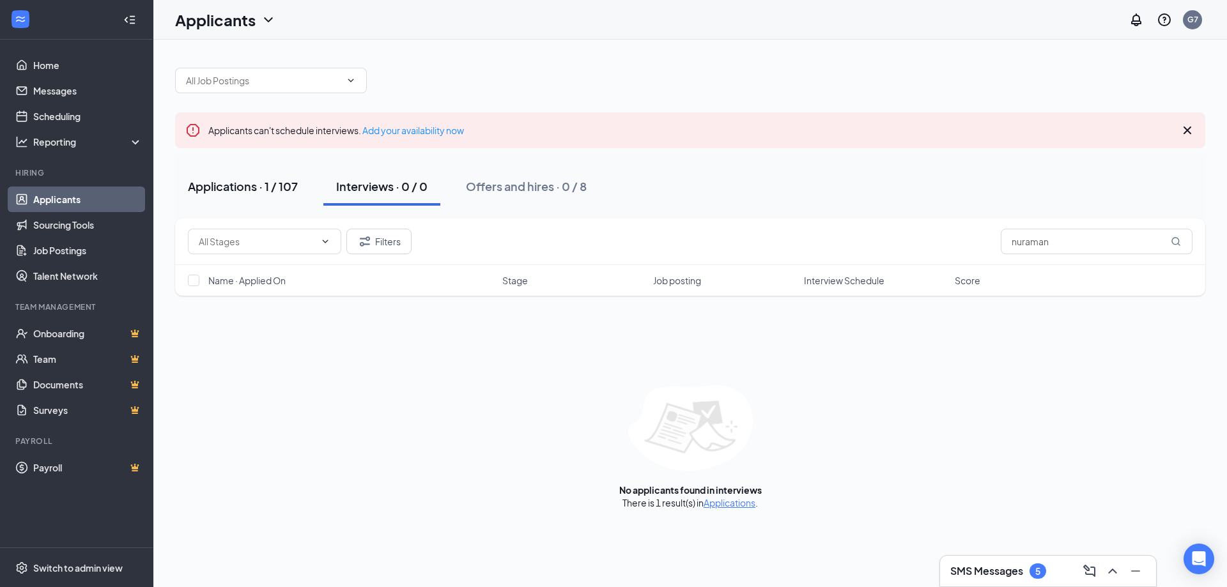
click at [270, 185] on div "Applications · 1 / 107" at bounding box center [243, 186] width 110 height 16
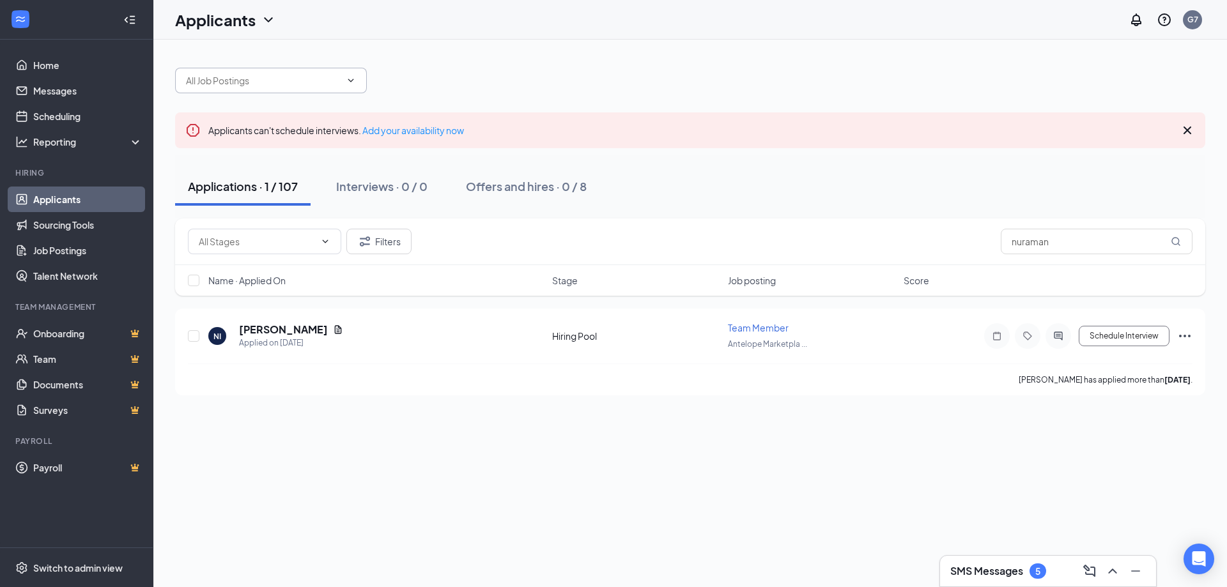
click at [345, 75] on span at bounding box center [271, 81] width 192 height 26
click at [360, 79] on span at bounding box center [271, 81] width 192 height 26
click at [351, 80] on icon "ChevronDown" at bounding box center [351, 80] width 10 height 10
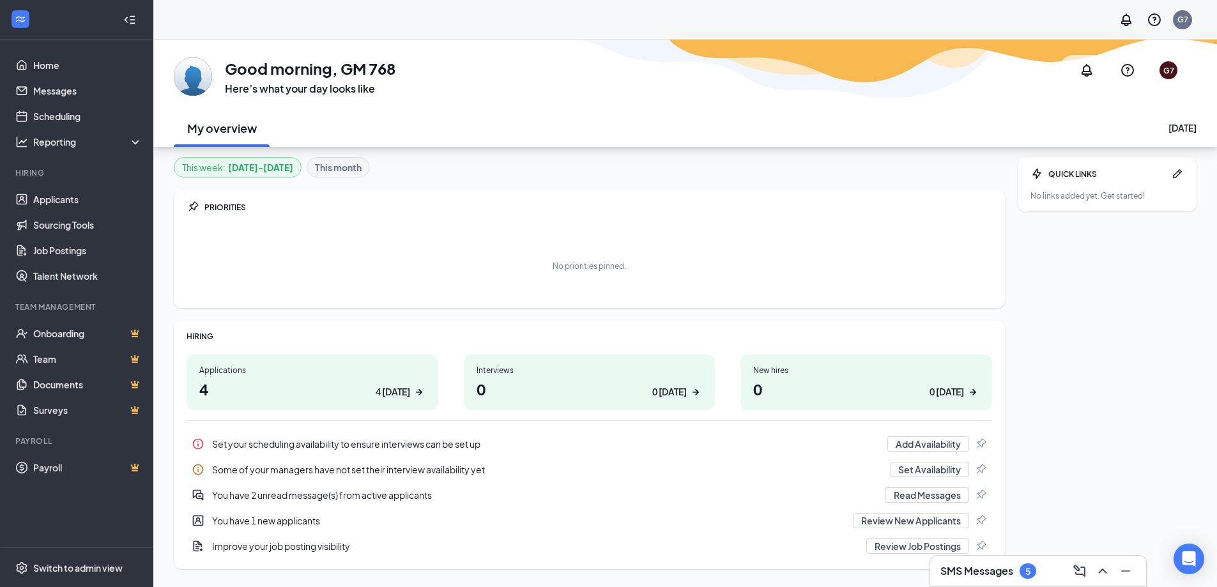
scroll to position [40, 0]
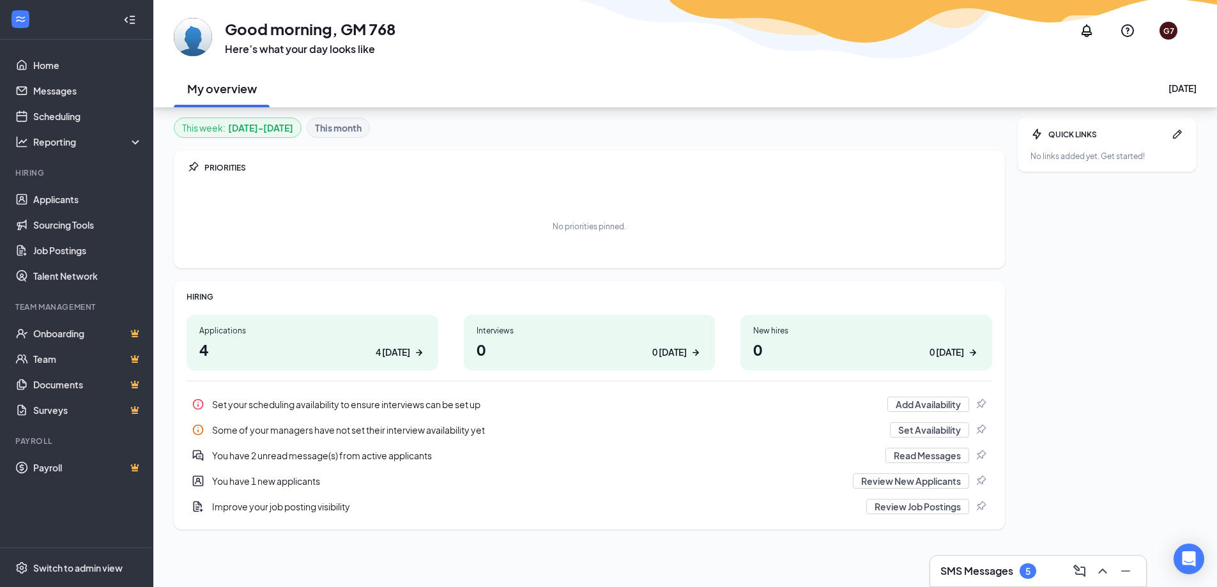
click at [403, 350] on div "4 [DATE]" at bounding box center [393, 352] width 35 height 13
click at [1014, 575] on h3 "SMS Messages" at bounding box center [977, 571] width 73 height 14
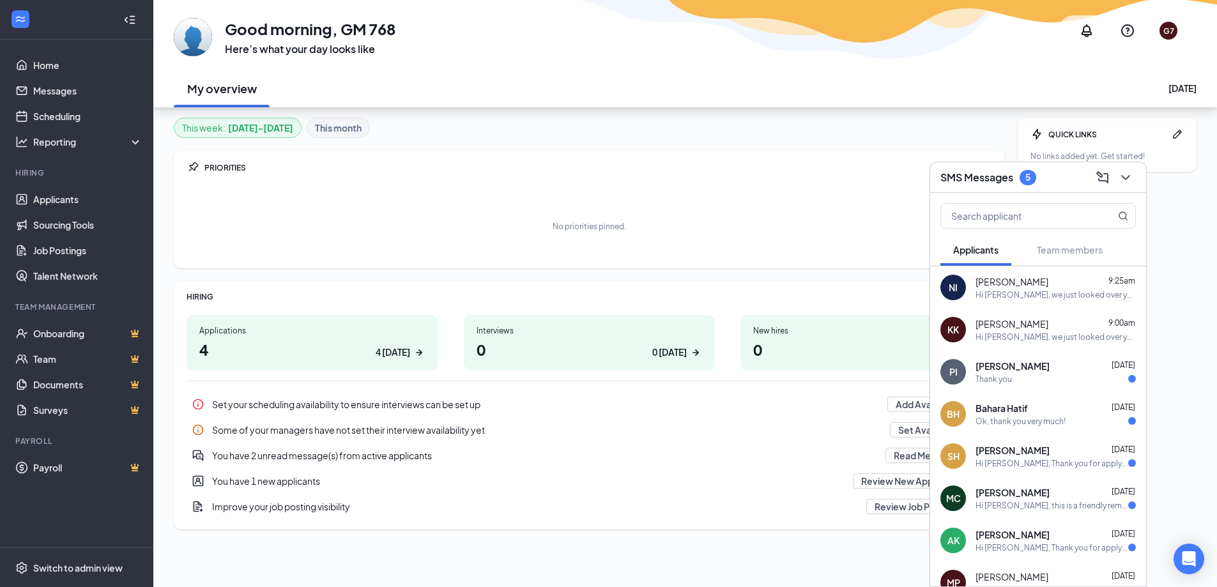
click at [1071, 298] on div "Hi [PERSON_NAME], we just looked over your application and we are interested in…" at bounding box center [1056, 294] width 160 height 11
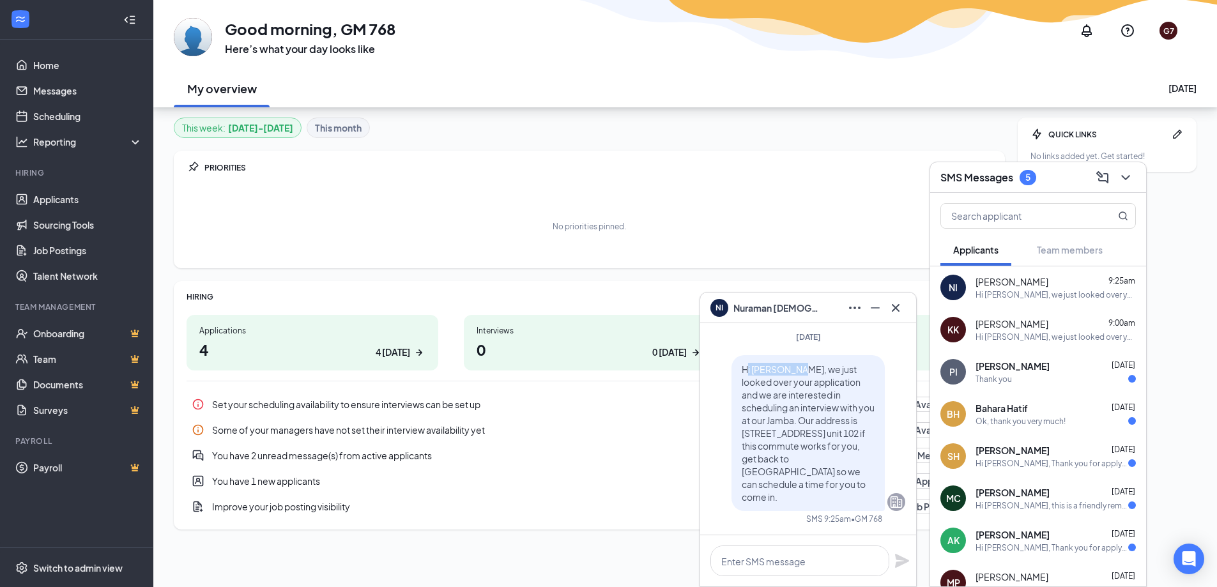
drag, startPoint x: 778, startPoint y: 396, endPoint x: 739, endPoint y: 389, distance: 39.0
click at [742, 389] on p "Hi [PERSON_NAME], we just looked over your application and we are interested in…" at bounding box center [808, 433] width 133 height 141
drag, startPoint x: 841, startPoint y: 399, endPoint x: 830, endPoint y: 424, distance: 27.8
click at [830, 424] on span "Hi [PERSON_NAME], we just looked over your application and we are interested in…" at bounding box center [808, 433] width 133 height 139
click at [845, 307] on button at bounding box center [855, 308] width 20 height 20
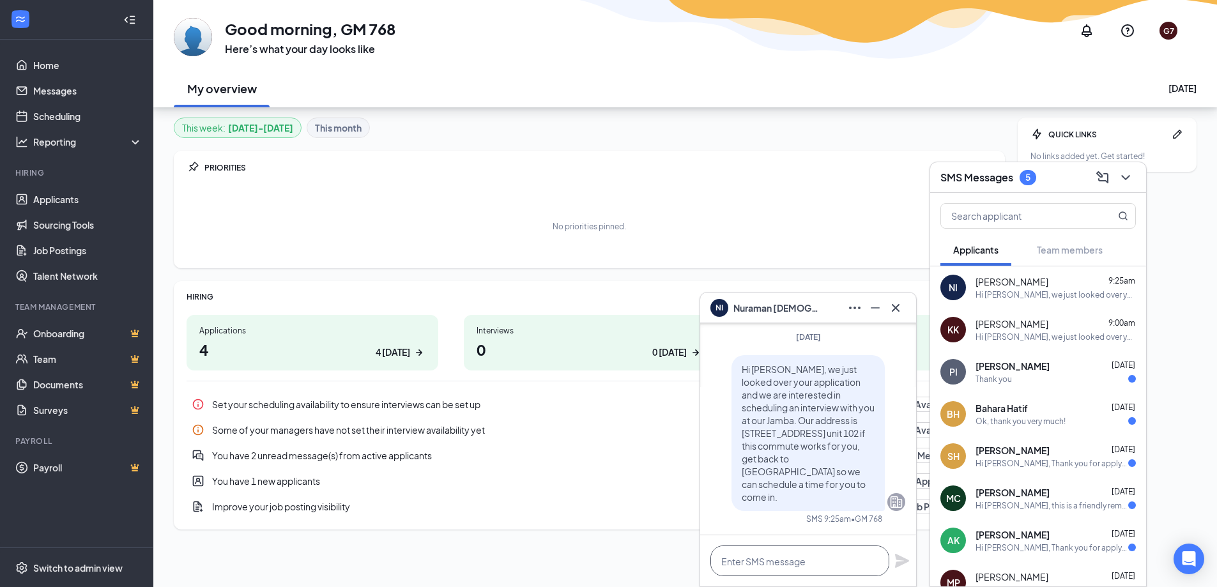
click at [794, 563] on textarea at bounding box center [800, 561] width 179 height 31
type textarea "My bad! Nuraman*"
click at [896, 566] on icon "Plane" at bounding box center [902, 561] width 14 height 14
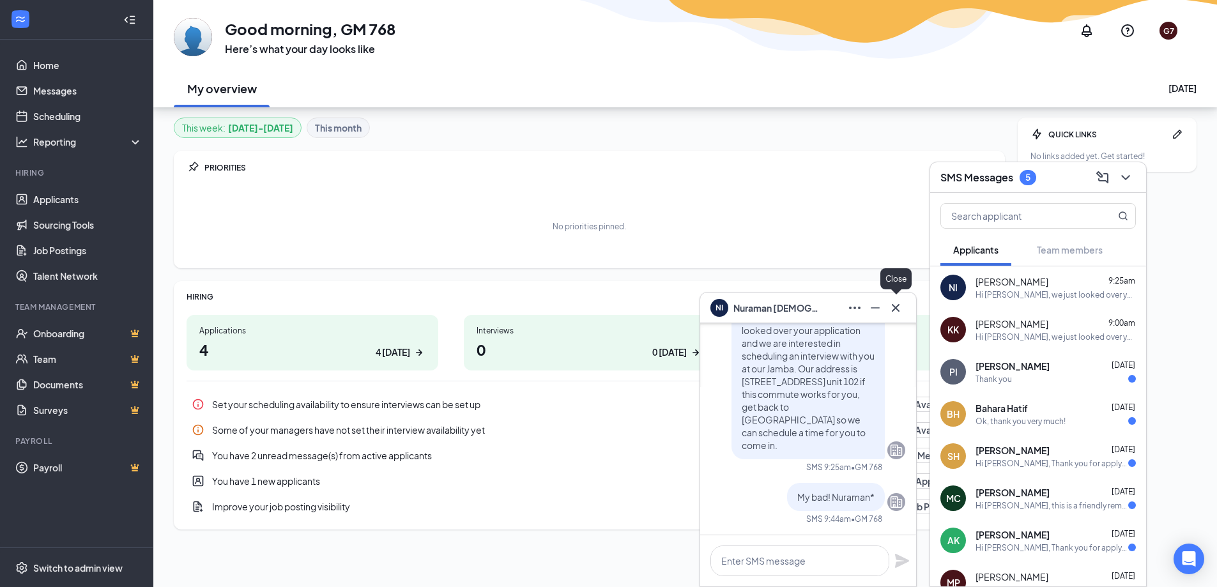
click at [902, 315] on icon "Cross" at bounding box center [895, 307] width 15 height 15
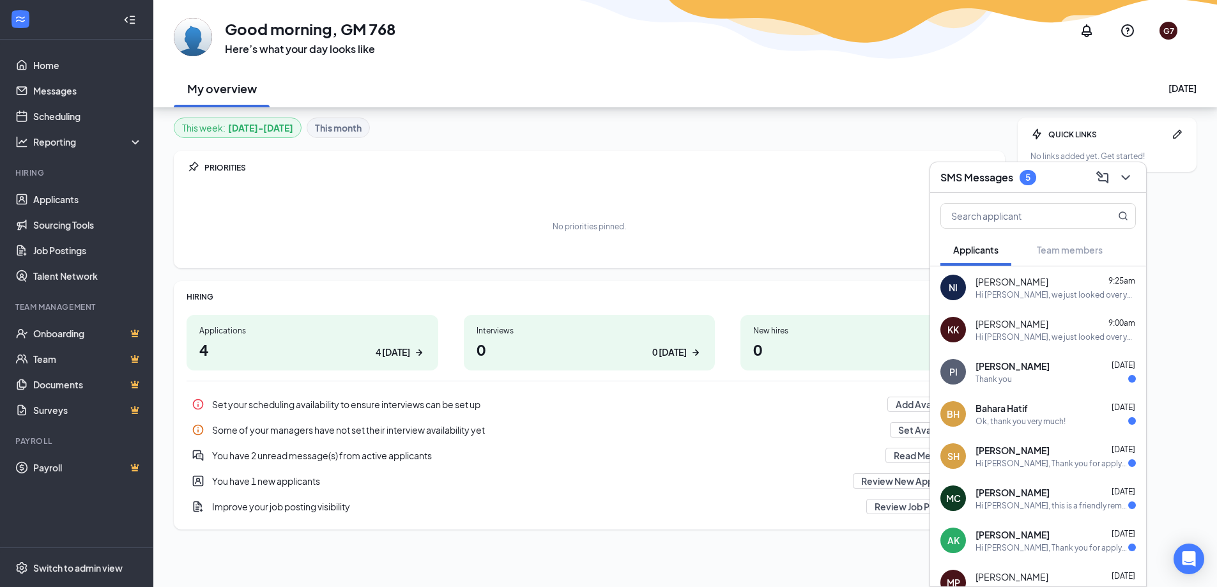
click at [1017, 298] on div "Hi [PERSON_NAME], we just looked over your application and we are interested in…" at bounding box center [1056, 294] width 160 height 11
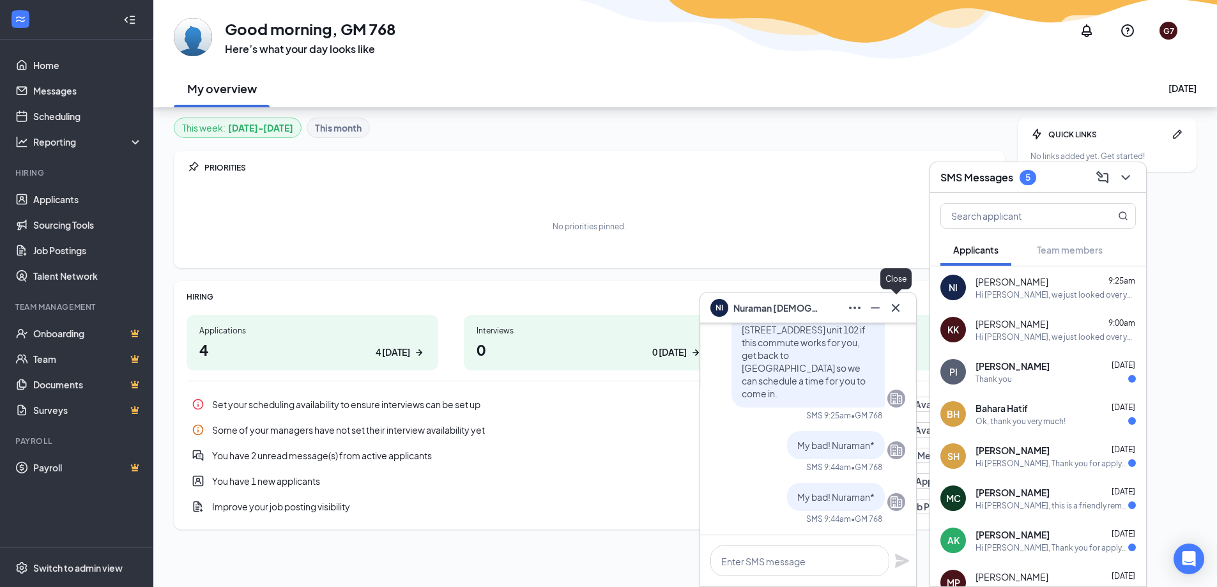
click at [895, 302] on icon "Cross" at bounding box center [895, 307] width 15 height 15
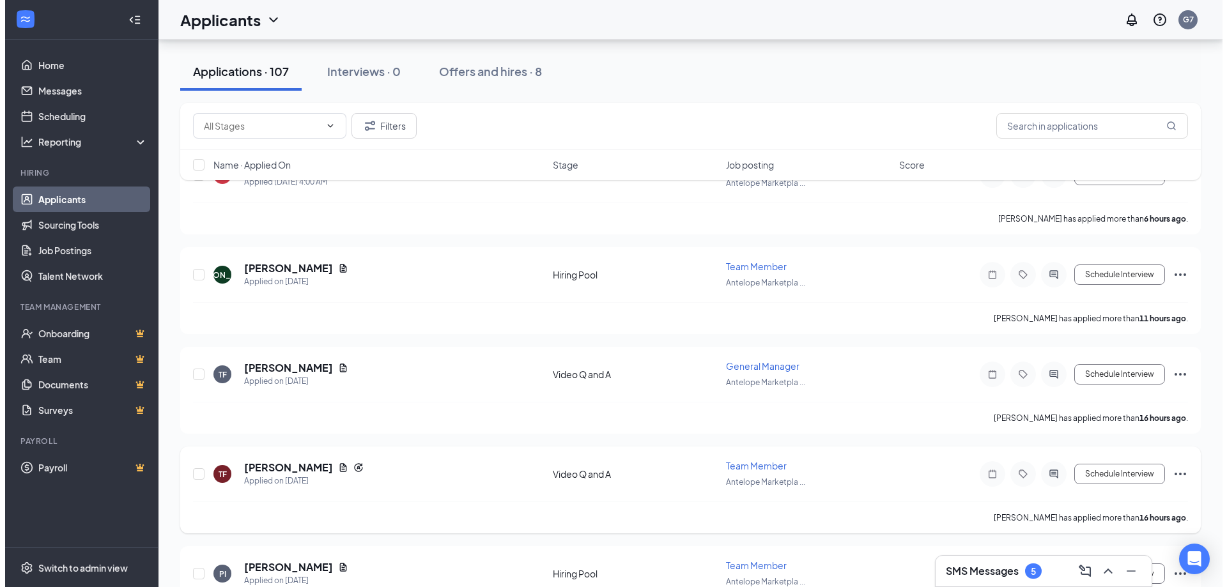
scroll to position [256, 0]
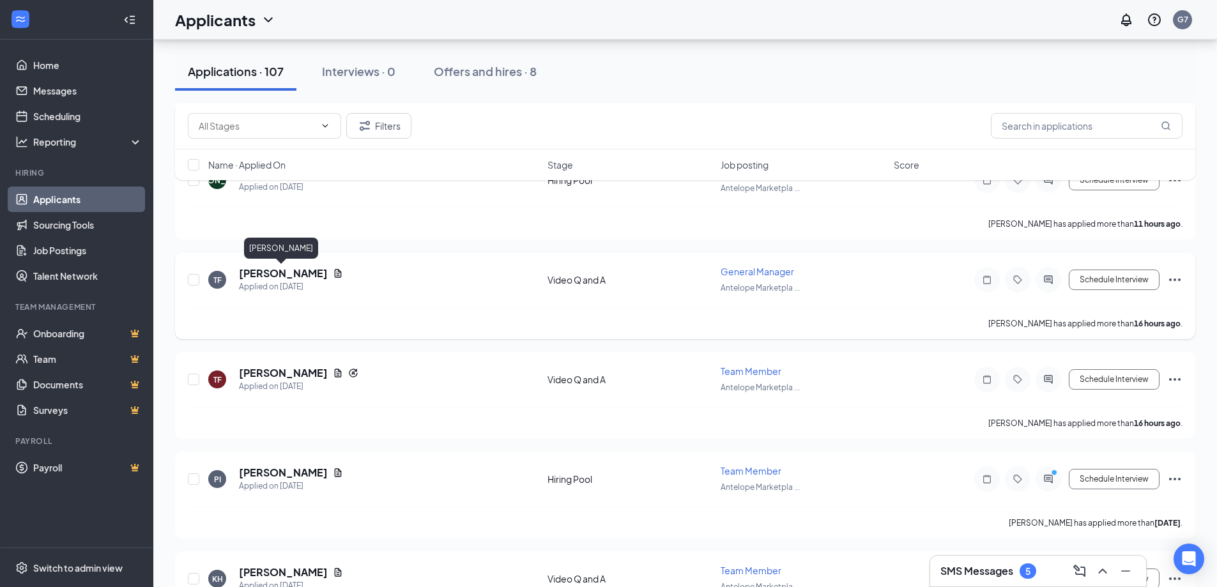
click at [293, 274] on h5 "[PERSON_NAME]" at bounding box center [283, 273] width 89 height 14
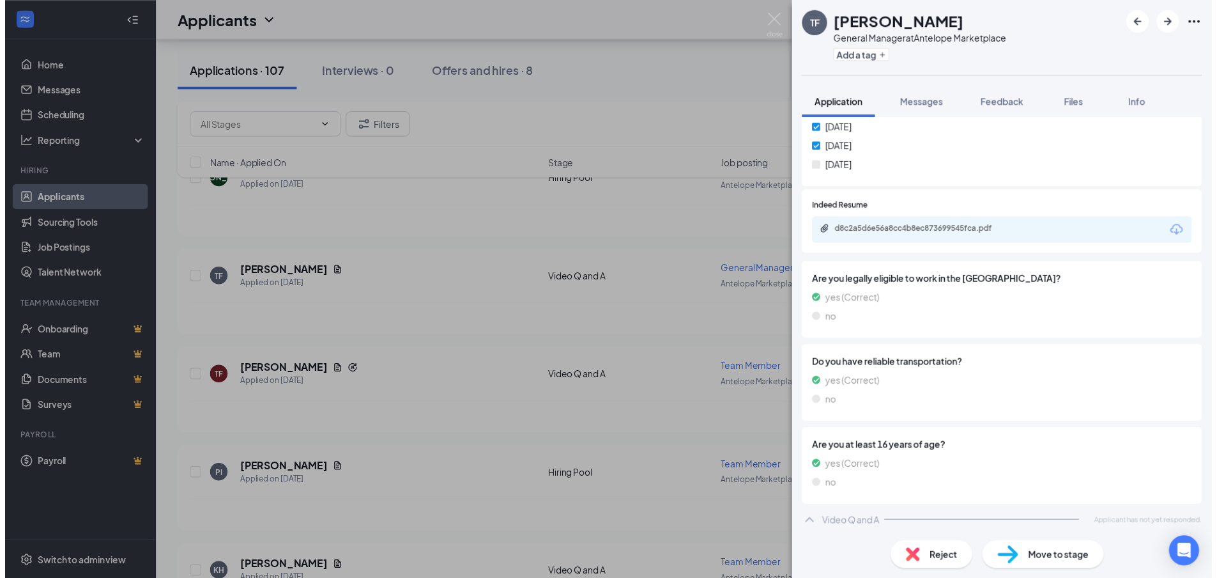
scroll to position [327, 0]
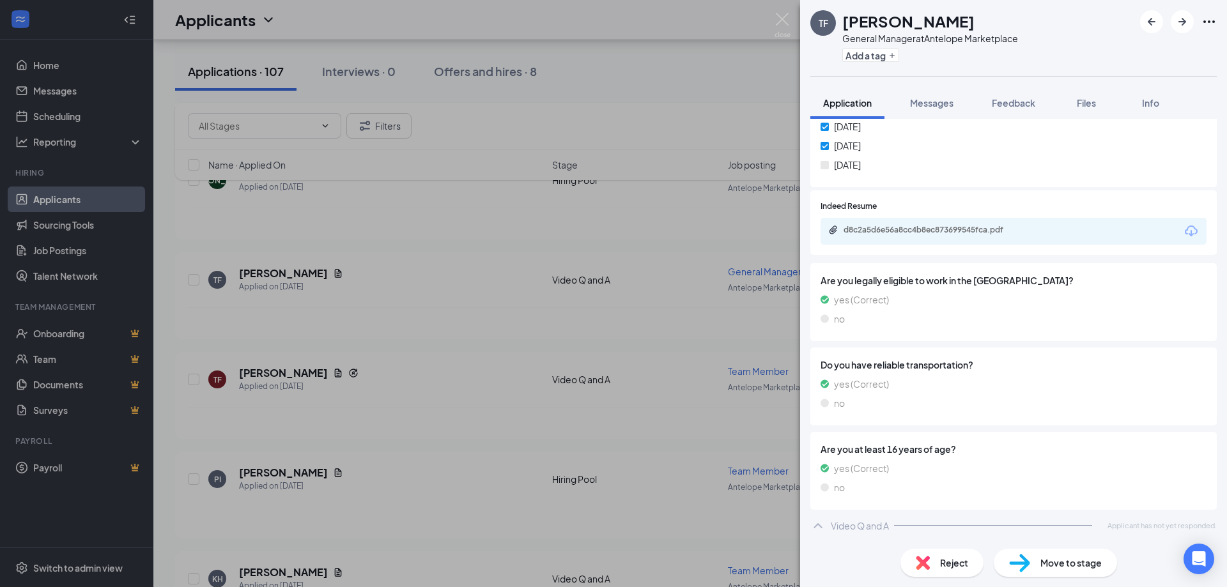
click at [343, 393] on div "TF [PERSON_NAME] General Manager at Antelope Marketplace Add a tag Application …" at bounding box center [613, 293] width 1227 height 587
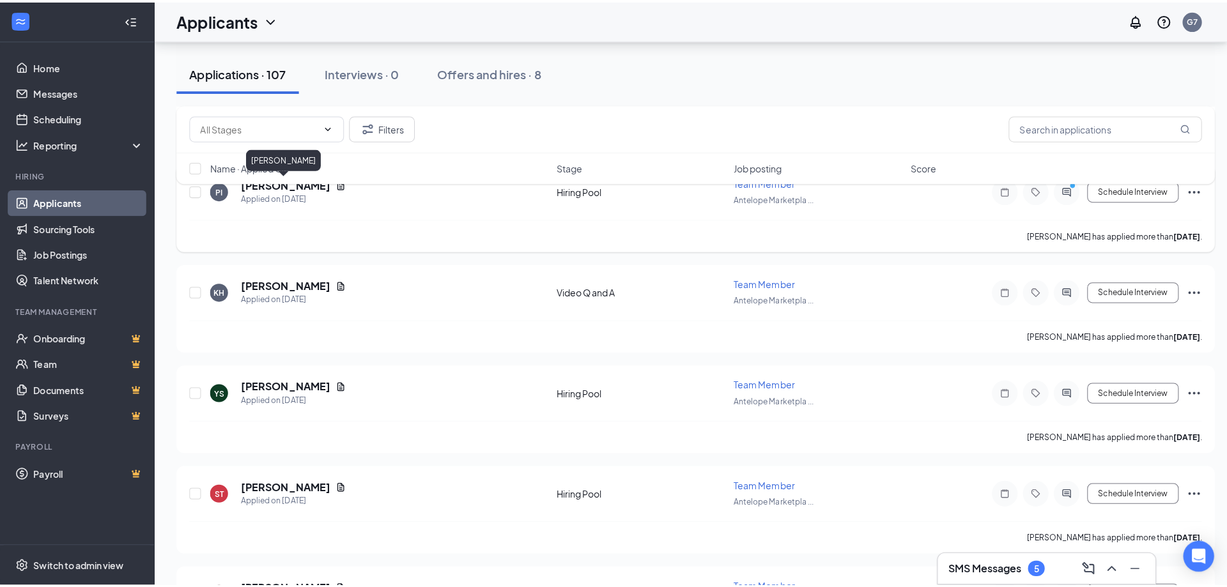
scroll to position [575, 0]
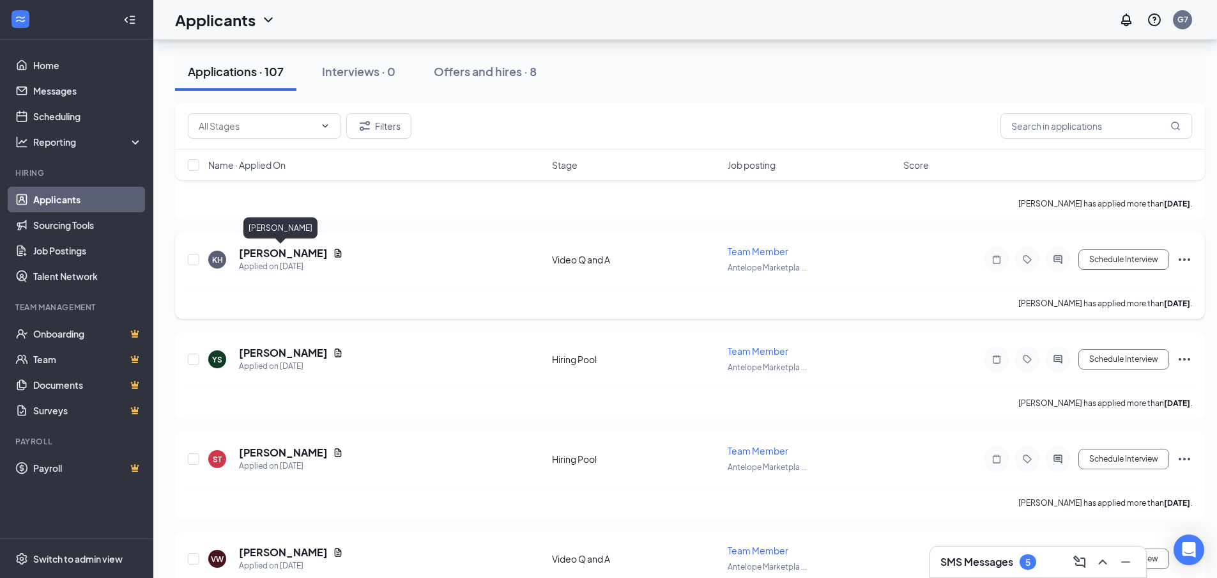
click at [286, 249] on h5 "[PERSON_NAME]" at bounding box center [283, 253] width 89 height 14
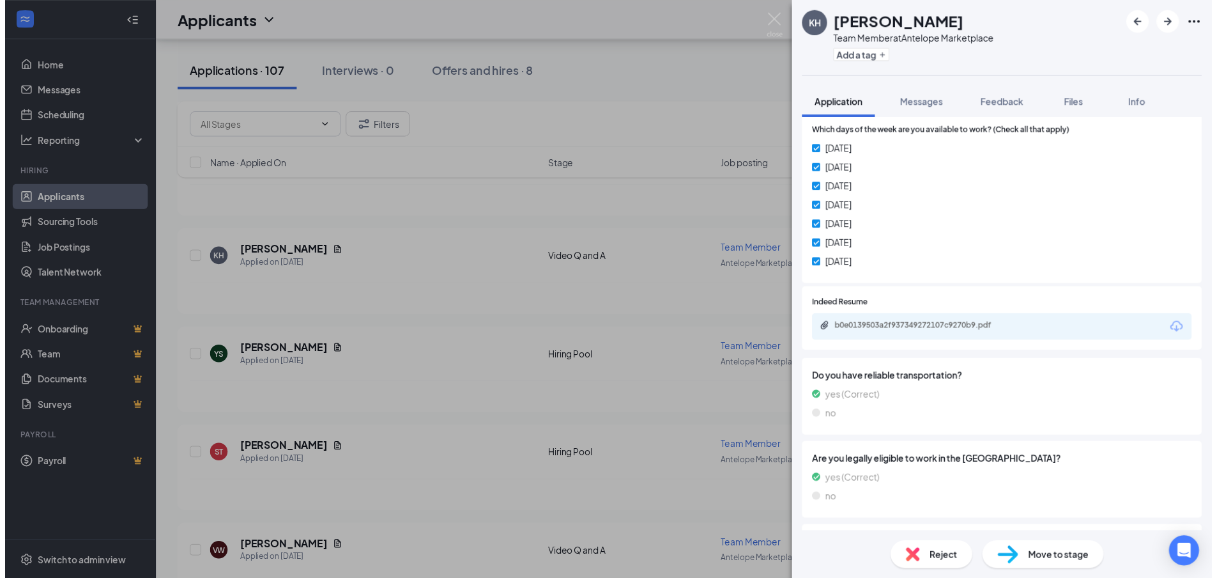
scroll to position [192, 0]
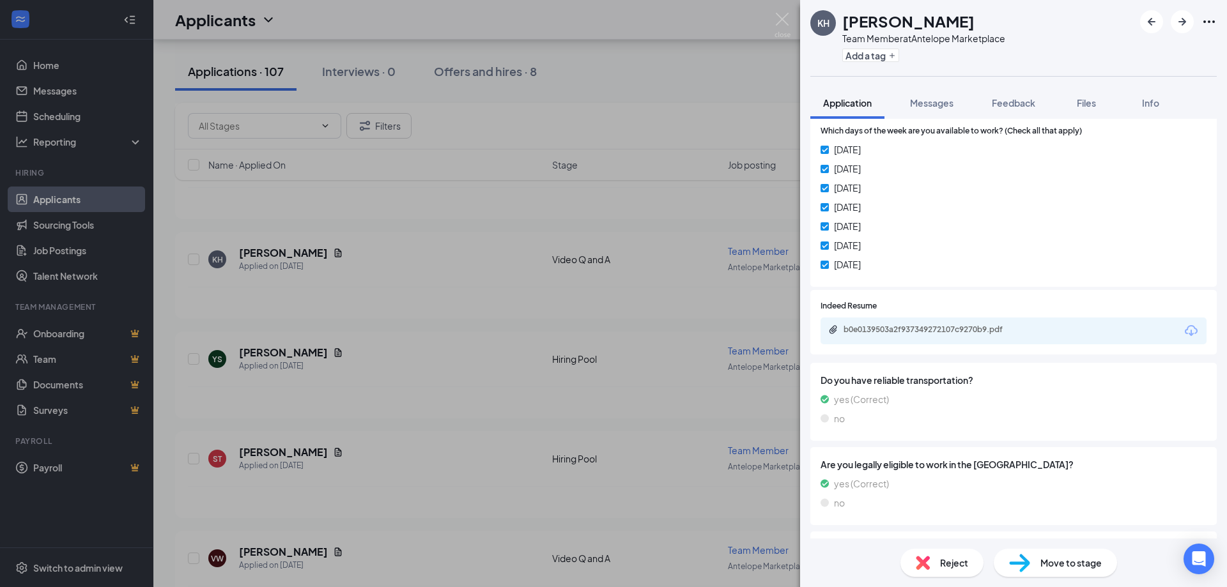
click at [1185, 330] on icon "Download" at bounding box center [1191, 330] width 13 height 11
click at [675, 320] on div "[PERSON_NAME] [PERSON_NAME] Team Member at Antelope Marketplace Add a tag Appli…" at bounding box center [613, 293] width 1227 height 587
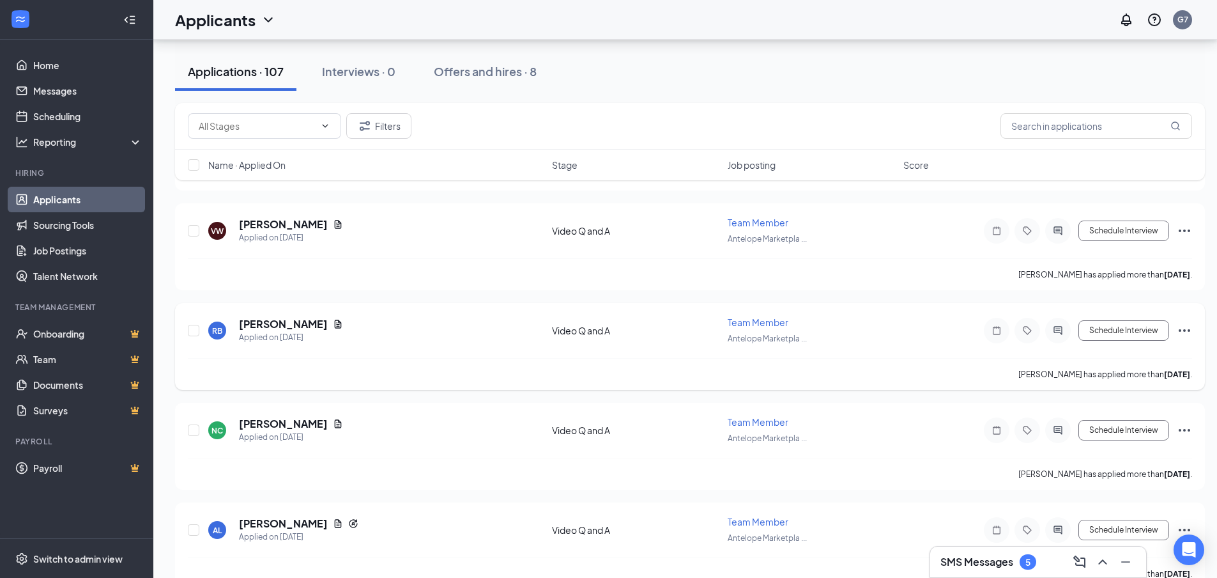
scroll to position [959, 0]
